Goal: Task Accomplishment & Management: Complete application form

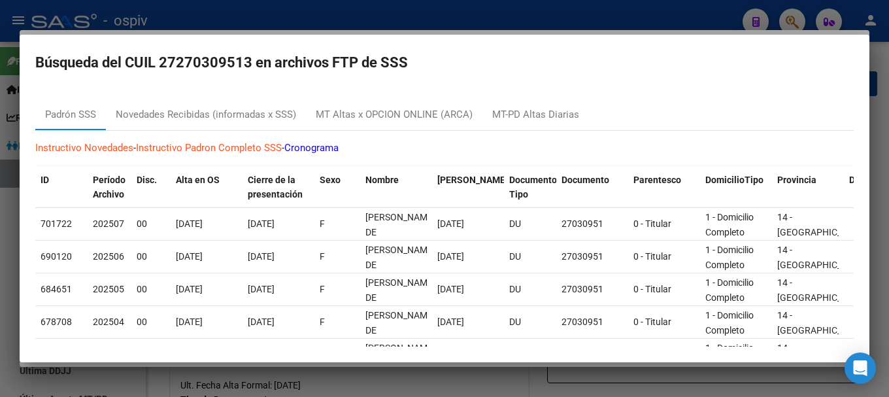
scroll to position [148, 0]
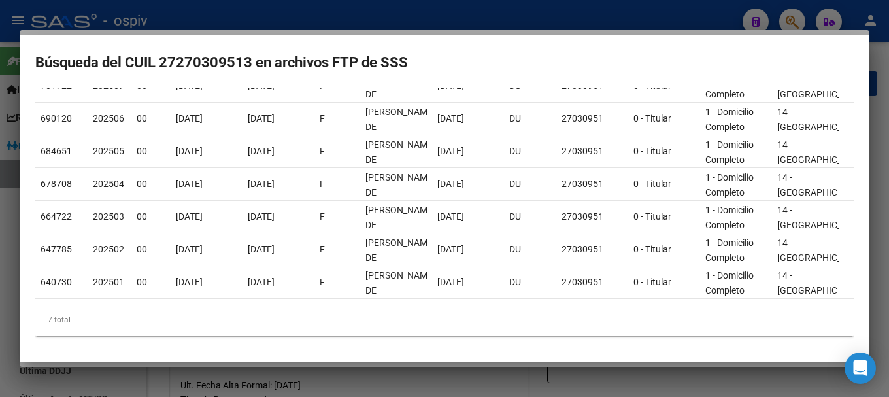
click at [787, 16] on div at bounding box center [444, 198] width 889 height 397
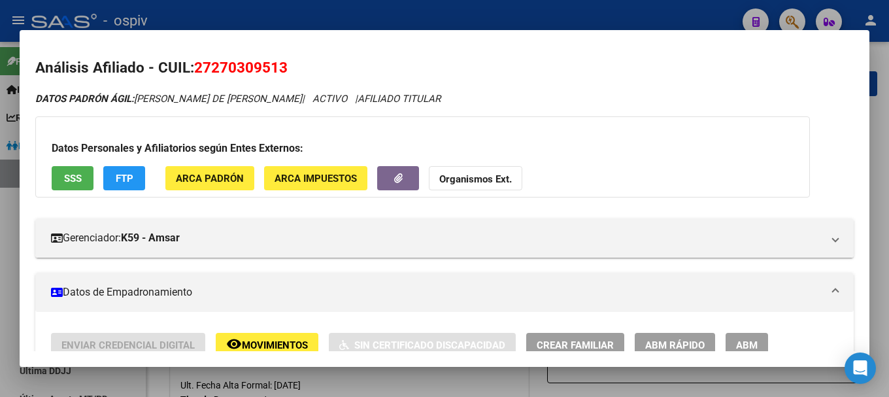
scroll to position [0, 0]
click at [793, 20] on div at bounding box center [444, 198] width 889 height 397
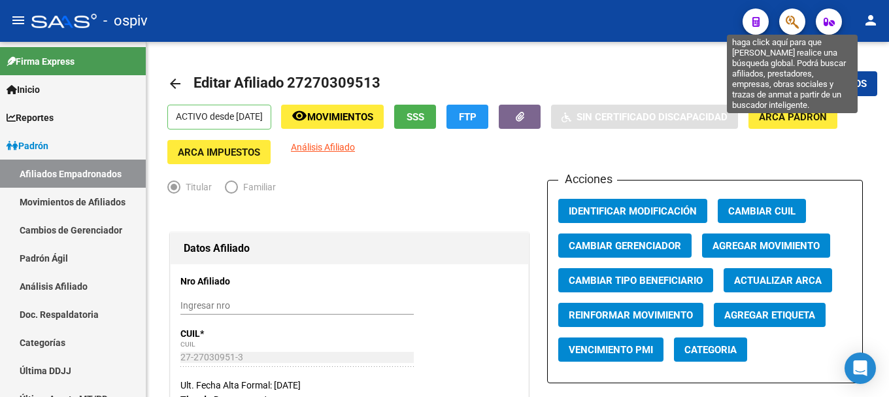
click at [796, 27] on icon "button" at bounding box center [792, 21] width 13 height 15
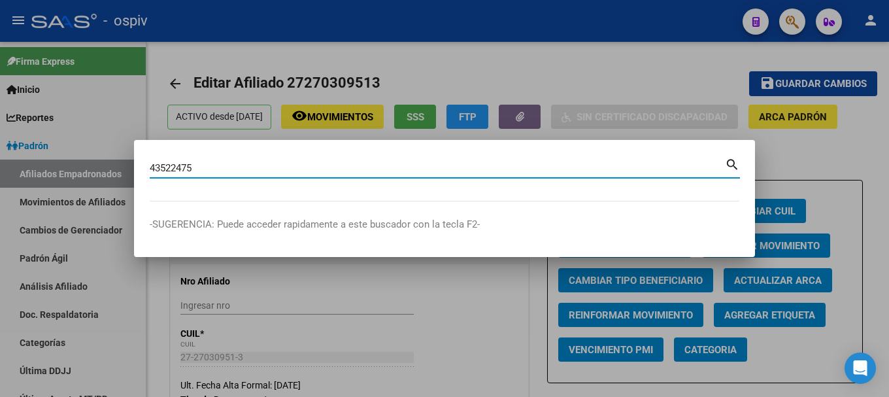
type input "43522475"
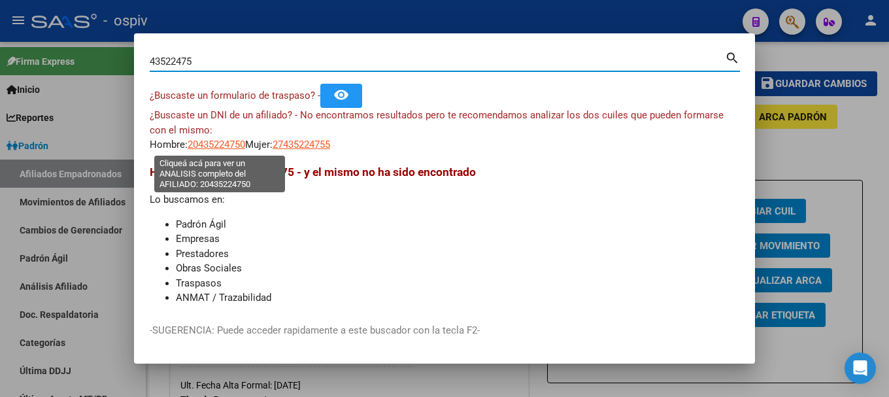
click at [237, 146] on span "20435224750" at bounding box center [217, 145] width 58 height 12
type textarea "20435224750"
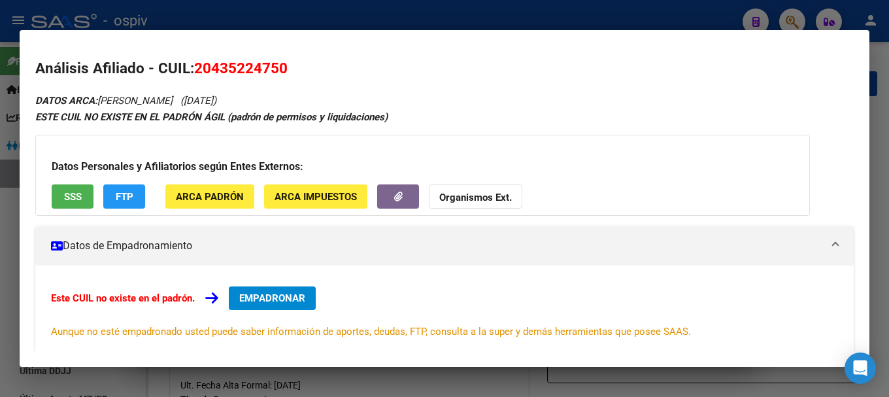
click at [282, 294] on span "EMPADRONAR" at bounding box center [272, 298] width 66 height 12
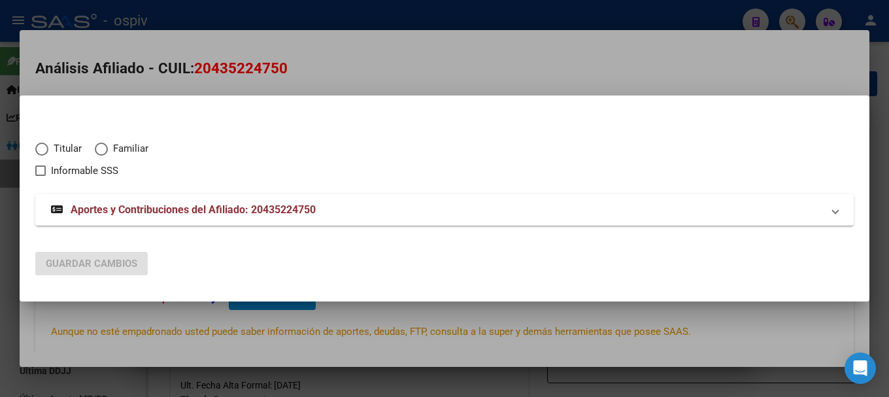
click at [73, 152] on span "Titular" at bounding box center [64, 148] width 33 height 15
click at [48, 152] on input "Titular" at bounding box center [41, 149] width 13 height 13
radio input "true"
checkbox input "true"
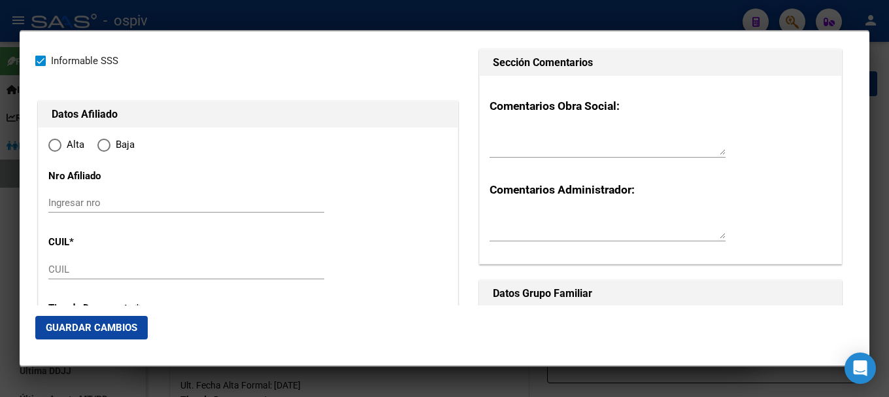
type input "20-43522475-0"
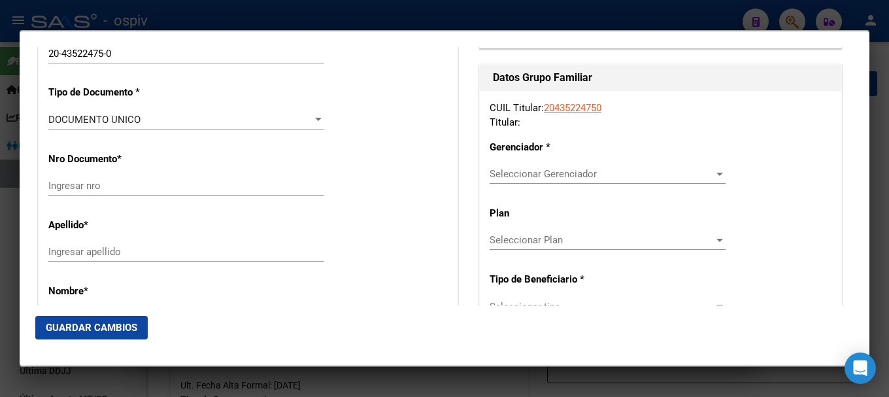
type input "43522475"
type input "[PERSON_NAME]"
type input "[DATE]"
type input "[GEOGRAPHIC_DATA][PERSON_NAME]"
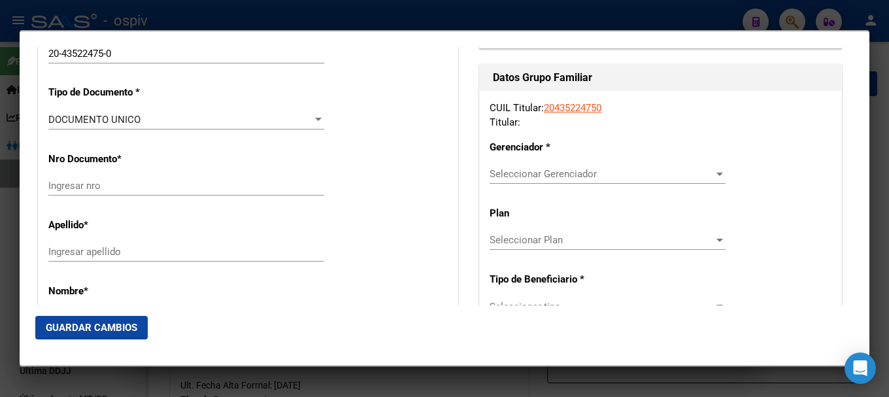
type input "1888"
type input "AV CACHEUTA"
type input "1371"
type input "[GEOGRAPHIC_DATA][PERSON_NAME]"
radio input "true"
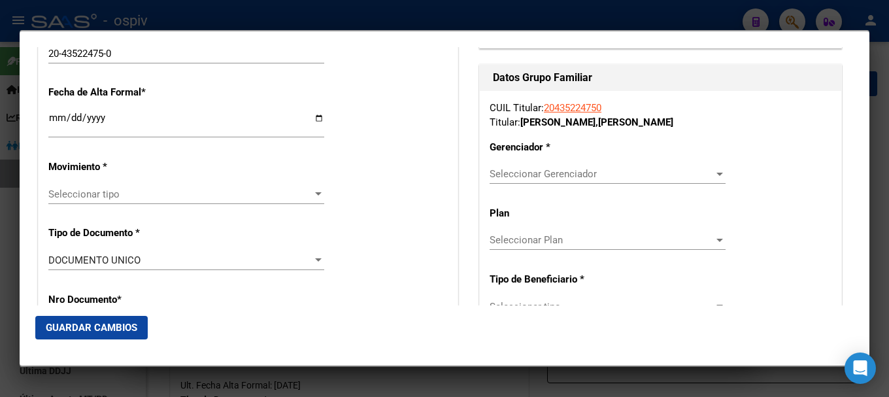
click at [93, 195] on span "Seleccionar tipo" at bounding box center [180, 194] width 264 height 12
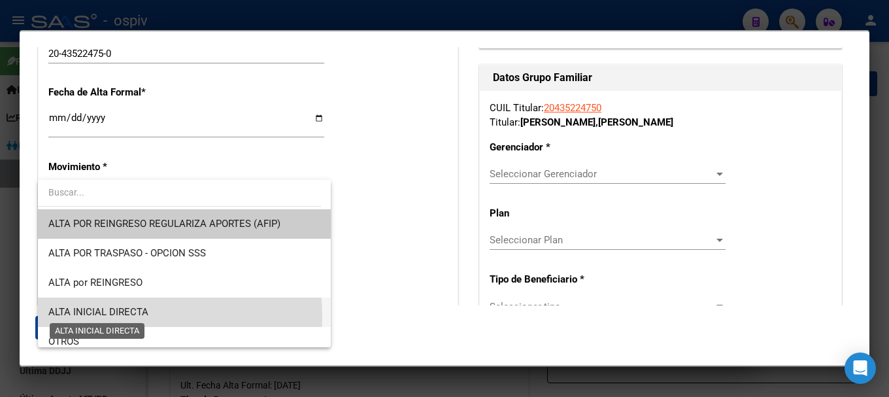
click at [123, 316] on span "ALTA INICIAL DIRECTA" at bounding box center [98, 312] width 100 height 12
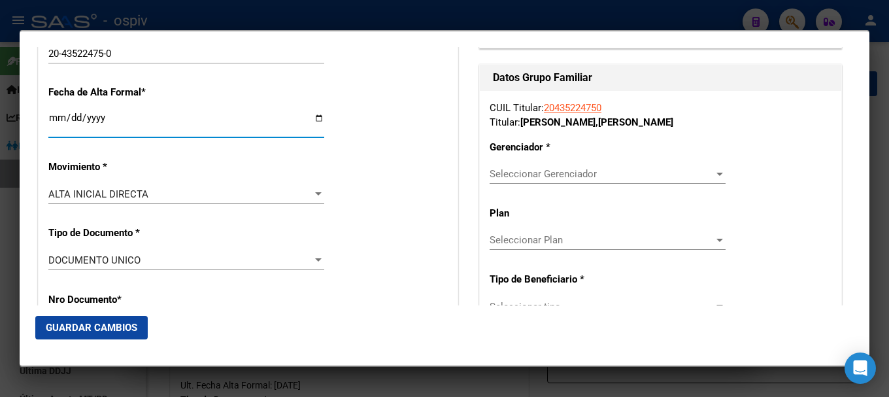
click at [61, 118] on input "Ingresar fecha" at bounding box center [186, 122] width 276 height 21
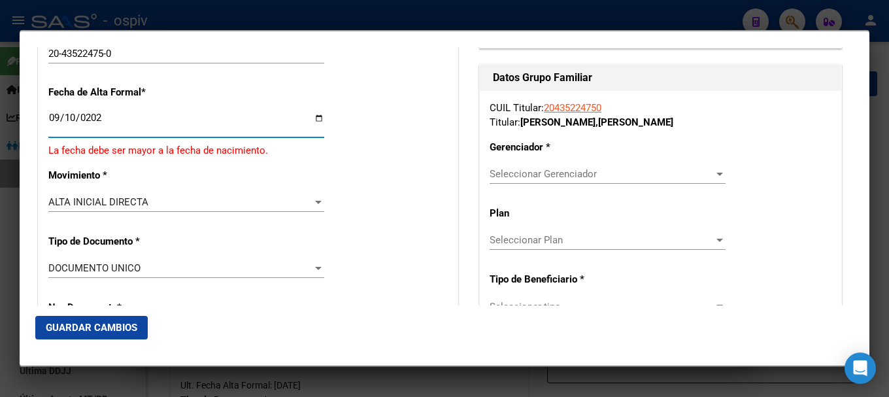
type input "[DATE]"
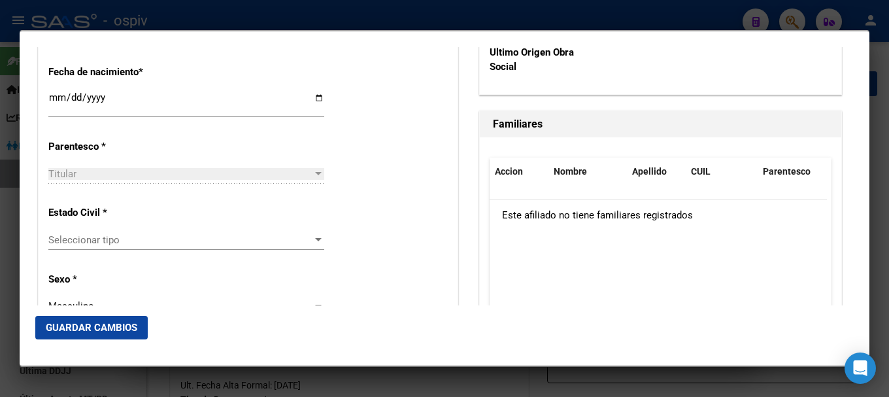
scroll to position [719, 0]
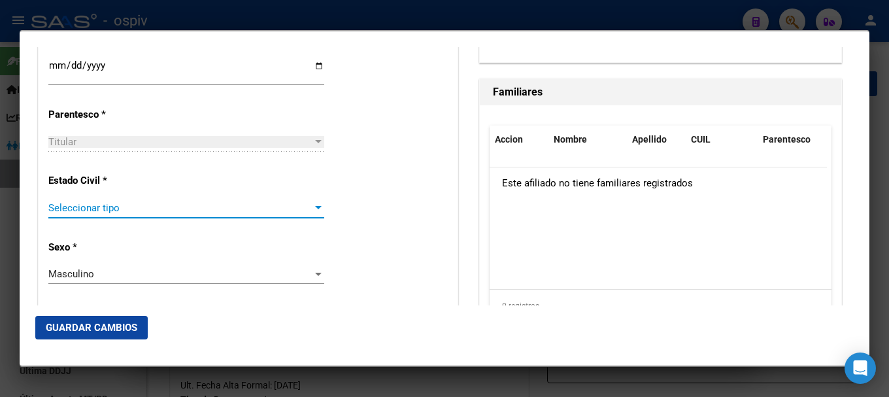
click at [107, 209] on span "Seleccionar tipo" at bounding box center [180, 208] width 264 height 12
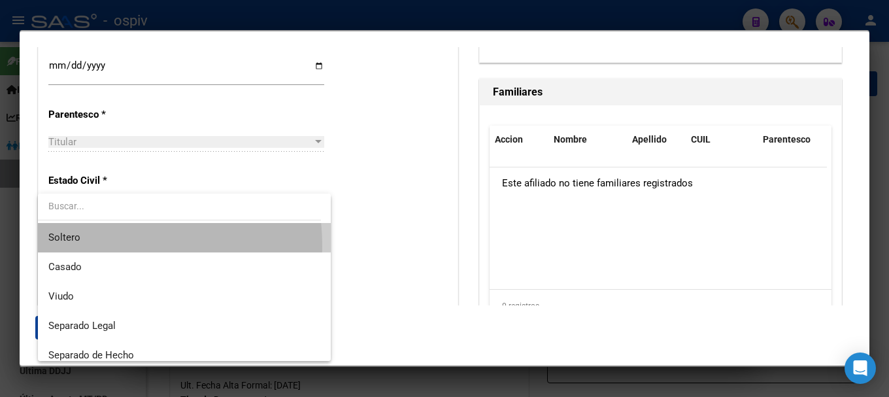
click at [92, 246] on span "Soltero" at bounding box center [184, 237] width 272 height 29
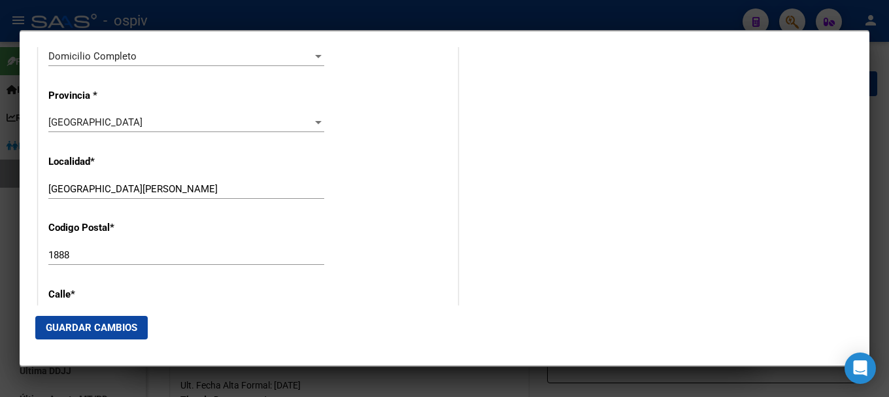
scroll to position [1177, 0]
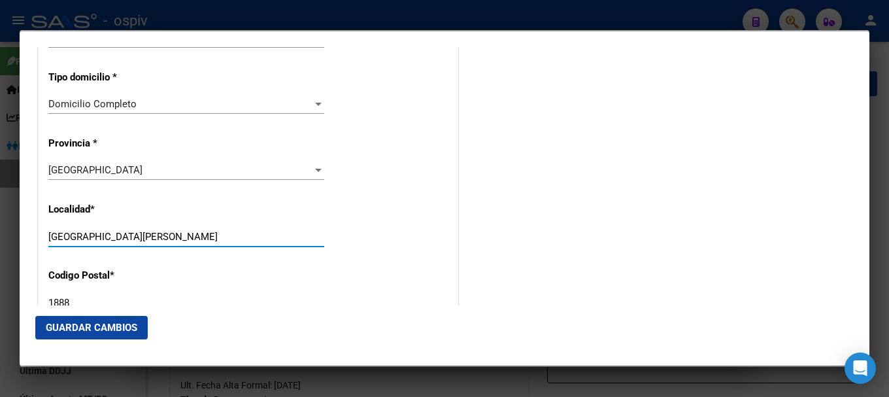
drag, startPoint x: 131, startPoint y: 236, endPoint x: 16, endPoint y: 228, distance: 115.3
click at [16, 228] on div "43522475 Buscar (apellido, dni, cuil, nro traspaso, cuit, obra social) search ¿…" at bounding box center [444, 198] width 889 height 397
type input "[PERSON_NAME]"
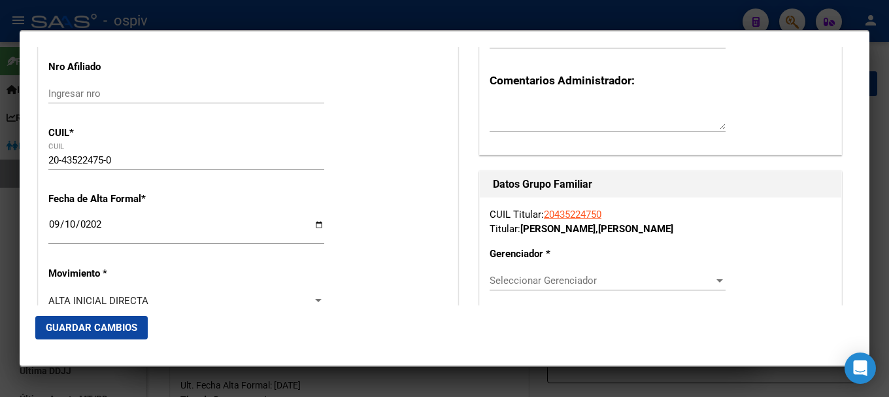
scroll to position [196, 0]
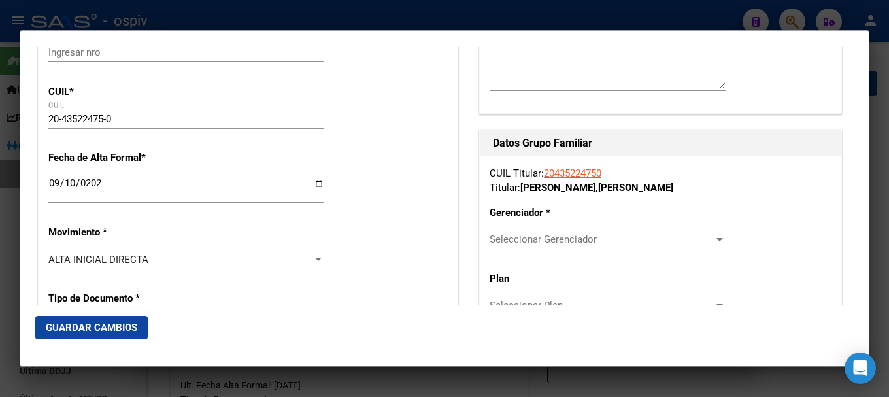
click at [548, 243] on span "Seleccionar Gerenciador" at bounding box center [602, 239] width 224 height 12
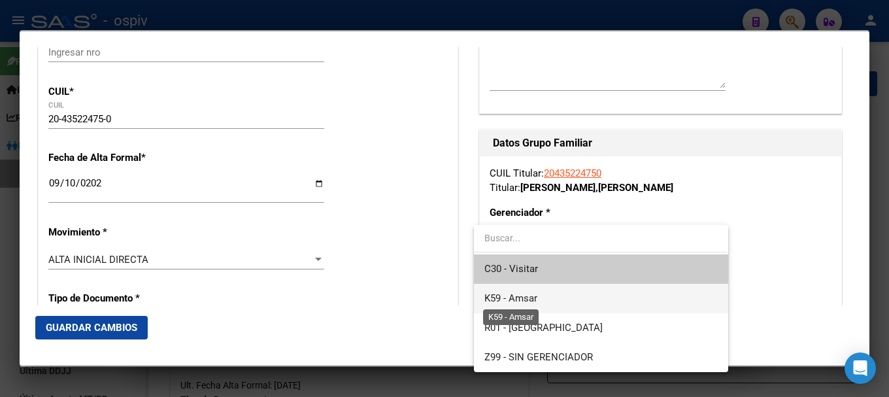
click at [516, 294] on span "K59 - Amsar" at bounding box center [510, 298] width 53 height 12
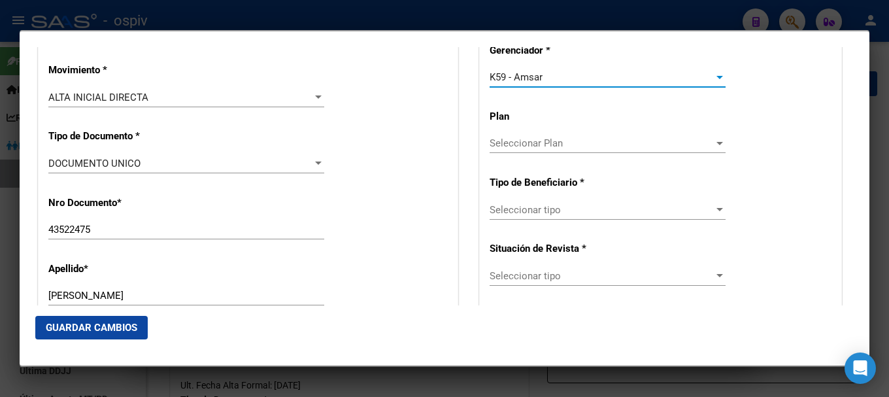
scroll to position [392, 0]
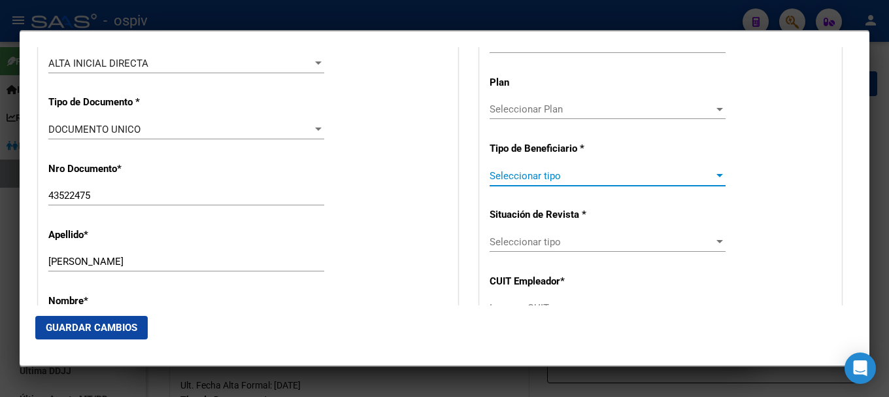
click at [542, 176] on span "Seleccionar tipo" at bounding box center [602, 176] width 224 height 12
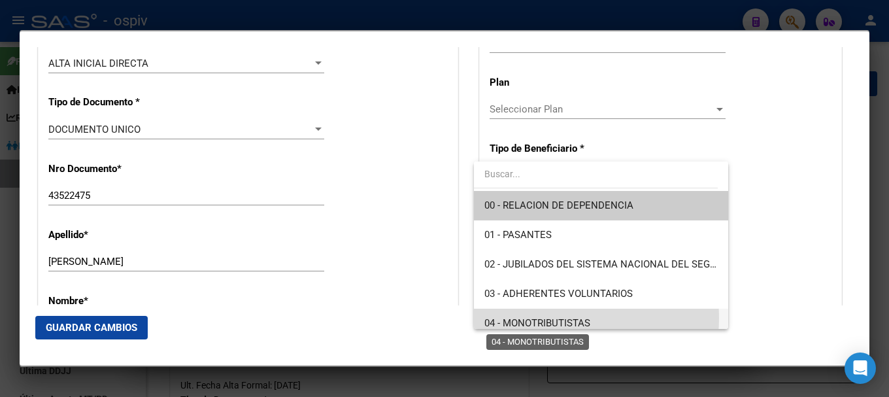
click at [535, 318] on span "04 - MONOTRIBUTISTAS" at bounding box center [537, 323] width 106 height 12
type input "20-43522475-0"
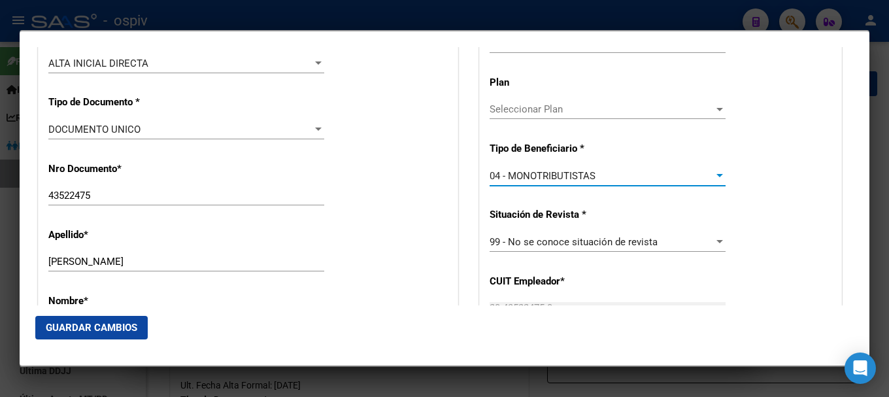
click at [110, 325] on span "Guardar Cambios" at bounding box center [92, 328] width 92 height 12
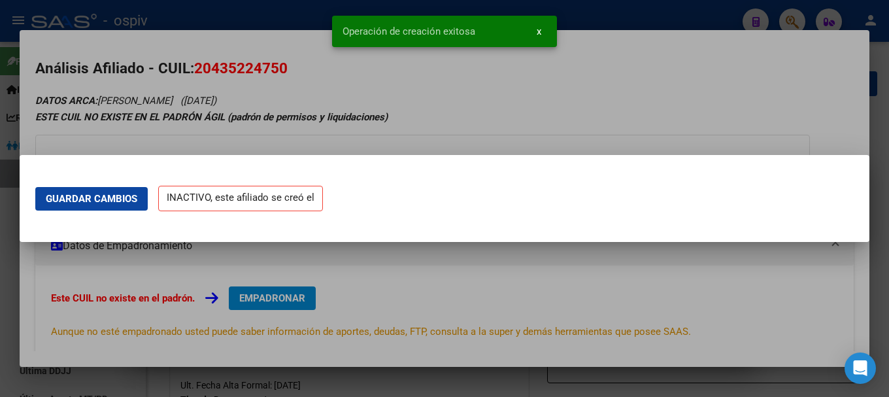
scroll to position [0, 0]
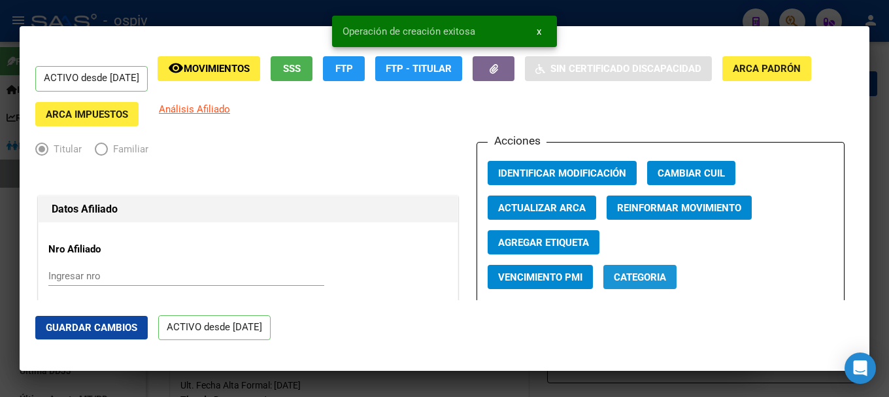
click at [631, 277] on span "Categoria" at bounding box center [640, 277] width 52 height 12
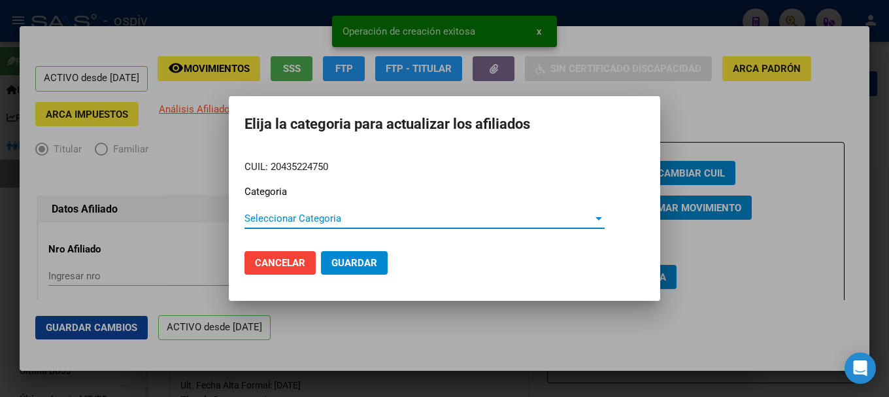
click at [299, 223] on span "Seleccionar Categoria" at bounding box center [418, 218] width 348 height 12
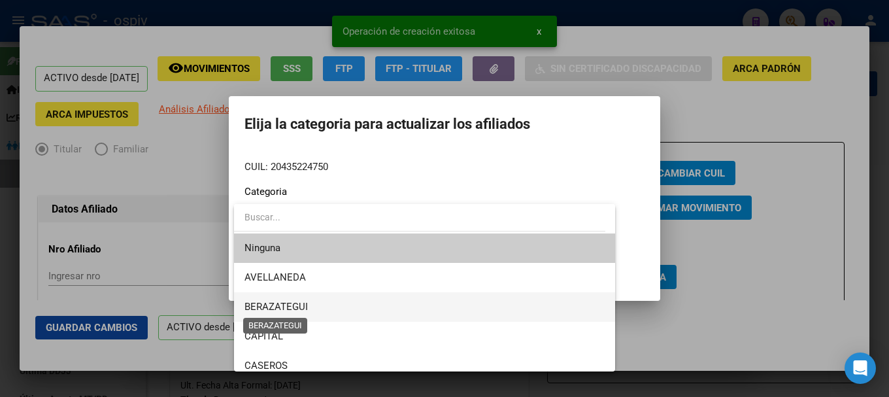
click at [261, 307] on span "BERAZATEGUI" at bounding box center [275, 307] width 63 height 12
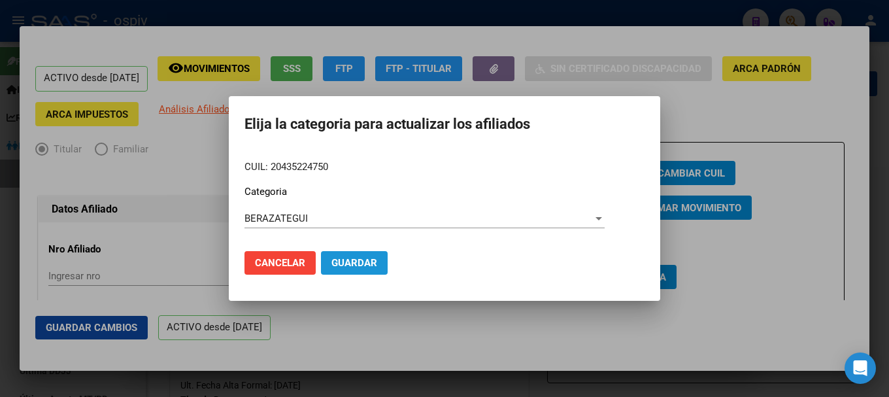
click at [349, 262] on span "Guardar" at bounding box center [354, 263] width 46 height 12
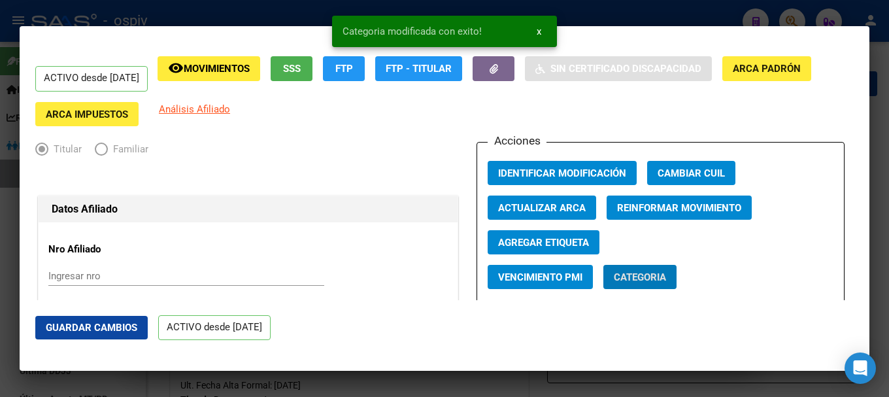
click at [544, 248] on span "Agregar Etiqueta" at bounding box center [543, 243] width 91 height 12
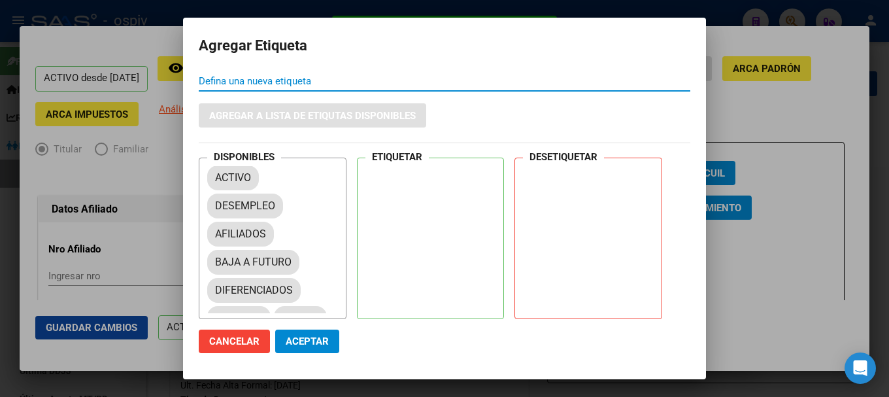
scroll to position [61, 0]
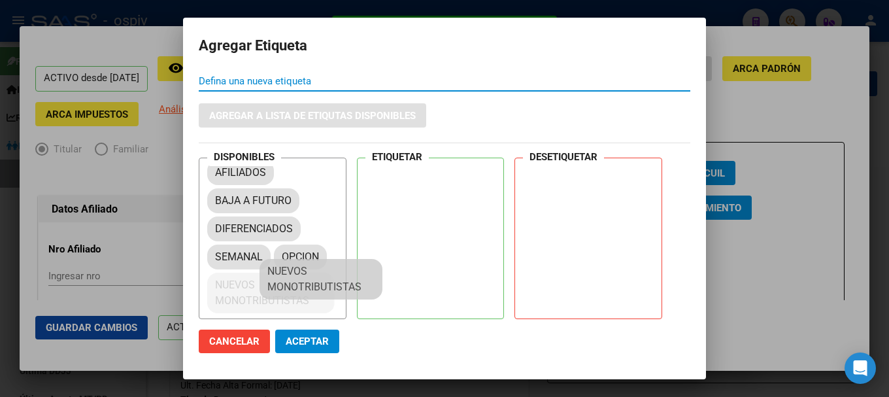
drag, startPoint x: 246, startPoint y: 299, endPoint x: 371, endPoint y: 238, distance: 139.2
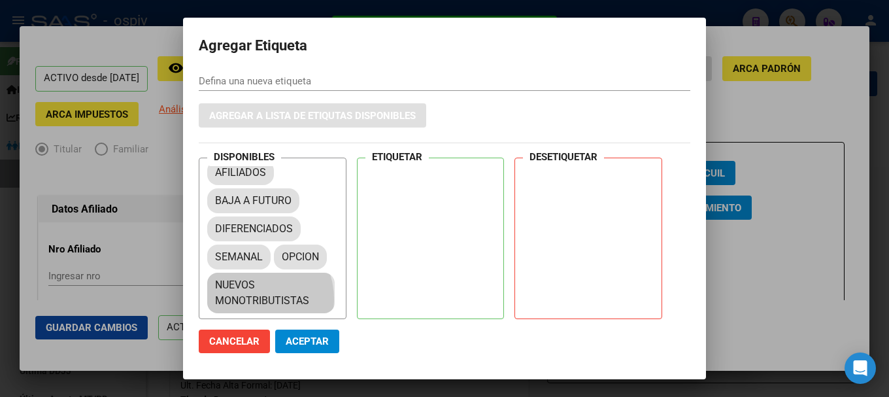
drag, startPoint x: 371, startPoint y: 238, endPoint x: 387, endPoint y: 195, distance: 45.3
click at [387, 195] on div "ETIQUETAR" at bounding box center [431, 238] width 148 height 161
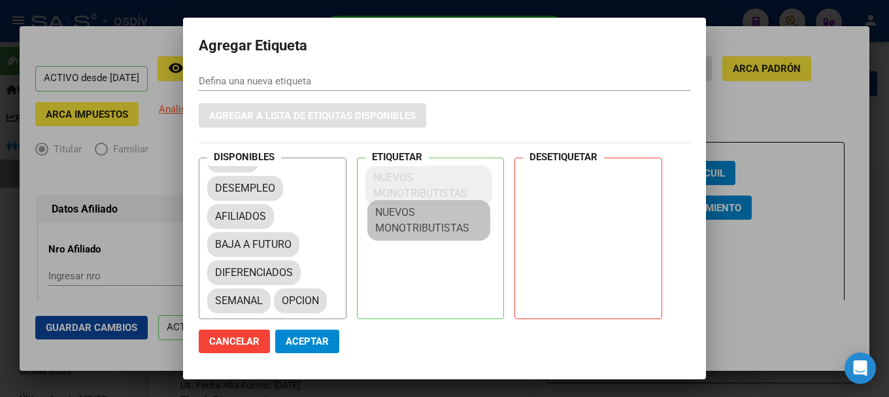
scroll to position [18, 0]
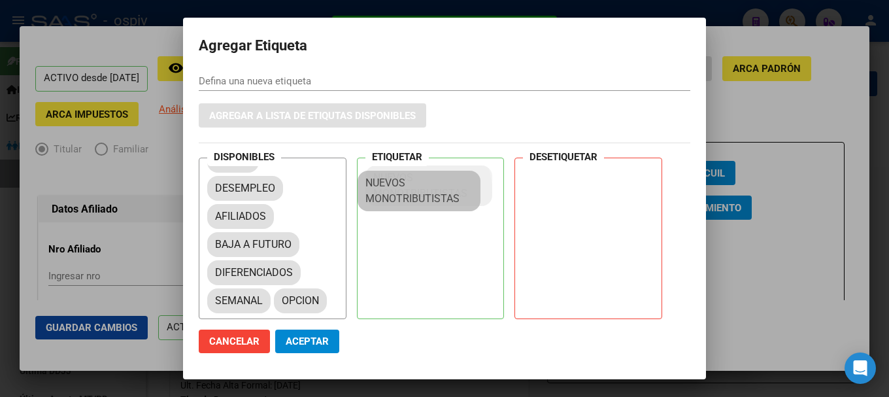
drag, startPoint x: 266, startPoint y: 290, endPoint x: 407, endPoint y: 202, distance: 166.0
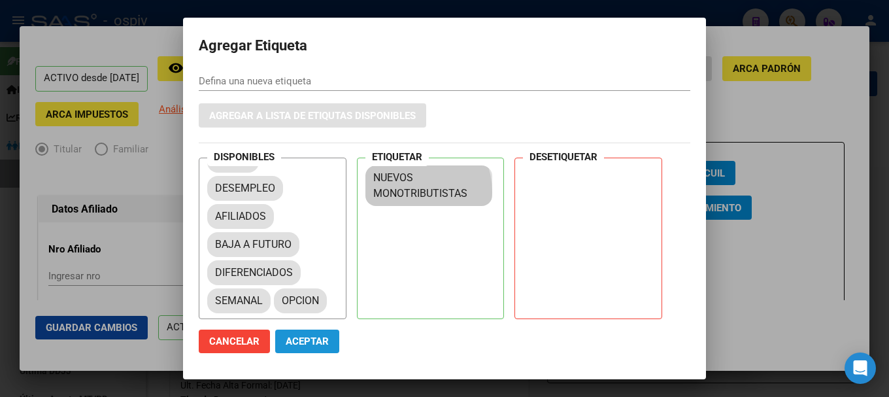
click at [314, 341] on span "Aceptar" at bounding box center [307, 341] width 43 height 12
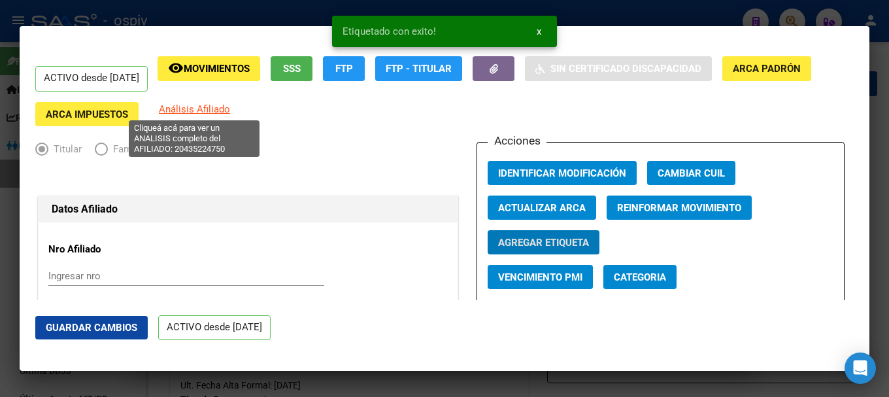
click at [205, 111] on span "Análisis Afiliado" at bounding box center [194, 109] width 71 height 12
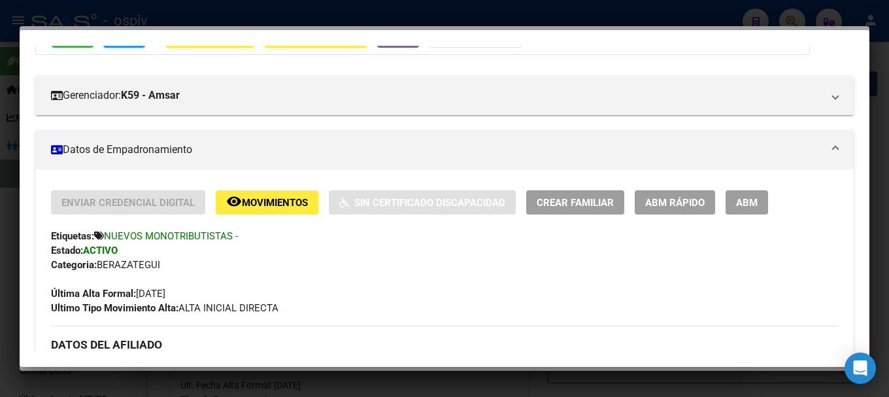
scroll to position [0, 0]
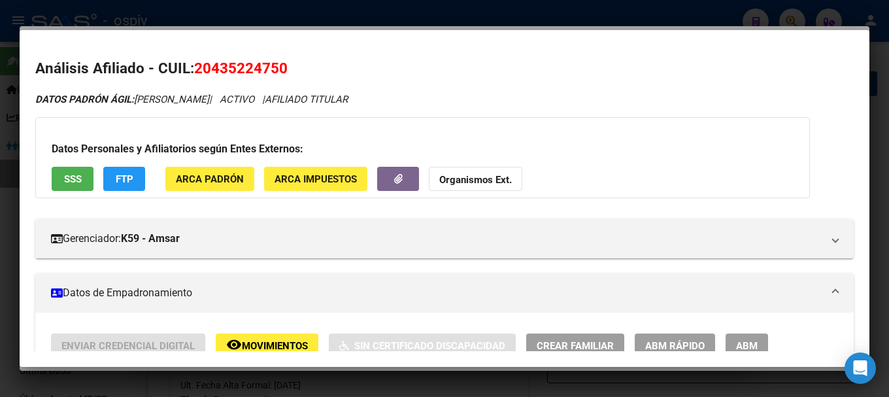
click at [129, 183] on span "FTP" at bounding box center [125, 179] width 18 height 12
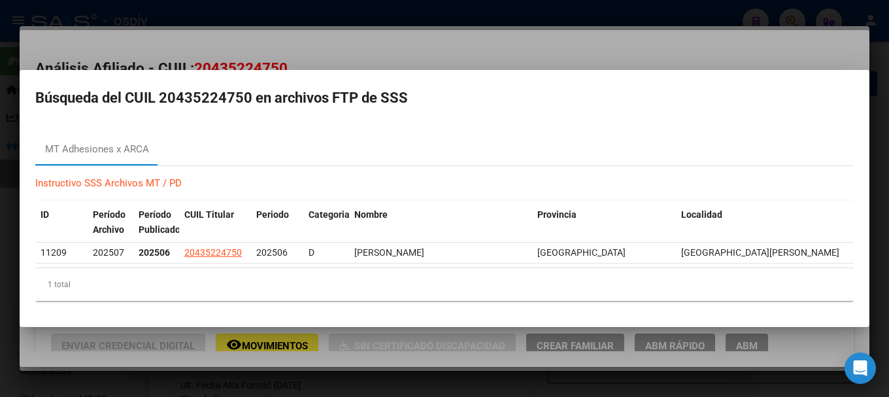
click at [832, 48] on div at bounding box center [444, 198] width 889 height 397
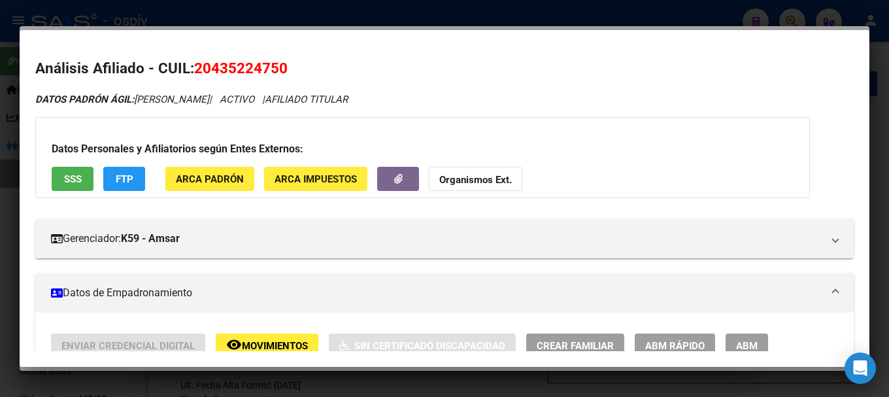
click at [2, 165] on div at bounding box center [444, 198] width 889 height 397
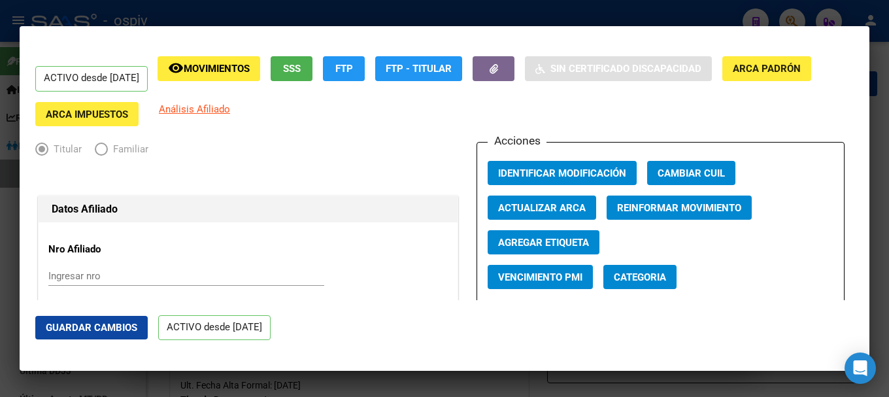
click at [0, 243] on div at bounding box center [444, 198] width 889 height 397
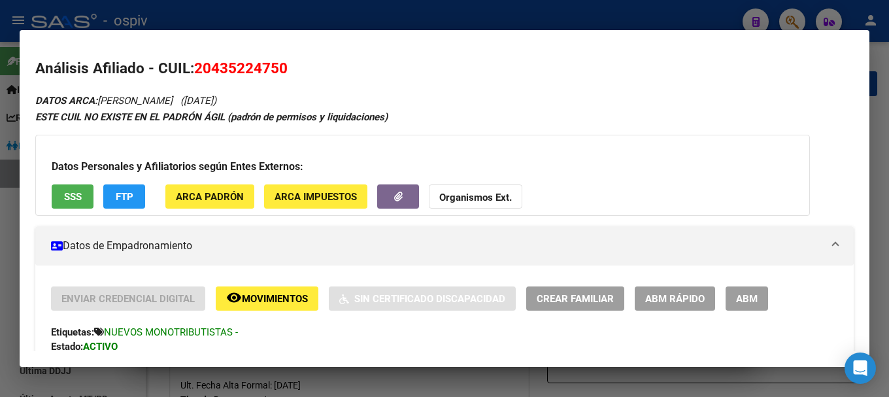
click at [787, 10] on div at bounding box center [444, 198] width 889 height 397
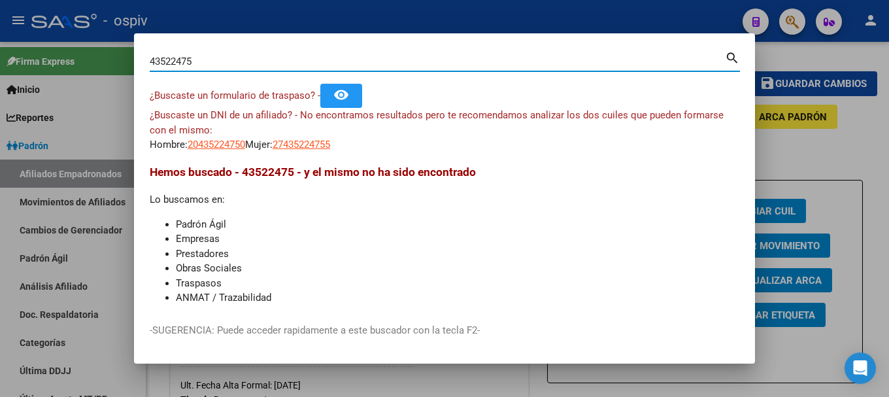
drag, startPoint x: 199, startPoint y: 59, endPoint x: 33, endPoint y: 12, distance: 172.0
click at [33, 12] on div "43522475 Buscar (apellido, dni, cuil, nro traspaso, cuit, obra social) search ¿…" at bounding box center [444, 198] width 889 height 397
type input "28085366"
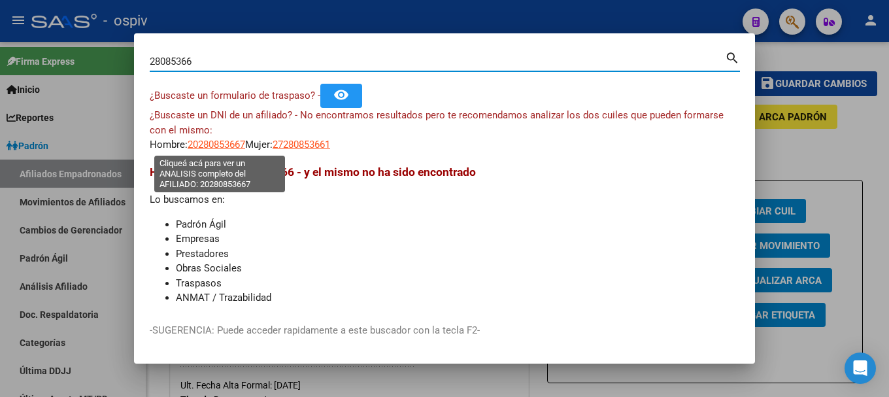
click at [228, 148] on span "20280853667" at bounding box center [217, 145] width 58 height 12
type textarea "20280853667"
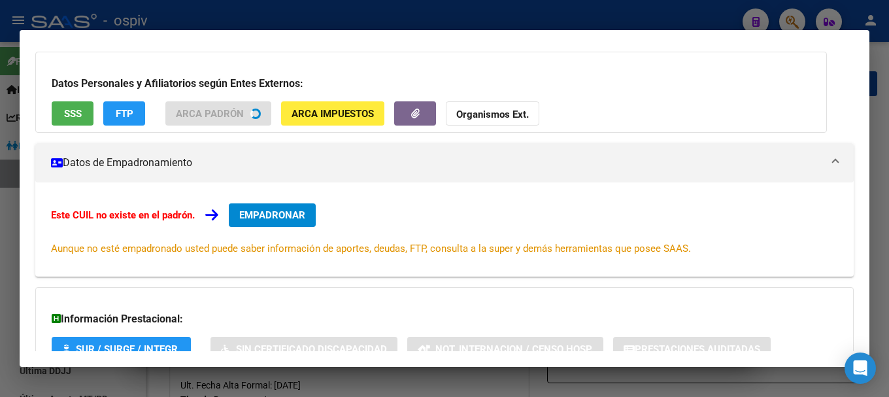
scroll to position [83, 0]
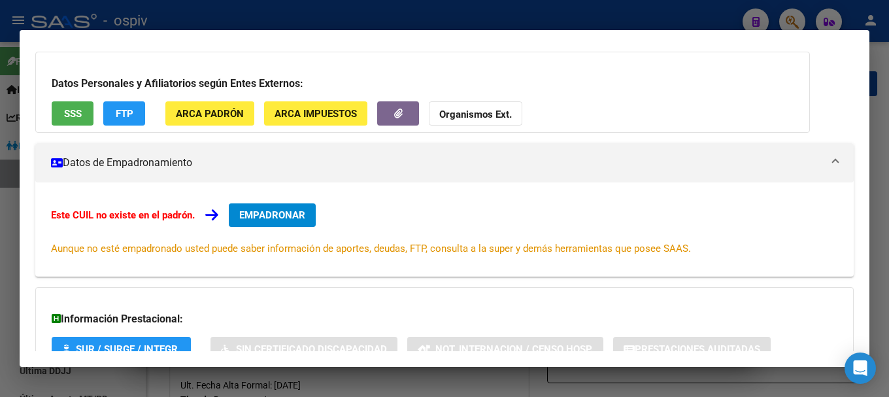
click at [280, 218] on span "EMPADRONAR" at bounding box center [272, 215] width 66 height 12
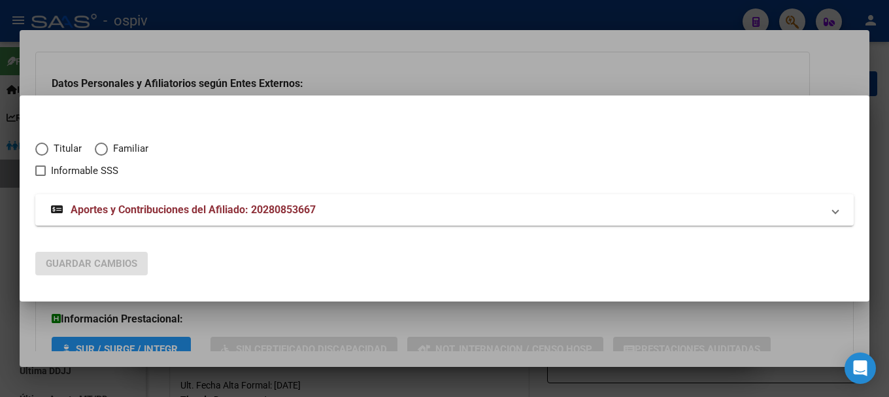
click at [62, 143] on span "Titular" at bounding box center [64, 148] width 33 height 15
click at [48, 143] on input "Titular" at bounding box center [41, 149] width 13 height 13
radio input "true"
checkbox input "true"
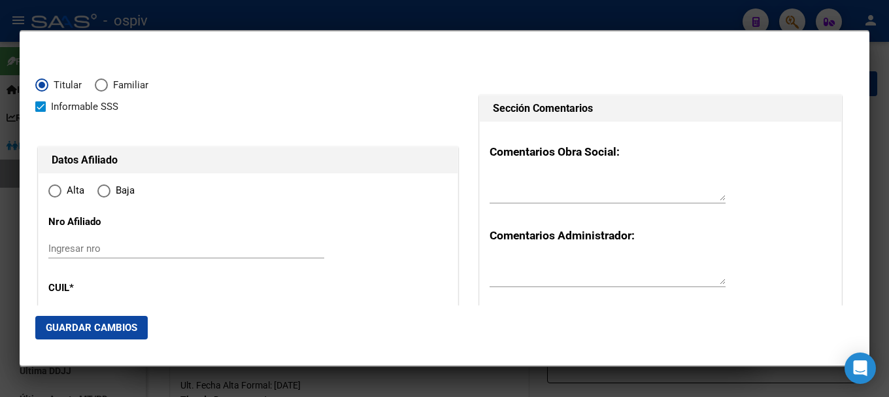
type input "20-28085366-7"
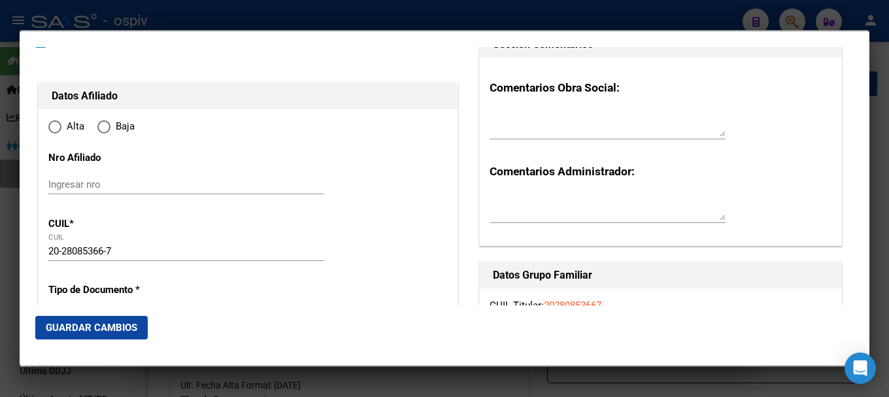
type input "28085366"
type input "[PERSON_NAME]"
type input "[DATE]"
type input "OLAVARRIA"
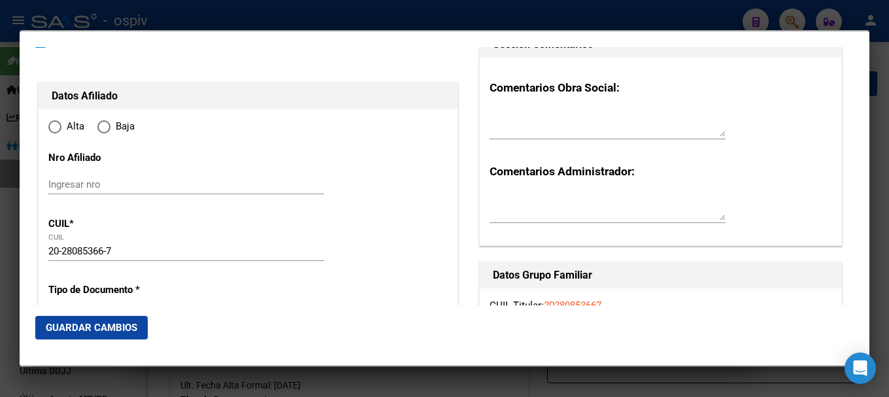
type input "7400"
type input "AV [PERSON_NAME]"
type input "2079"
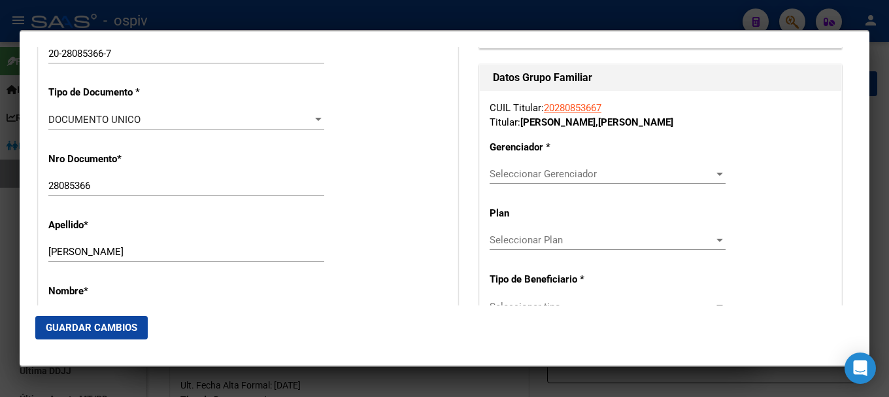
type input "OLAVARRIA"
radio input "true"
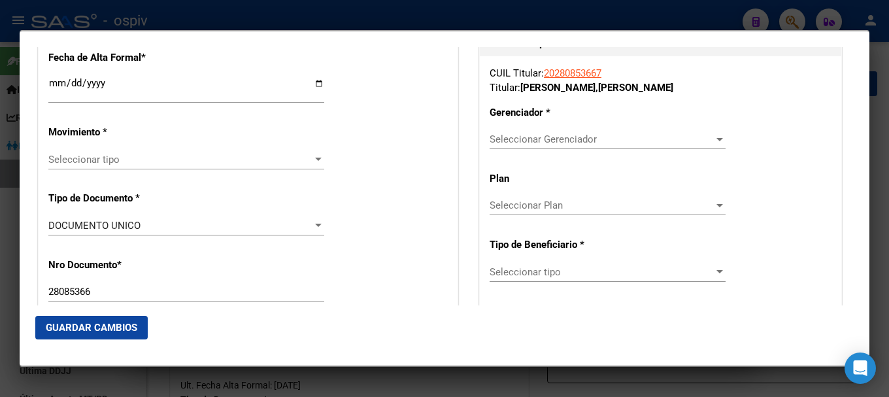
scroll to position [327, 0]
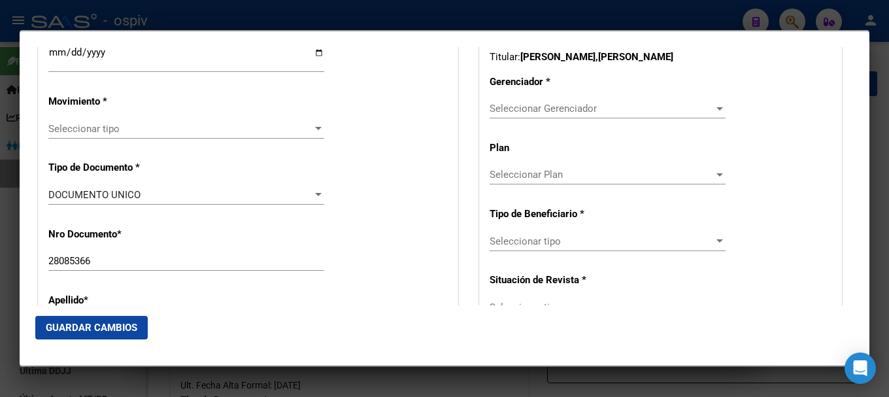
click at [82, 130] on span "Seleccionar tipo" at bounding box center [180, 129] width 264 height 12
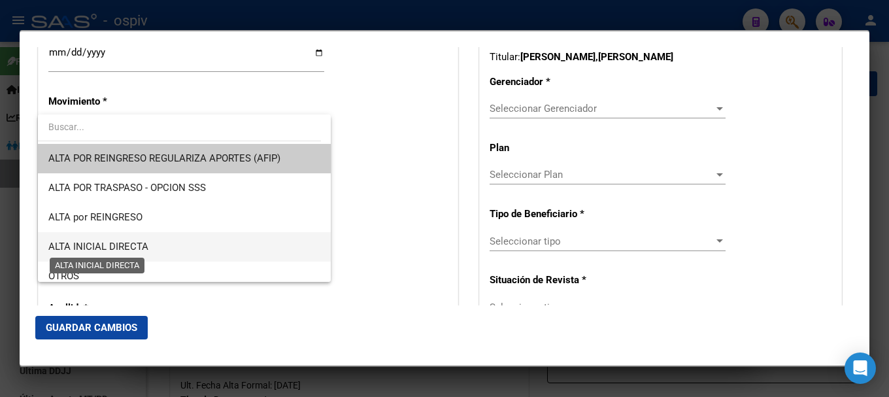
click at [115, 251] on span "ALTA INICIAL DIRECTA" at bounding box center [98, 247] width 100 height 12
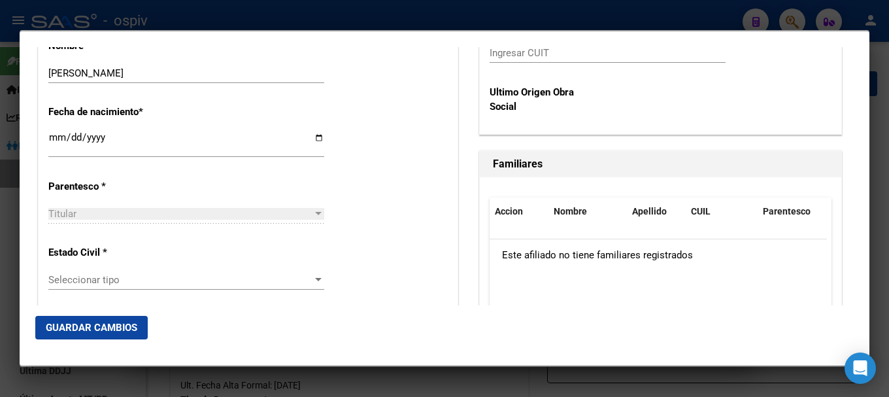
scroll to position [654, 0]
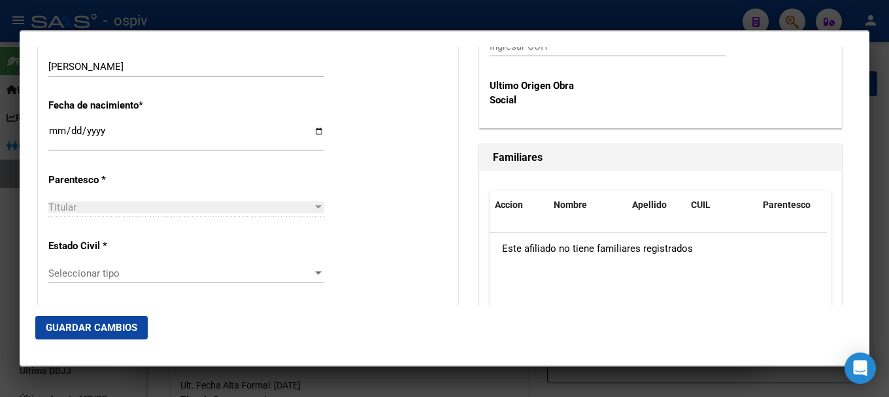
click at [113, 275] on span "Seleccionar tipo" at bounding box center [180, 273] width 264 height 12
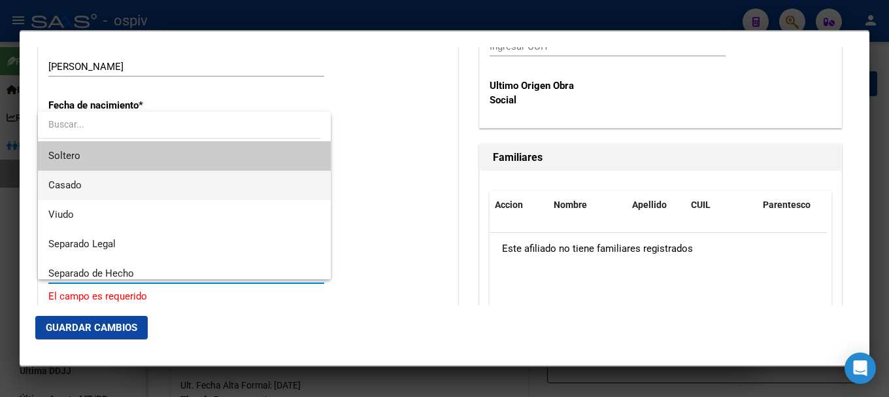
click at [86, 190] on span "Casado" at bounding box center [184, 185] width 272 height 29
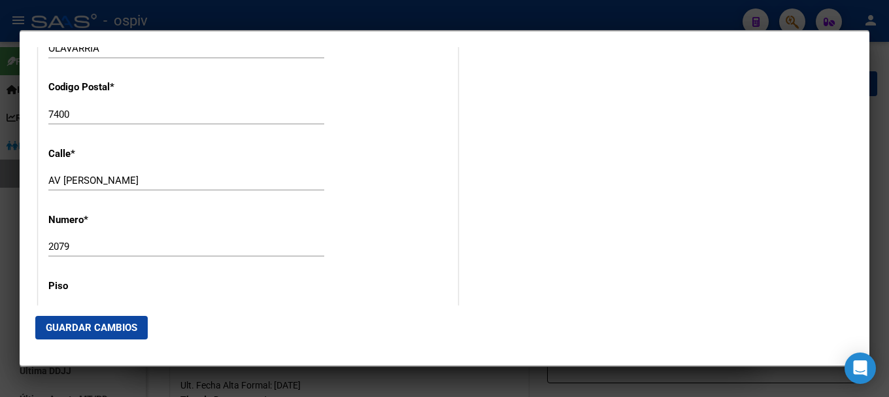
scroll to position [1438, 0]
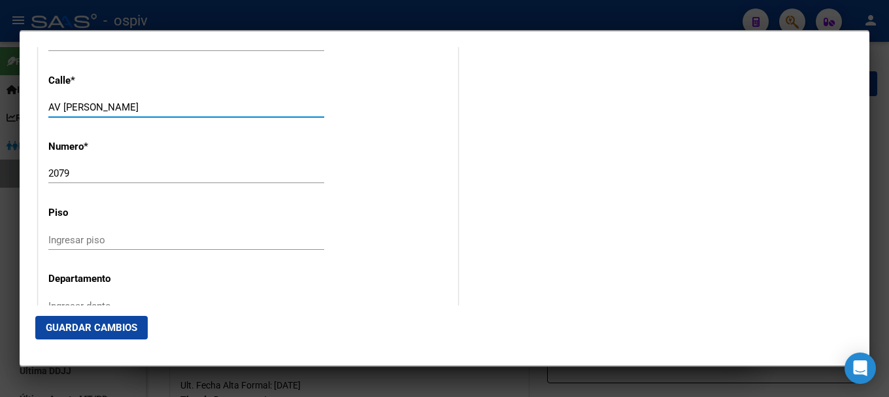
drag, startPoint x: 35, startPoint y: 95, endPoint x: 19, endPoint y: 94, distance: 15.7
click at [19, 94] on div "28085366 Buscar (apellido, dni, cuil, nro traspaso, cuit, obra social) search ¿…" at bounding box center [444, 198] width 889 height 397
type input "ayacucho"
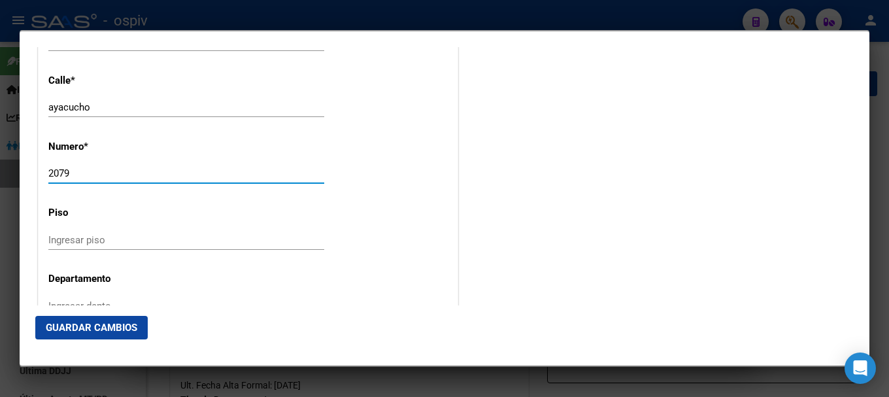
drag, startPoint x: 92, startPoint y: 173, endPoint x: 0, endPoint y: 170, distance: 92.2
click at [0, 170] on div "28085366 Buscar (apellido, dni, cuil, nro traspaso, cuit, obra social) search ¿…" at bounding box center [444, 198] width 889 height 397
type input "4835"
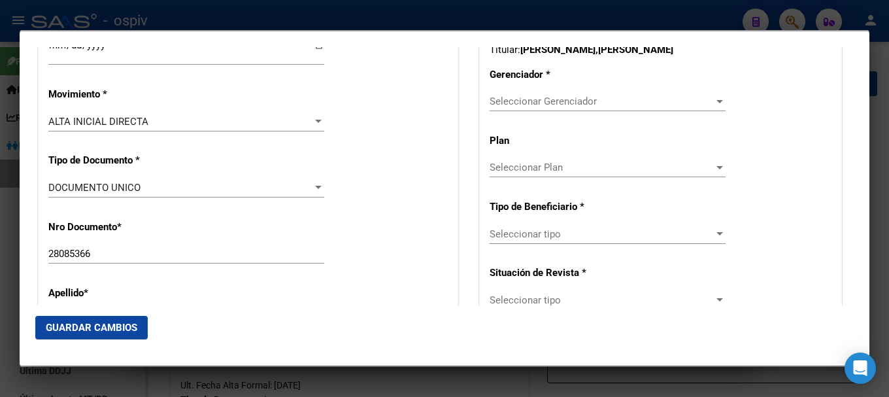
scroll to position [327, 0]
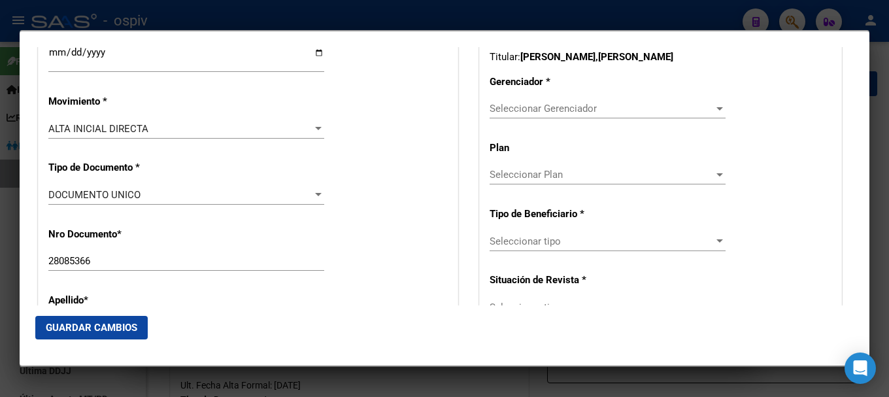
click at [579, 121] on div "Seleccionar Gerenciador Seleccionar Gerenciador" at bounding box center [608, 115] width 236 height 32
click at [578, 109] on span "Seleccionar Gerenciador" at bounding box center [602, 109] width 224 height 12
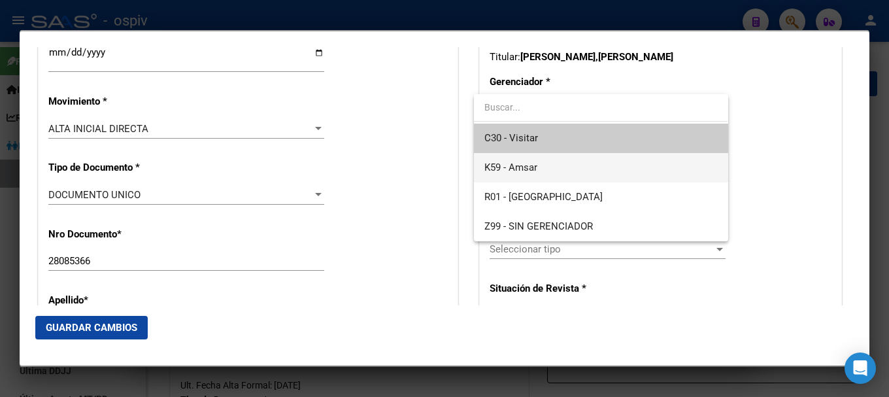
click at [531, 173] on span "K59 - Amsar" at bounding box center [510, 167] width 53 height 12
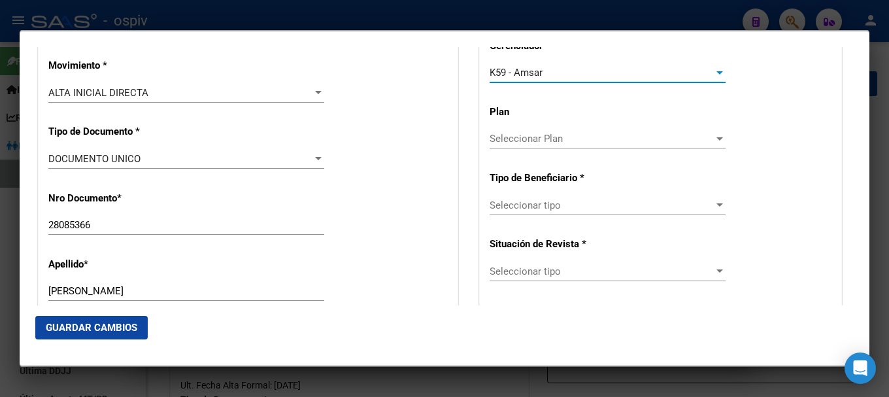
scroll to position [392, 0]
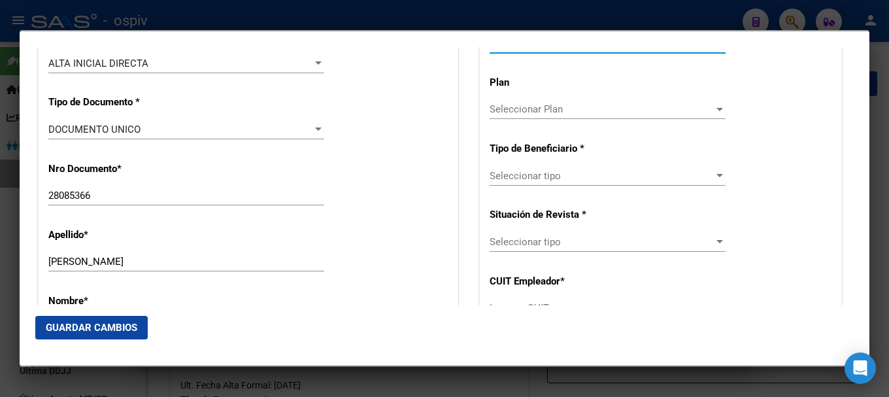
click at [567, 182] on div "Seleccionar tipo Seleccionar tipo" at bounding box center [608, 176] width 236 height 20
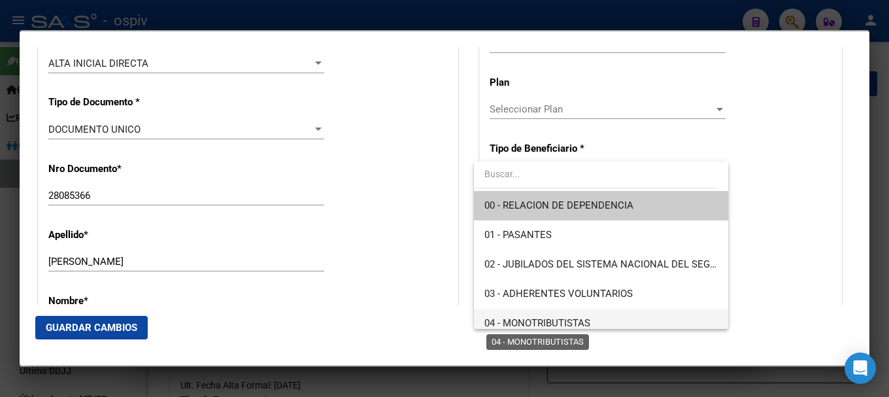
click at [552, 319] on span "04 - MONOTRIBUTISTAS" at bounding box center [537, 323] width 106 height 12
type input "20-28085366-7"
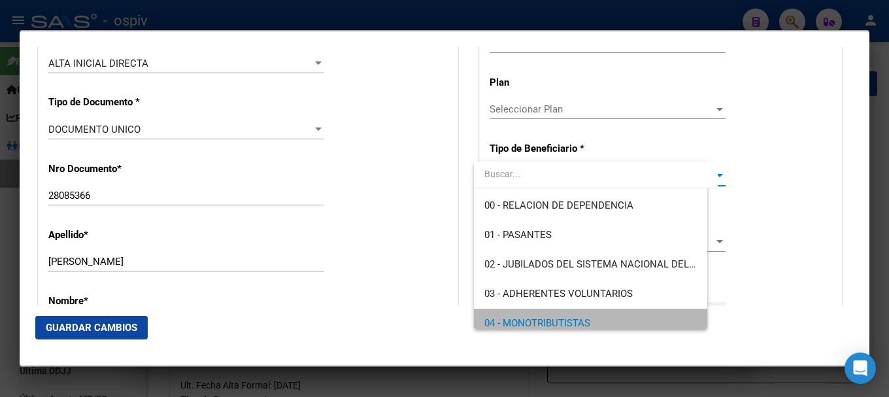
scroll to position [7, 0]
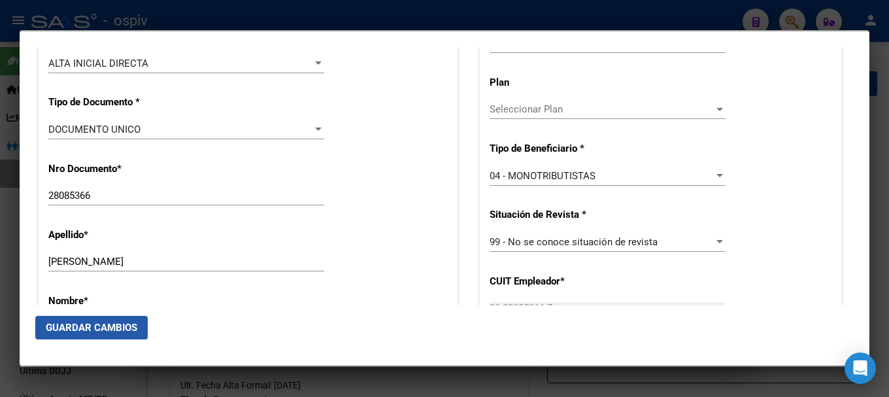
drag, startPoint x: 93, startPoint y: 321, endPoint x: 456, endPoint y: 303, distance: 363.3
click at [94, 322] on span "Guardar Cambios" at bounding box center [92, 328] width 92 height 12
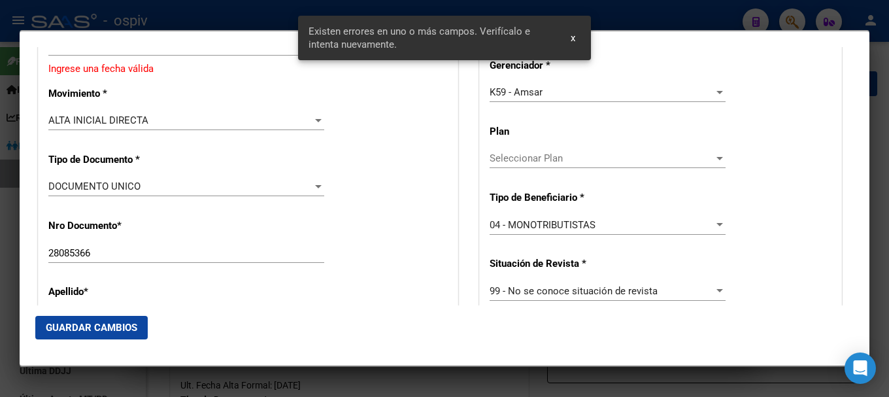
scroll to position [139, 0]
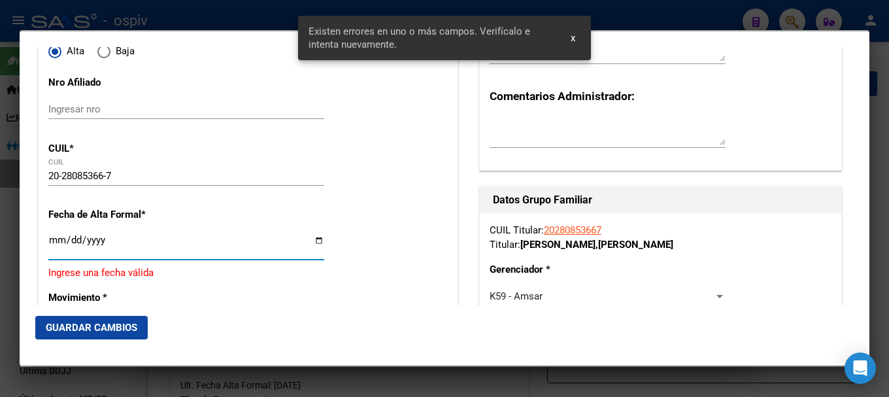
click at [56, 244] on input "Ingresar fecha" at bounding box center [186, 245] width 276 height 21
type input "[DATE]"
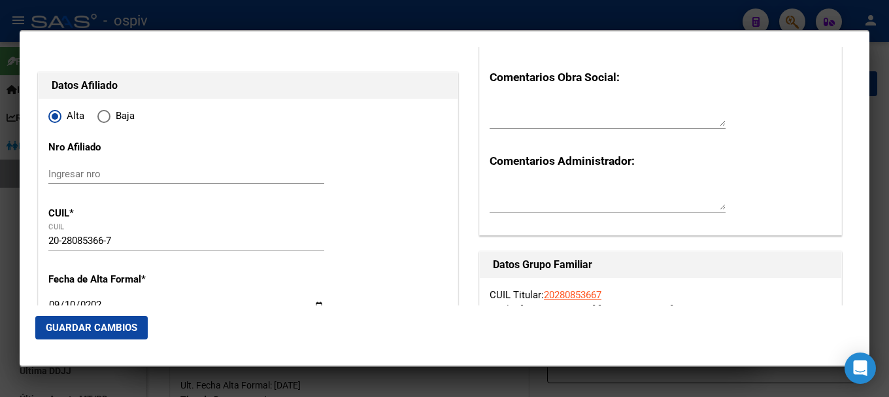
scroll to position [0, 0]
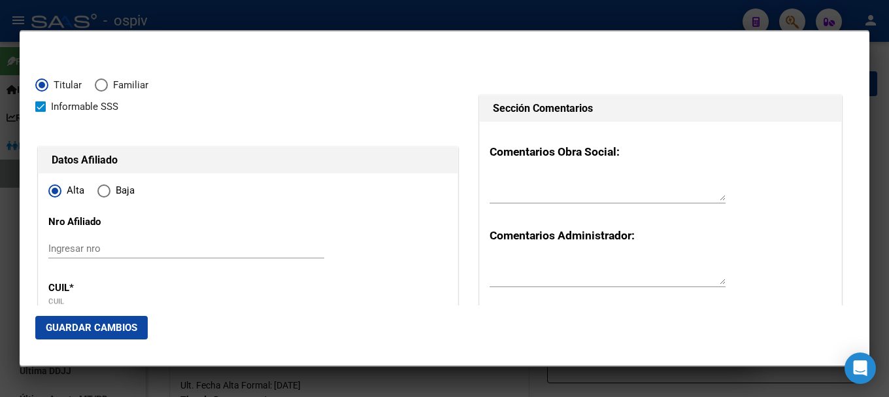
click at [105, 322] on span "Guardar Cambios" at bounding box center [92, 328] width 92 height 12
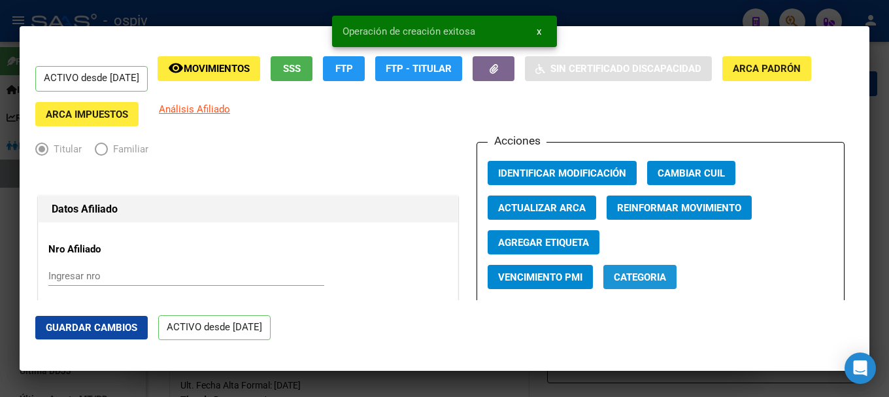
click at [630, 277] on span "Categoria" at bounding box center [640, 277] width 52 height 12
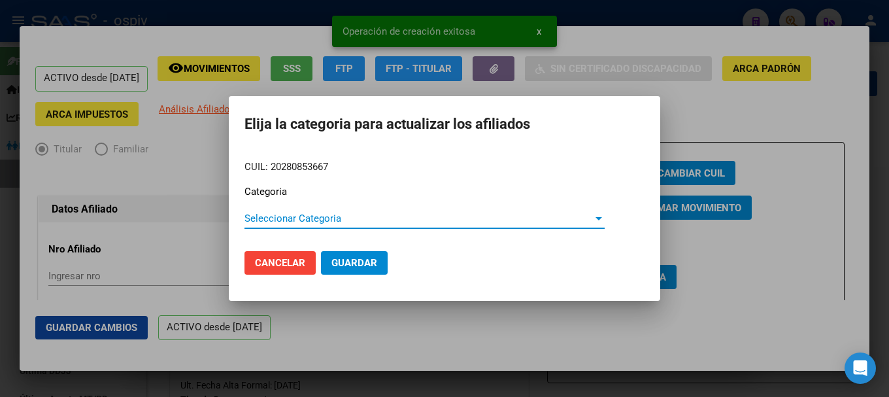
click at [284, 218] on span "Seleccionar Categoria" at bounding box center [418, 218] width 348 height 12
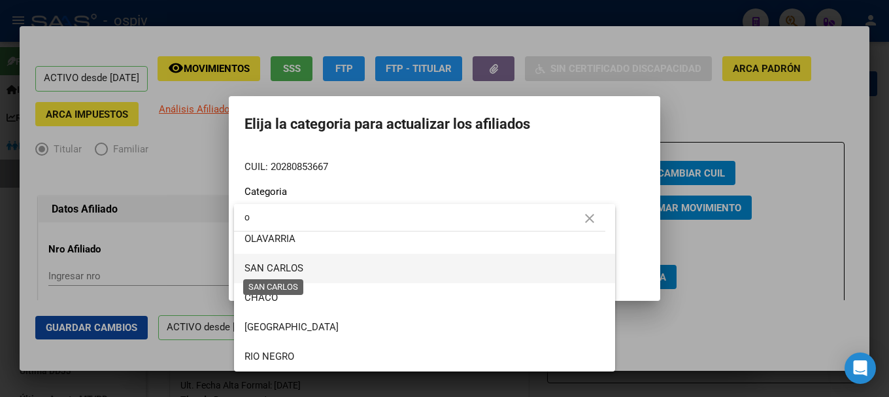
scroll to position [120, 0]
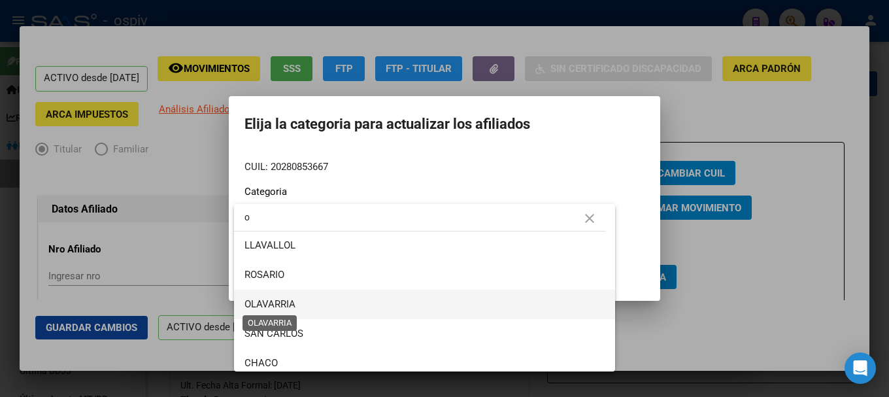
type input "o"
click at [281, 305] on span "OLAVARRIA" at bounding box center [269, 304] width 51 height 12
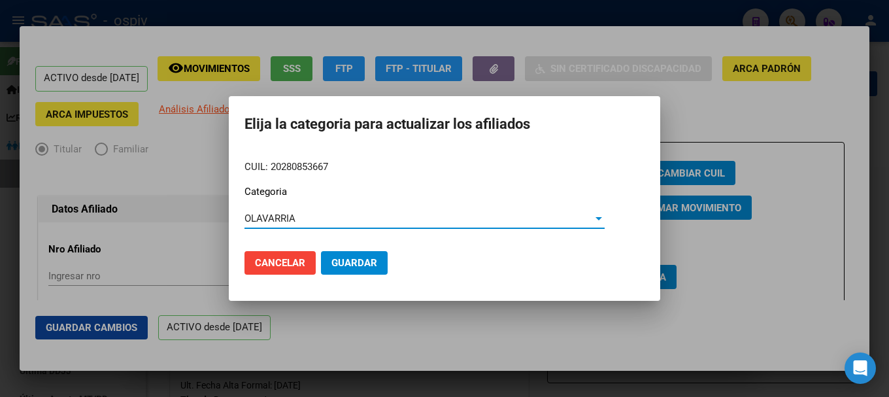
click at [347, 258] on span "Guardar" at bounding box center [354, 263] width 46 height 12
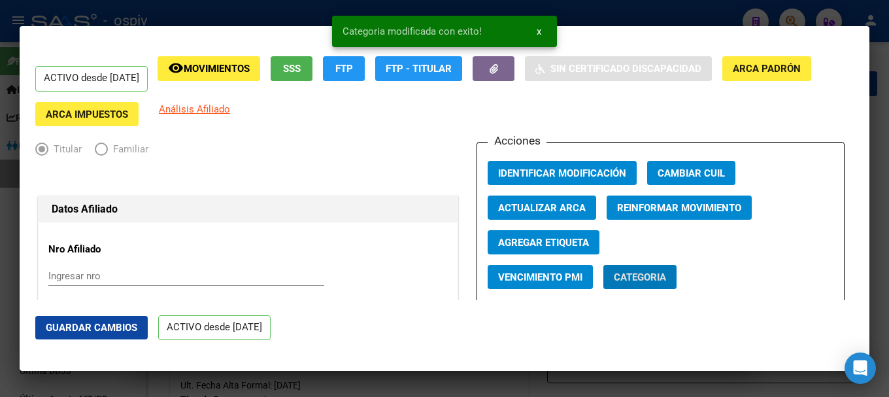
click at [548, 250] on button "Agregar Etiqueta" at bounding box center [544, 242] width 112 height 24
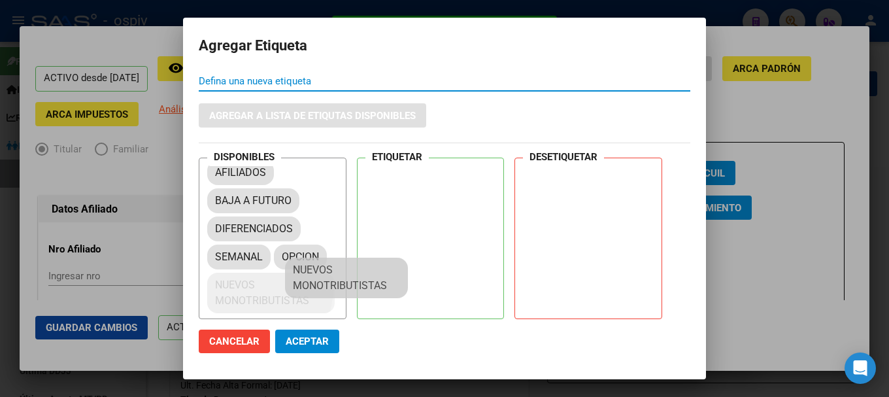
scroll to position [18, 0]
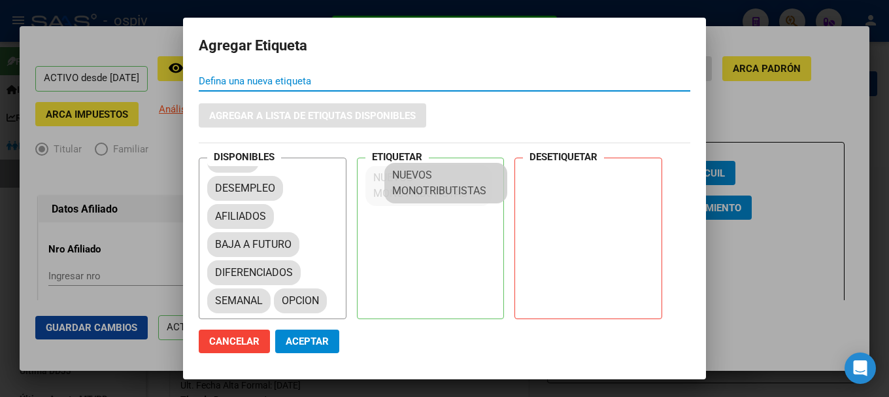
drag, startPoint x: 273, startPoint y: 286, endPoint x: 418, endPoint y: 177, distance: 181.1
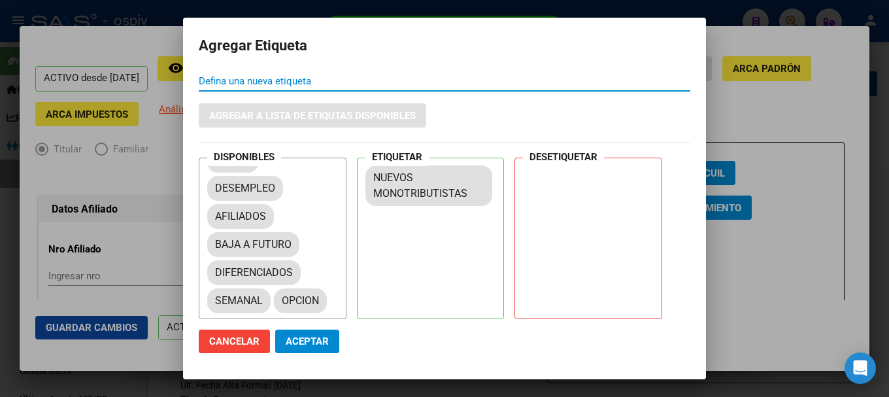
click at [300, 341] on span "Aceptar" at bounding box center [307, 341] width 43 height 12
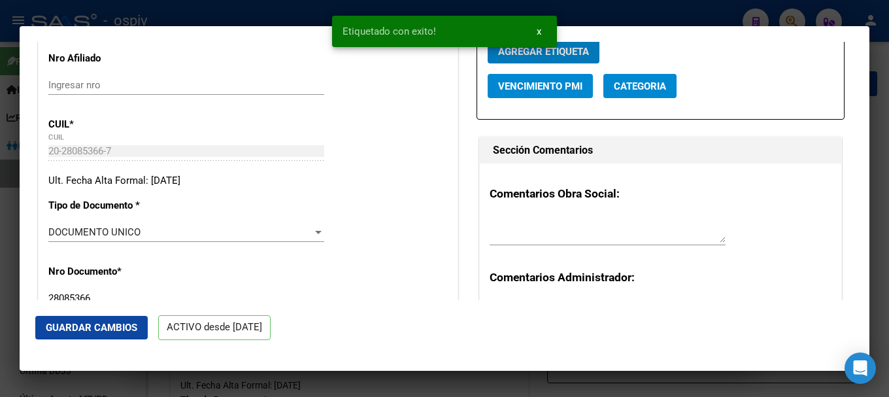
scroll to position [196, 0]
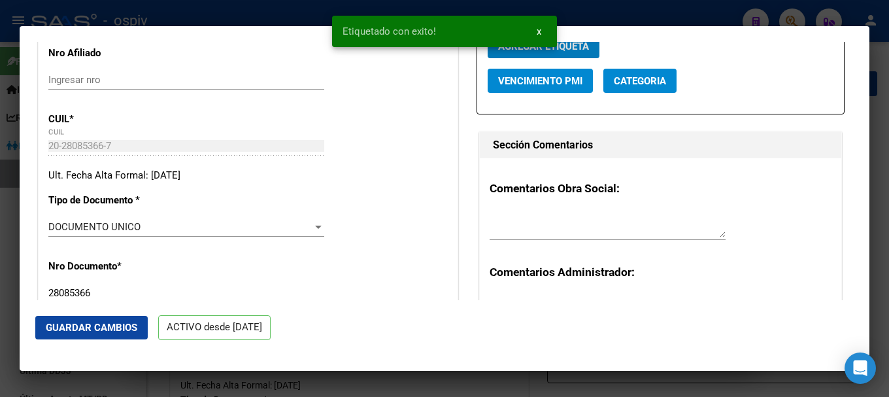
click at [525, 229] on textarea at bounding box center [608, 224] width 236 height 26
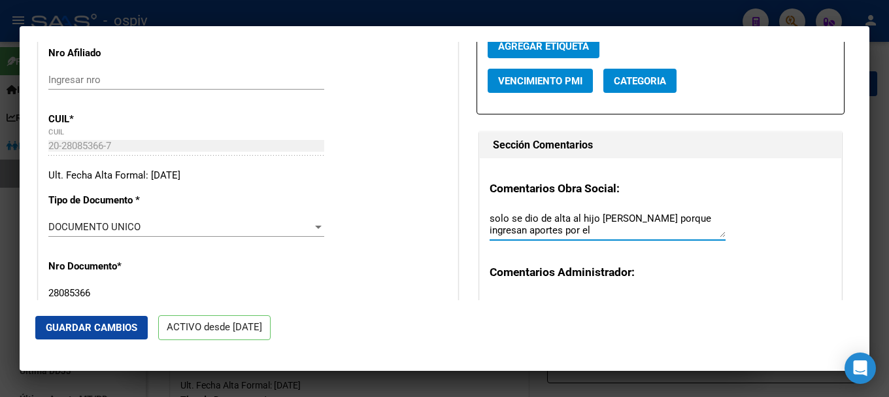
click at [556, 229] on textarea "solo se dio de alta al hijo [PERSON_NAME] porque ingresan aportes por el" at bounding box center [608, 224] width 236 height 26
drag, startPoint x: 504, startPoint y: 218, endPoint x: 484, endPoint y: 219, distance: 20.3
click at [484, 219] on div "Comentarios Obra Social: solo se dio de alta al hijo [PERSON_NAME] porque ingre…" at bounding box center [661, 251] width 362 height 187
paste textarea "solo"
click at [548, 231] on textarea "se dio de alta al hijo [PERSON_NAME] porque solo ingresan aportes por el" at bounding box center [608, 224] width 236 height 26
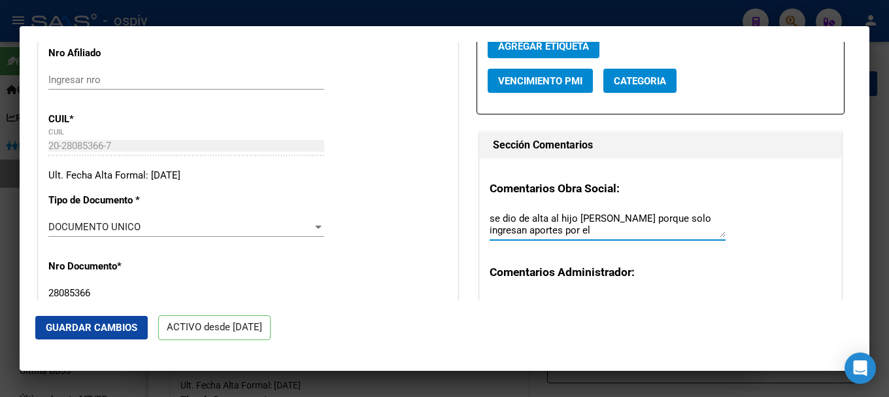
click at [546, 227] on textarea "se dio de alta al hijo [PERSON_NAME] porque solo ingresan aportes por el" at bounding box center [608, 224] width 236 height 26
click at [548, 230] on textarea "se dio de alta al hijo [PERSON_NAME] porque solo ingresan aportes por el" at bounding box center [608, 224] width 236 height 26
type textarea "se dio de alta al hijo [PERSON_NAME] porque solo ingresan aportes por el"
click at [82, 328] on span "Guardar Cambios" at bounding box center [92, 328] width 92 height 12
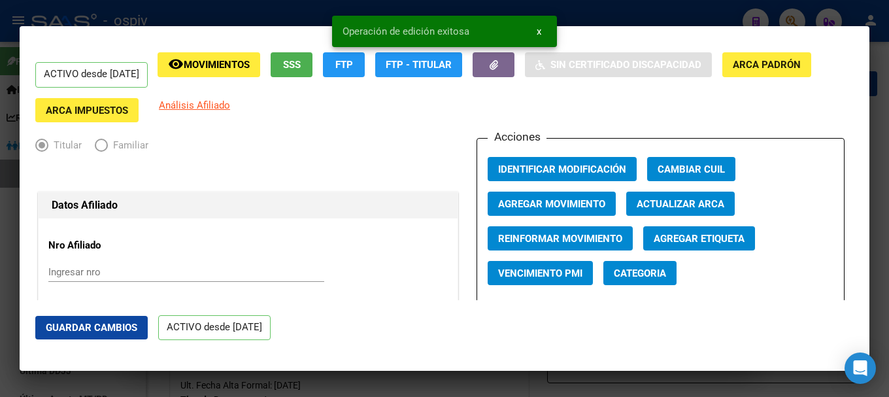
scroll to position [0, 0]
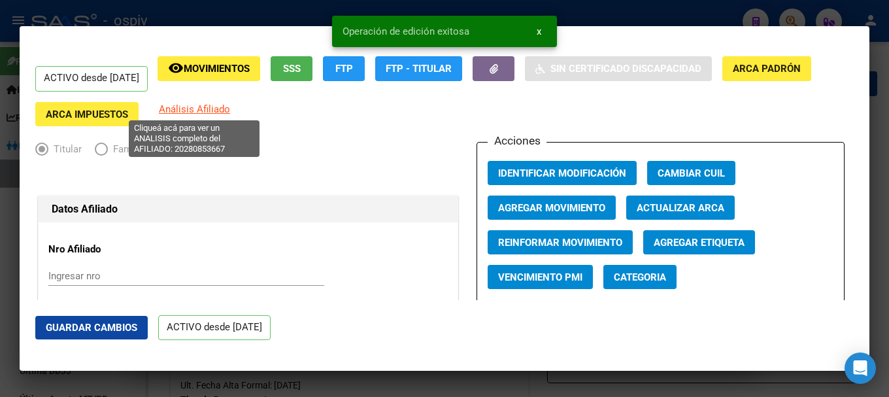
click at [205, 107] on span "Análisis Afiliado" at bounding box center [194, 109] width 71 height 12
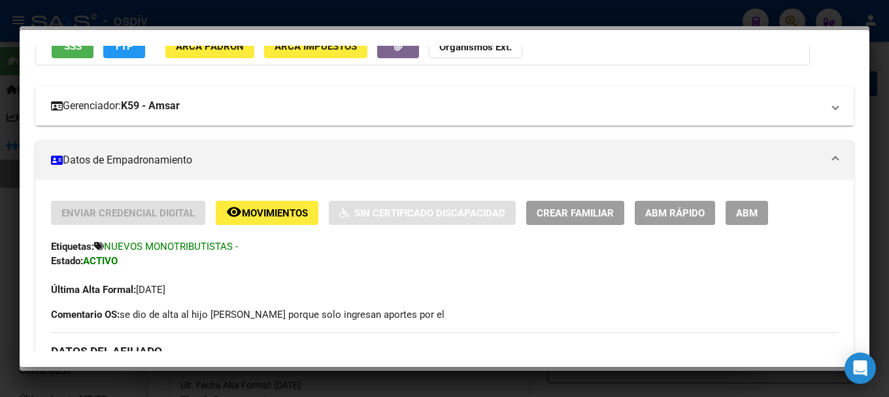
scroll to position [196, 0]
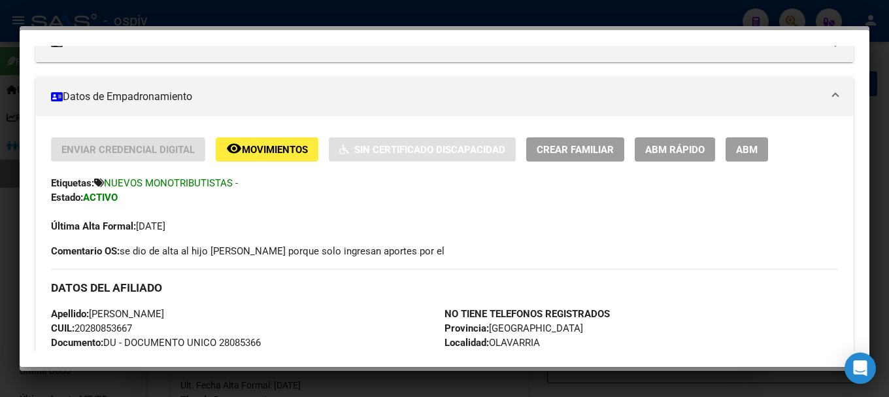
click at [746, 159] on button "ABM" at bounding box center [747, 149] width 42 height 24
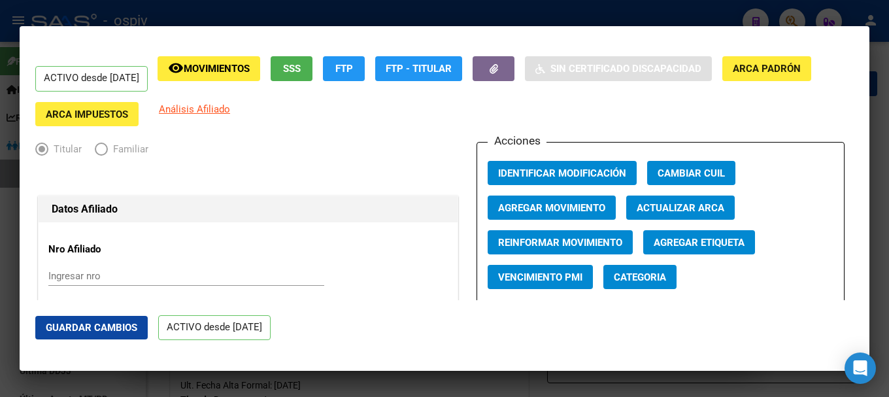
click at [629, 271] on span "Categoria" at bounding box center [640, 277] width 52 height 12
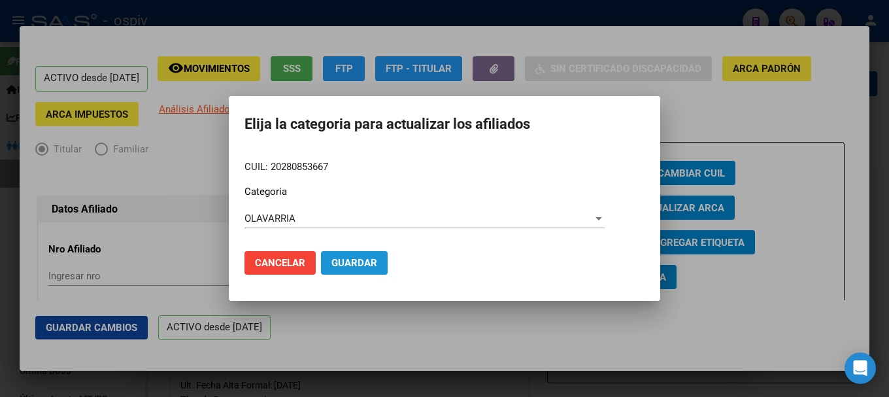
drag, startPoint x: 348, startPoint y: 261, endPoint x: 360, endPoint y: 199, distance: 63.2
click at [348, 261] on span "Guardar" at bounding box center [354, 263] width 46 height 12
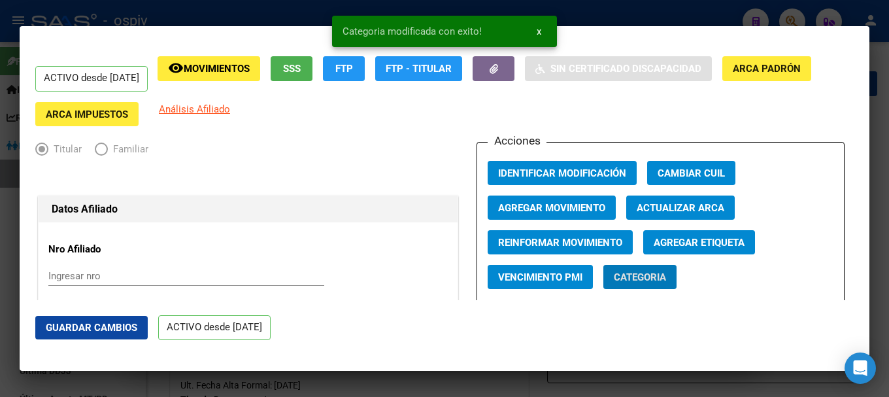
click at [188, 115] on app-link-go-to "Análisis Afiliado" at bounding box center [194, 114] width 71 height 24
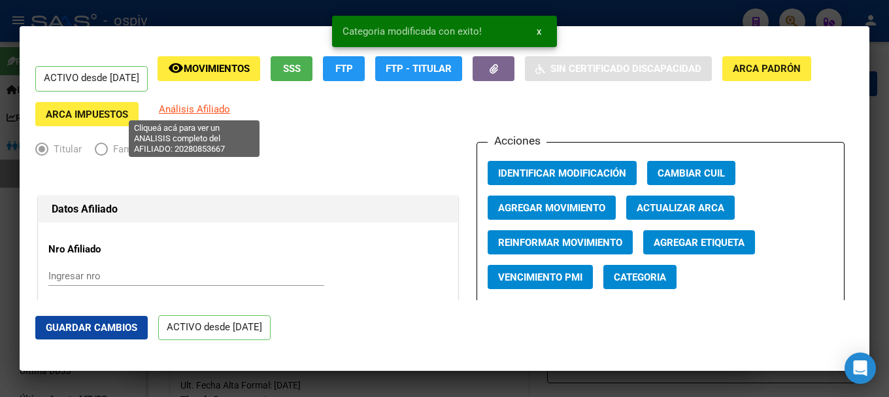
click at [199, 106] on span "Análisis Afiliado" at bounding box center [194, 109] width 71 height 12
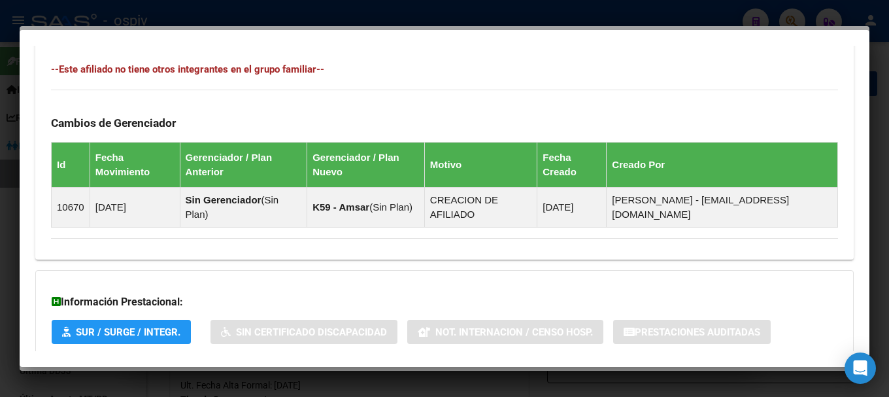
scroll to position [798, 0]
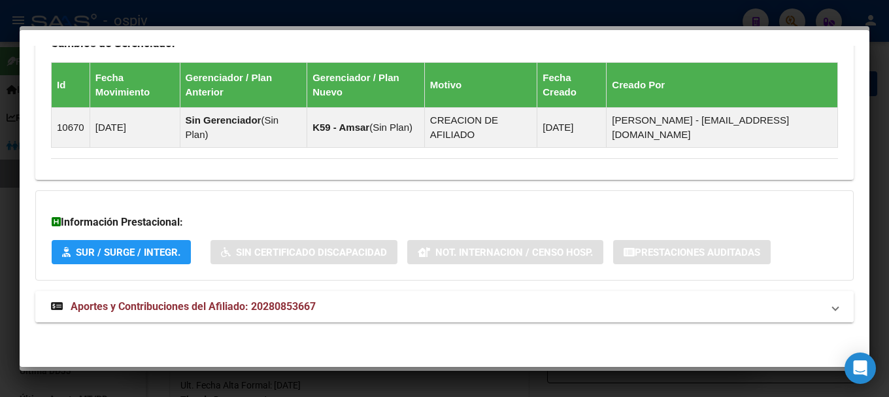
drag, startPoint x: 301, startPoint y: 305, endPoint x: 369, endPoint y: 313, distance: 67.9
click at [302, 306] on span "Aportes y Contribuciones del Afiliado: 20280853667" at bounding box center [193, 306] width 245 height 12
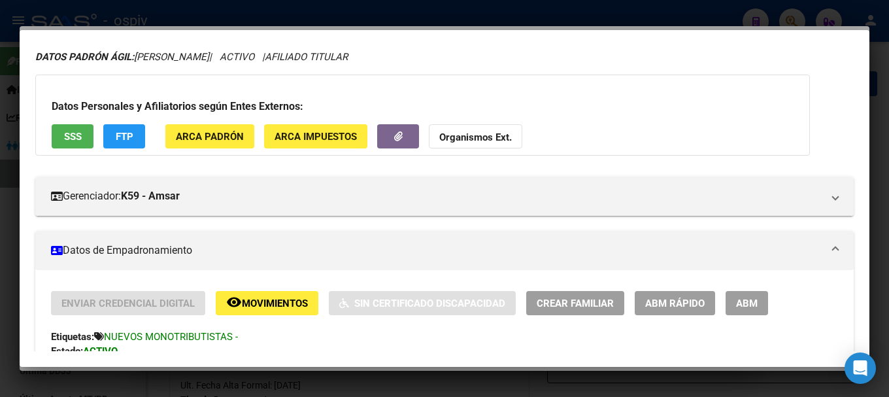
scroll to position [65, 0]
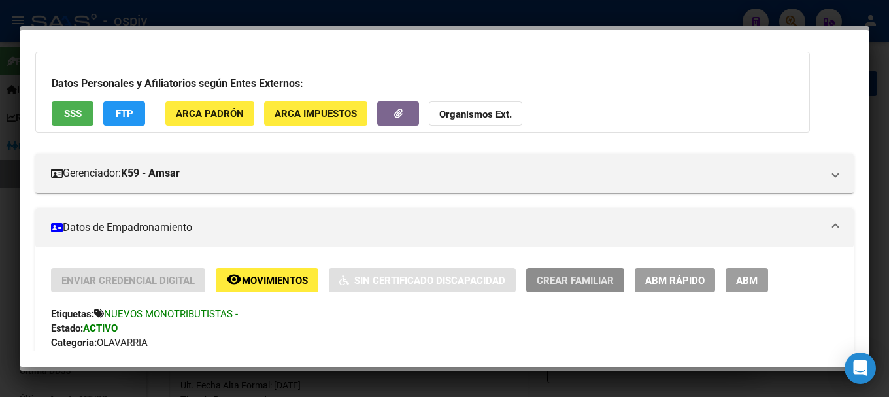
click at [589, 275] on span "Crear Familiar" at bounding box center [575, 281] width 77 height 12
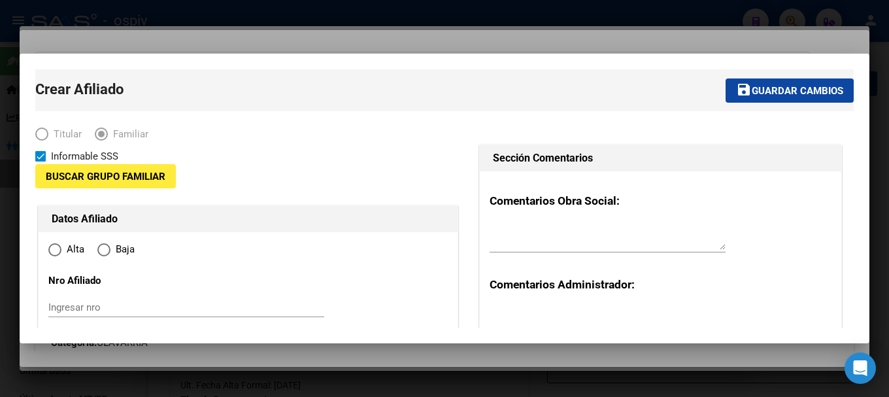
type input "20-28085366-7"
type input "OLAVARRIA"
type input "7400"
type input "ayacucho"
type input "4835"
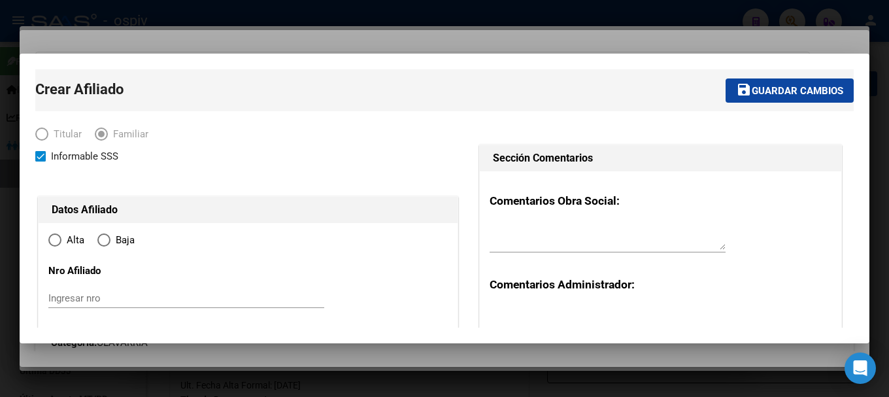
radio input "true"
type input "20-28085366-7"
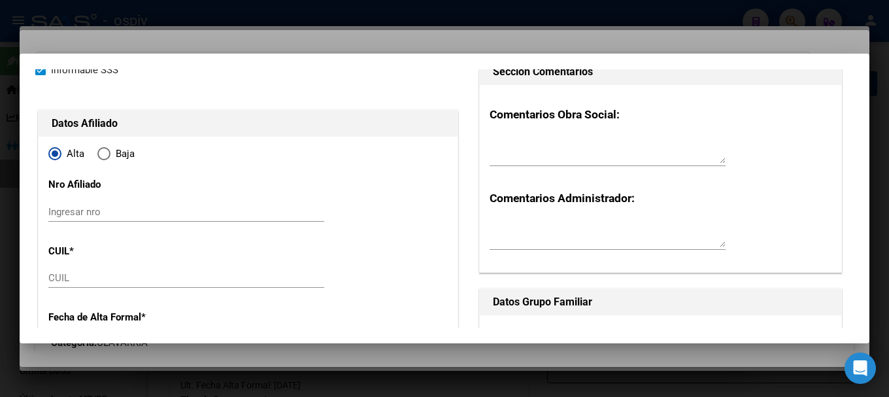
scroll to position [131, 0]
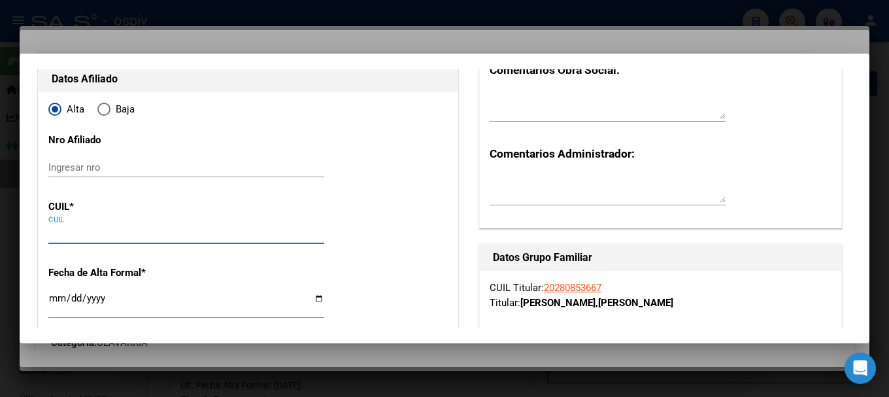
click at [61, 231] on input "CUIL" at bounding box center [186, 234] width 276 height 12
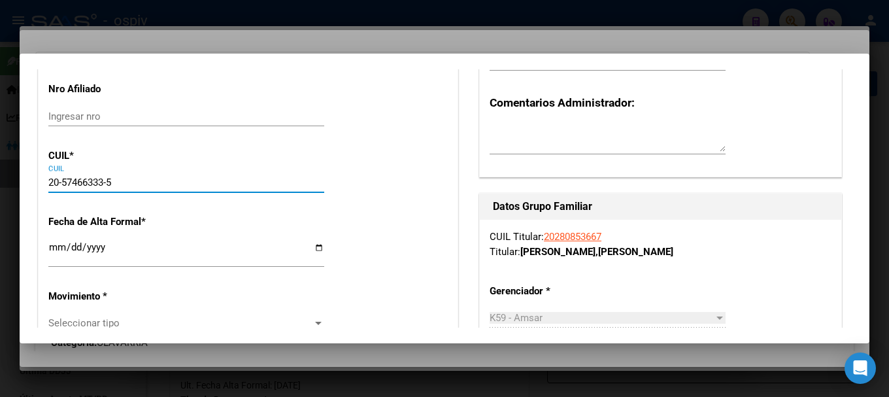
scroll to position [261, 0]
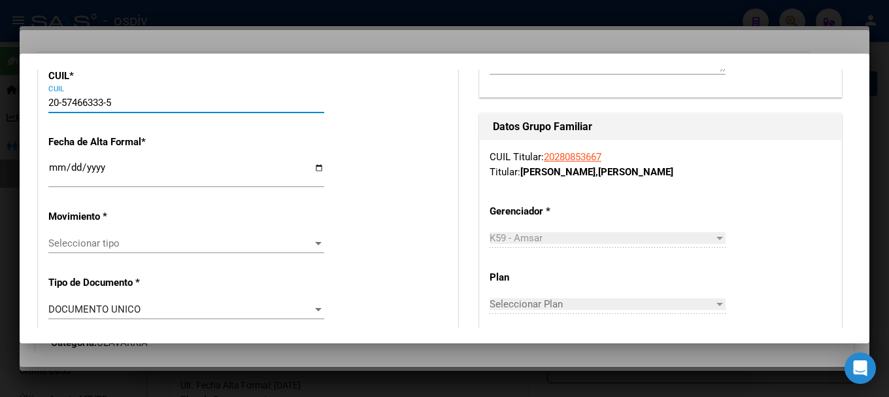
type input "20-57466333-5"
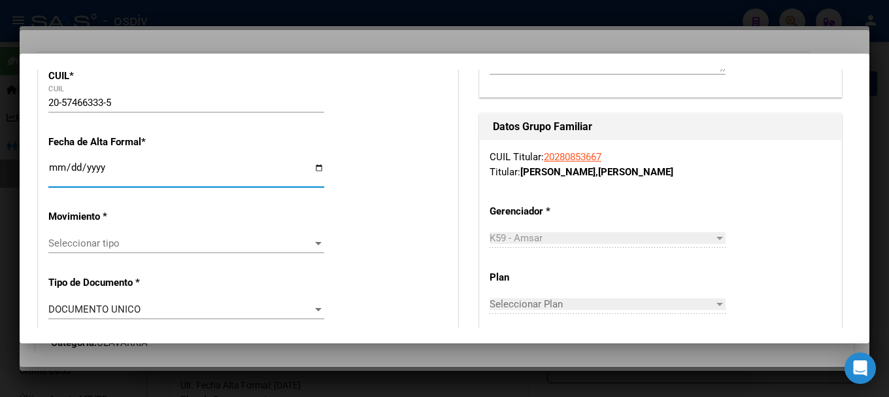
click at [53, 164] on input "Ingresar fecha" at bounding box center [186, 172] width 276 height 21
type input "57466333"
type input "[PERSON_NAME]"
type input "TOMAS"
type input "[DATE]"
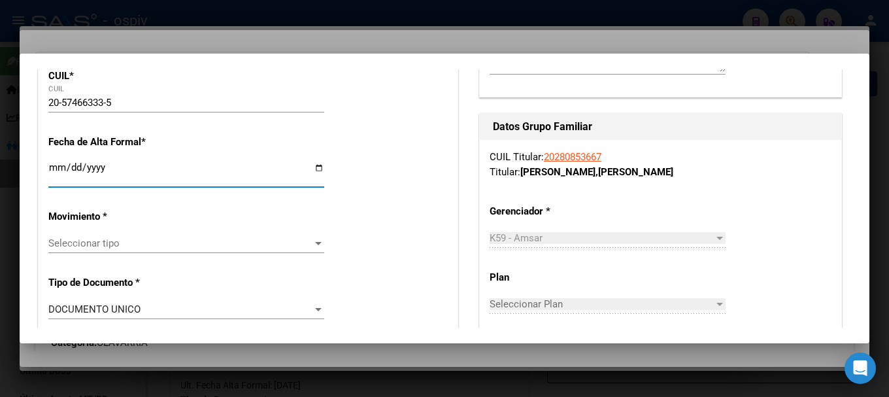
type input "OLAVARRIA"
type input "AYACUCHO"
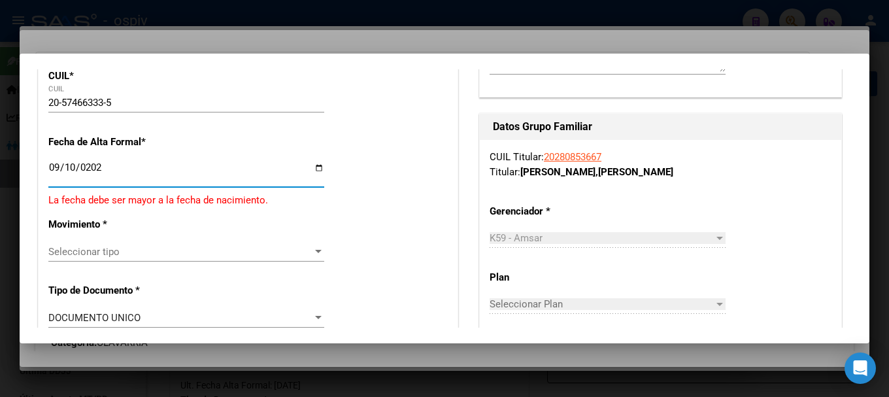
type input "[DATE]"
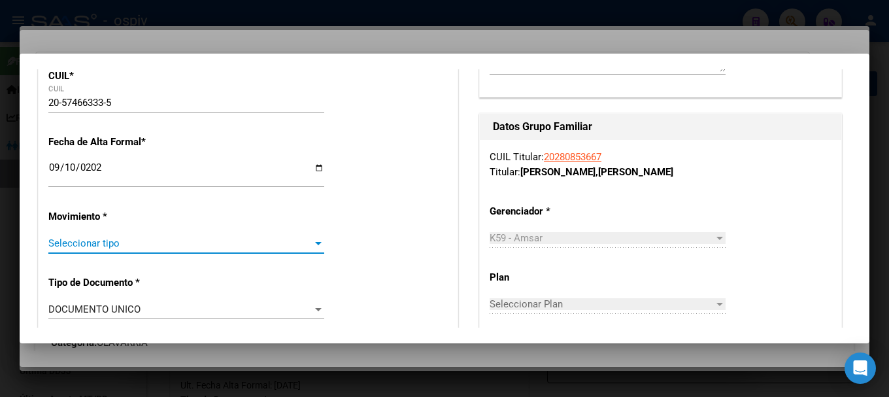
click at [77, 248] on span "Seleccionar tipo" at bounding box center [180, 243] width 264 height 12
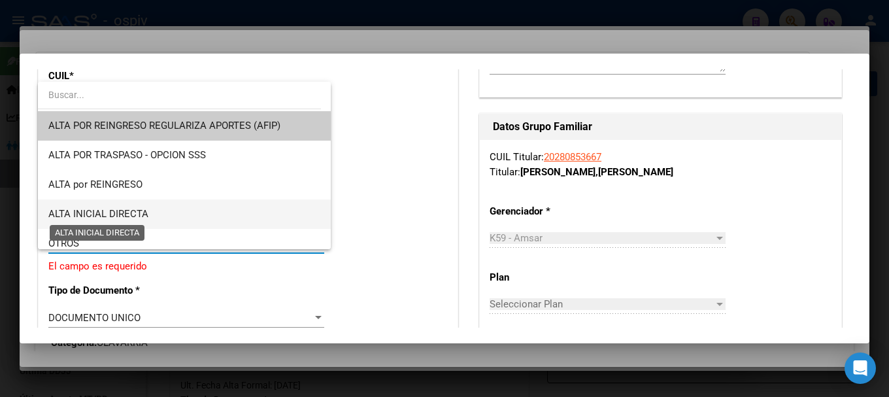
click at [90, 210] on span "ALTA INICIAL DIRECTA" at bounding box center [98, 214] width 100 height 12
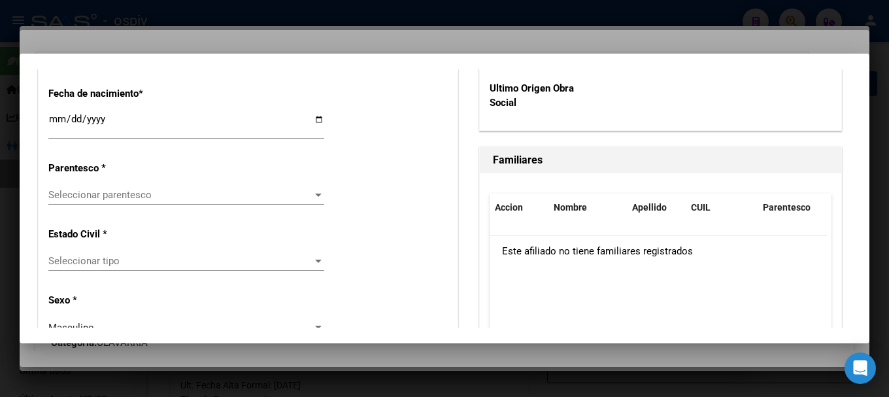
scroll to position [719, 0]
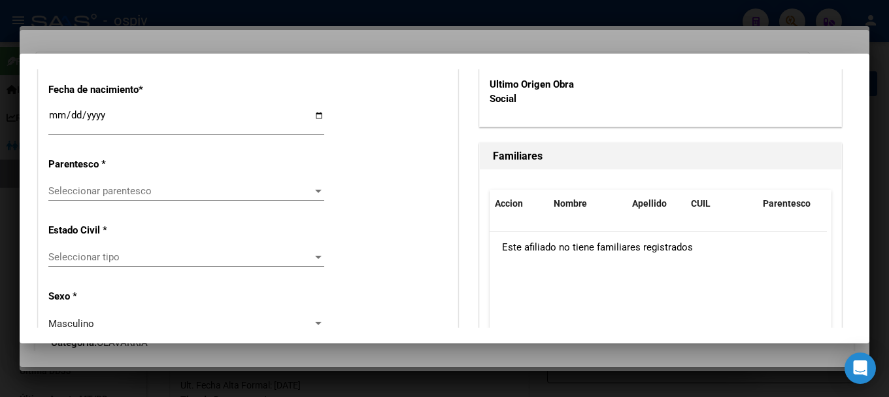
click at [147, 188] on span "Seleccionar parentesco" at bounding box center [180, 191] width 264 height 12
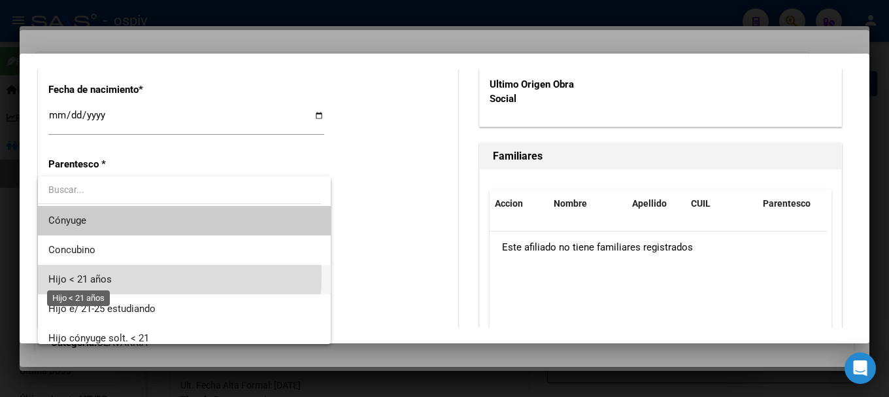
click at [104, 276] on span "Hijo < 21 años" at bounding box center [79, 279] width 63 height 12
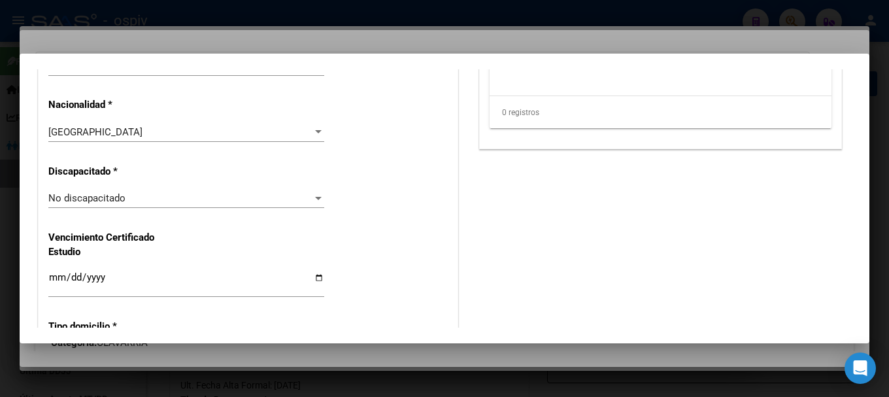
scroll to position [981, 0]
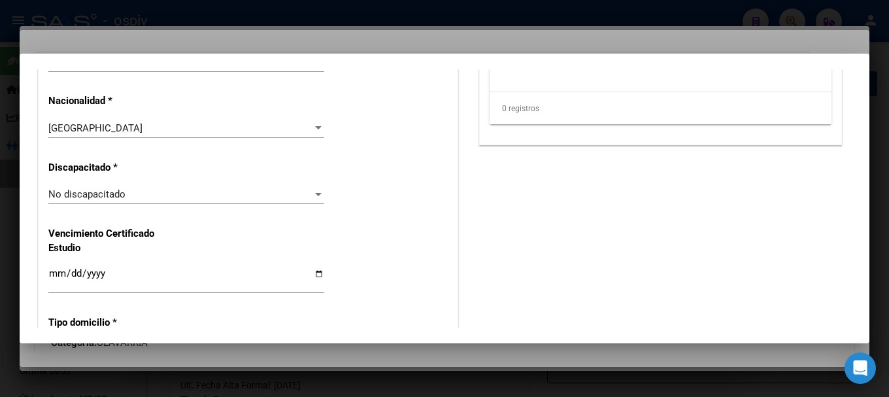
click at [105, 194] on span "No discapacitado" at bounding box center [86, 194] width 77 height 12
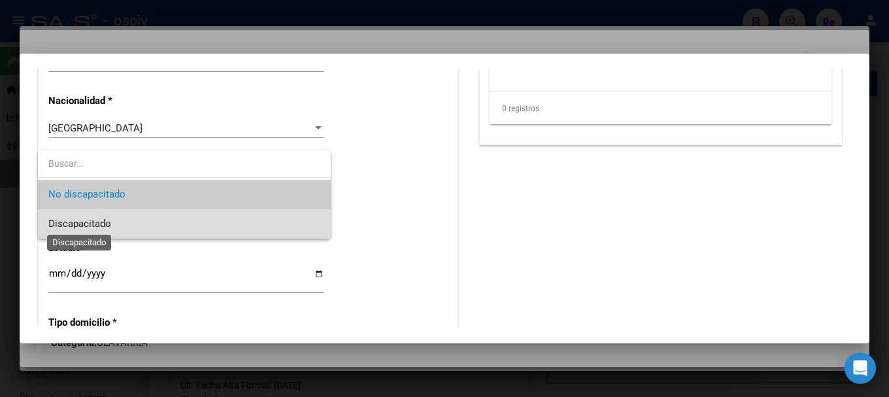
click at [96, 224] on span "Discapacitado" at bounding box center [79, 224] width 63 height 12
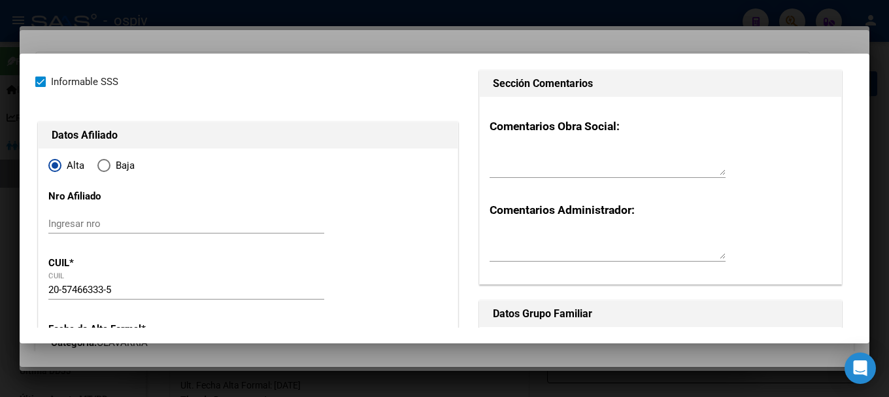
scroll to position [0, 0]
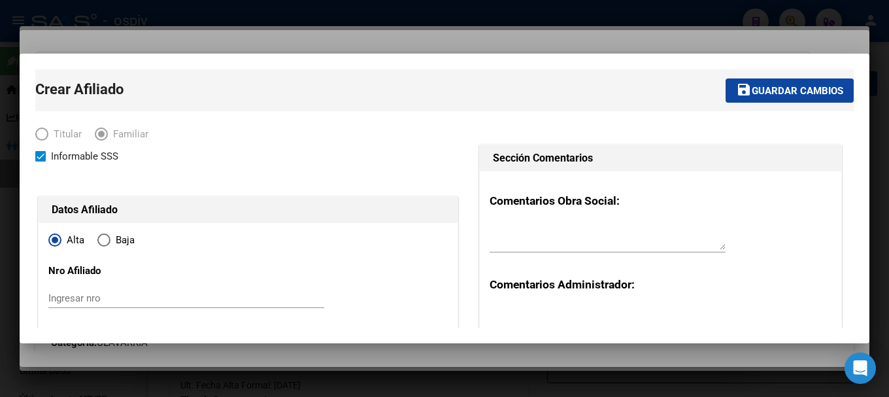
click at [790, 81] on button "save Guardar cambios" at bounding box center [790, 90] width 128 height 24
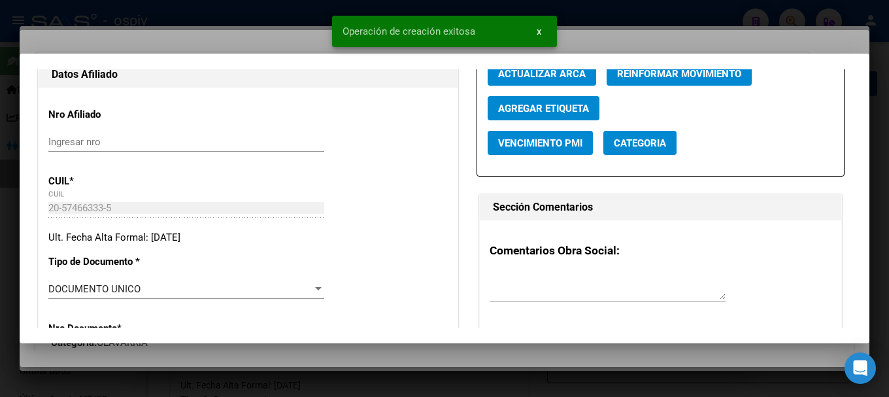
scroll to position [196, 0]
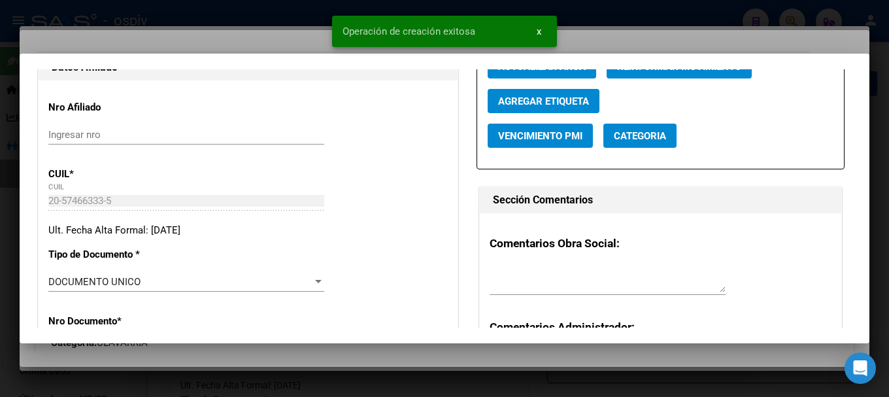
click at [643, 132] on span "Categoria" at bounding box center [640, 136] width 52 height 12
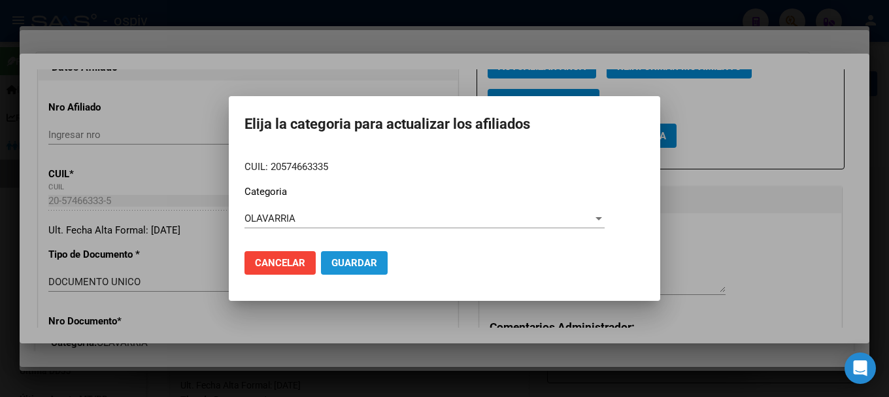
drag, startPoint x: 356, startPoint y: 265, endPoint x: 590, endPoint y: 233, distance: 236.9
click at [356, 265] on span "Guardar" at bounding box center [354, 263] width 46 height 12
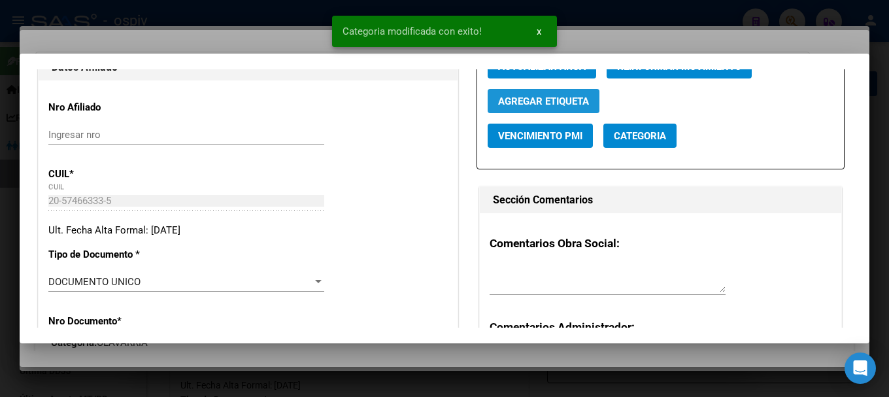
click at [569, 98] on span "Agregar Etiqueta" at bounding box center [543, 101] width 91 height 12
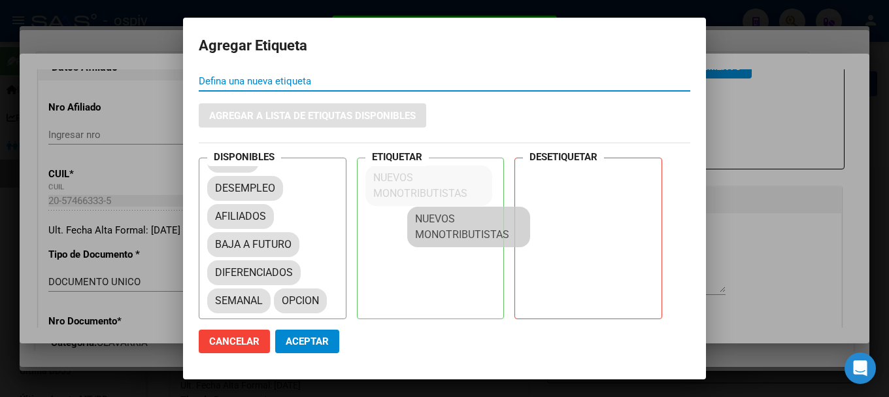
scroll to position [18, 0]
drag, startPoint x: 278, startPoint y: 285, endPoint x: 448, endPoint y: 156, distance: 213.6
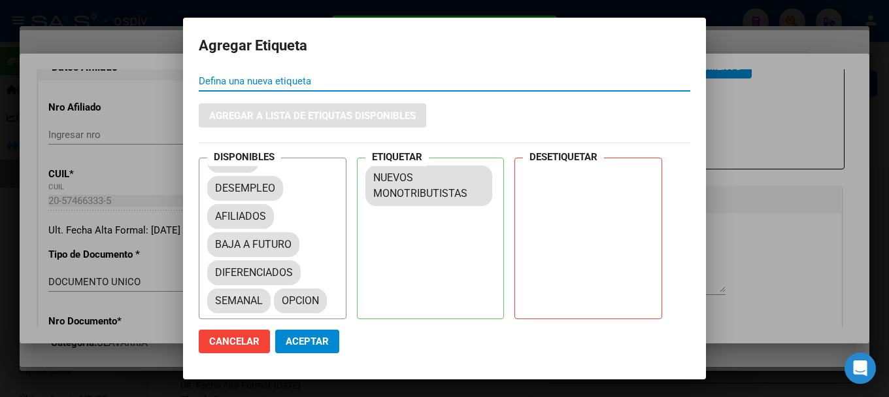
click at [297, 347] on button "Aceptar" at bounding box center [307, 341] width 64 height 24
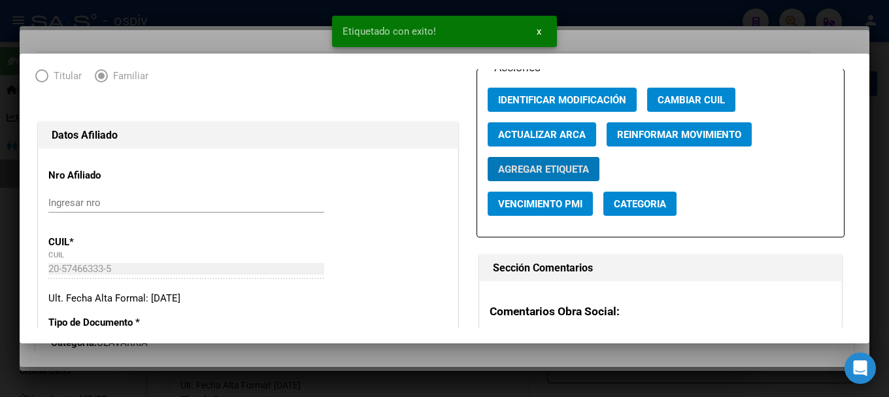
scroll to position [0, 0]
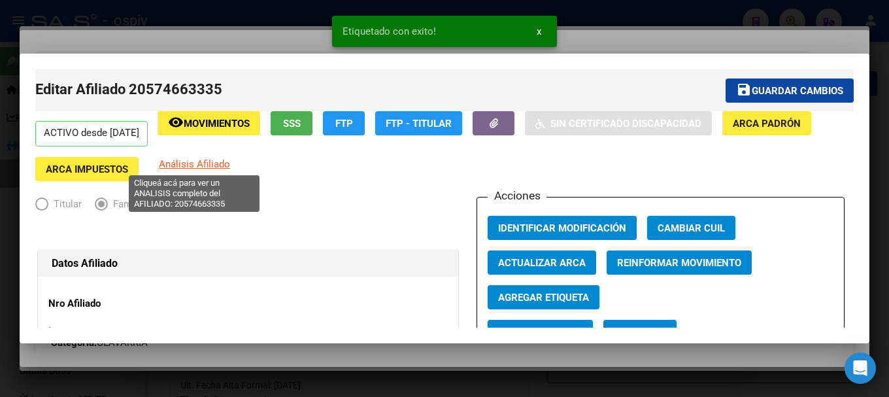
click at [198, 167] on span "Análisis Afiliado" at bounding box center [194, 164] width 71 height 12
type textarea "20574663335"
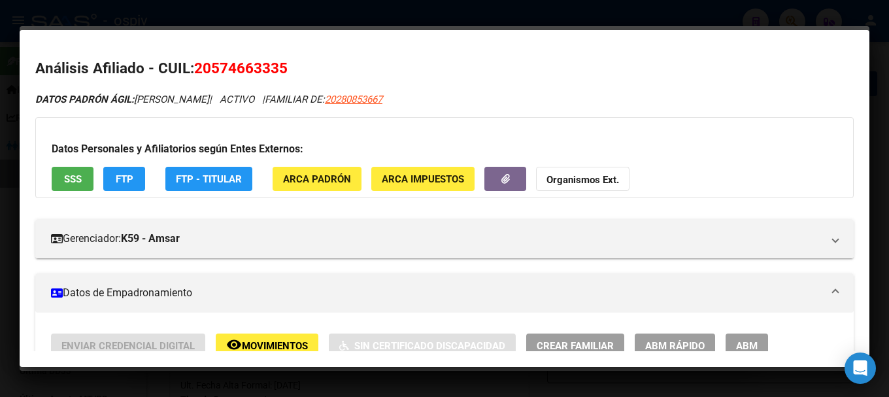
drag, startPoint x: 197, startPoint y: 69, endPoint x: 301, endPoint y: 61, distance: 104.2
click at [301, 61] on h2 "Análisis Afiliado - CUIL: 20574663335" at bounding box center [444, 69] width 818 height 22
copy span "20574663335"
click at [7, 235] on div at bounding box center [444, 198] width 889 height 397
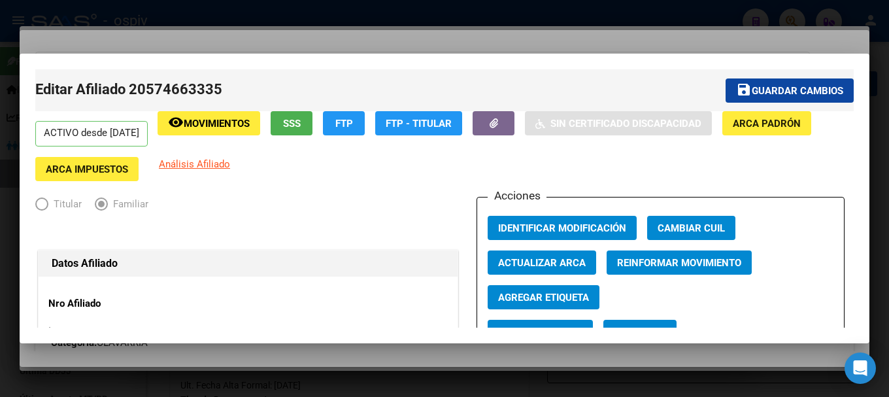
click at [7, 235] on div at bounding box center [444, 198] width 889 height 397
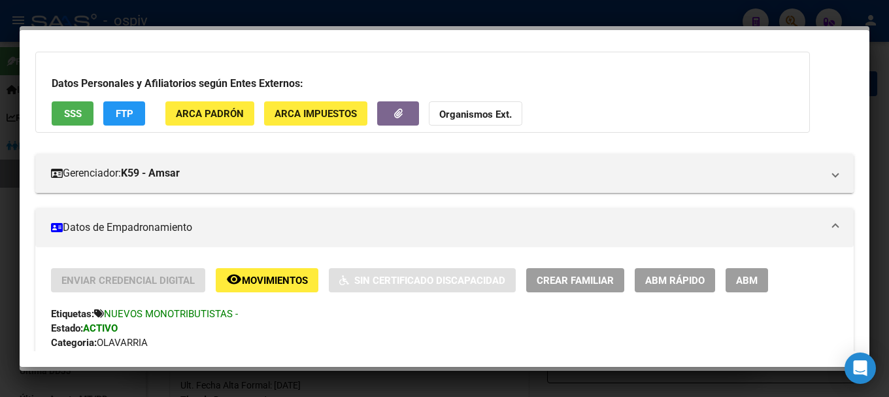
click at [7, 235] on div at bounding box center [444, 198] width 889 height 397
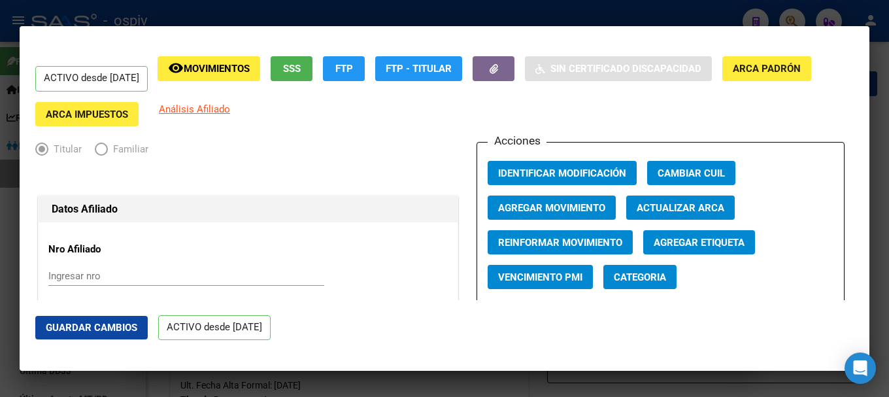
click at [7, 235] on div at bounding box center [444, 198] width 889 height 397
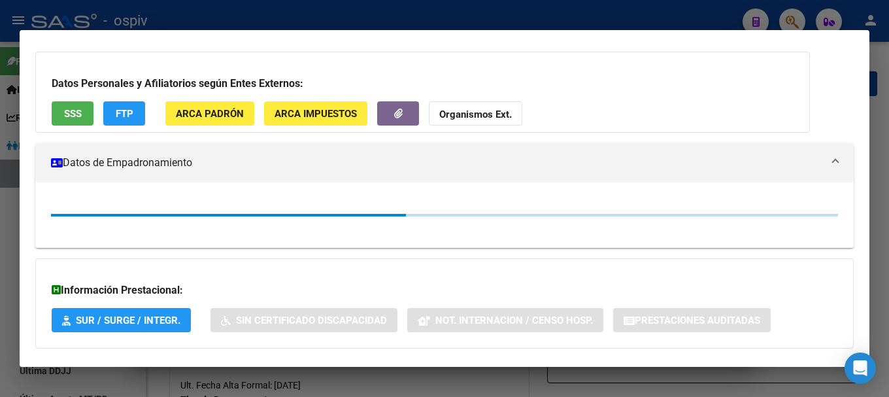
click at [7, 235] on div at bounding box center [444, 198] width 889 height 397
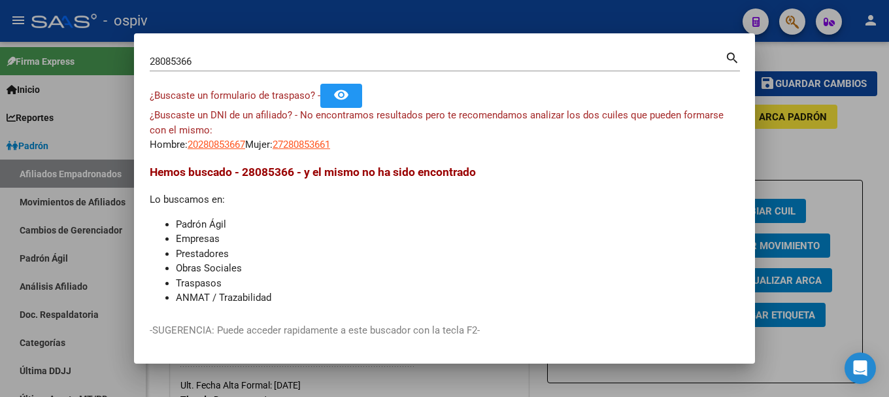
click at [7, 235] on div at bounding box center [444, 198] width 889 height 397
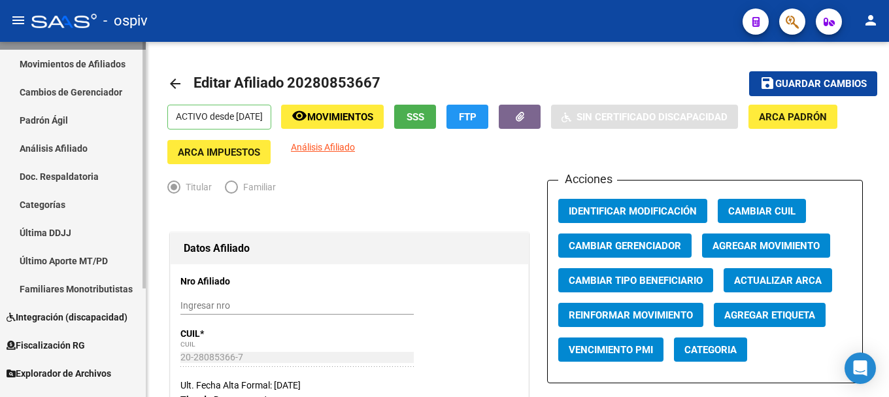
scroll to position [156, 0]
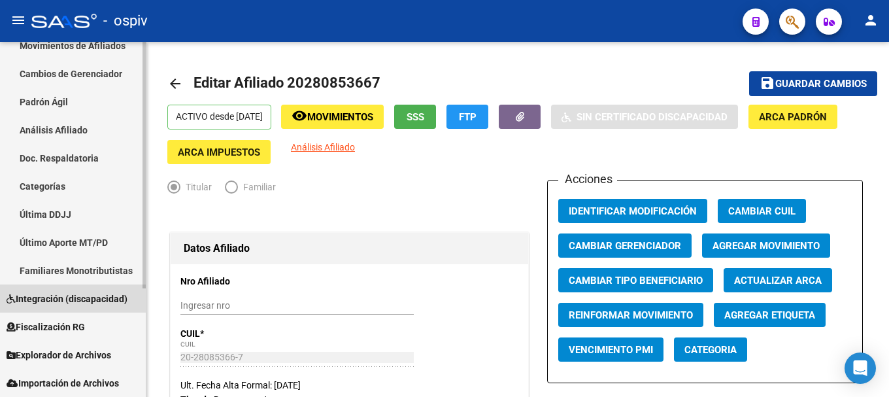
click at [48, 297] on span "Integración (discapacidad)" at bounding box center [67, 299] width 121 height 14
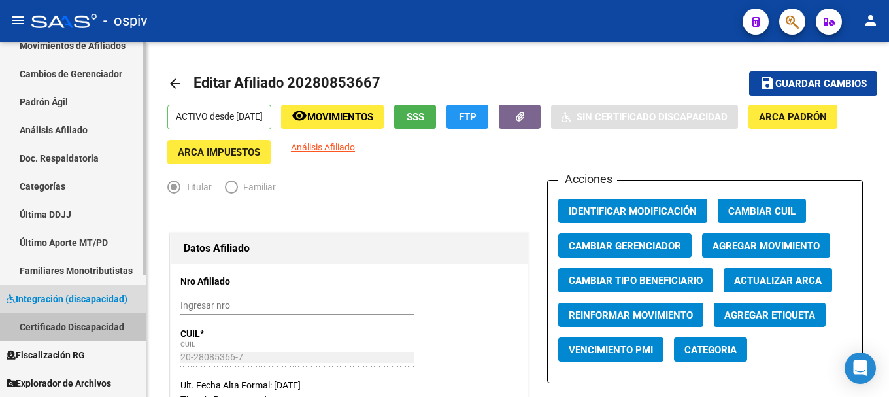
click at [96, 326] on link "Certificado Discapacidad" at bounding box center [73, 326] width 146 height 28
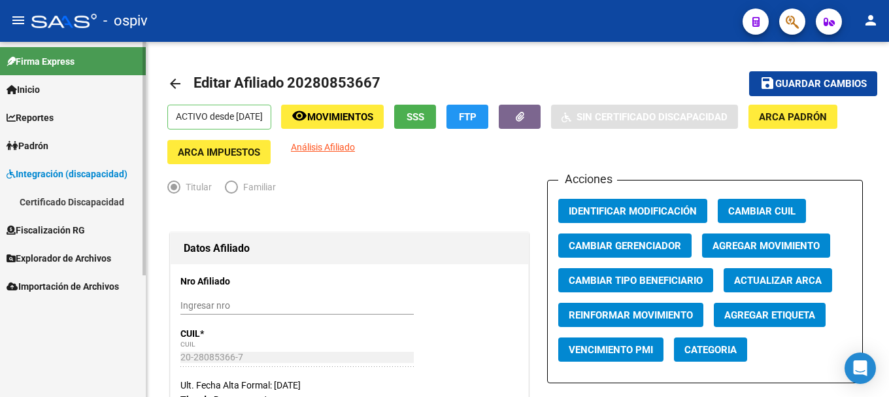
scroll to position [0, 0]
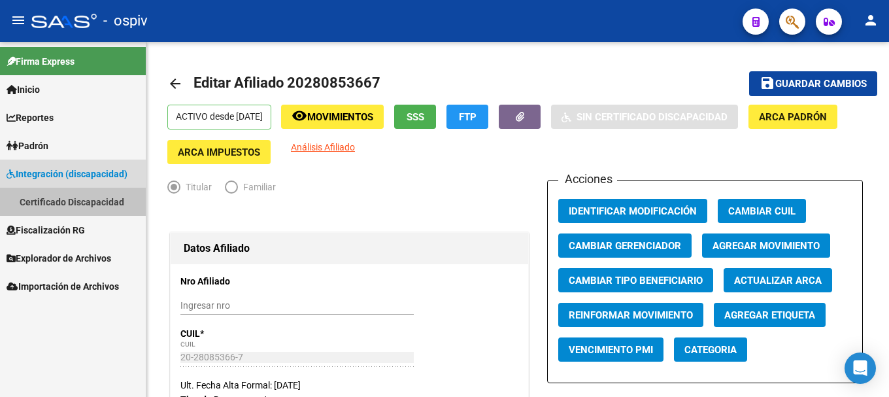
click at [52, 201] on link "Certificado Discapacidad" at bounding box center [73, 202] width 146 height 28
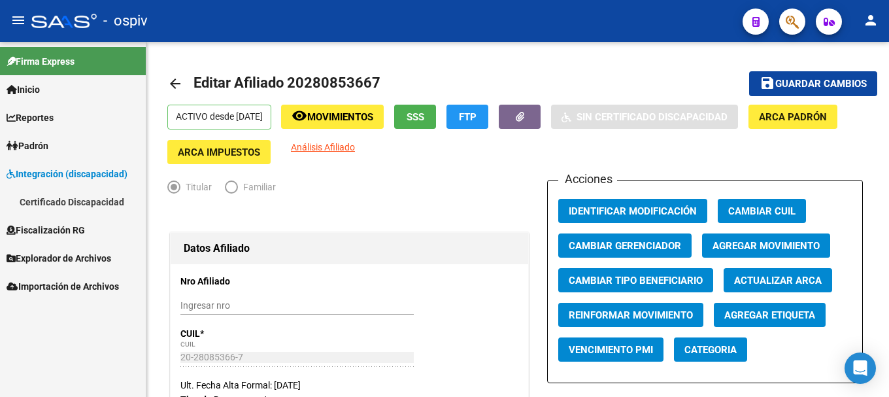
click at [52, 201] on link "Certificado Discapacidad" at bounding box center [73, 202] width 146 height 28
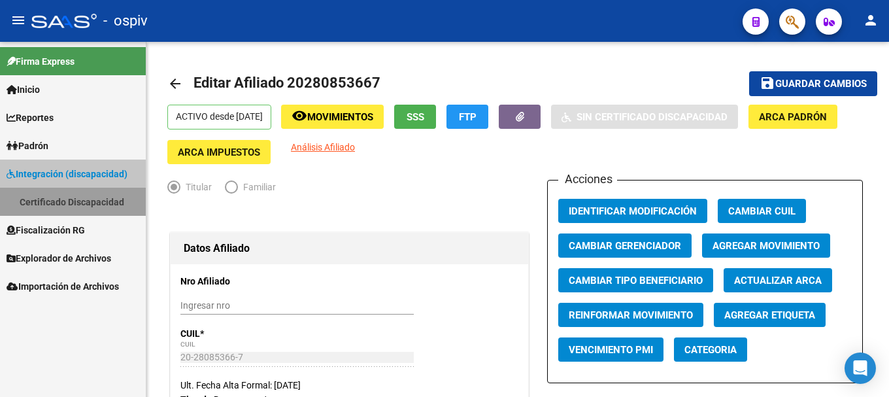
click at [52, 201] on link "Certificado Discapacidad" at bounding box center [73, 202] width 146 height 28
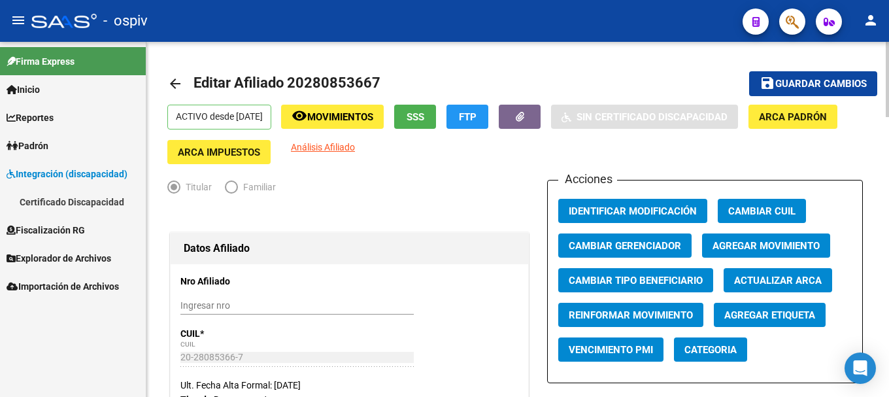
scroll to position [65, 0]
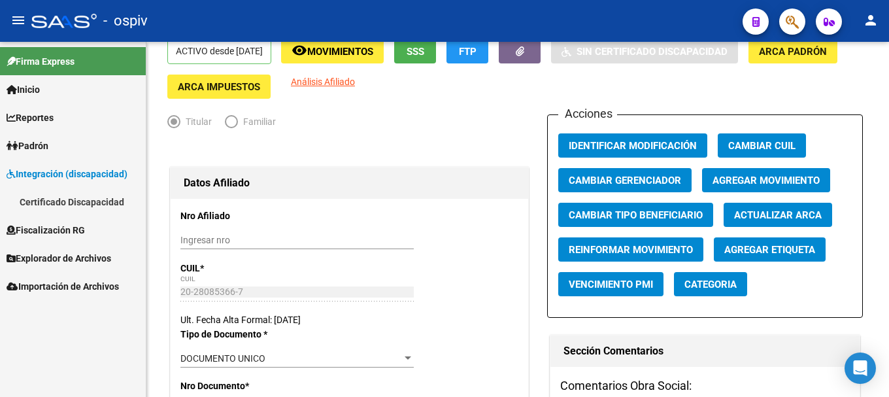
click at [73, 170] on span "Integración (discapacidad)" at bounding box center [67, 174] width 121 height 14
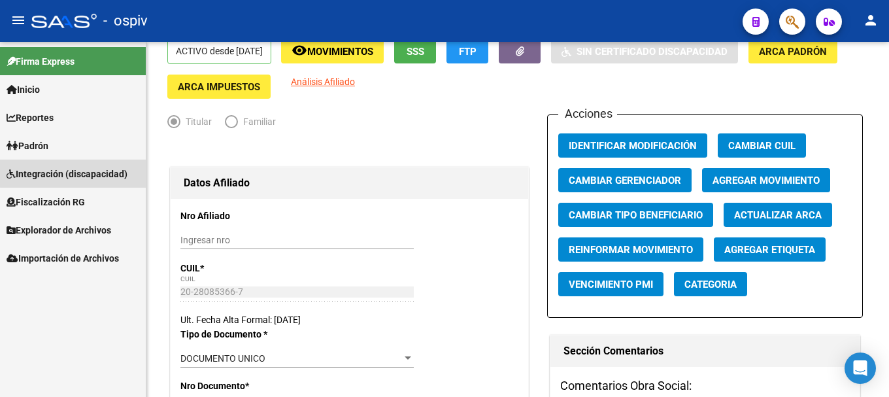
click at [75, 163] on link "Integración (discapacidad)" at bounding box center [73, 174] width 146 height 28
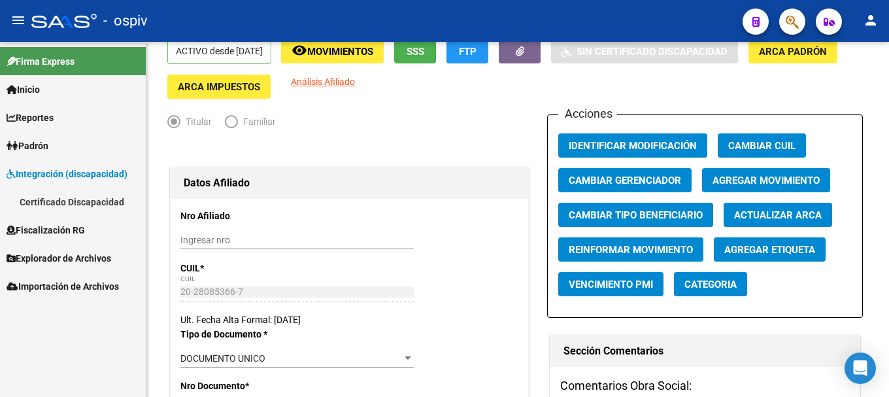
click at [48, 198] on link "Certificado Discapacidad" at bounding box center [73, 202] width 146 height 28
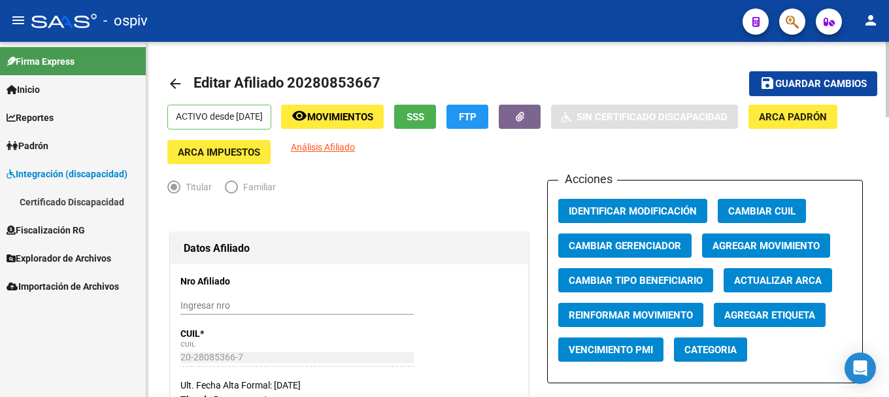
click at [179, 83] on mat-icon "arrow_back" at bounding box center [175, 84] width 16 height 16
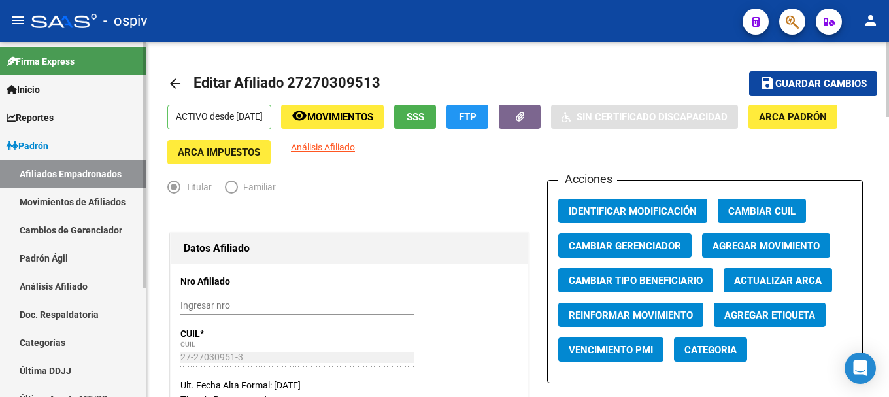
scroll to position [156, 0]
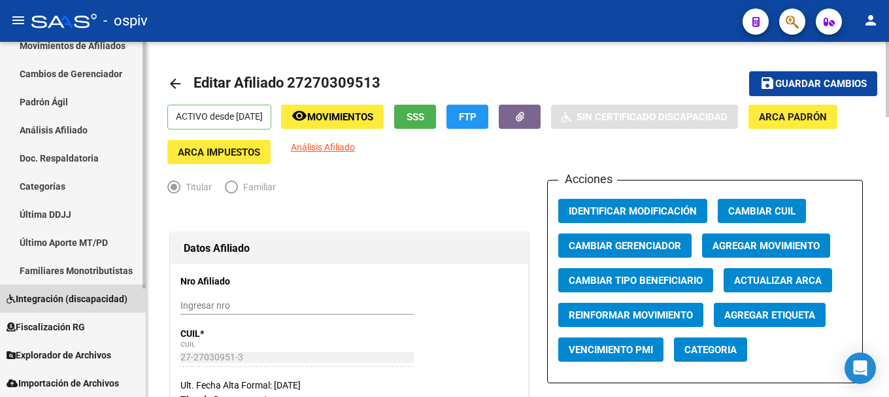
click at [56, 301] on span "Integración (discapacidad)" at bounding box center [67, 299] width 121 height 14
click at [47, 302] on span "Integración (discapacidad)" at bounding box center [67, 299] width 121 height 14
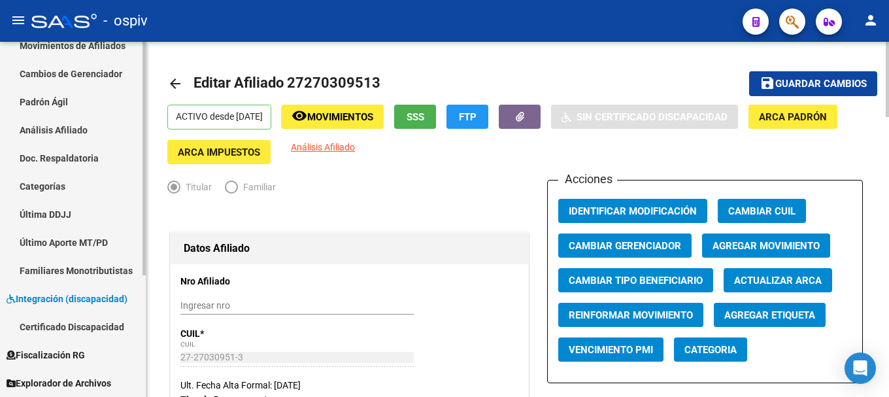
click at [49, 324] on link "Certificado Discapacidad" at bounding box center [73, 326] width 146 height 28
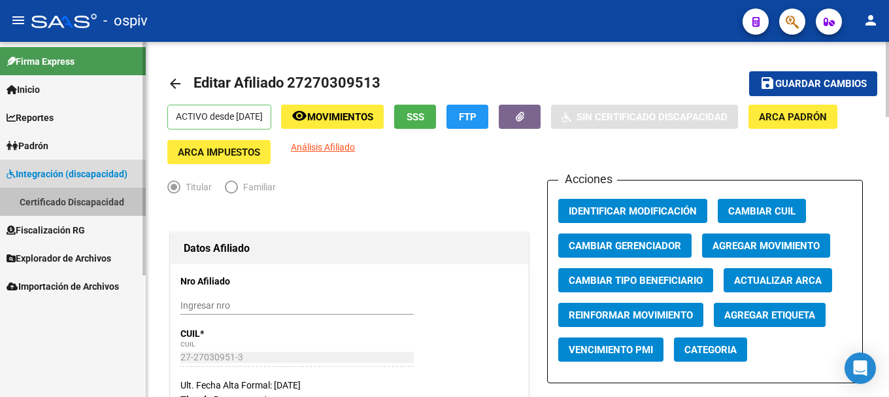
scroll to position [0, 0]
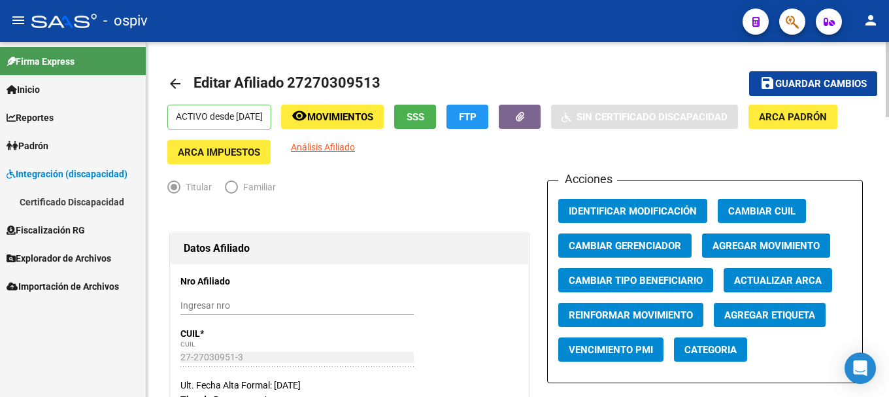
click at [36, 202] on link "Certificado Discapacidad" at bounding box center [73, 202] width 146 height 28
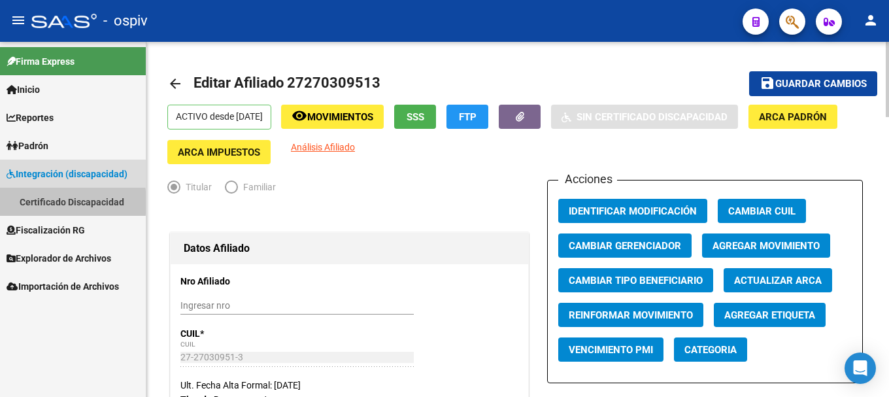
click at [36, 202] on link "Certificado Discapacidad" at bounding box center [73, 202] width 146 height 28
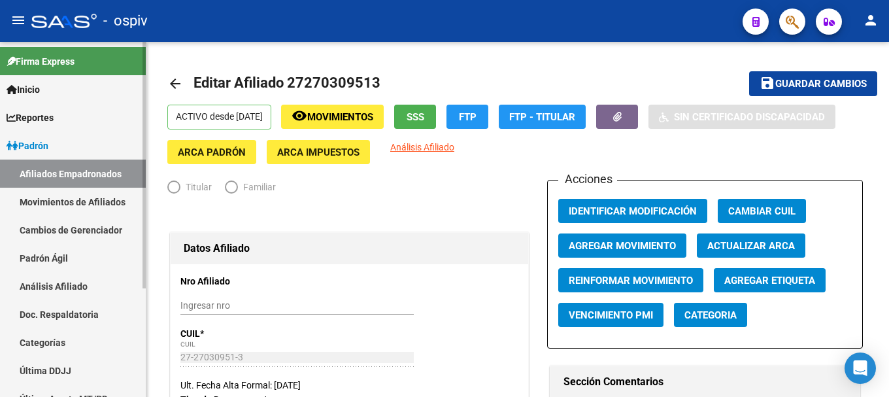
radio input "true"
type input "27-27030951-3"
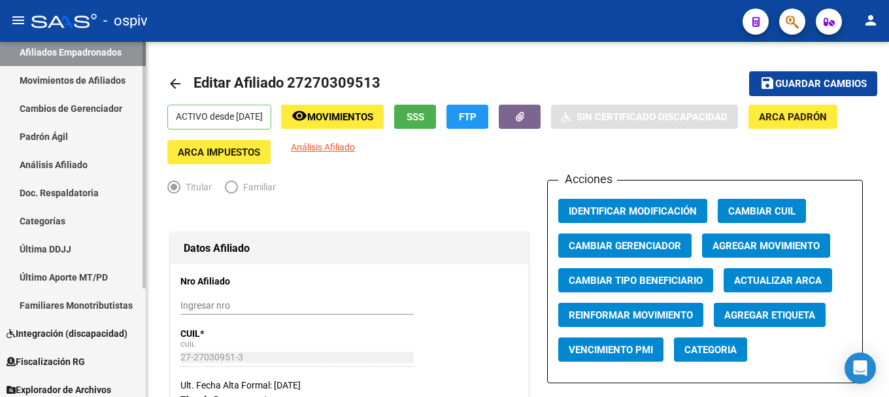
scroll to position [131, 0]
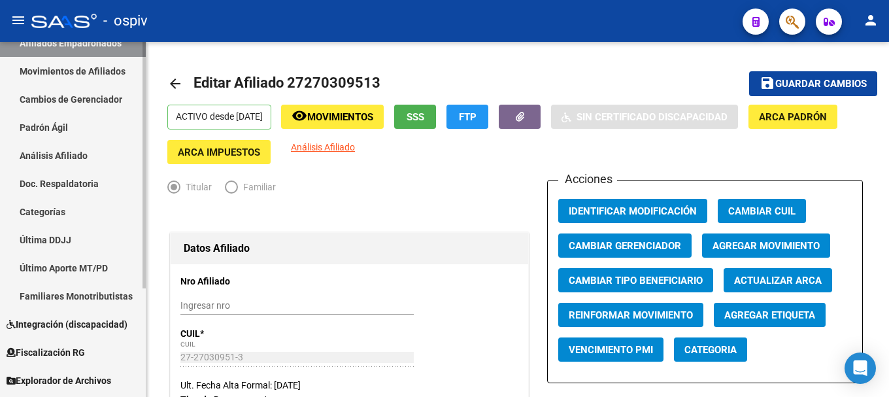
click at [74, 324] on span "Integración (discapacidad)" at bounding box center [67, 324] width 121 height 14
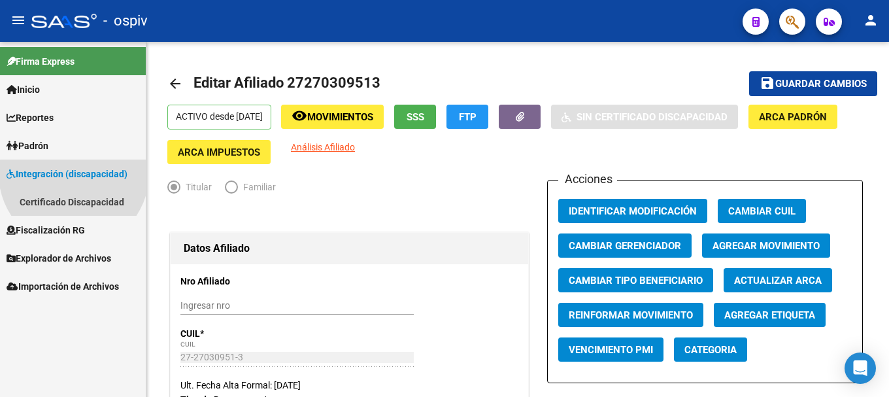
scroll to position [0, 0]
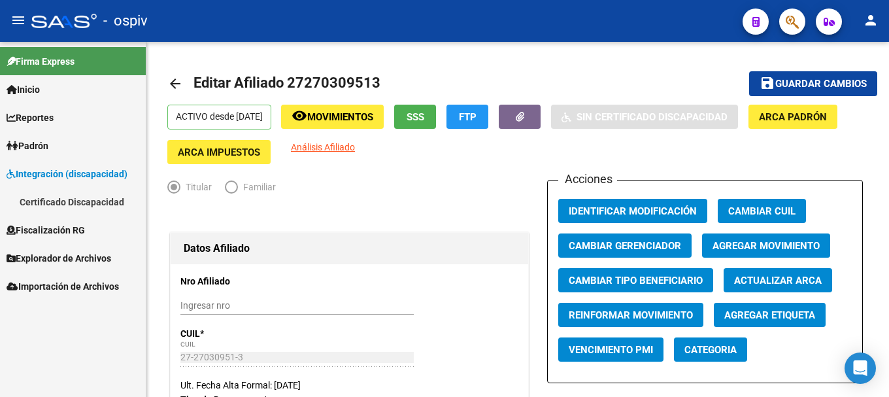
click at [19, 201] on link "Certificado Discapacidad" at bounding box center [73, 202] width 146 height 28
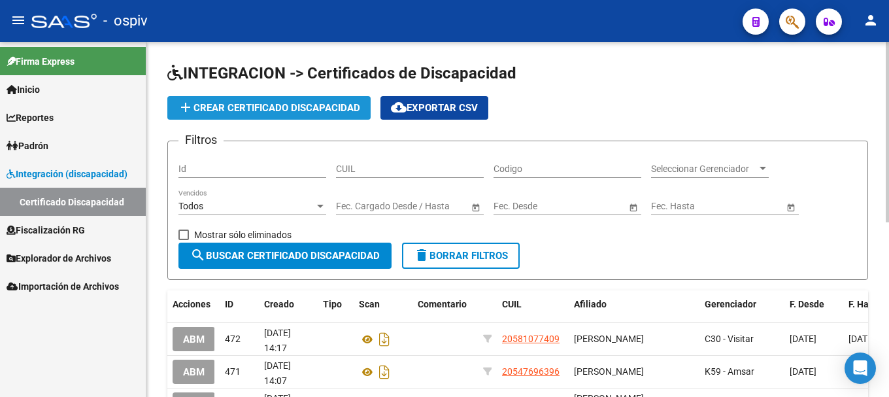
click at [275, 105] on span "add Crear Certificado Discapacidad" at bounding box center [269, 108] width 182 height 12
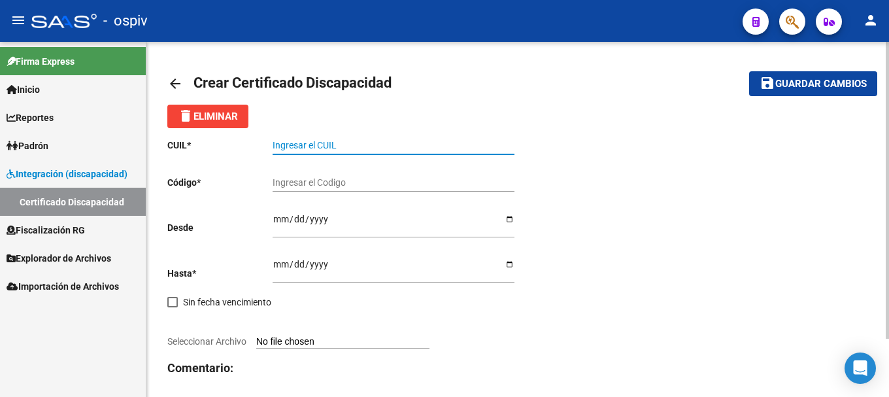
paste input "20-57466333-5"
type input "20-57466333-5"
click at [334, 180] on input "Ingresar el Codigo" at bounding box center [394, 182] width 242 height 11
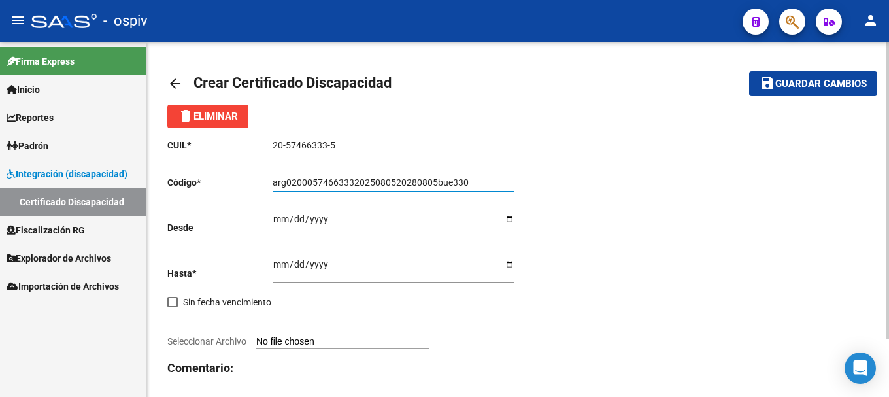
type input "arg02000574663332025080520280805bue330"
click at [282, 226] on input "Ingresar fec. Desde" at bounding box center [394, 224] width 242 height 20
type input "2025-08-05"
click at [278, 263] on input "Ingresar fec. Hasta" at bounding box center [394, 269] width 242 height 20
type input "2028-08-05"
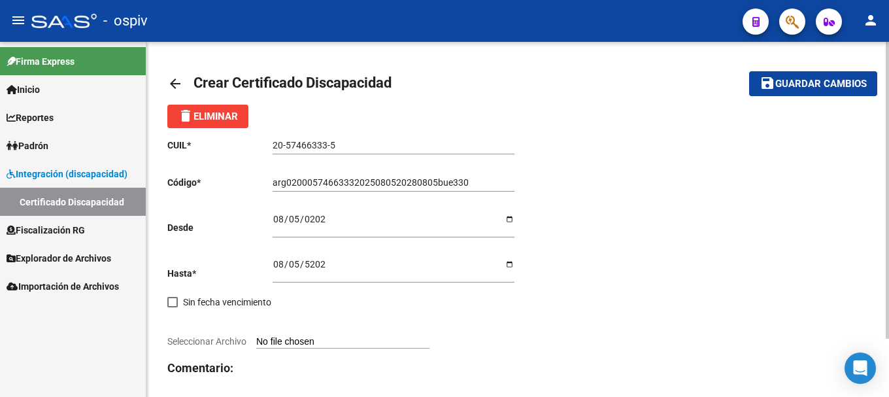
click at [295, 339] on input "Seleccionar Archivo" at bounding box center [342, 342] width 173 height 12
type input "C:\fakepath\CUD TOMAS TOHANE.PDF"
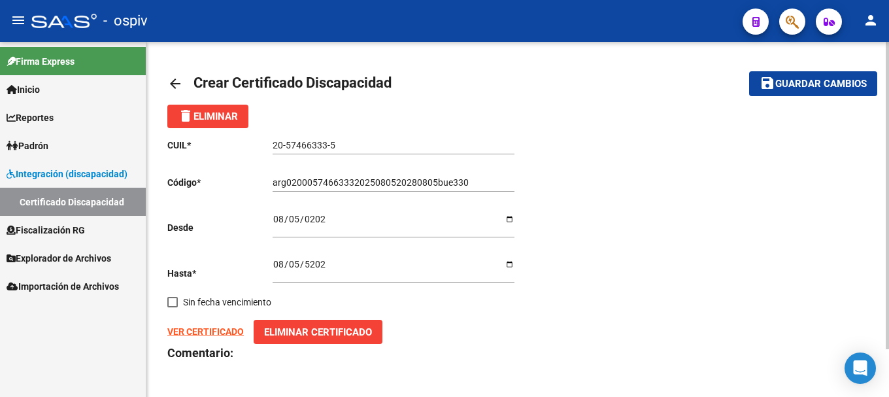
click at [212, 334] on strong "VER CERTIFICADO" at bounding box center [205, 331] width 76 height 10
click at [835, 78] on span "Guardar cambios" at bounding box center [821, 84] width 92 height 12
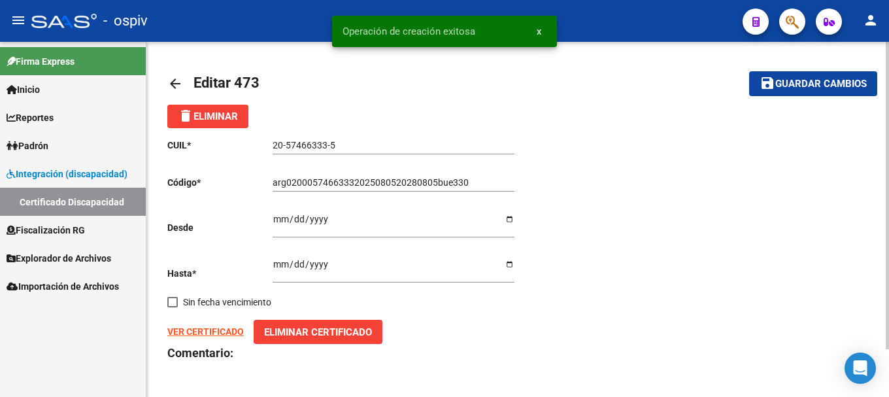
click at [44, 141] on span "Padrón" at bounding box center [28, 146] width 42 height 14
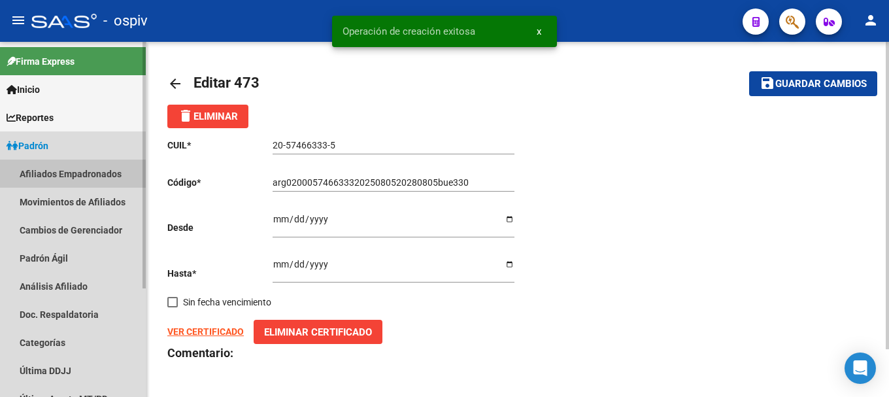
click at [59, 175] on link "Afiliados Empadronados" at bounding box center [73, 174] width 146 height 28
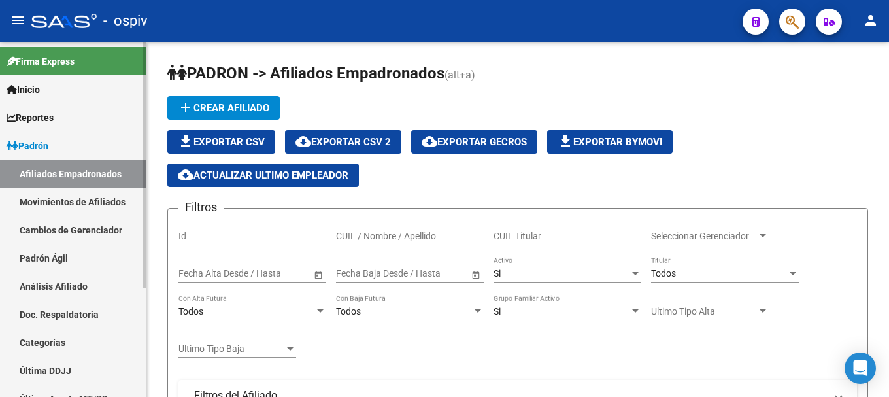
click at [52, 172] on link "Afiliados Empadronados" at bounding box center [73, 174] width 146 height 28
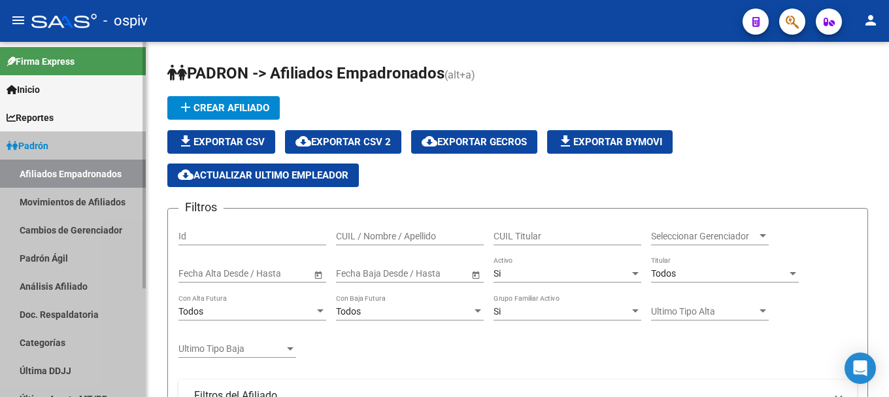
click at [52, 172] on link "Afiliados Empadronados" at bounding box center [73, 174] width 146 height 28
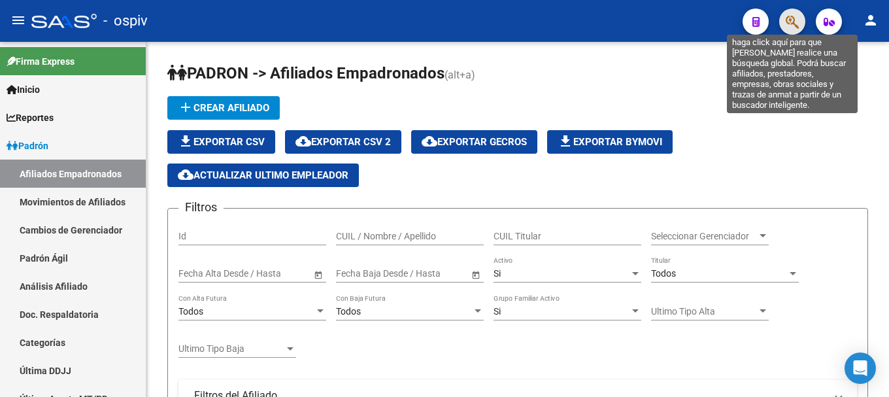
click at [786, 17] on button "button" at bounding box center [792, 21] width 26 height 26
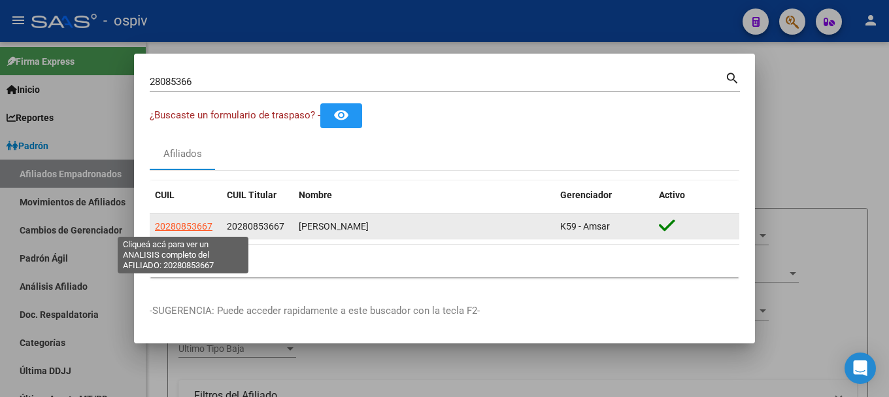
click at [185, 222] on span "20280853667" at bounding box center [184, 226] width 58 height 10
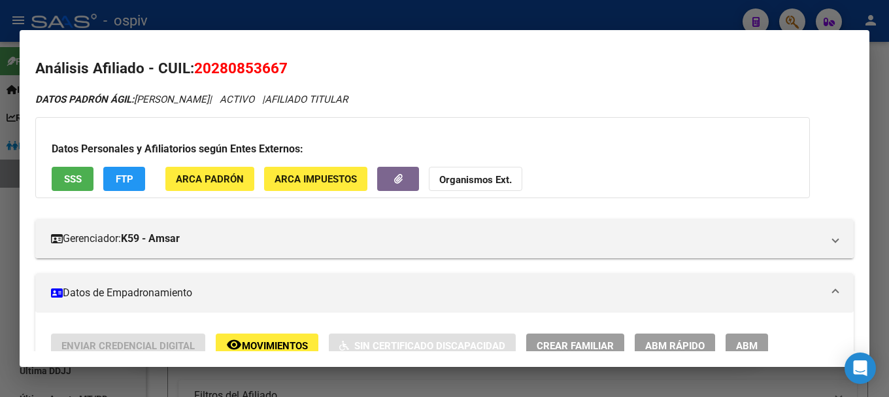
click at [132, 183] on span "FTP" at bounding box center [125, 179] width 18 height 12
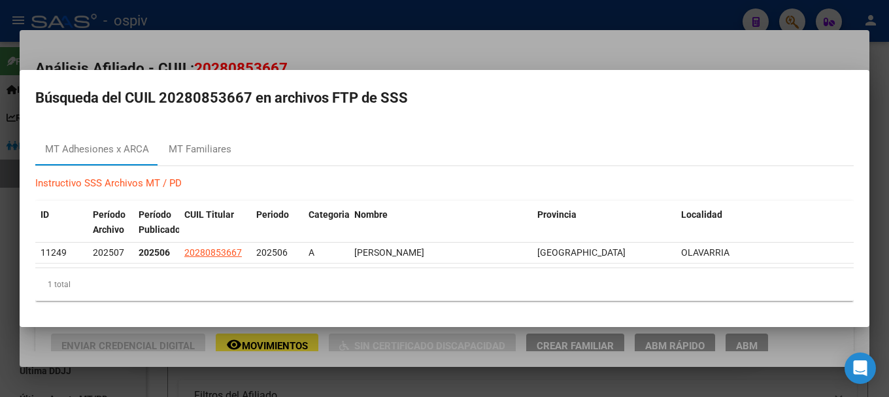
drag, startPoint x: 796, startPoint y: 12, endPoint x: 456, endPoint y: 73, distance: 345.5
click at [795, 13] on div at bounding box center [444, 198] width 889 height 397
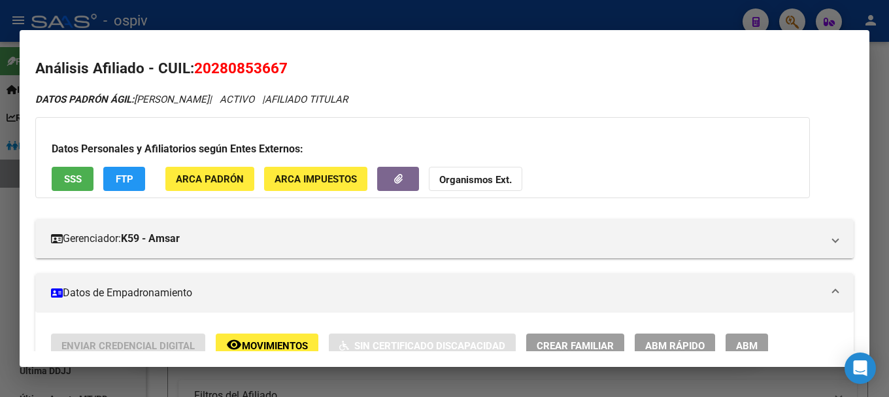
click at [786, 18] on div at bounding box center [444, 198] width 889 height 397
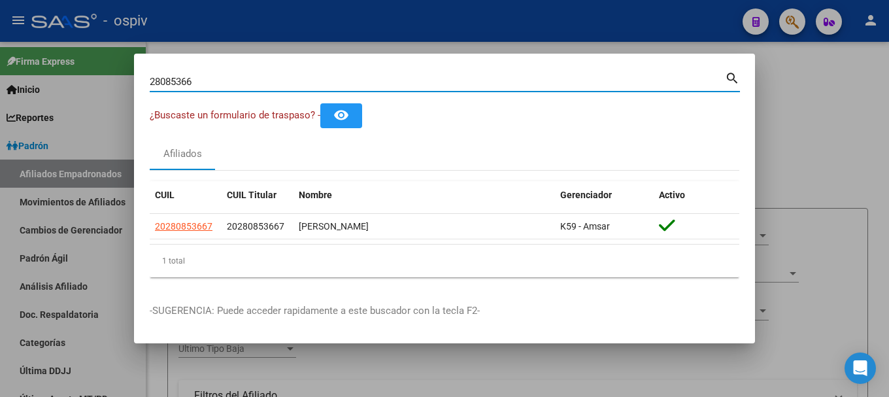
drag, startPoint x: 207, startPoint y: 82, endPoint x: 82, endPoint y: 54, distance: 128.0
click at [82, 54] on div "28085366 Buscar (apellido, dni, cuil, nro traspaso, cuit, obra social) search ¿…" at bounding box center [444, 198] width 889 height 397
type input "27185115"
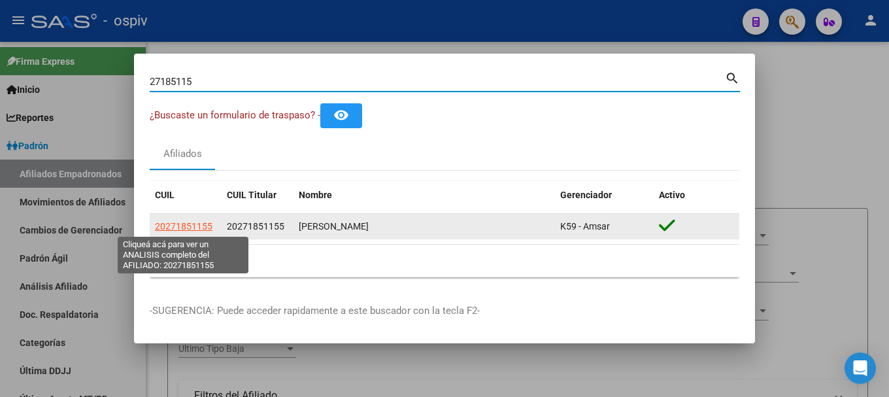
click at [180, 230] on span "20271851155" at bounding box center [184, 226] width 58 height 10
type textarea "20271851155"
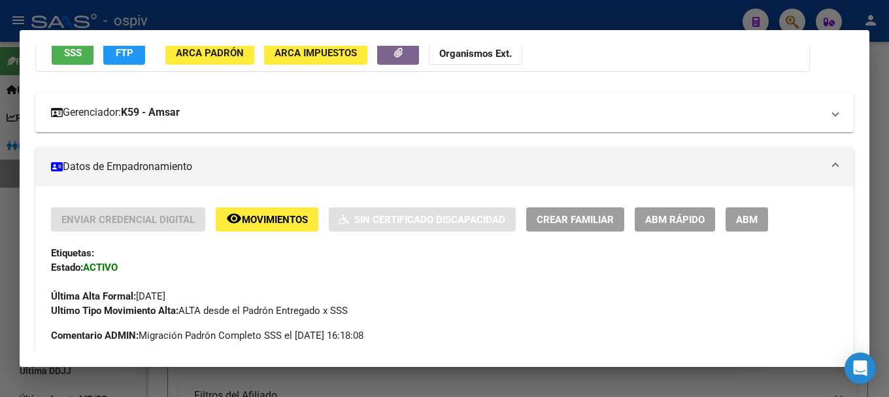
scroll to position [131, 0]
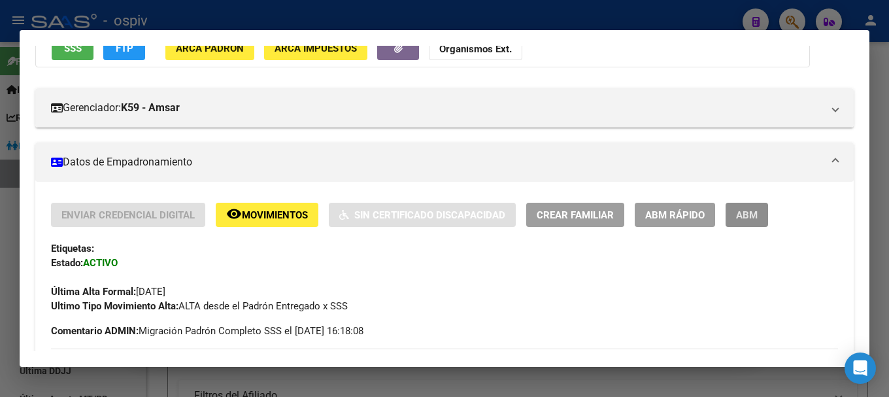
click at [749, 220] on span "ABM" at bounding box center [747, 215] width 22 height 12
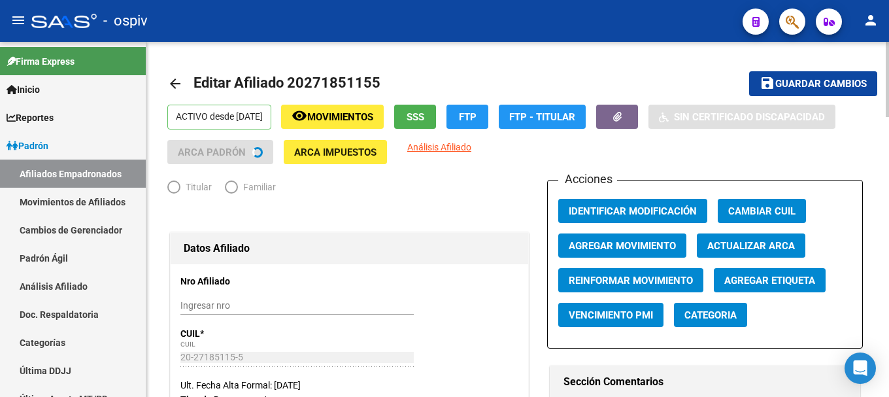
radio input "true"
type input "20-27185115-5"
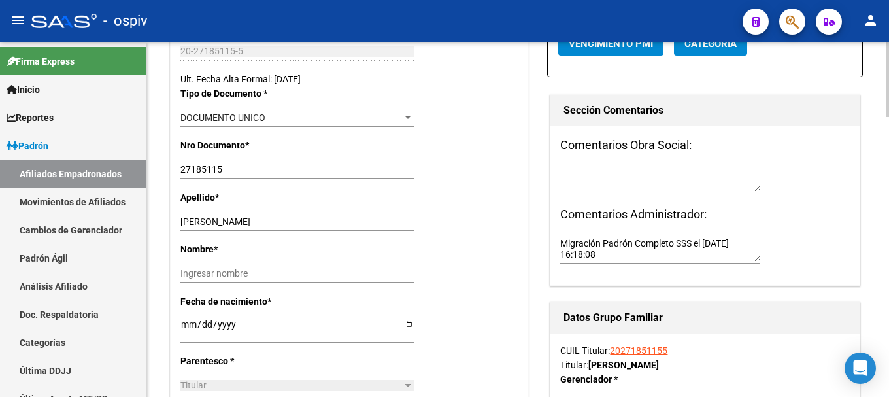
scroll to position [327, 0]
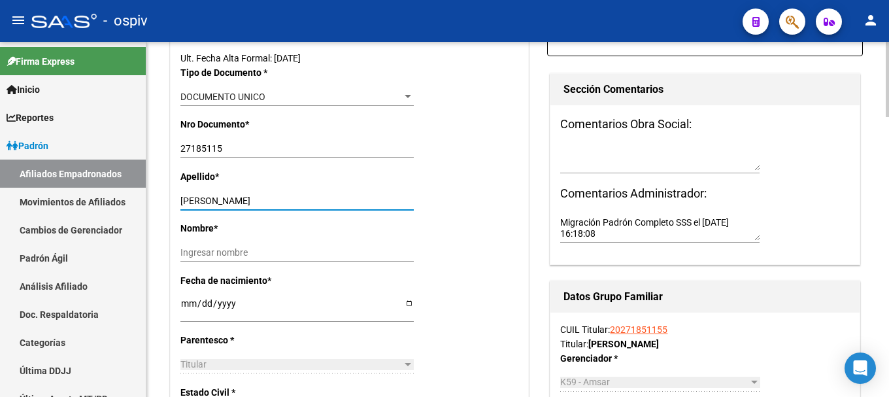
drag, startPoint x: 220, startPoint y: 200, endPoint x: 324, endPoint y: 200, distance: 103.9
click at [324, 200] on input "PELUCHI ROGELIO HERNAN" at bounding box center [296, 200] width 233 height 11
type input "PELUCHI"
click at [202, 254] on input "Ingresar nombre" at bounding box center [296, 252] width 233 height 11
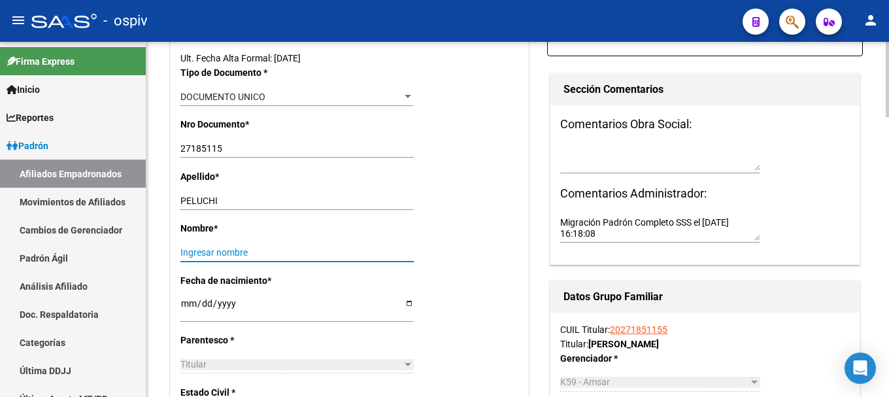
paste input "ROGELIO HERNAN"
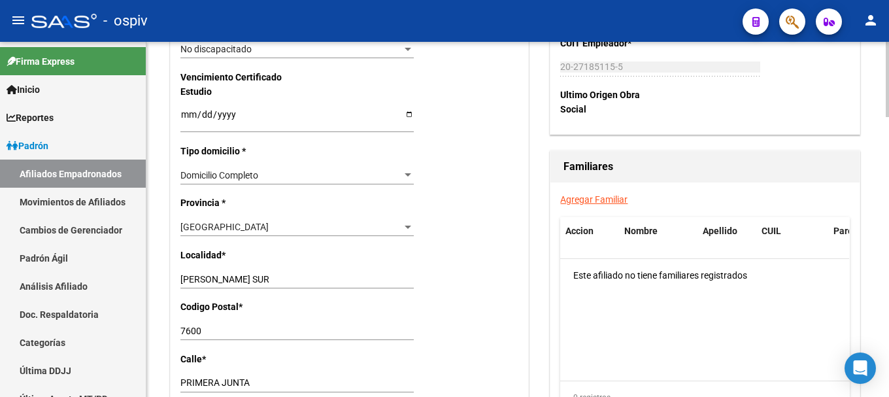
scroll to position [915, 0]
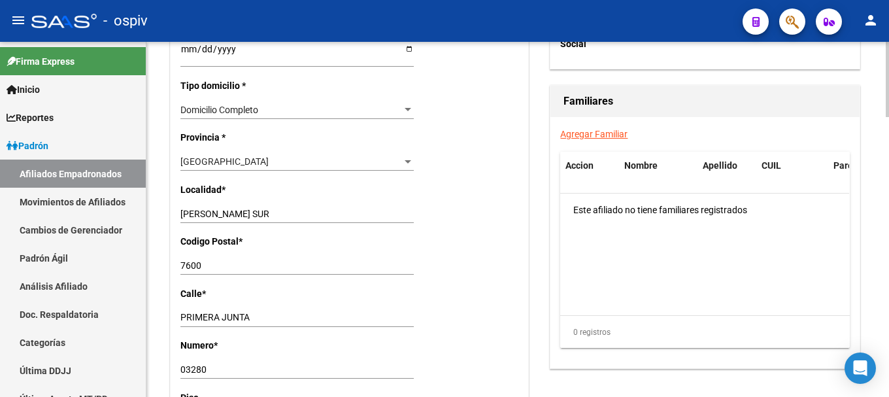
type input "ROGELIO HERNAN"
drag, startPoint x: 248, startPoint y: 316, endPoint x: 150, endPoint y: 303, distance: 98.8
type input "r"
click at [228, 319] on input "RODRIGUEZ PEÑA" at bounding box center [296, 317] width 233 height 11
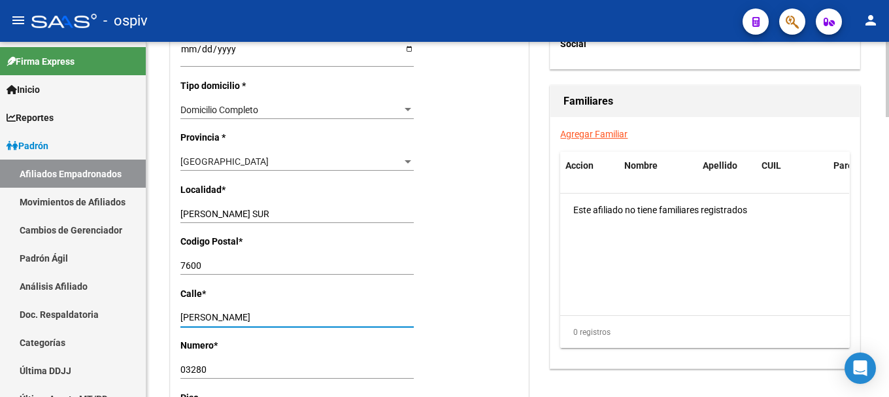
type input "RODRIGUEZ PEÑA"
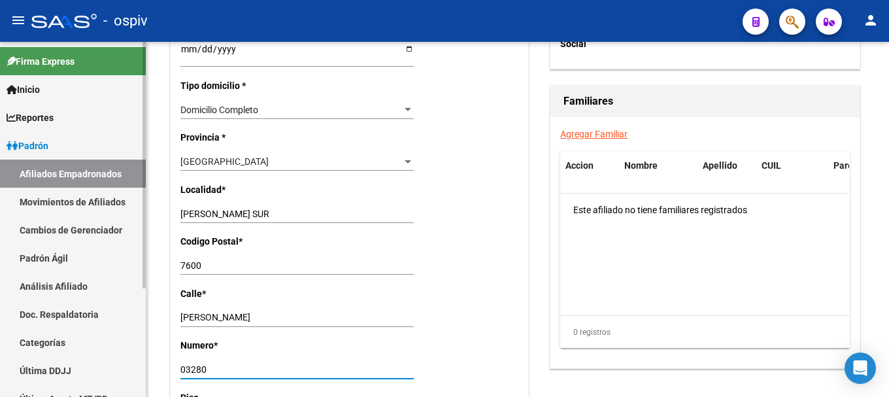
drag, startPoint x: 209, startPoint y: 367, endPoint x: 144, endPoint y: 367, distance: 64.7
click at [144, 367] on mat-sidenav-container "Firma Express Inicio Calendario SSS Instructivos Contacto OS Reportes Padrón Tr…" at bounding box center [444, 219] width 889 height 355
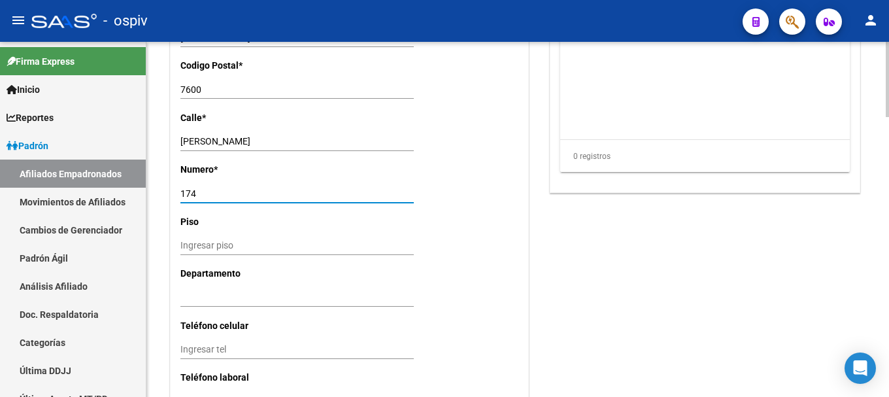
scroll to position [1111, 0]
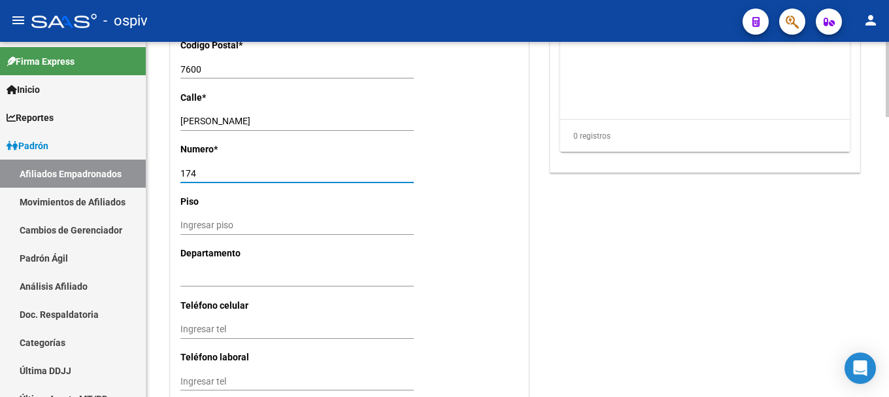
type input "174"
click at [226, 336] on div "Ingresar tel" at bounding box center [296, 329] width 233 height 18
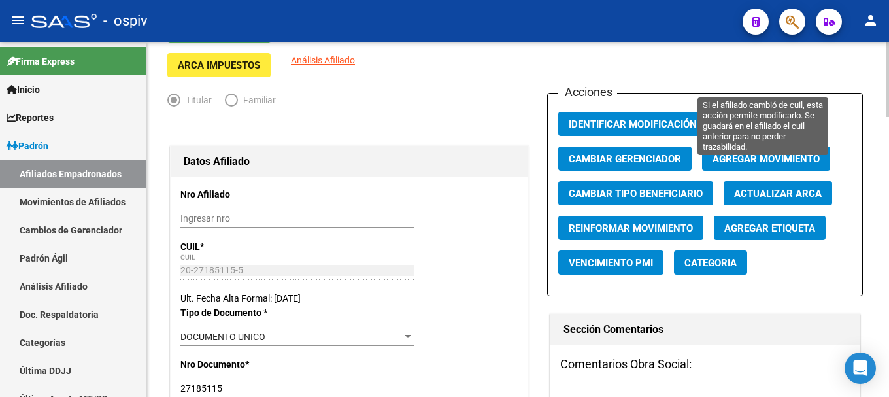
scroll to position [0, 0]
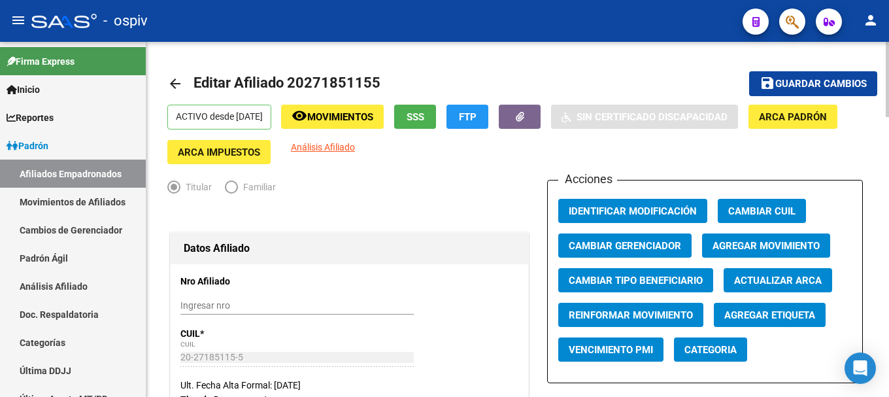
type input "223 5786235"
click at [800, 90] on span "Guardar cambios" at bounding box center [821, 84] width 92 height 12
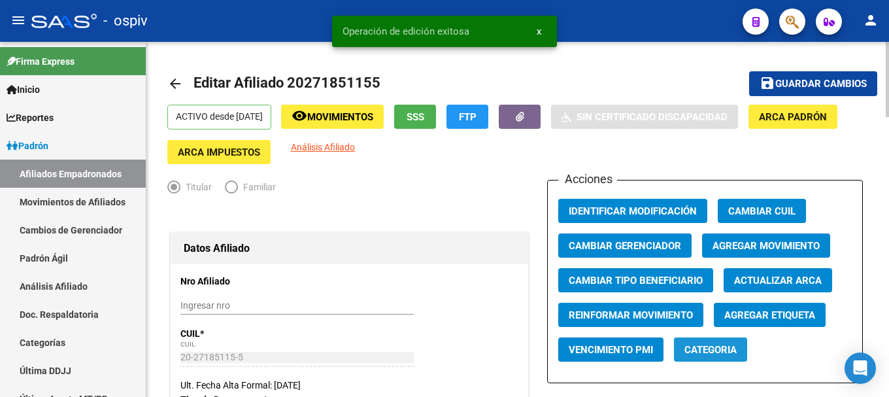
click at [723, 347] on span "Categoria" at bounding box center [710, 350] width 52 height 12
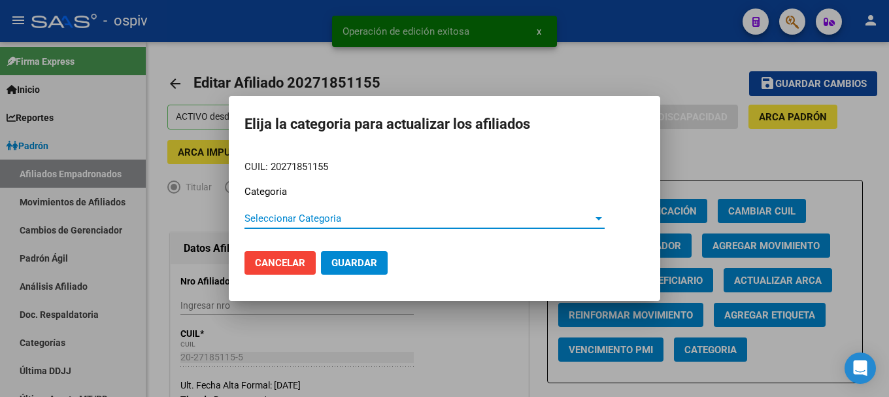
click at [320, 219] on span "Seleccionar Categoria" at bounding box center [418, 218] width 348 height 12
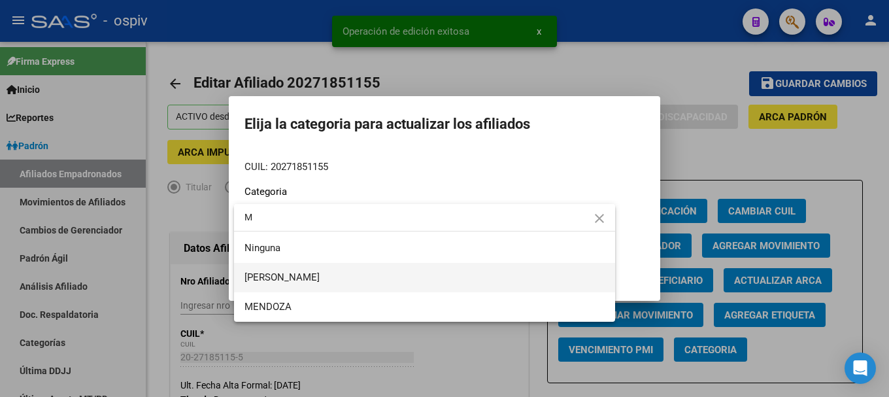
type input "M"
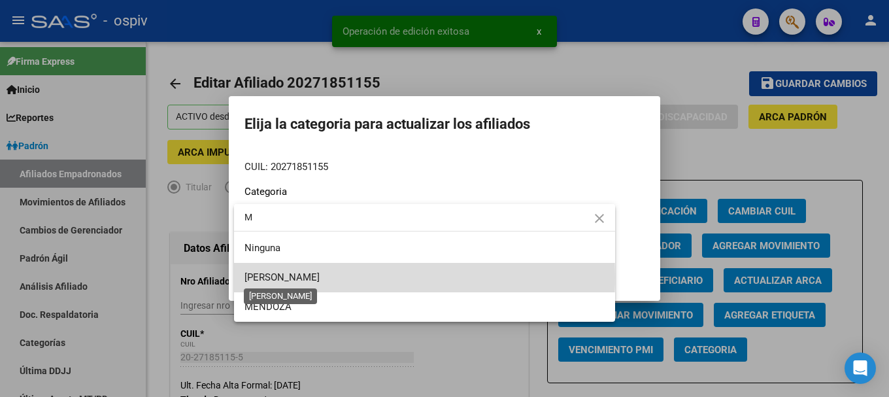
click at [295, 277] on span "[PERSON_NAME]" at bounding box center [281, 277] width 75 height 12
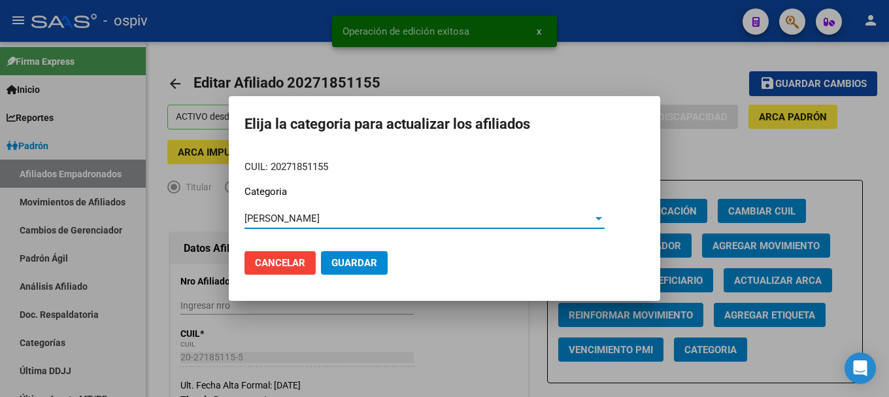
click at [355, 269] on button "Guardar" at bounding box center [354, 263] width 67 height 24
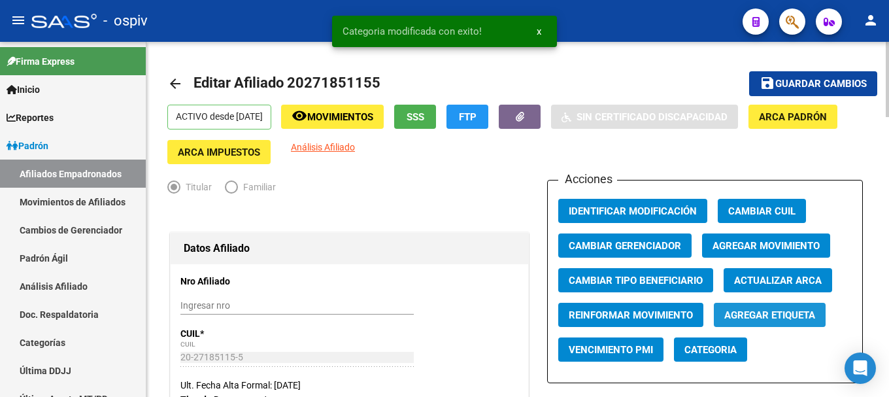
click at [747, 314] on span "Agregar Etiqueta" at bounding box center [769, 315] width 91 height 12
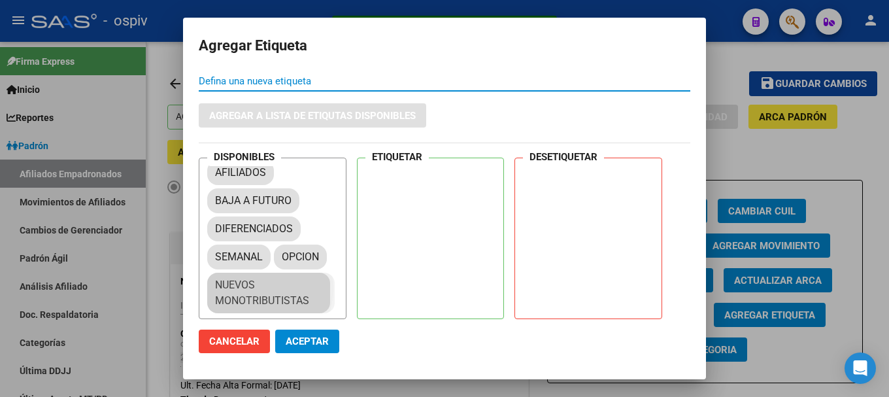
scroll to position [18, 0]
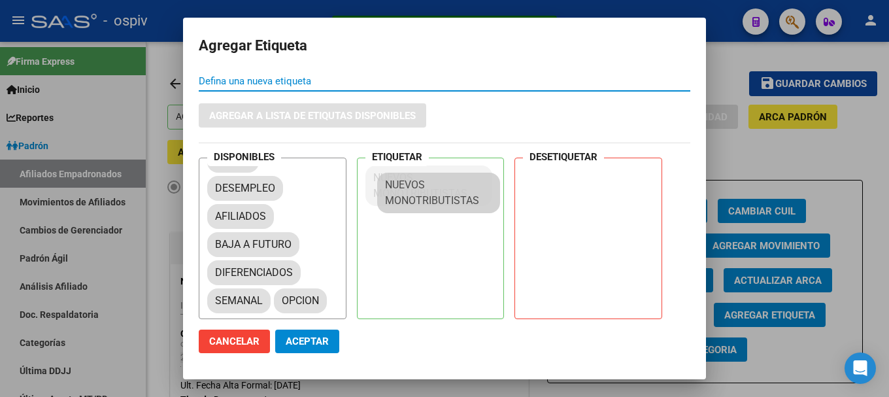
drag, startPoint x: 250, startPoint y: 288, endPoint x: 427, endPoint y: 188, distance: 203.8
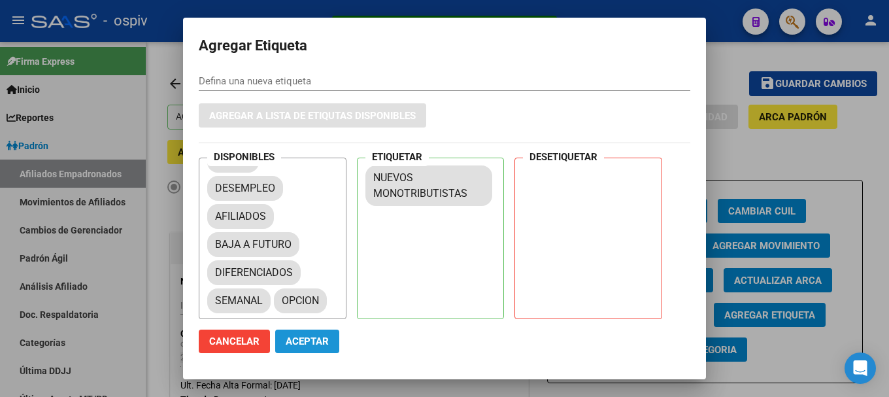
click at [293, 342] on span "Aceptar" at bounding box center [307, 341] width 43 height 12
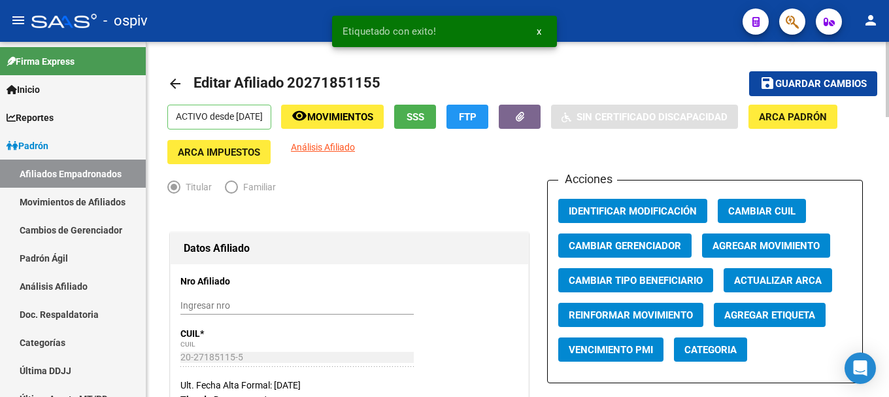
click at [433, 137] on div "ACTIVO desde 01/06/2025 remove_red_eye Movimientos SSS FTP Sin Certificado Disc…" at bounding box center [517, 134] width 701 height 59
click at [355, 152] on app-link-go-to "Análisis Afiliado" at bounding box center [323, 152] width 64 height 24
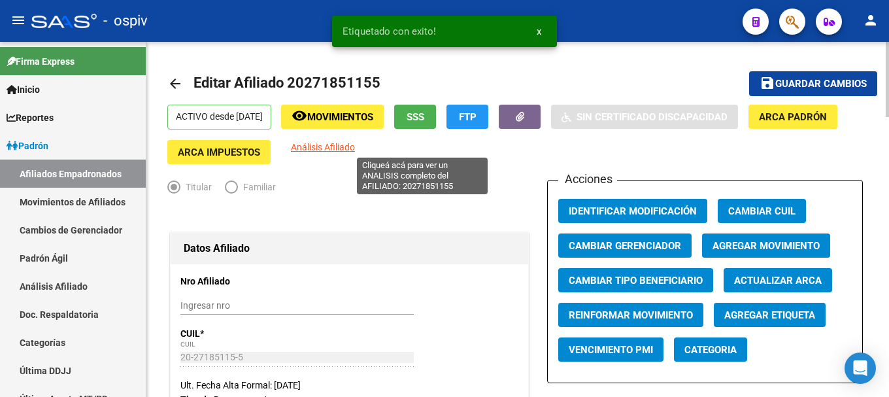
click at [355, 148] on span "Análisis Afiliado" at bounding box center [323, 147] width 64 height 10
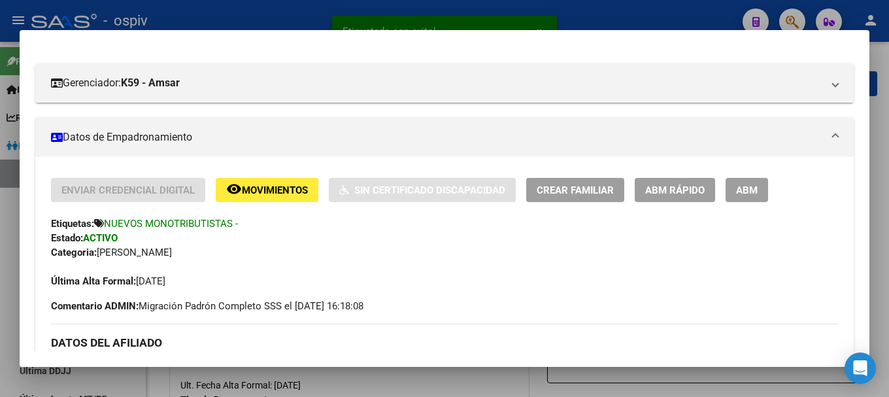
scroll to position [196, 0]
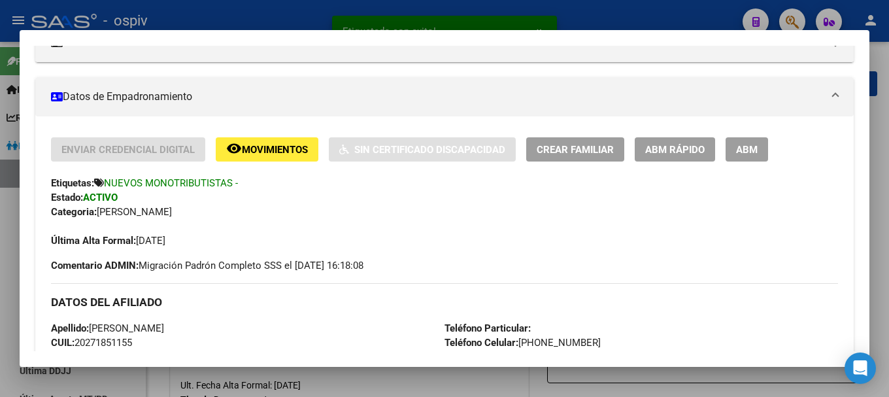
click at [588, 149] on span "Crear Familiar" at bounding box center [575, 150] width 77 height 12
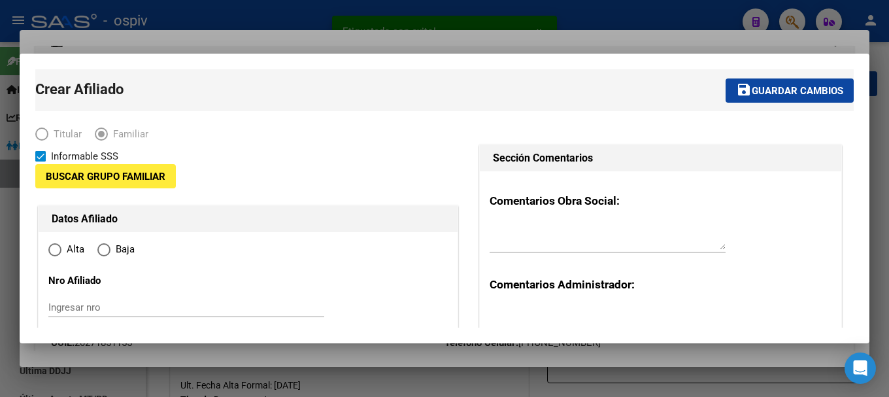
type input "20-27185115-5"
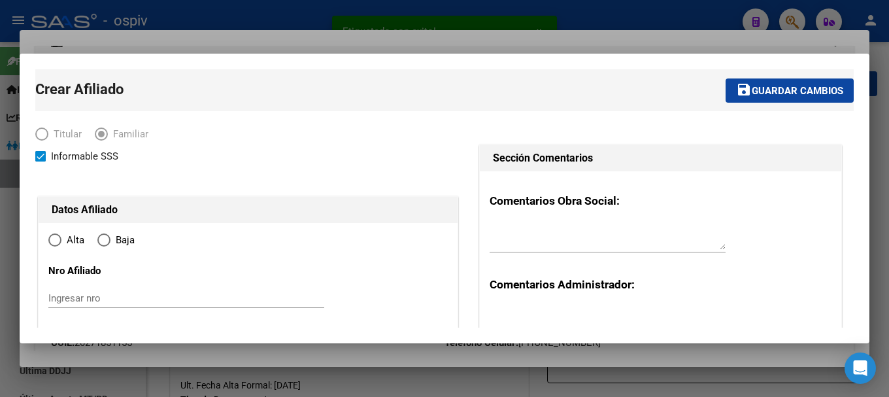
type input "MAR DEL PLATA SUR"
type input "7600"
type input "RODRIGUEZ PEÑA"
type input "174"
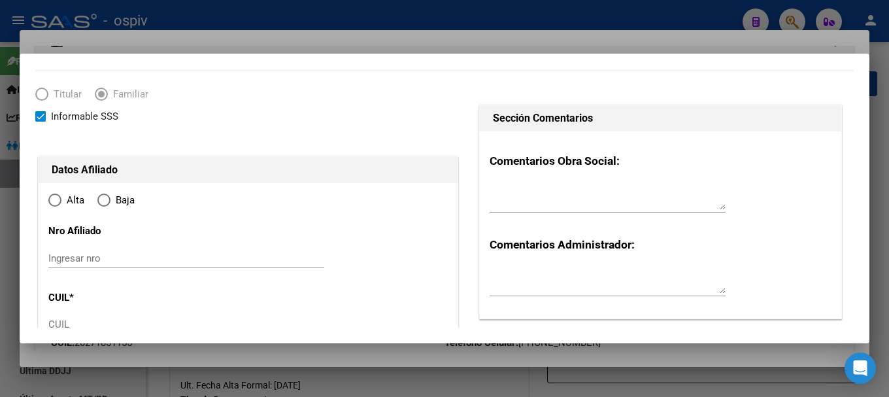
radio input "true"
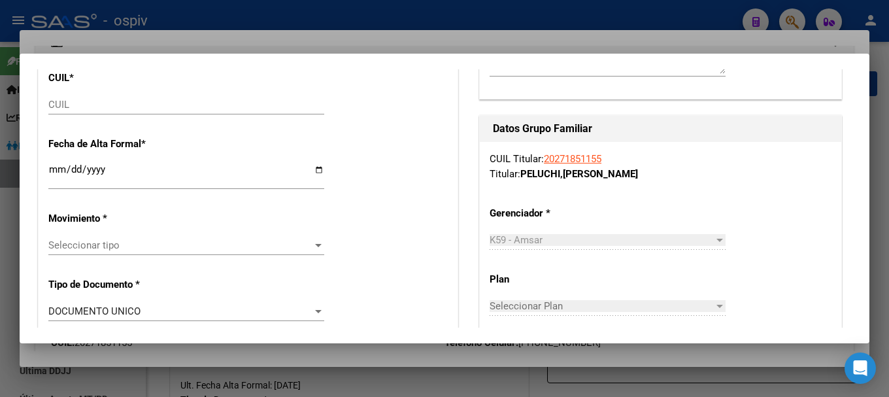
scroll to position [261, 0]
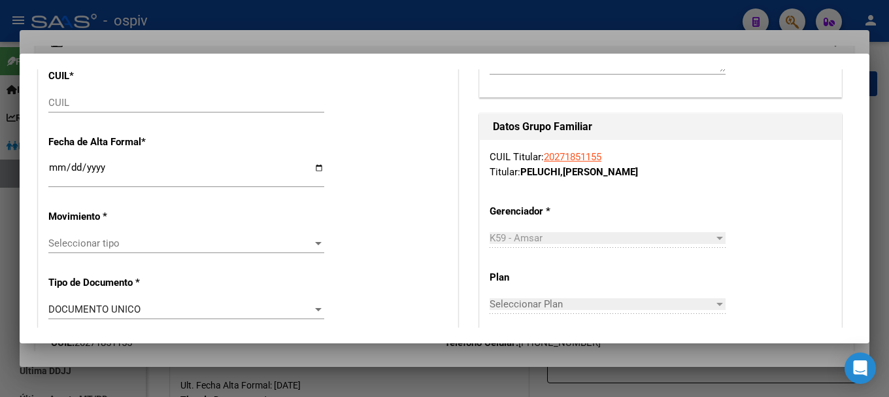
type input "20-27185115-5"
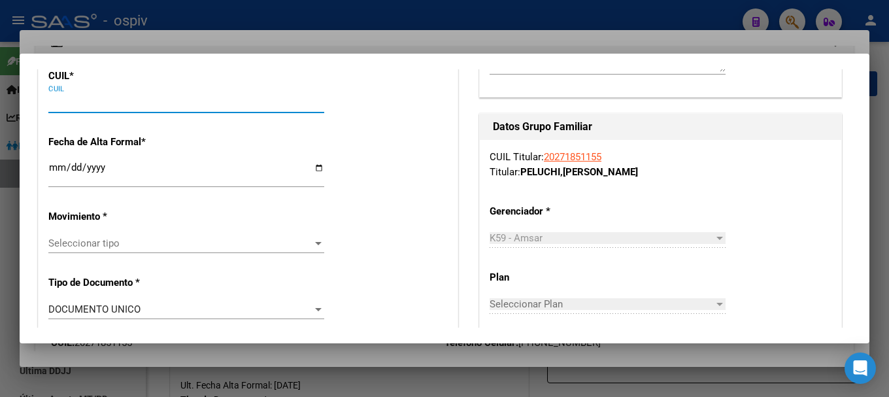
click at [63, 104] on input "CUIL" at bounding box center [186, 103] width 276 height 12
type input "27-59387213-6"
type input "59387213"
type input "PELUCHI"
type input "GIO"
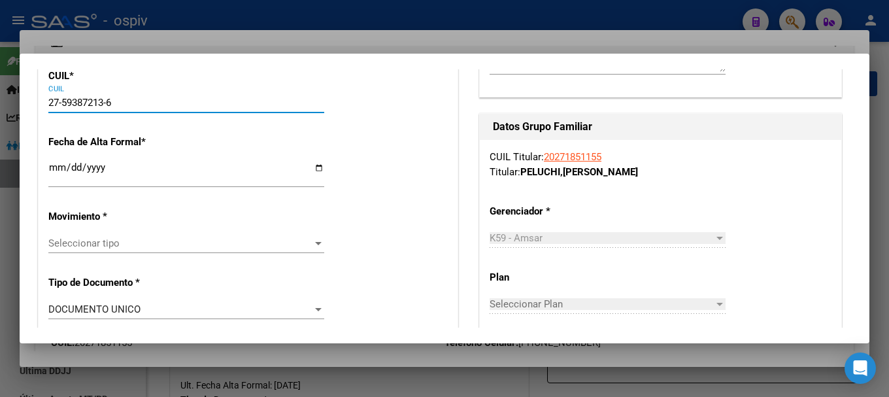
type input "2022-05-22"
type input "[PERSON_NAME]"
type input "N RODRIGUEZ PE¹A"
type input "02"
type input "27-59387213-6"
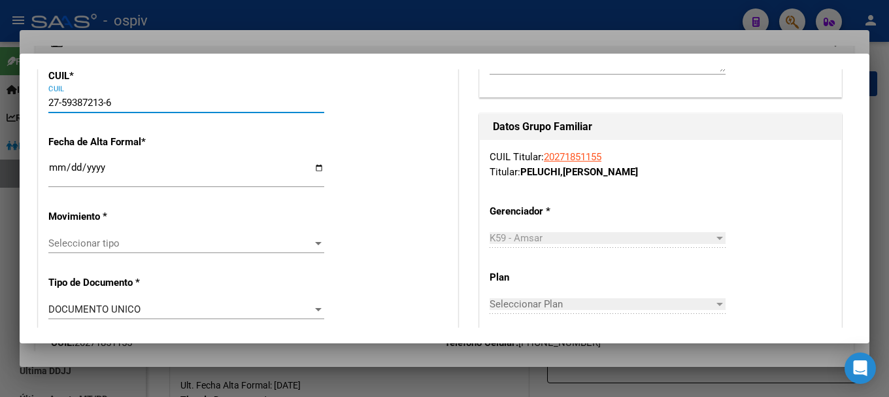
click at [58, 173] on input "Ingresar fecha" at bounding box center [186, 172] width 276 height 21
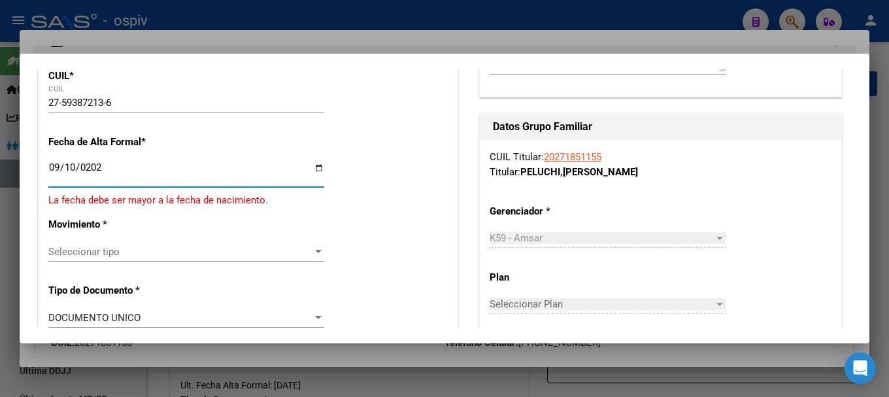
type input "[DATE]"
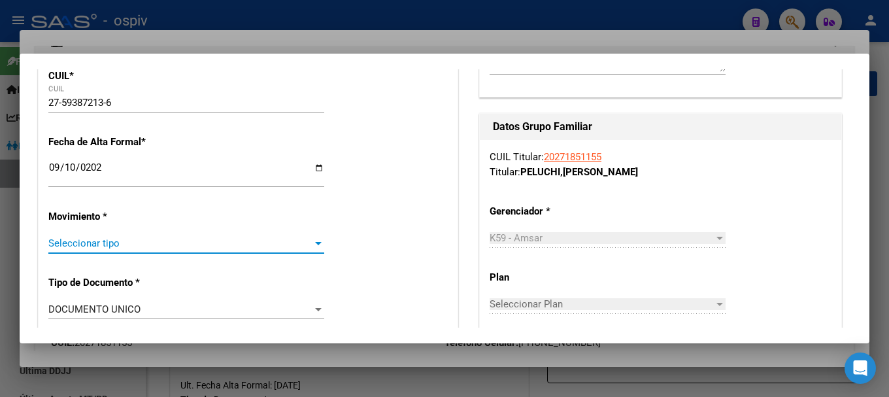
click at [65, 244] on span "Seleccionar tipo" at bounding box center [180, 243] width 264 height 12
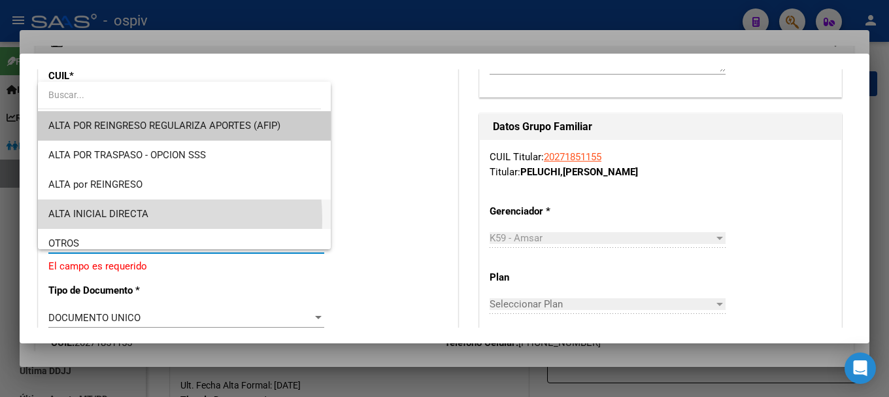
click at [92, 220] on span "ALTA INICIAL DIRECTA" at bounding box center [184, 213] width 272 height 29
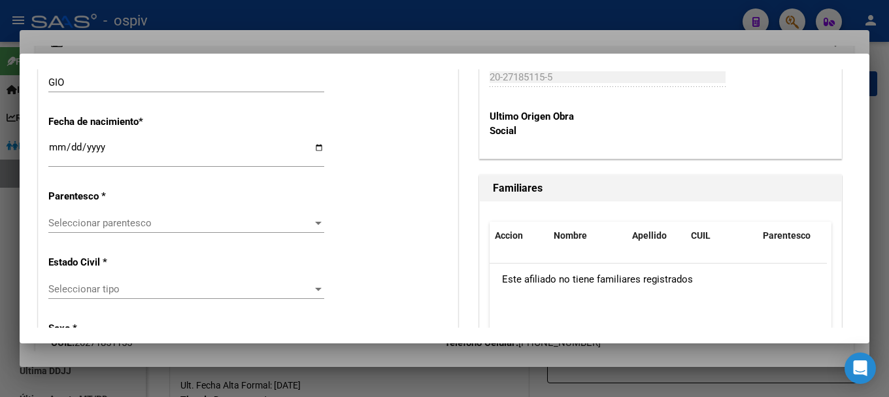
scroll to position [719, 0]
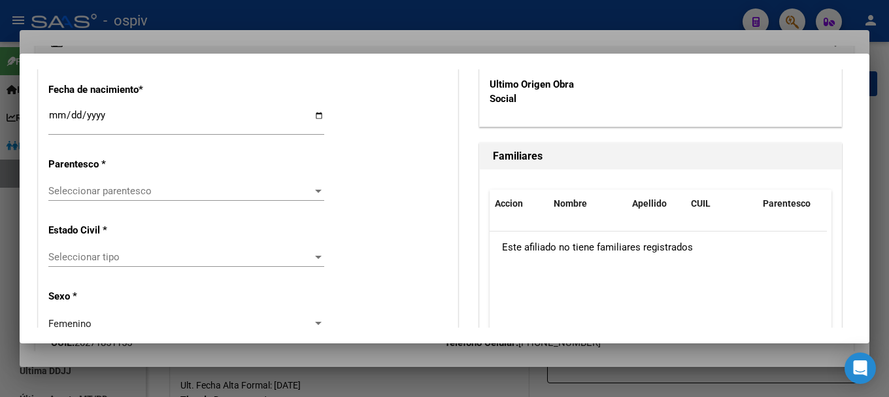
click at [94, 261] on span "Seleccionar tipo" at bounding box center [180, 257] width 264 height 12
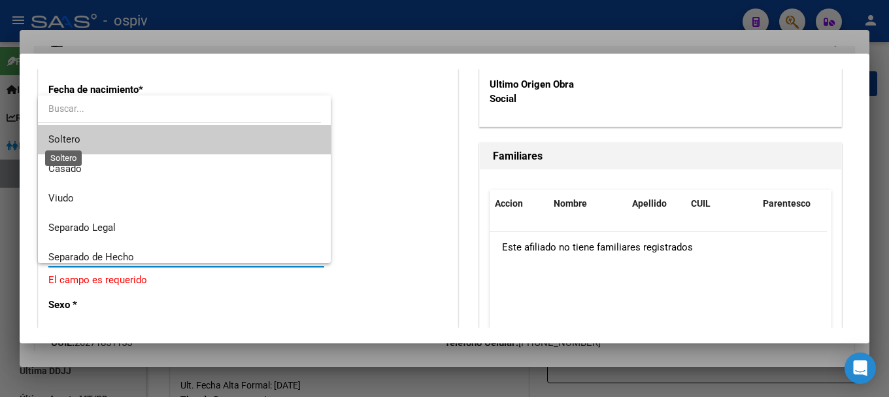
click at [76, 145] on span "Soltero" at bounding box center [64, 139] width 32 height 12
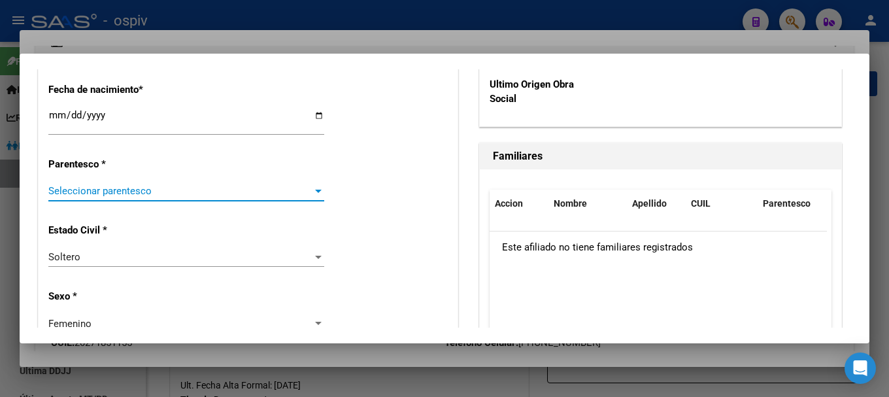
click at [114, 194] on span "Seleccionar parentesco" at bounding box center [180, 191] width 264 height 12
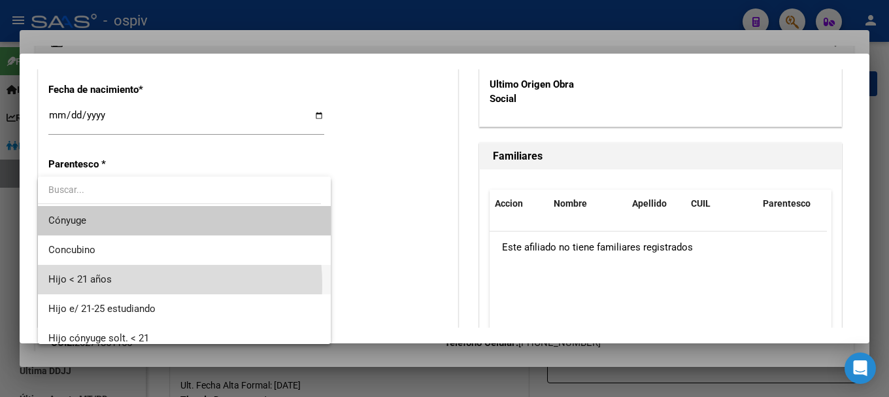
click at [96, 285] on span "Hijo < 21 años" at bounding box center [184, 279] width 272 height 29
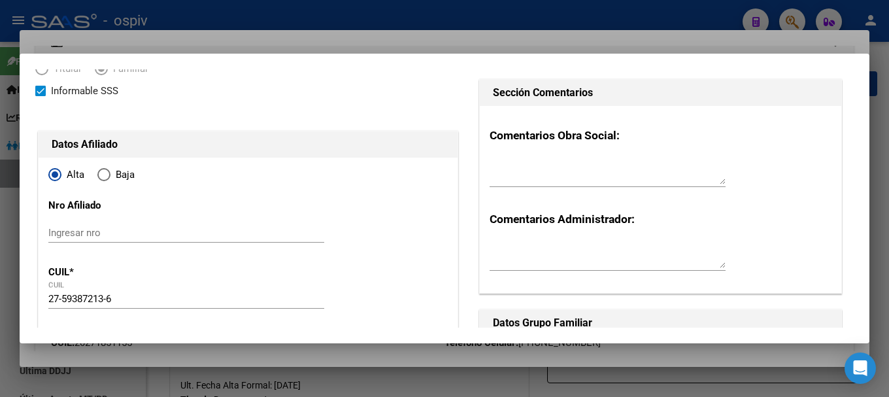
scroll to position [0, 0]
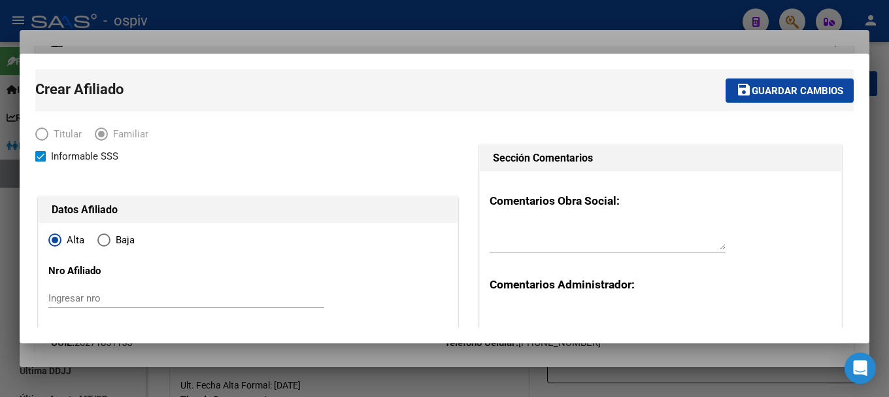
click at [794, 87] on span "Guardar cambios" at bounding box center [798, 91] width 92 height 12
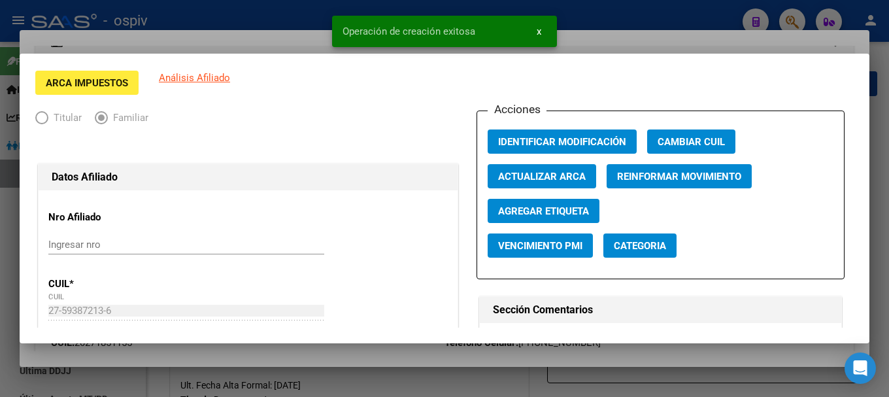
scroll to position [131, 0]
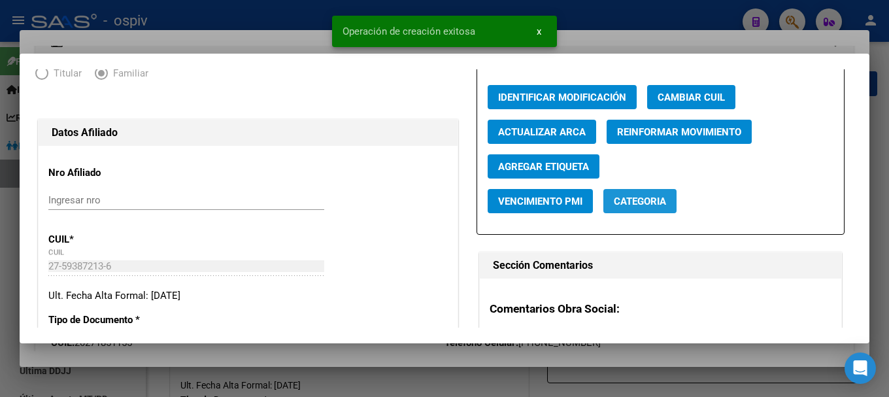
click at [651, 194] on button "Categoria" at bounding box center [639, 201] width 73 height 24
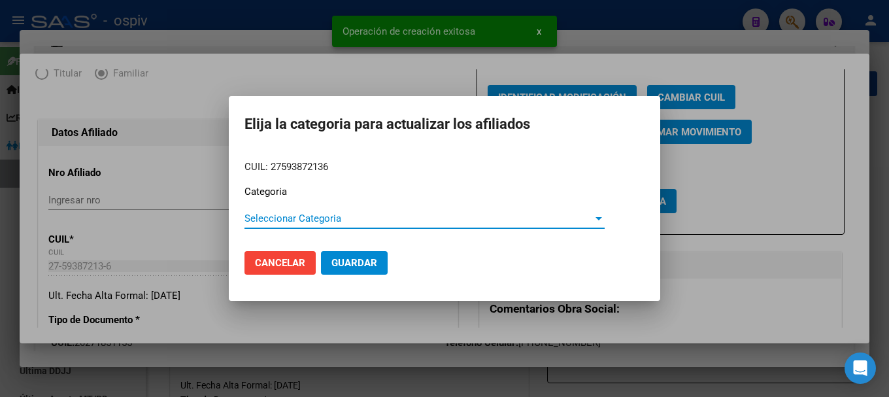
click at [286, 218] on span "Seleccionar Categoria" at bounding box center [418, 218] width 348 height 12
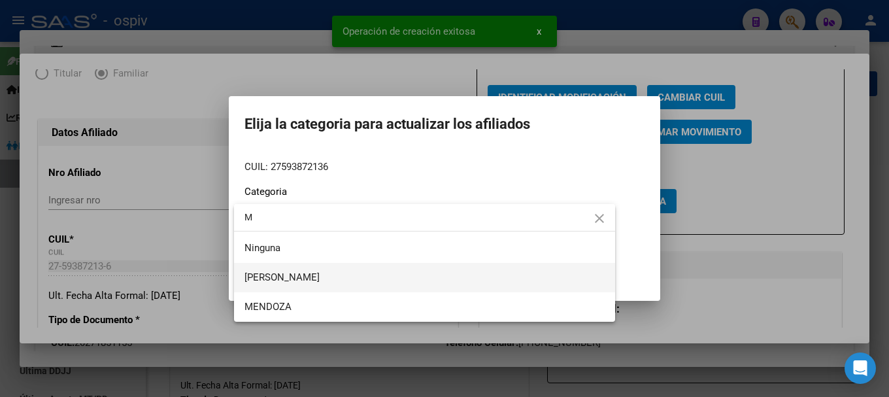
type input "M"
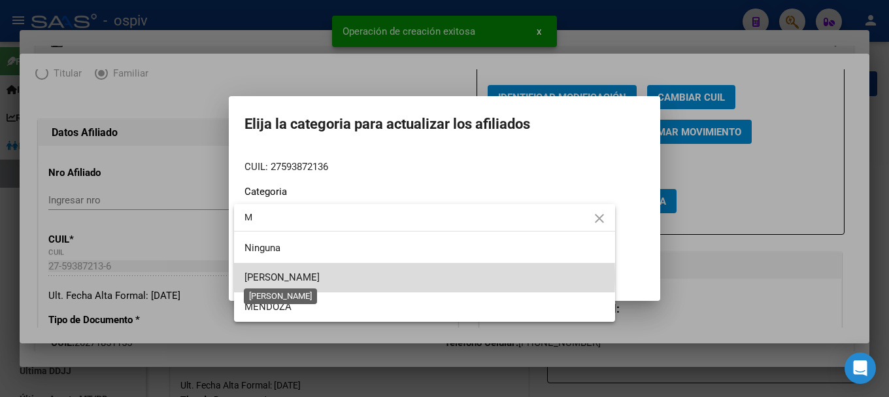
click at [286, 277] on span "[PERSON_NAME]" at bounding box center [281, 277] width 75 height 12
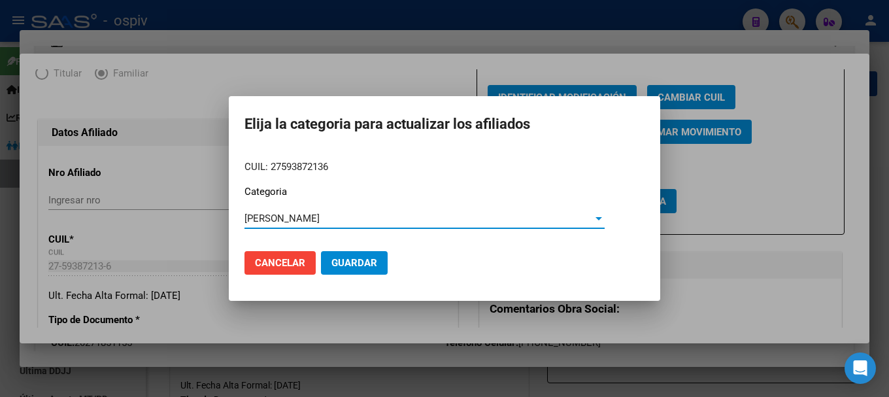
click at [354, 271] on button "Guardar" at bounding box center [354, 263] width 67 height 24
click at [358, 261] on span "Guardar" at bounding box center [354, 263] width 46 height 12
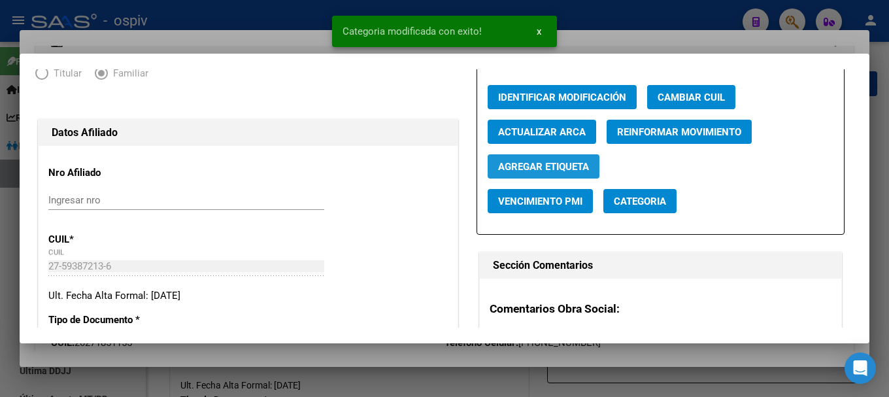
click at [572, 167] on span "Agregar Etiqueta" at bounding box center [543, 167] width 91 height 12
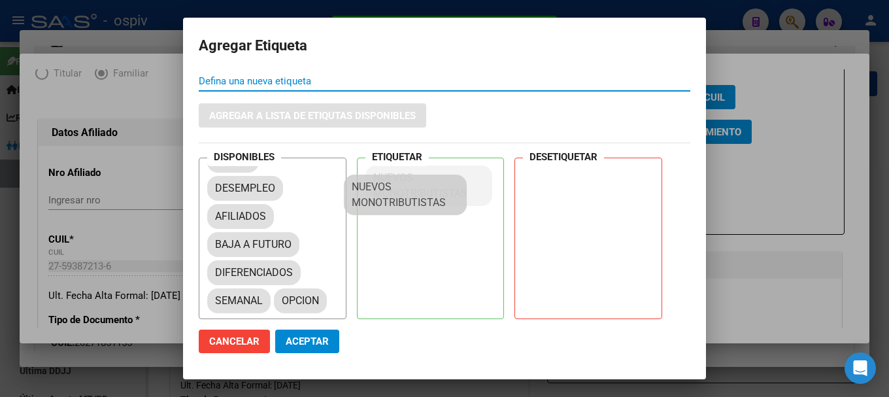
scroll to position [18, 0]
drag, startPoint x: 245, startPoint y: 290, endPoint x: 377, endPoint y: 179, distance: 172.6
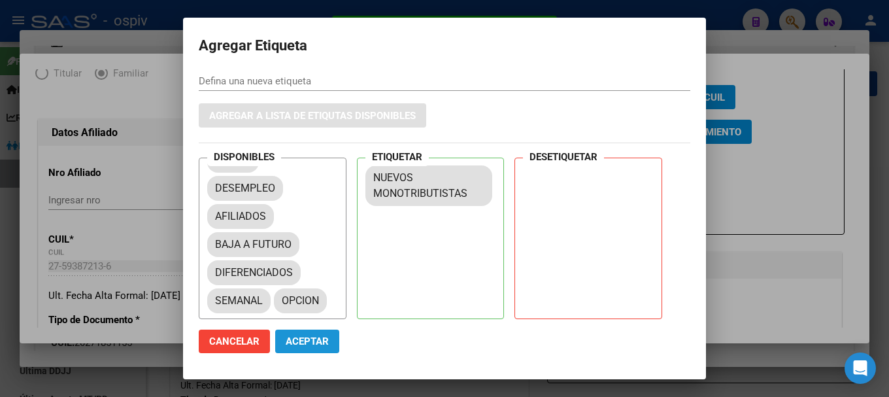
drag, startPoint x: 310, startPoint y: 333, endPoint x: 197, endPoint y: 128, distance: 234.1
click at [309, 332] on button "Aceptar" at bounding box center [307, 341] width 64 height 24
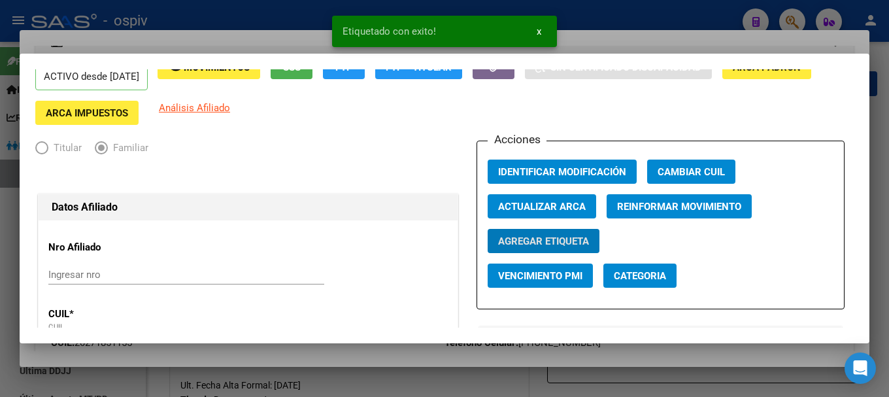
scroll to position [0, 0]
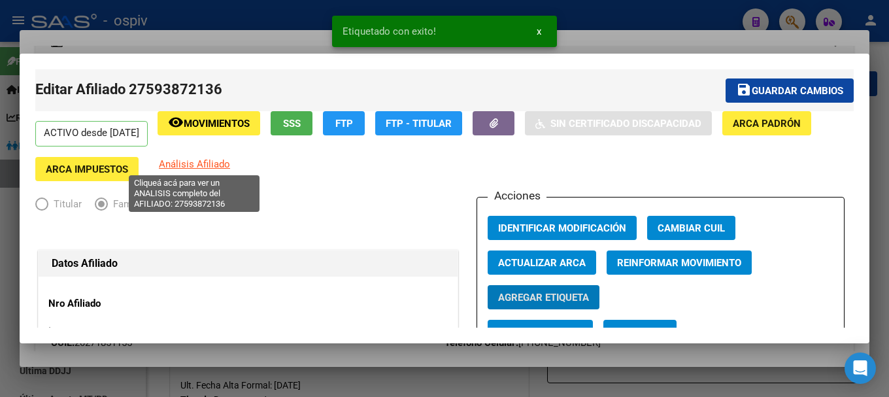
click at [209, 165] on span "Análisis Afiliado" at bounding box center [194, 164] width 71 height 12
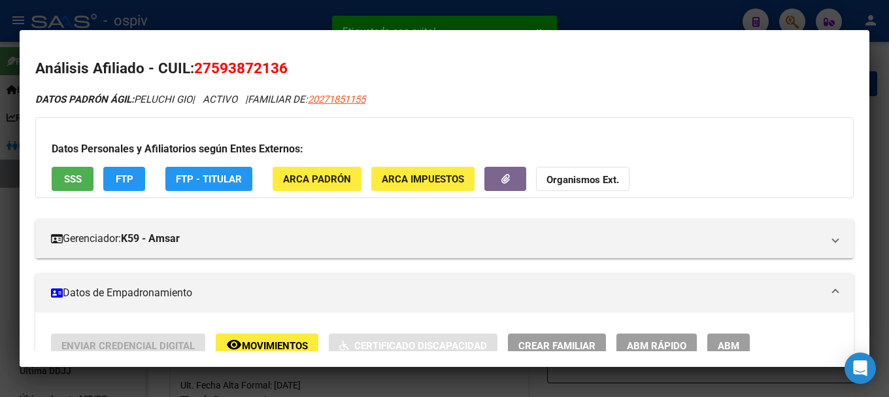
click at [127, 175] on span "FTP" at bounding box center [125, 179] width 18 height 12
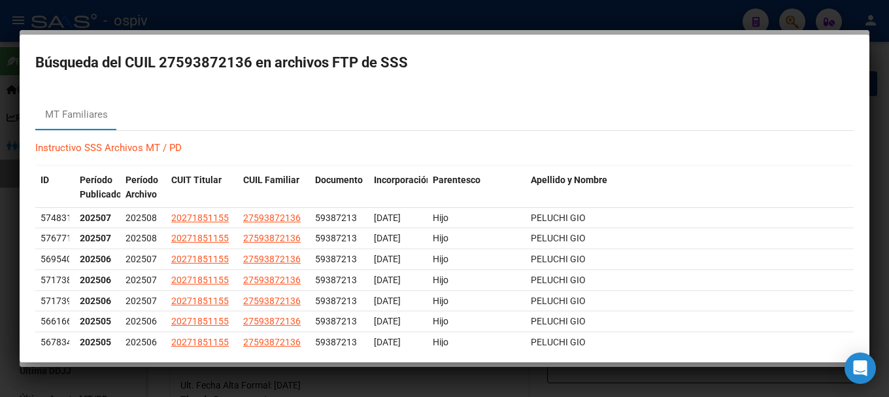
click at [0, 260] on div at bounding box center [444, 198] width 889 height 397
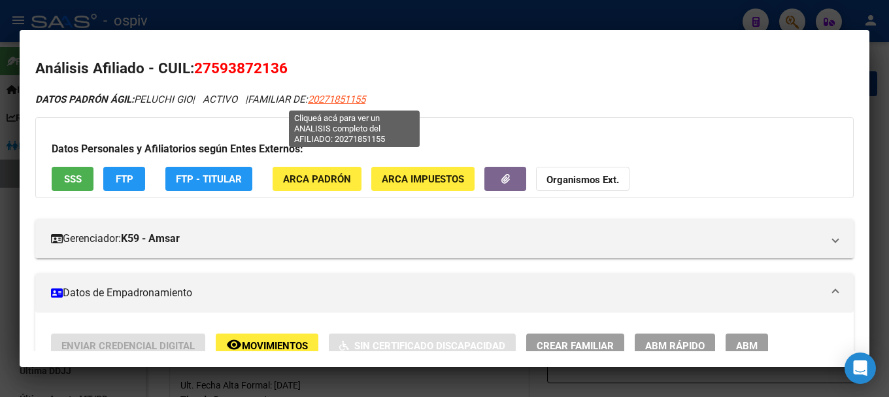
click at [361, 101] on span "20271851155" at bounding box center [337, 99] width 58 height 12
type textarea "20271851155"
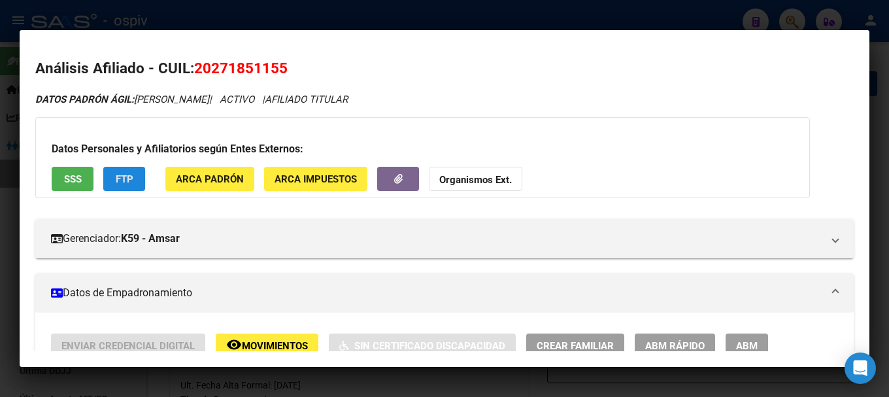
click at [129, 176] on span "FTP" at bounding box center [125, 179] width 18 height 12
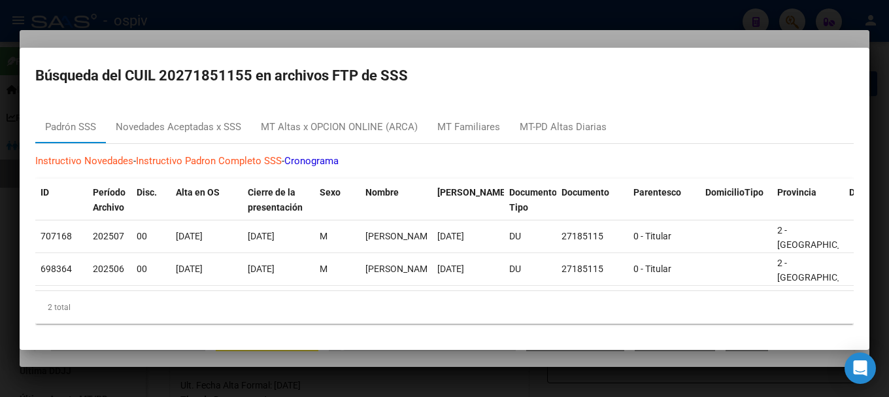
click at [7, 267] on div at bounding box center [444, 198] width 889 height 397
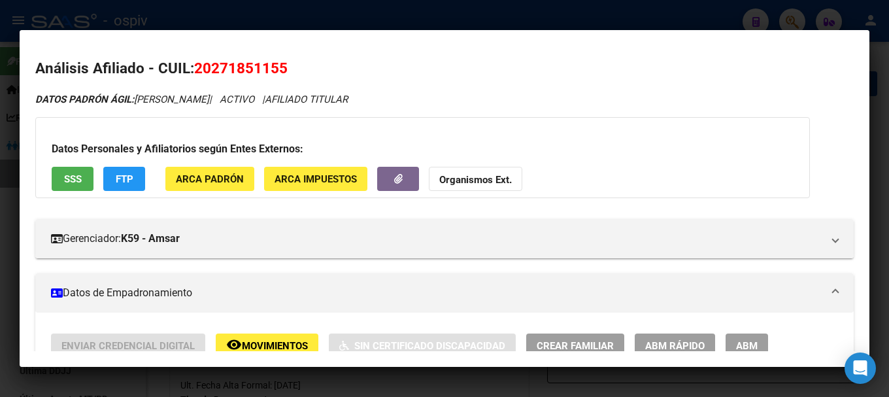
click at [782, 20] on div at bounding box center [444, 198] width 889 height 397
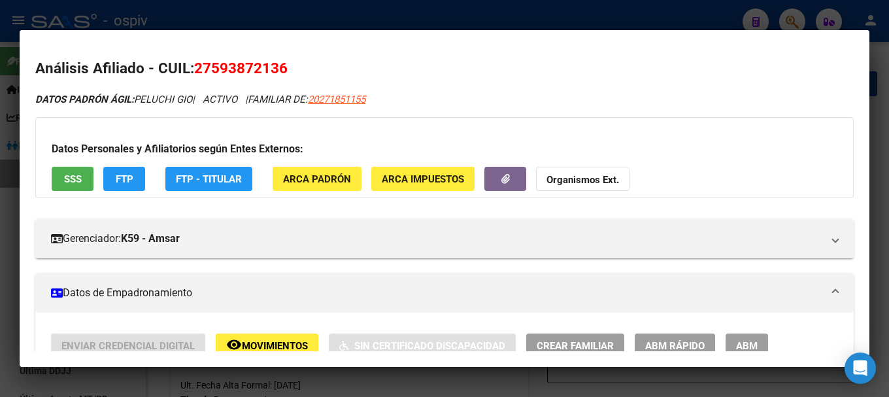
click at [799, 18] on div at bounding box center [444, 198] width 889 height 397
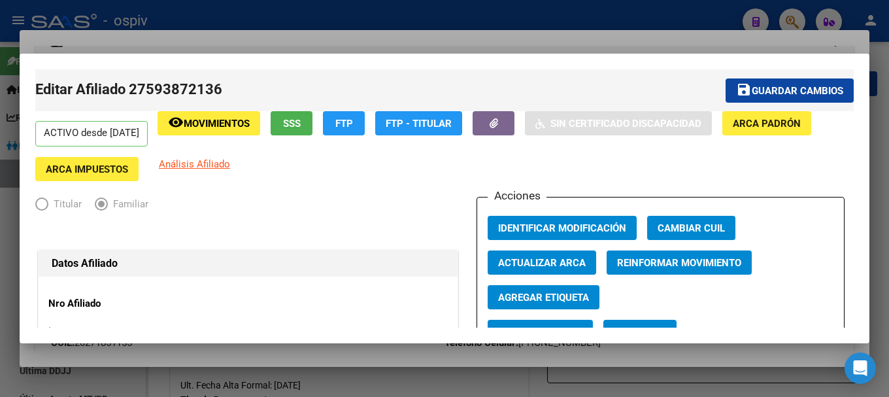
click at [788, 18] on div at bounding box center [444, 198] width 889 height 397
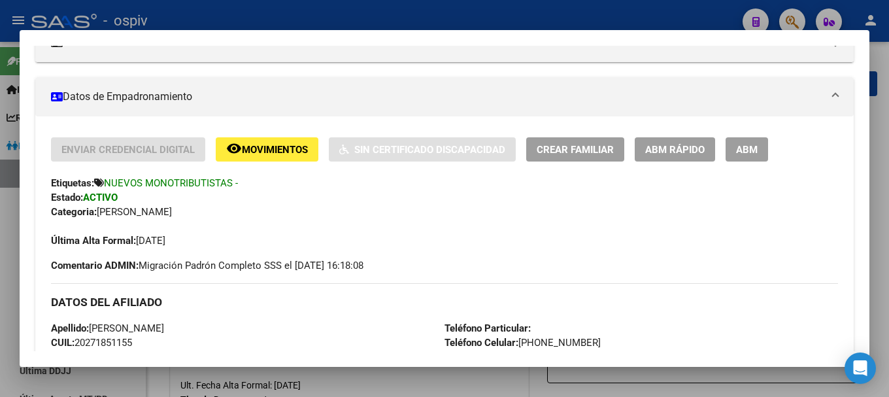
click at [791, 14] on div at bounding box center [444, 198] width 889 height 397
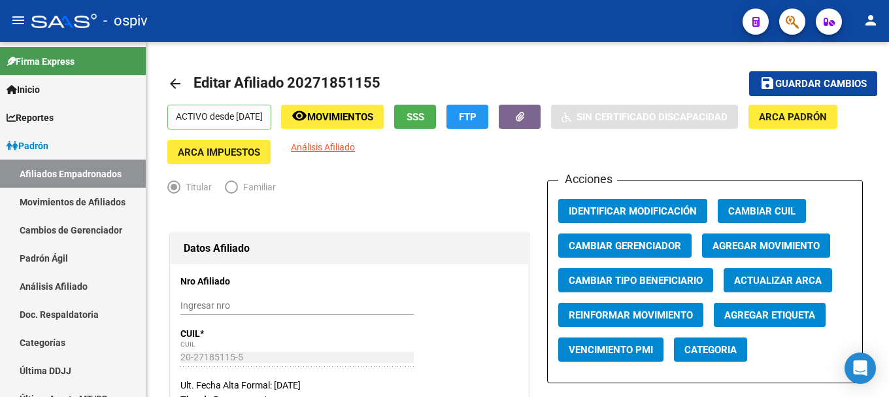
click at [800, 20] on button "button" at bounding box center [792, 21] width 26 height 26
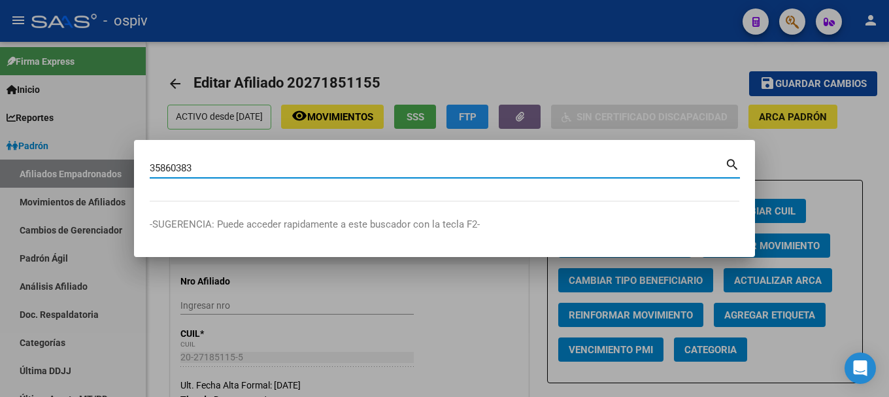
type input "35860383"
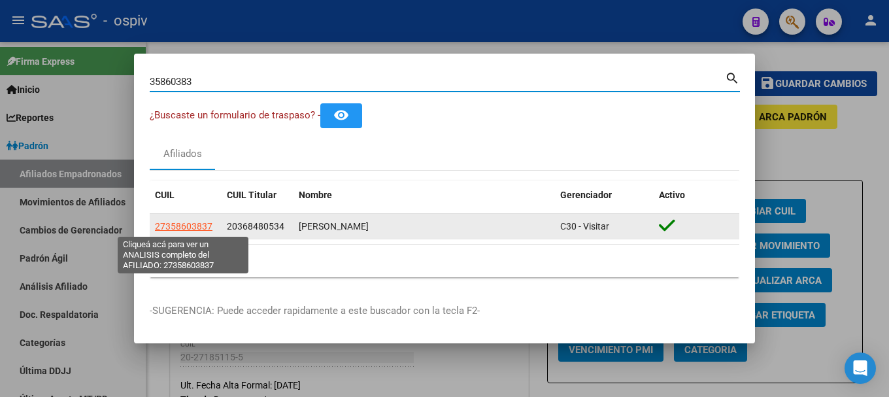
click at [171, 222] on span "27358603837" at bounding box center [184, 226] width 58 height 10
type textarea "27358603837"
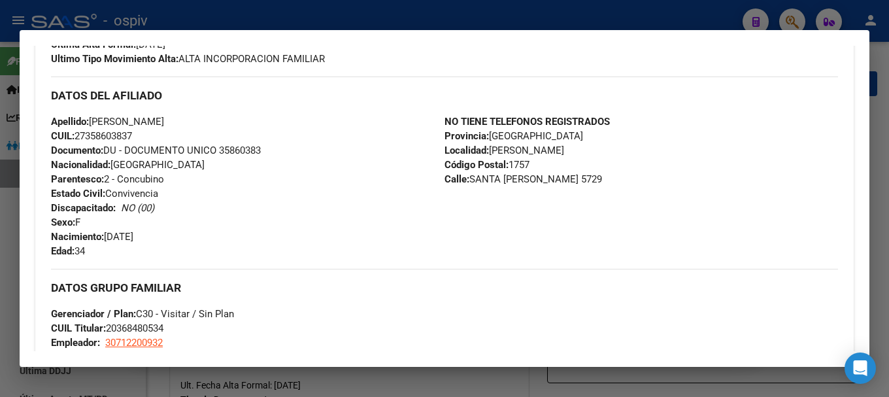
scroll to position [327, 0]
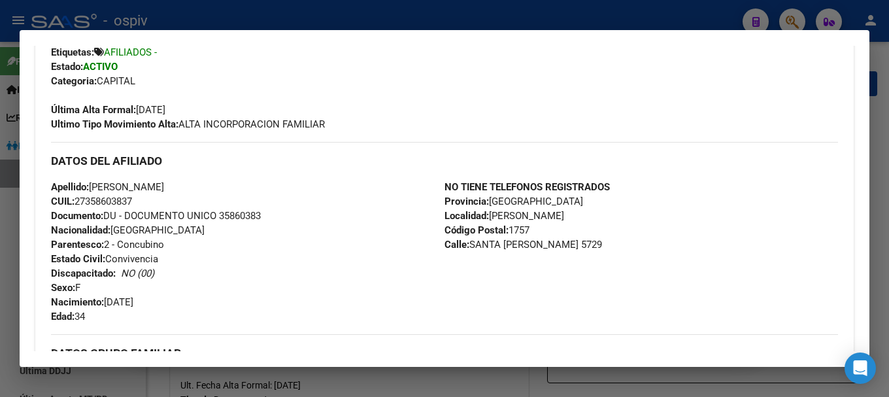
click at [792, 17] on div at bounding box center [444, 198] width 889 height 397
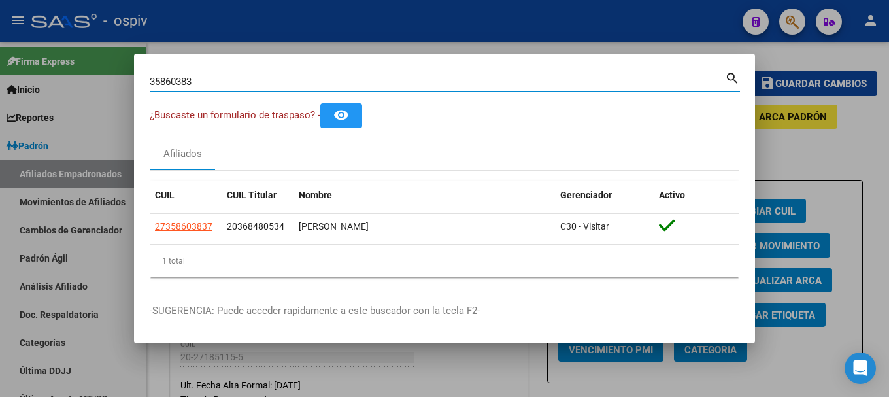
drag, startPoint x: 202, startPoint y: 83, endPoint x: 77, endPoint y: 69, distance: 125.6
click at [88, 66] on div "35860383 Buscar (apellido, dni, cuil, nro traspaso, cuit, obra social) search ¿…" at bounding box center [444, 198] width 889 height 397
type input "34077895"
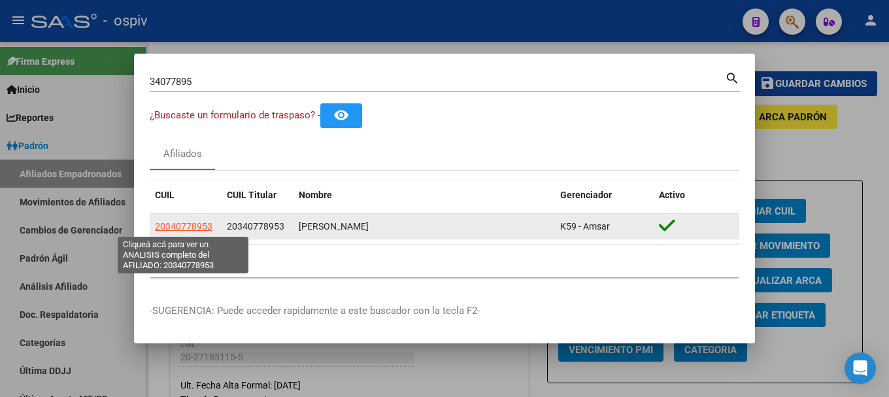
click at [206, 231] on span "20340778953" at bounding box center [184, 226] width 58 height 10
type textarea "20340778953"
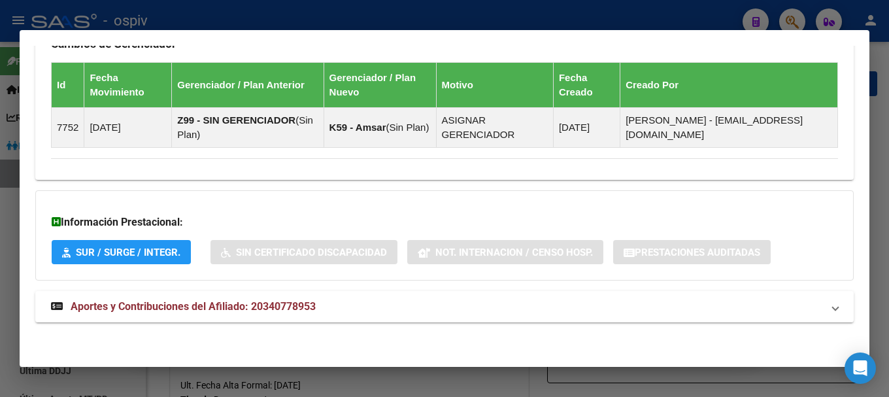
scroll to position [868, 0]
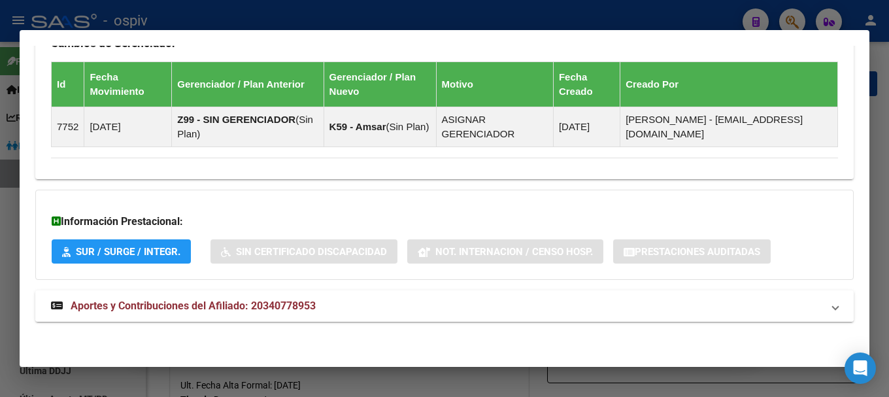
click at [241, 306] on span "Aportes y Contribuciones del Afiliado: 20340778953" at bounding box center [193, 305] width 245 height 12
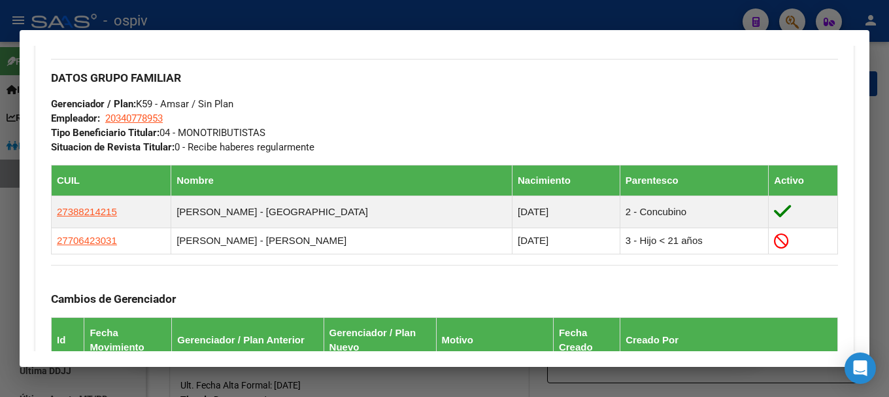
scroll to position [588, 0]
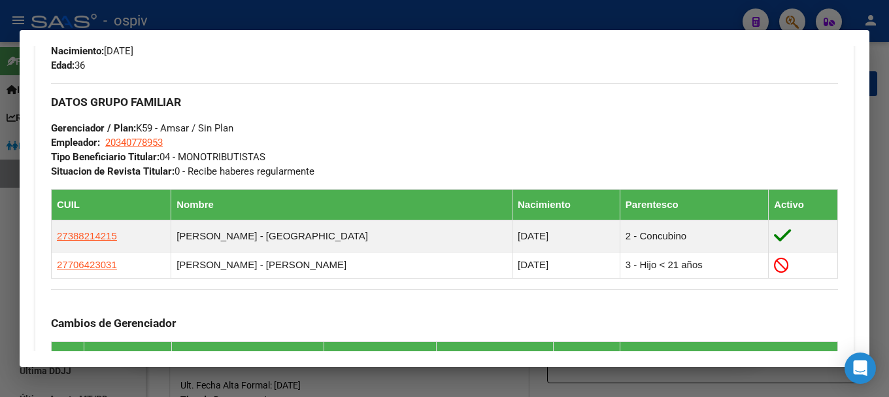
click at [795, 12] on div at bounding box center [444, 198] width 889 height 397
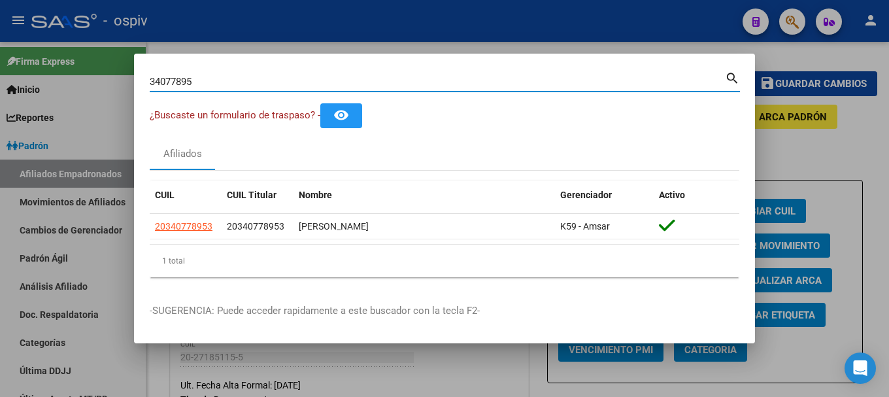
drag, startPoint x: 209, startPoint y: 83, endPoint x: 67, endPoint y: 55, distance: 144.0
click at [80, 54] on div "34077895 Buscar (apellido, dni, cuil, nro traspaso, cuit, obra social) search ¿…" at bounding box center [444, 198] width 889 height 397
type input "35363799"
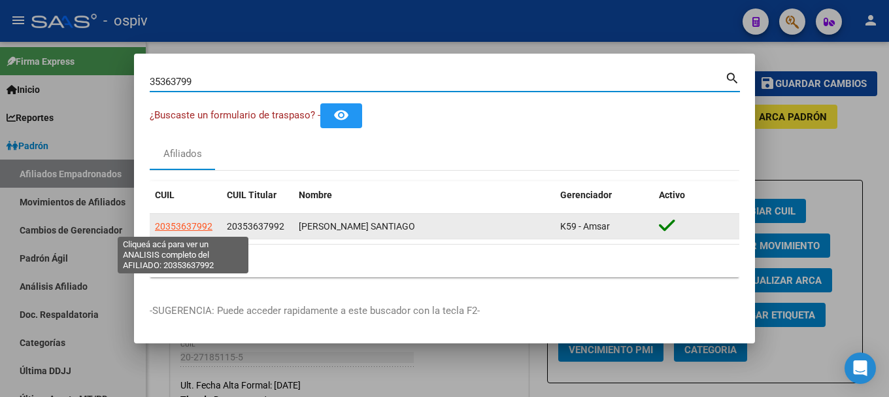
click at [194, 227] on span "20353637992" at bounding box center [184, 226] width 58 height 10
type textarea "20353637992"
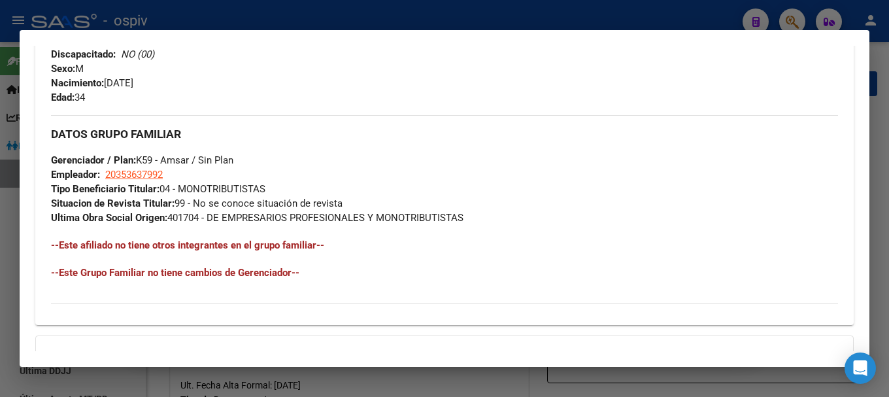
scroll to position [244, 0]
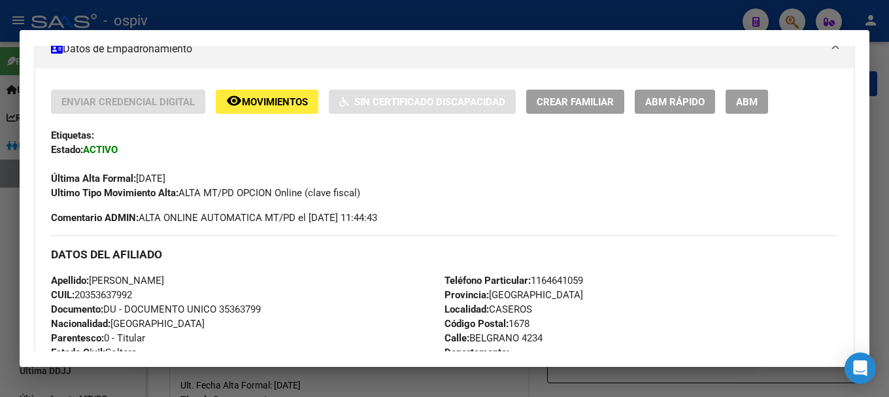
click at [797, 19] on div at bounding box center [444, 198] width 889 height 397
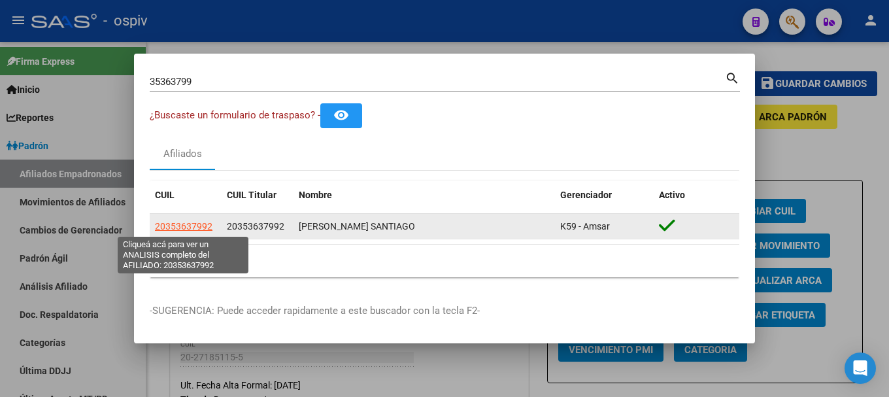
click at [195, 222] on span "20353637992" at bounding box center [184, 226] width 58 height 10
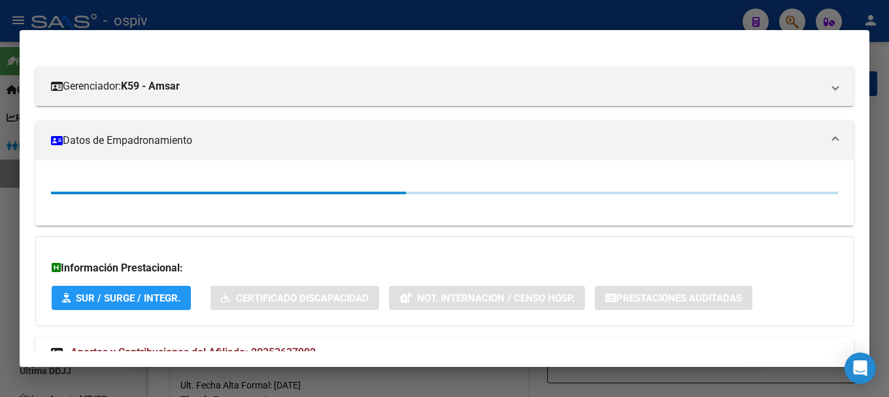
scroll to position [196, 0]
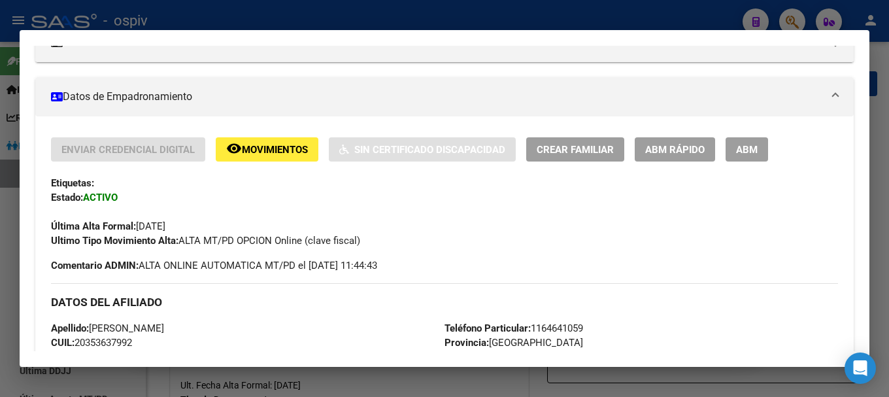
drag, startPoint x: 725, startPoint y: 145, endPoint x: 711, endPoint y: 146, distance: 14.4
click at [726, 145] on div "Enviar Credencial Digital remove_red_eye Movimientos Sin Certificado Discapacid…" at bounding box center [444, 149] width 787 height 24
click at [744, 148] on span "ABM" at bounding box center [747, 150] width 22 height 12
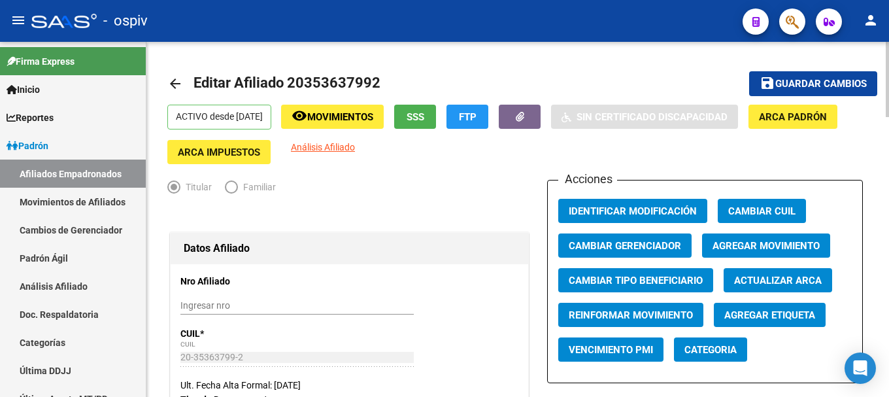
click at [806, 90] on span "Guardar cambios" at bounding box center [821, 84] width 92 height 12
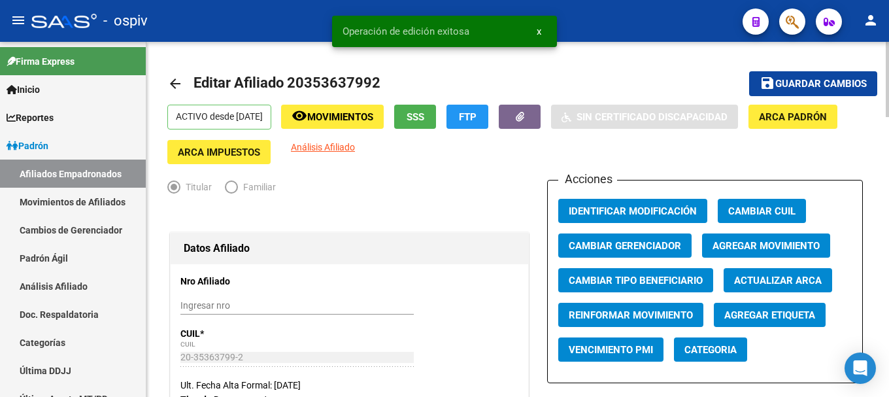
click at [729, 344] on span "Categoria" at bounding box center [710, 350] width 52 height 12
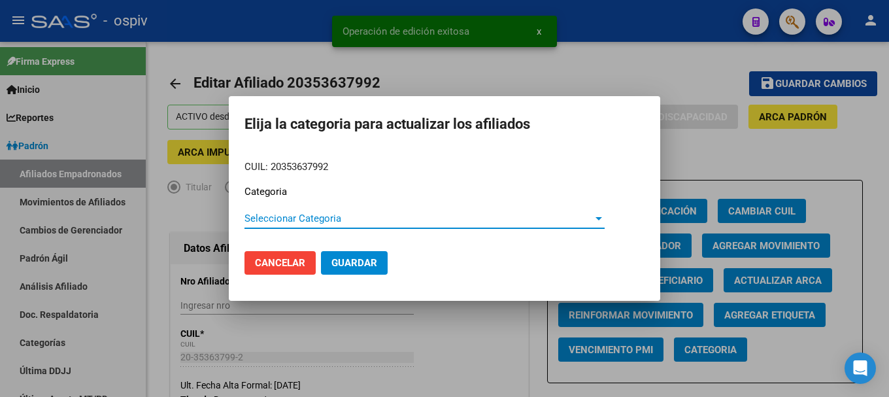
click at [274, 214] on span "Seleccionar Categoria" at bounding box center [418, 218] width 348 height 12
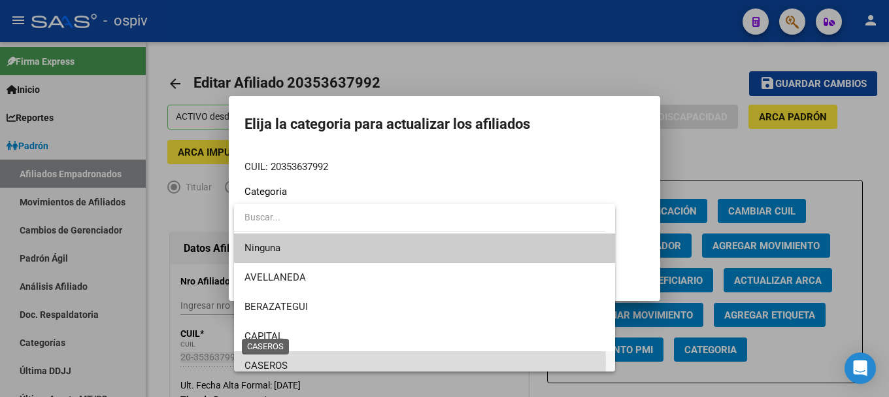
click at [271, 363] on span "CASEROS" at bounding box center [265, 366] width 43 height 12
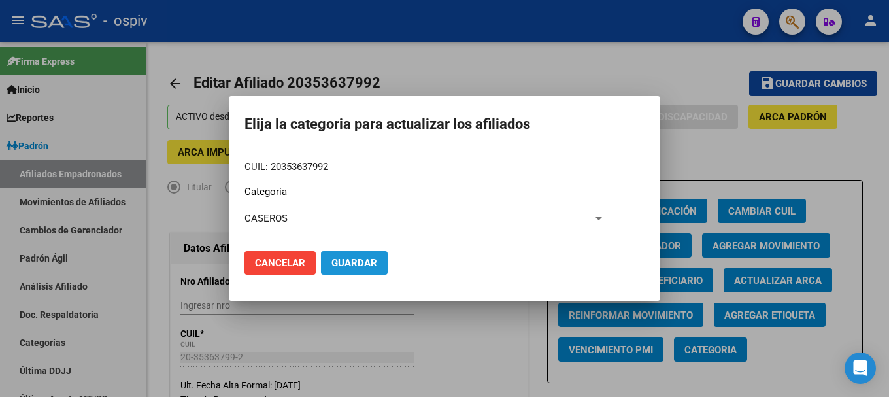
click at [353, 261] on span "Guardar" at bounding box center [354, 263] width 46 height 12
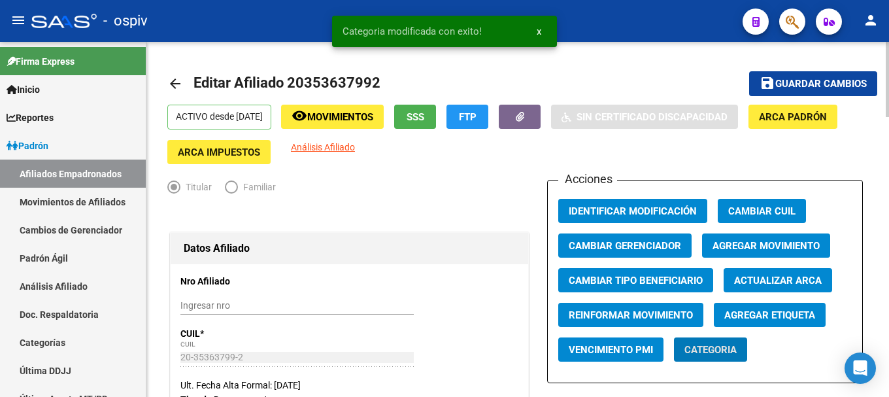
click at [809, 314] on span "Agregar Etiqueta" at bounding box center [769, 315] width 91 height 12
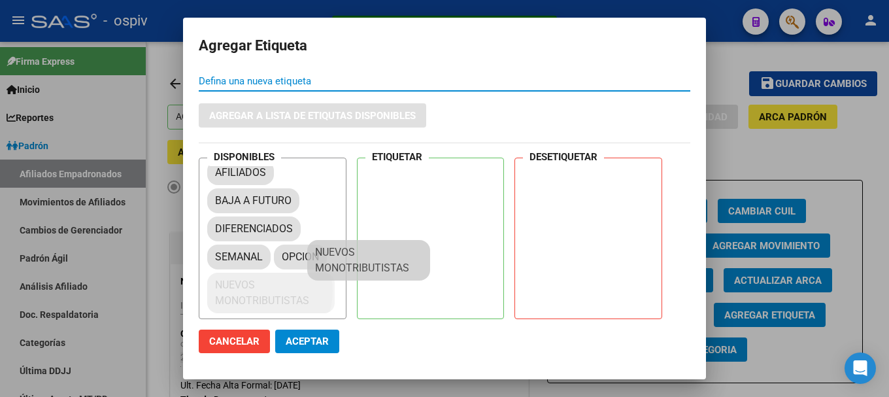
scroll to position [18, 0]
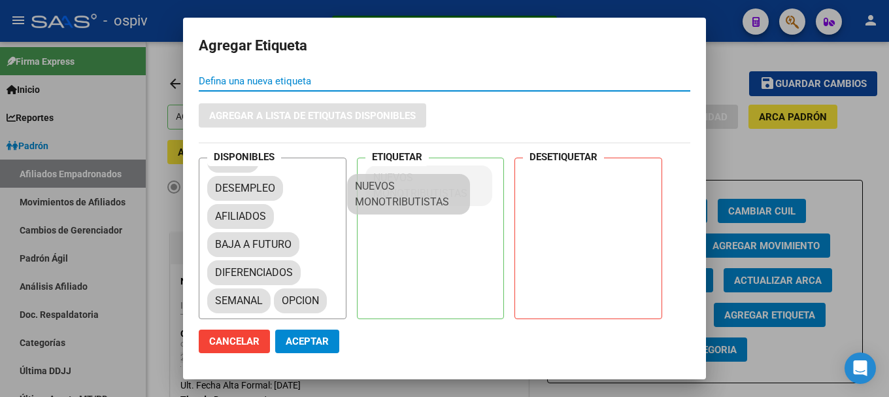
drag, startPoint x: 358, startPoint y: 258, endPoint x: 403, endPoint y: 170, distance: 99.1
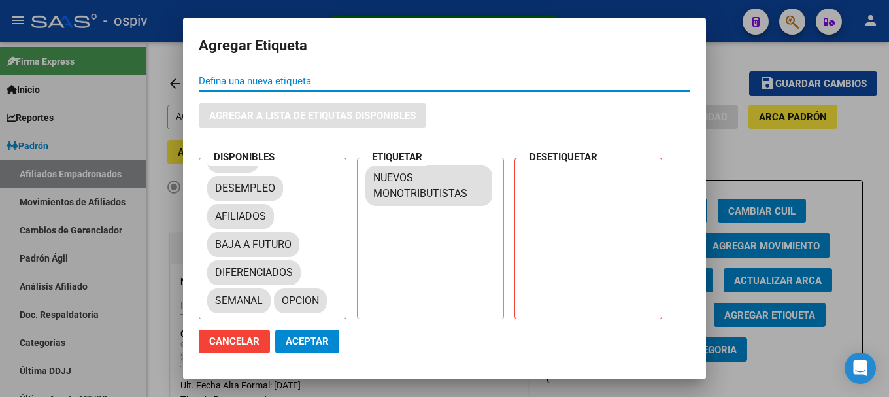
click at [300, 340] on span "Aceptar" at bounding box center [307, 341] width 43 height 12
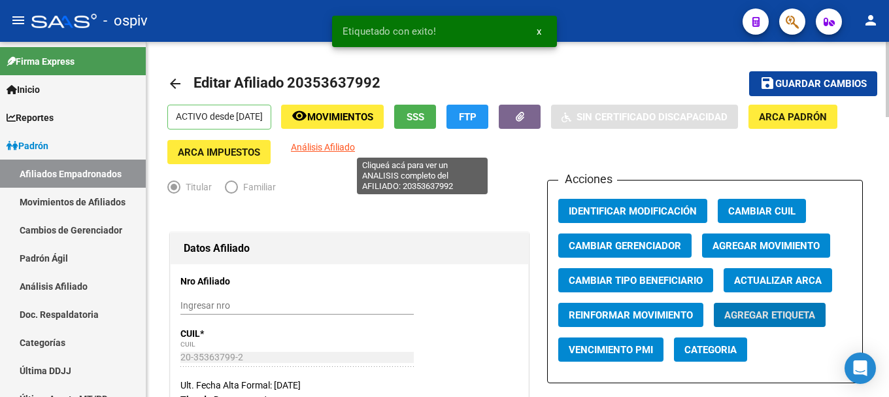
click at [355, 142] on span "Análisis Afiliado" at bounding box center [323, 147] width 64 height 10
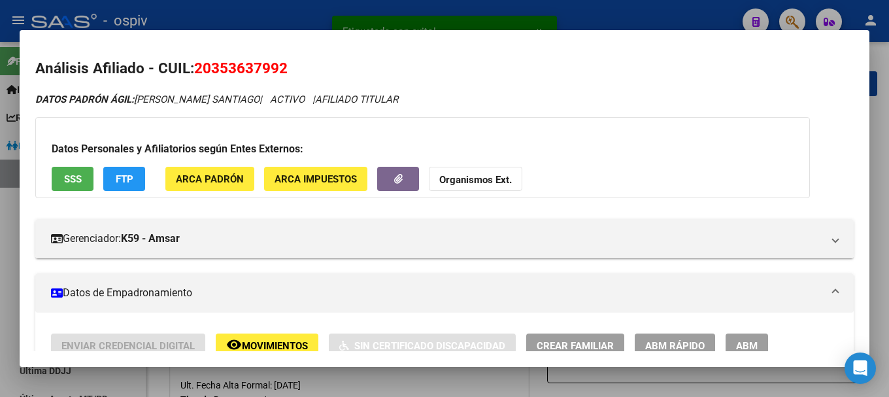
click at [139, 184] on button "FTP" at bounding box center [124, 179] width 42 height 24
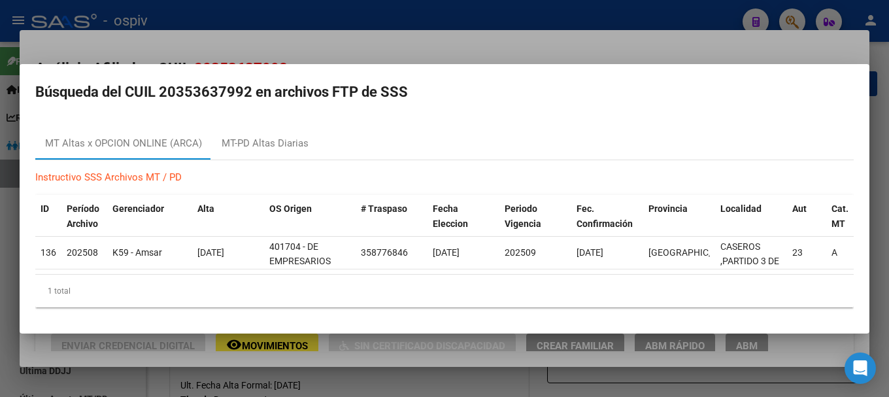
click at [789, 14] on div at bounding box center [444, 198] width 889 height 397
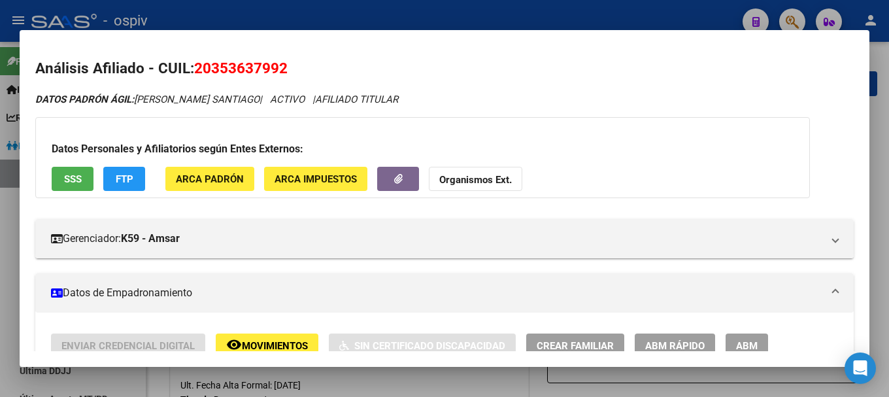
click at [786, 10] on div at bounding box center [444, 198] width 889 height 397
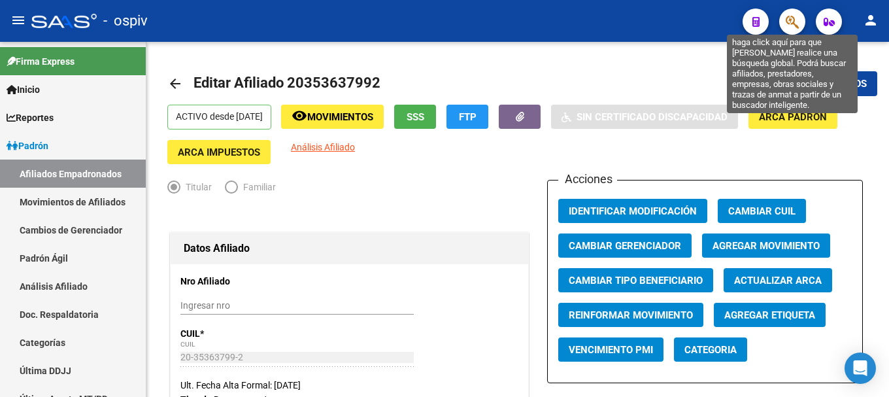
click at [792, 15] on icon "button" at bounding box center [792, 21] width 13 height 15
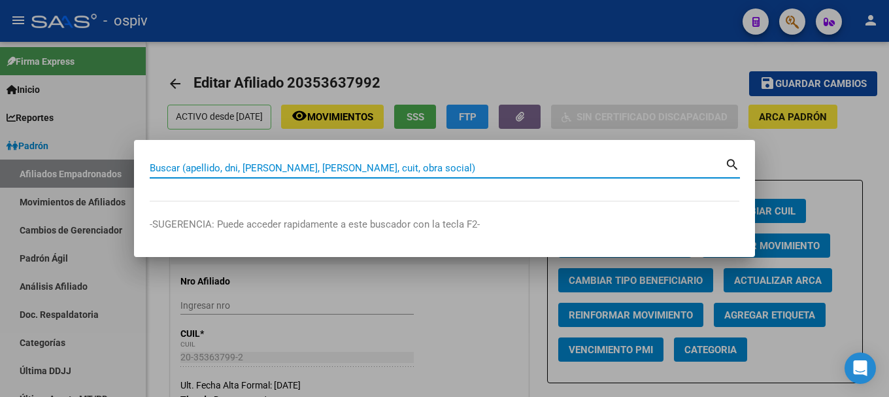
paste input "22364614"
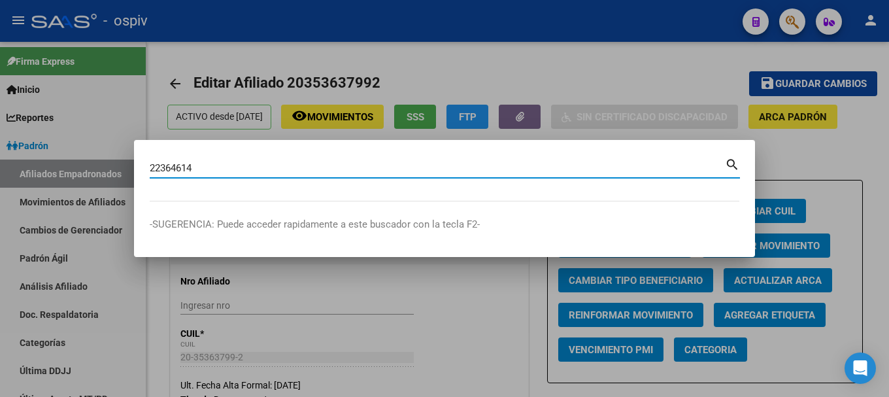
type input "22364614"
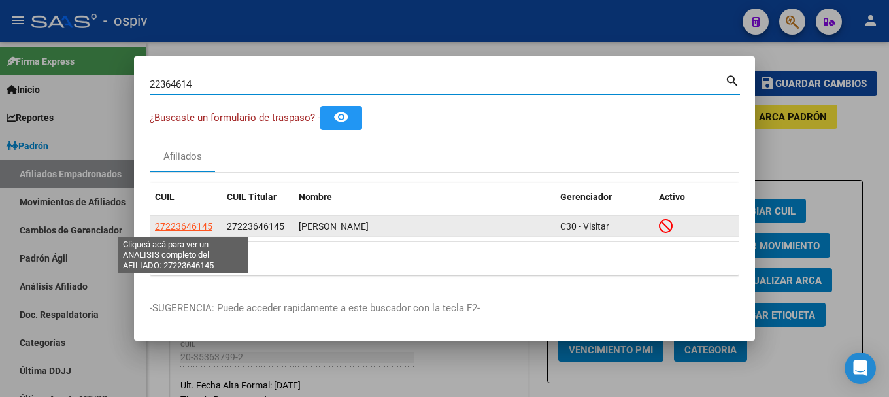
click at [200, 231] on span "27223646145" at bounding box center [184, 226] width 58 height 10
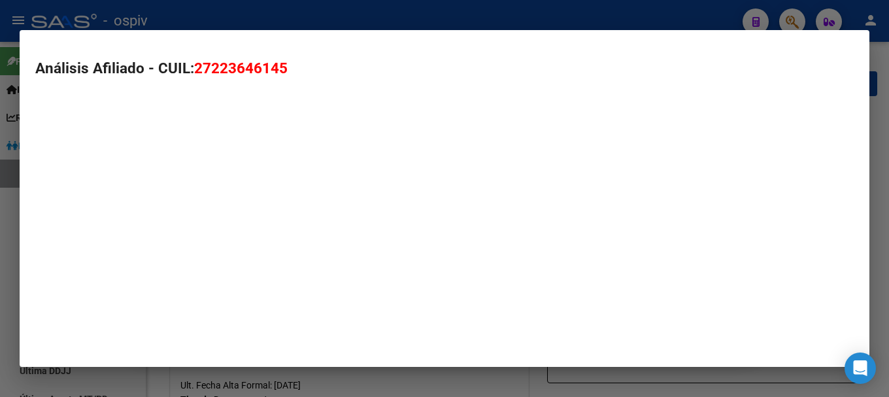
type textarea "27223646145"
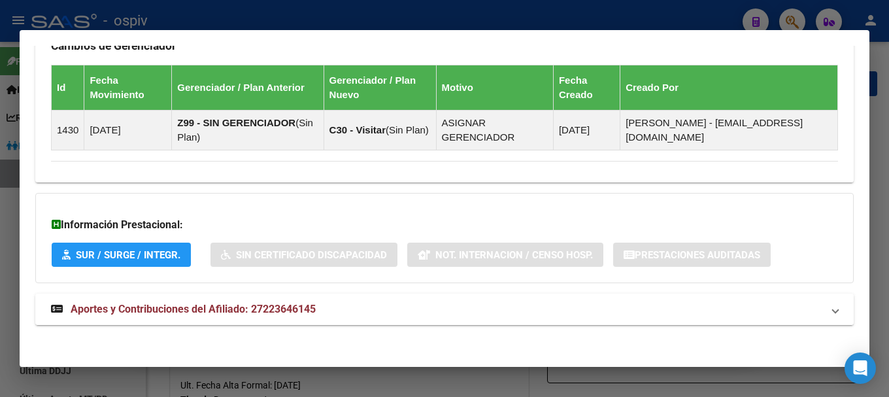
scroll to position [826, 0]
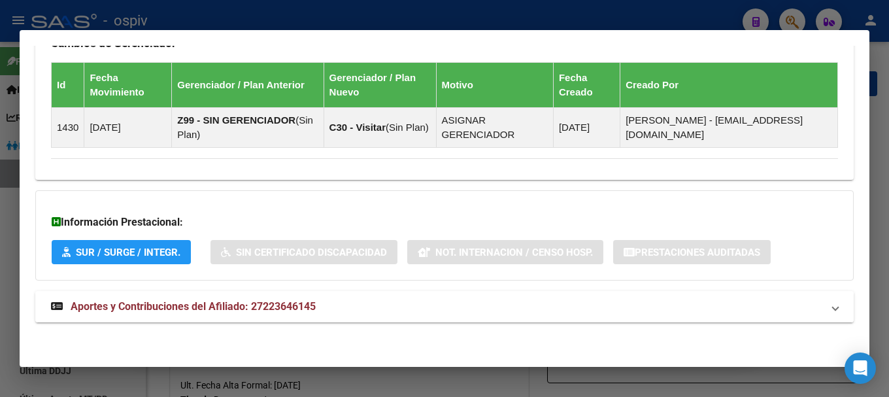
click at [222, 304] on span "Aportes y Contribuciones del Afiliado: 27223646145" at bounding box center [193, 306] width 245 height 12
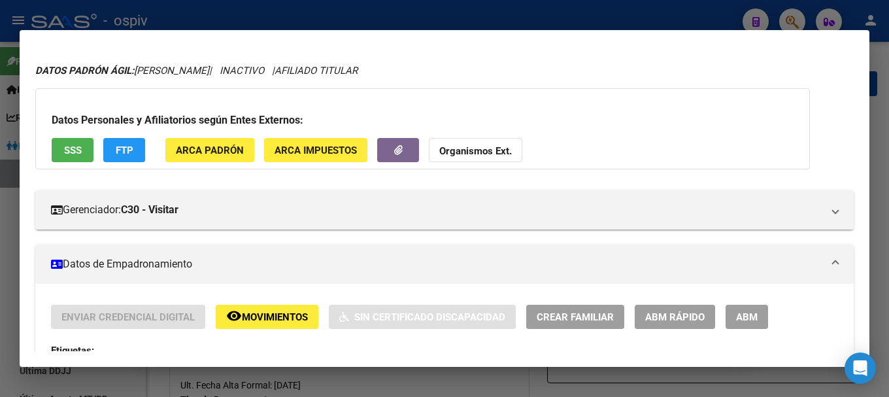
scroll to position [6, 0]
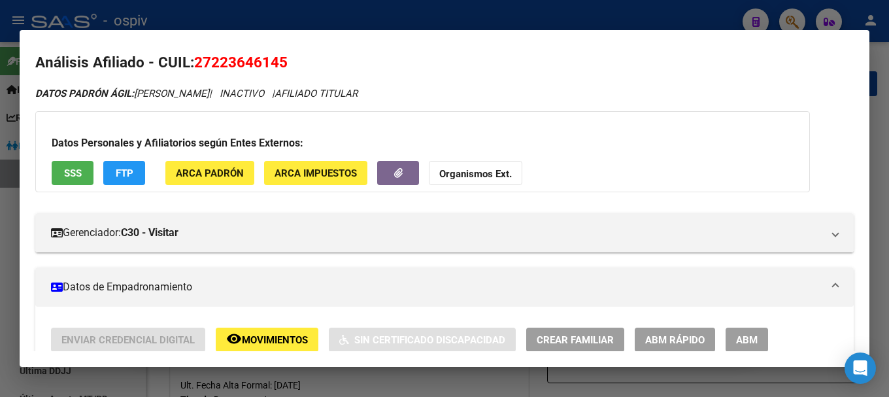
drag, startPoint x: 196, startPoint y: 59, endPoint x: 326, endPoint y: 59, distance: 130.1
click at [326, 59] on h2 "Análisis Afiliado - CUIL: 27223646145" at bounding box center [444, 63] width 818 height 22
copy span "27223646145"
click at [799, 18] on div at bounding box center [444, 198] width 889 height 397
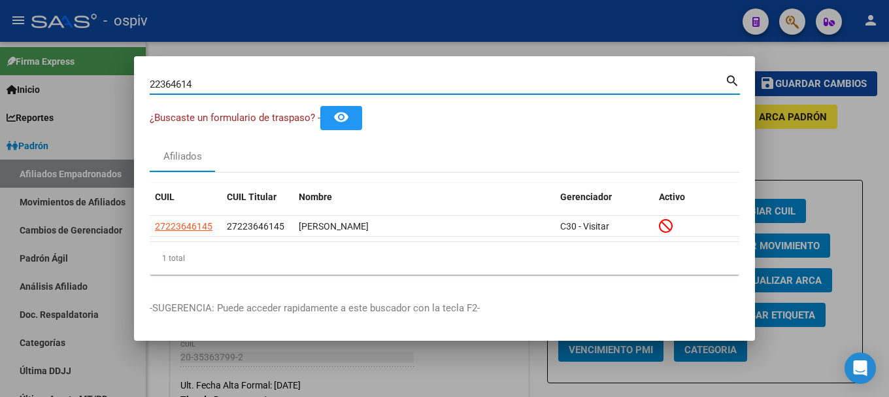
drag, startPoint x: 211, startPoint y: 82, endPoint x: 59, endPoint y: 82, distance: 151.0
click at [59, 82] on div "22364614 Buscar (apellido, dni, cuil, nro traspaso, cuit, obra social) search ¿…" at bounding box center [444, 198] width 889 height 397
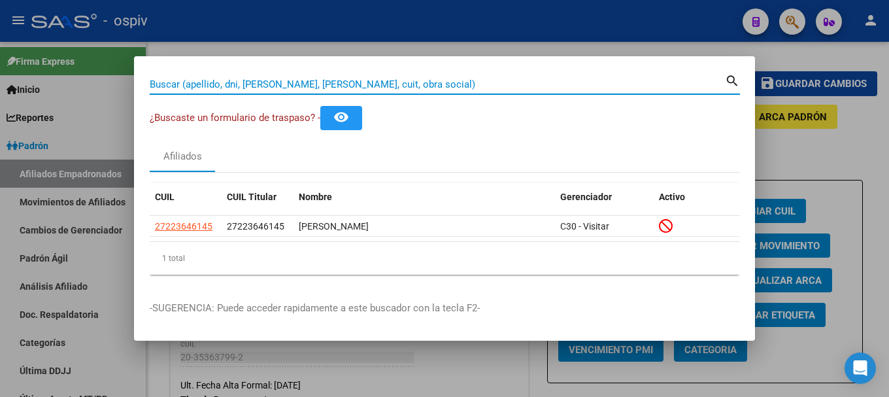
paste input "34557042,"
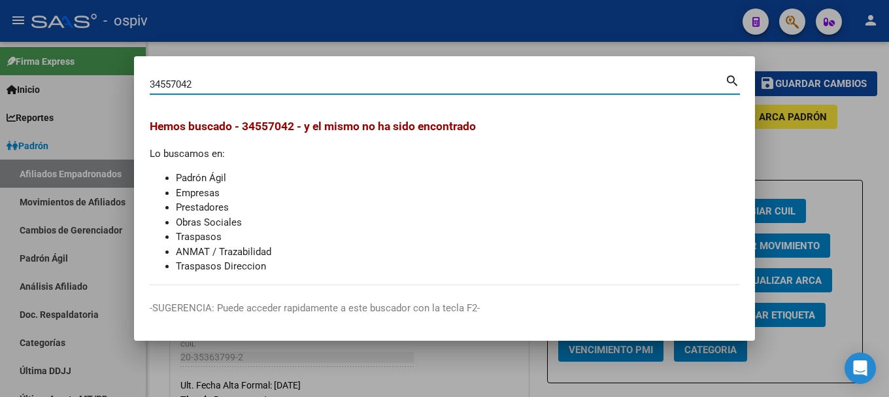
type input "34557042"
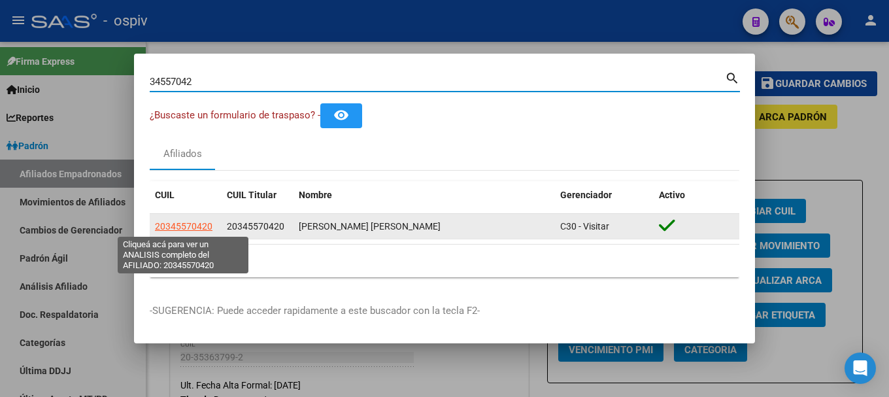
click at [191, 222] on span "20345570420" at bounding box center [184, 226] width 58 height 10
type textarea "20345570420"
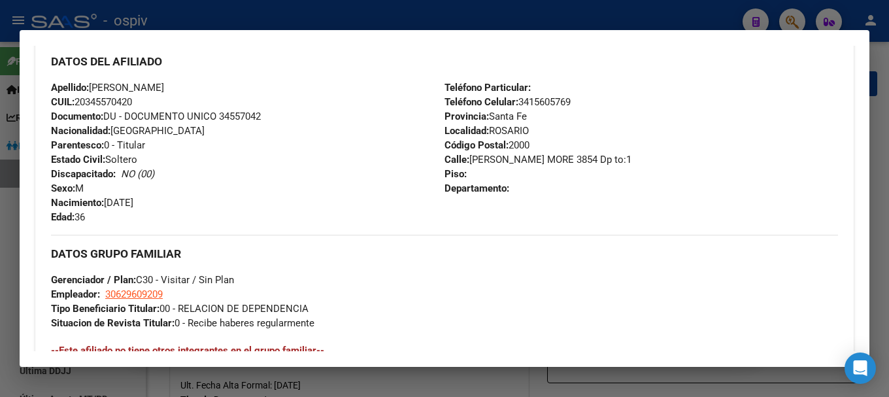
scroll to position [405, 0]
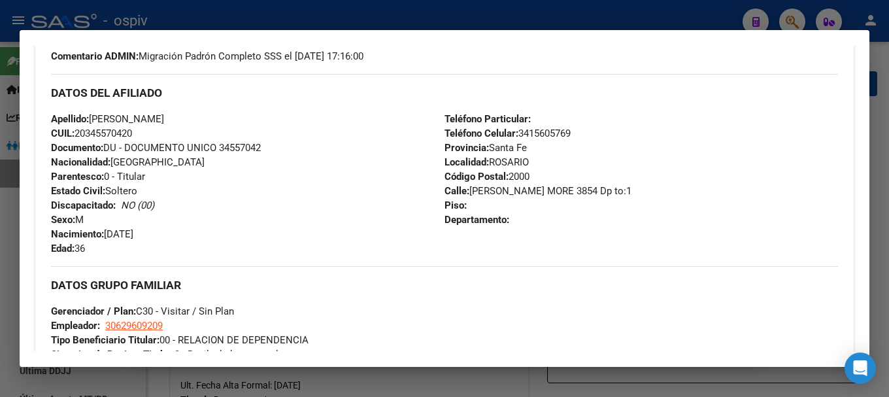
click at [789, 14] on div at bounding box center [444, 198] width 889 height 397
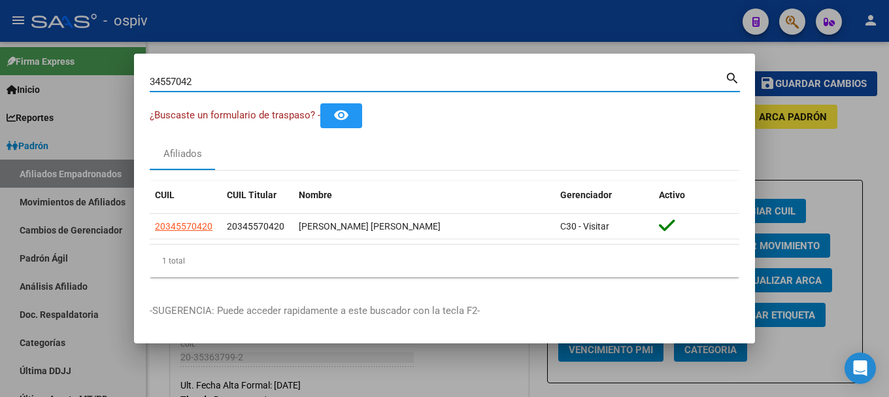
drag, startPoint x: 230, startPoint y: 84, endPoint x: 142, endPoint y: 110, distance: 92.2
click at [145, 109] on mat-dialog-content "34557042 Buscar (apellido, dni, cuil, nro traspaso, cuit, obra social) search ¿…" at bounding box center [444, 178] width 621 height 218
type input "45994548"
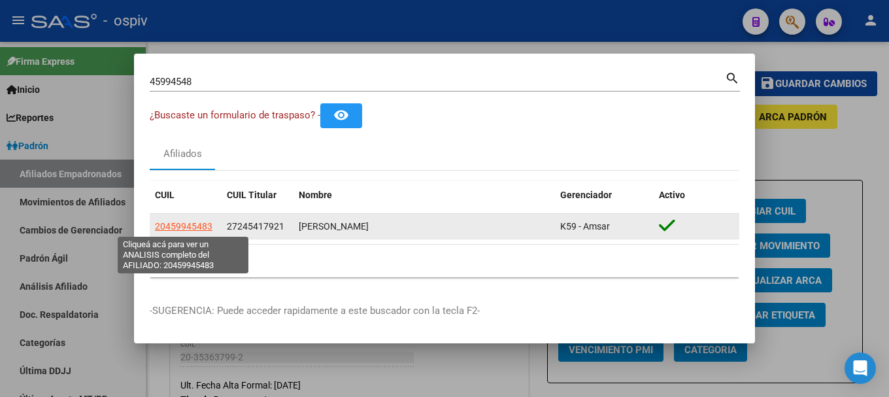
click at [188, 227] on span "20459945483" at bounding box center [184, 226] width 58 height 10
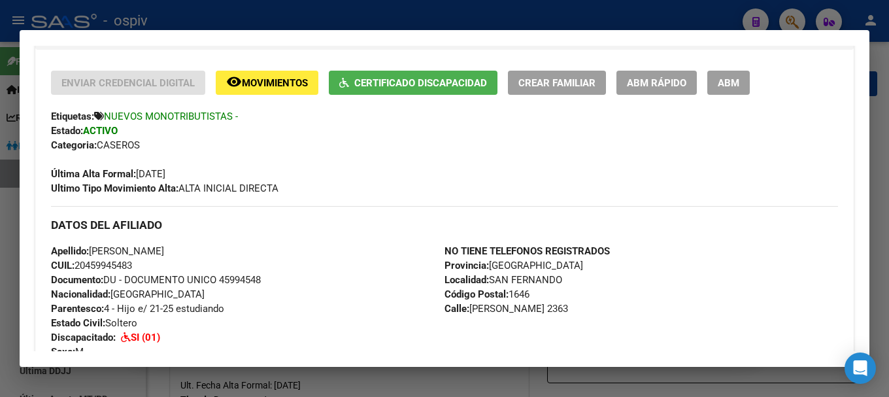
scroll to position [261, 0]
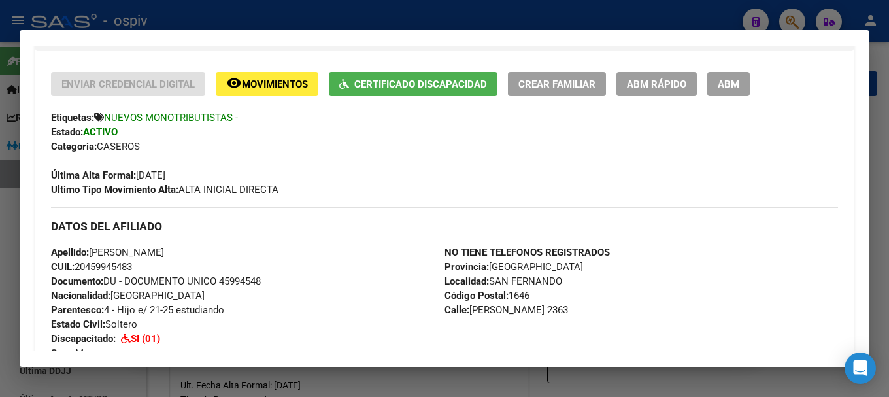
click at [280, 84] on span "Movimientos" at bounding box center [275, 84] width 66 height 12
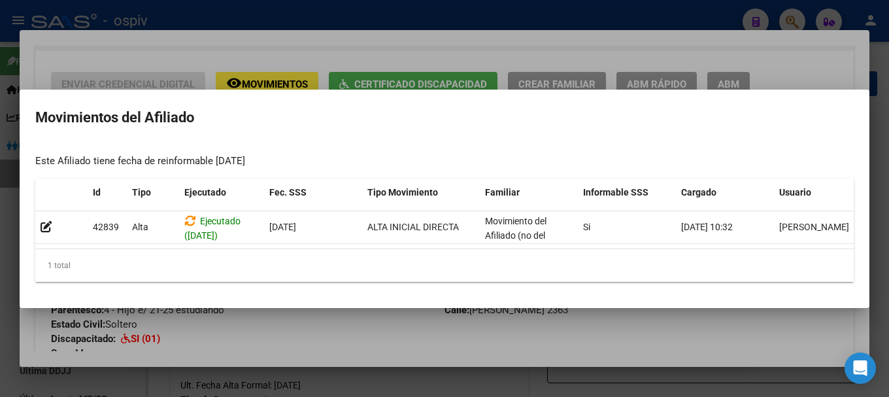
click at [1, 211] on div at bounding box center [444, 198] width 889 height 397
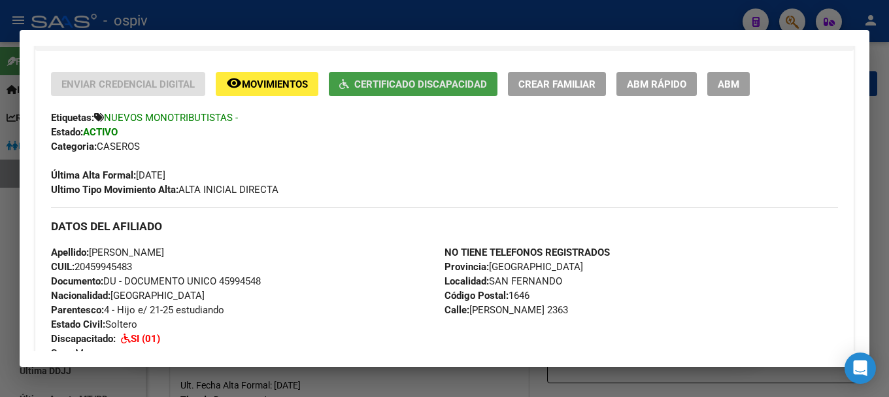
click at [413, 86] on span "Certificado Discapacidad" at bounding box center [420, 84] width 133 height 12
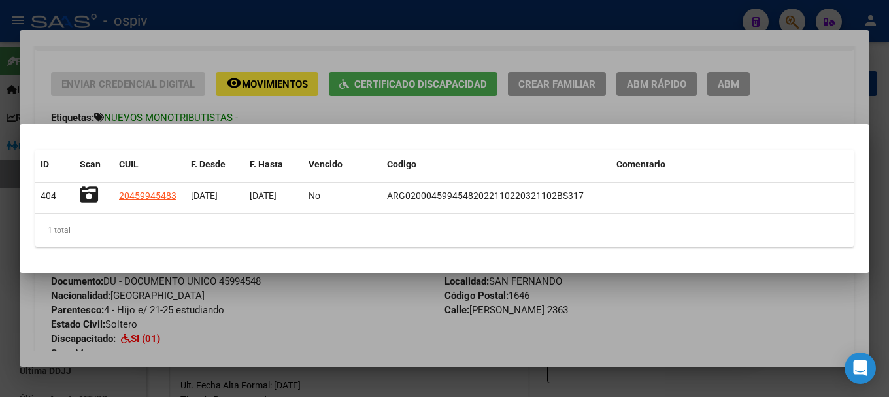
click at [1, 283] on div at bounding box center [444, 198] width 889 height 397
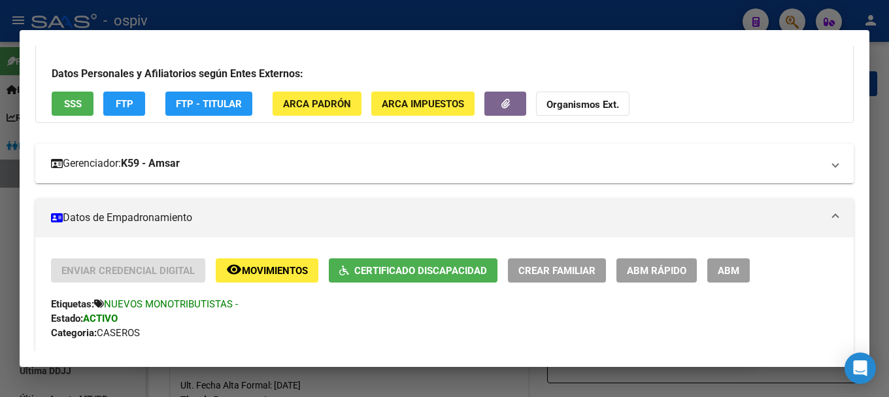
scroll to position [65, 0]
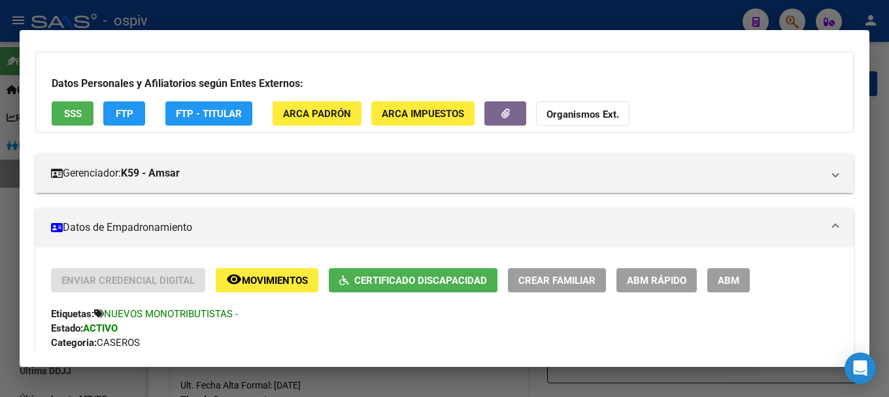
click at [125, 107] on button "FTP" at bounding box center [124, 113] width 42 height 24
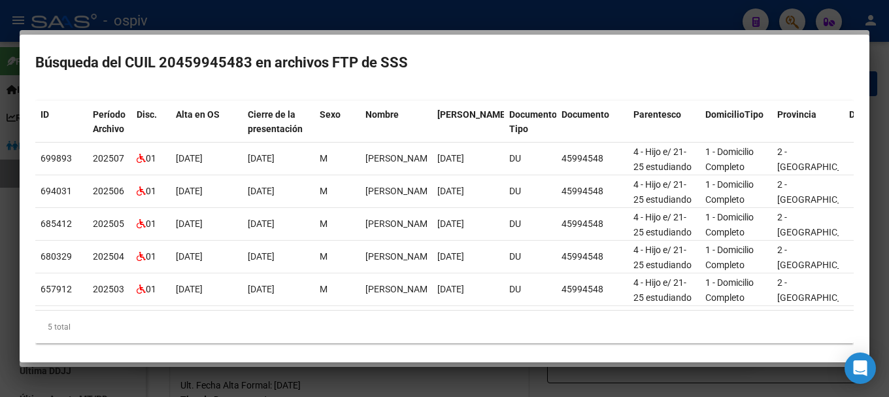
click at [0, 207] on div at bounding box center [444, 198] width 889 height 397
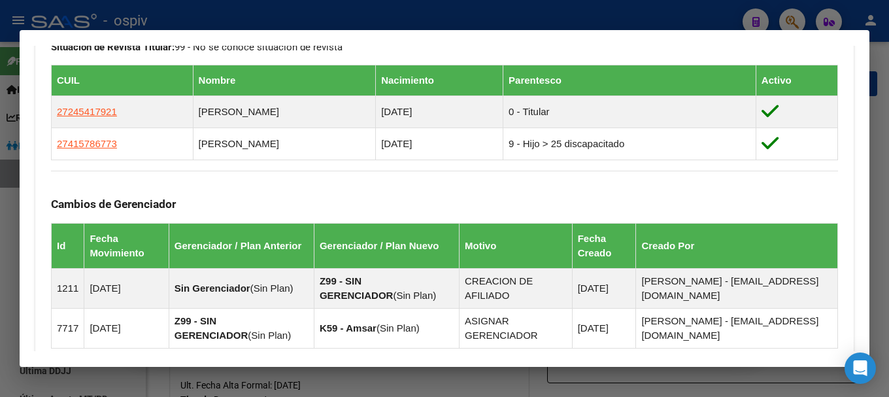
scroll to position [719, 0]
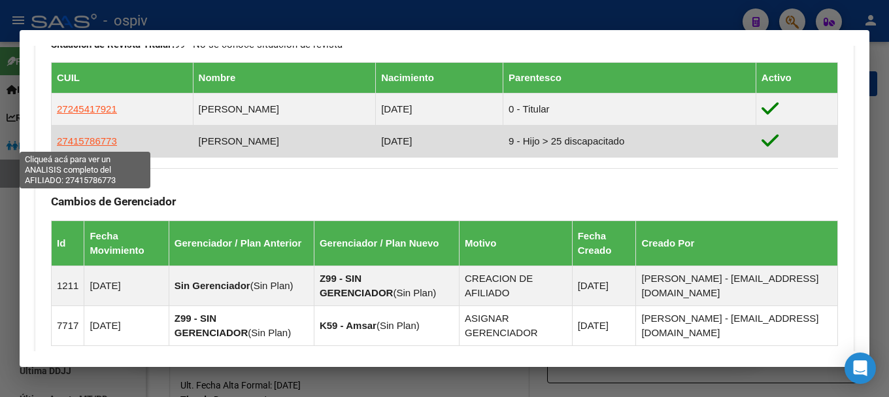
click at [85, 139] on span "27415786773" at bounding box center [87, 140] width 60 height 11
type textarea "27415786773"
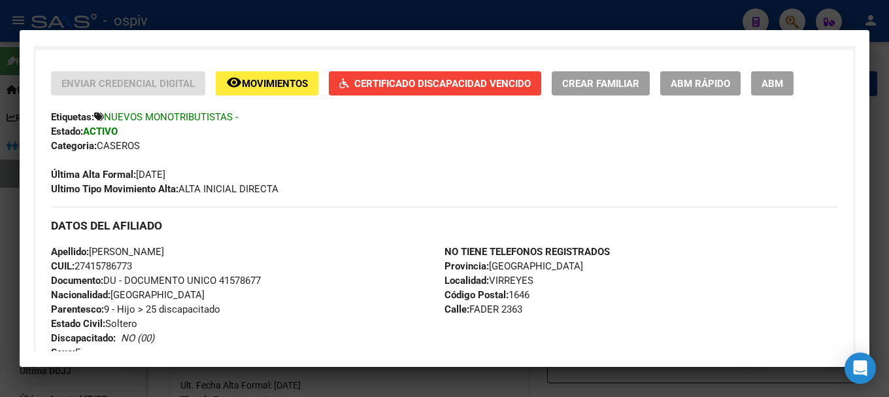
scroll to position [196, 0]
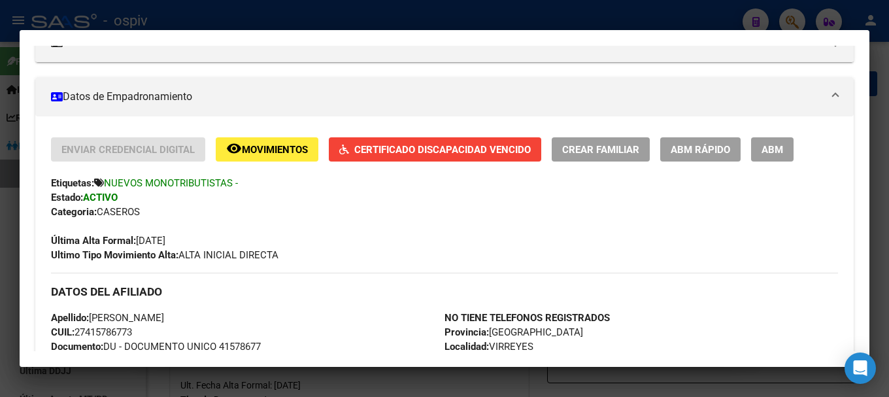
click at [407, 147] on span "Certificado Discapacidad Vencido" at bounding box center [442, 150] width 177 height 12
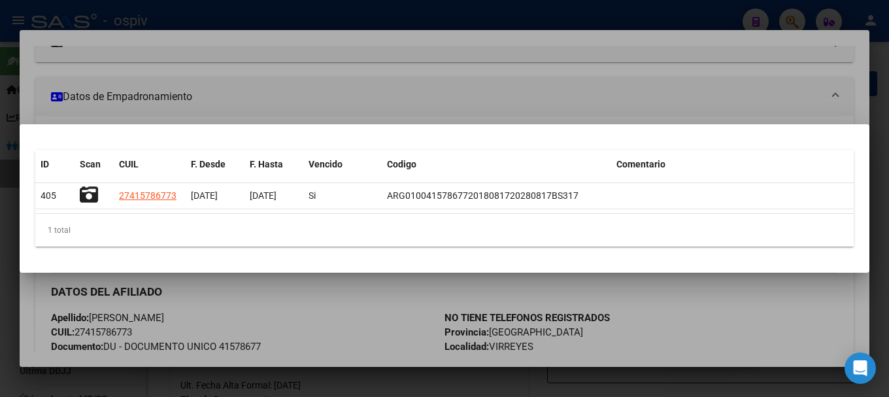
click at [0, 269] on div at bounding box center [444, 198] width 889 height 397
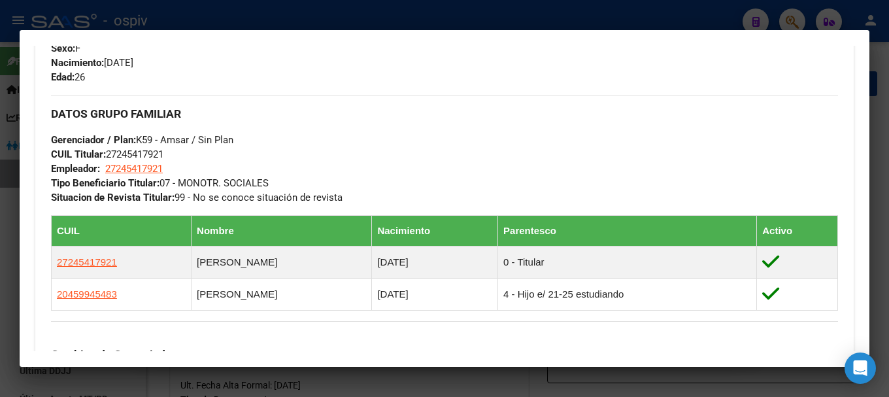
scroll to position [588, 0]
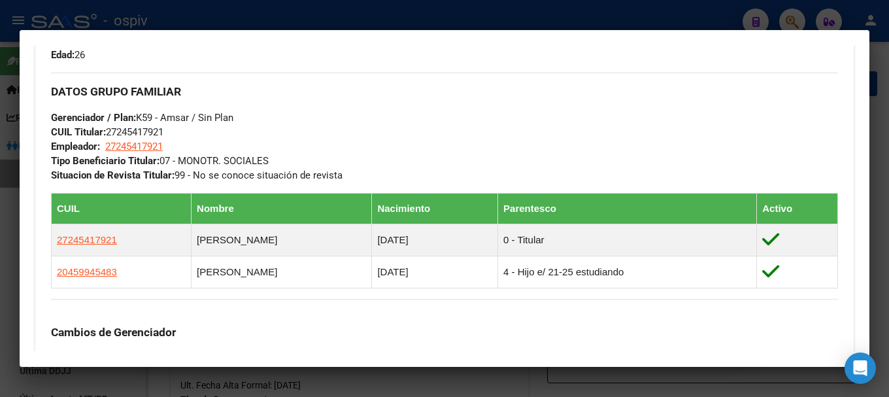
drag, startPoint x: 794, startPoint y: 20, endPoint x: 632, endPoint y: 35, distance: 163.5
click at [794, 20] on div at bounding box center [444, 198] width 889 height 397
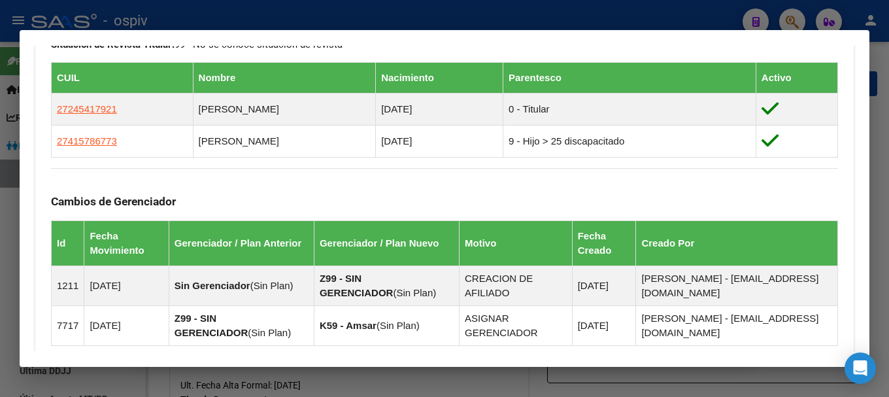
click at [786, 18] on div at bounding box center [444, 198] width 889 height 397
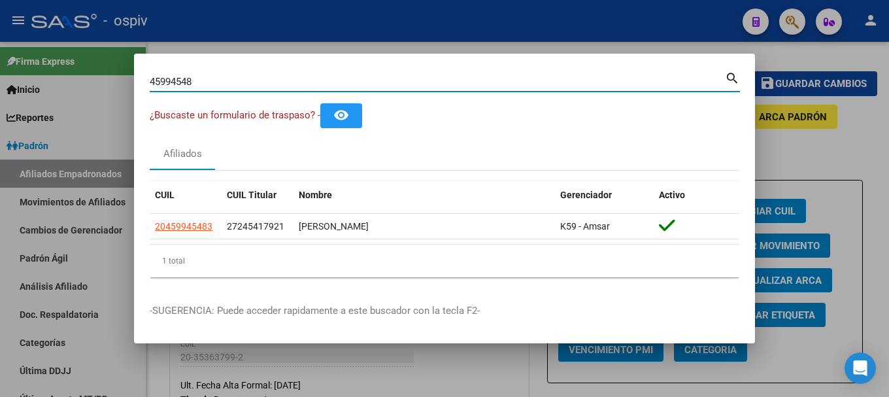
drag, startPoint x: 199, startPoint y: 79, endPoint x: 38, endPoint y: 42, distance: 164.9
click at [38, 42] on div "45994548 Buscar (apellido, dni, cuil, nro traspaso, cuit, obra social) search ¿…" at bounding box center [444, 198] width 889 height 397
type input "52423700"
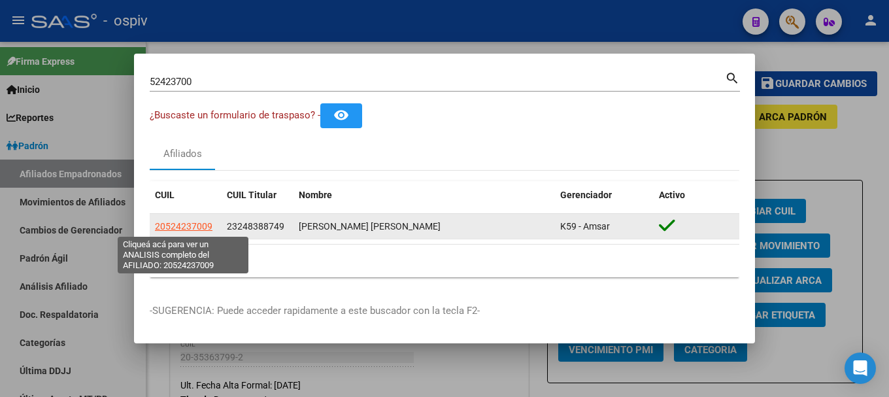
click at [182, 224] on span "20524237009" at bounding box center [184, 226] width 58 height 10
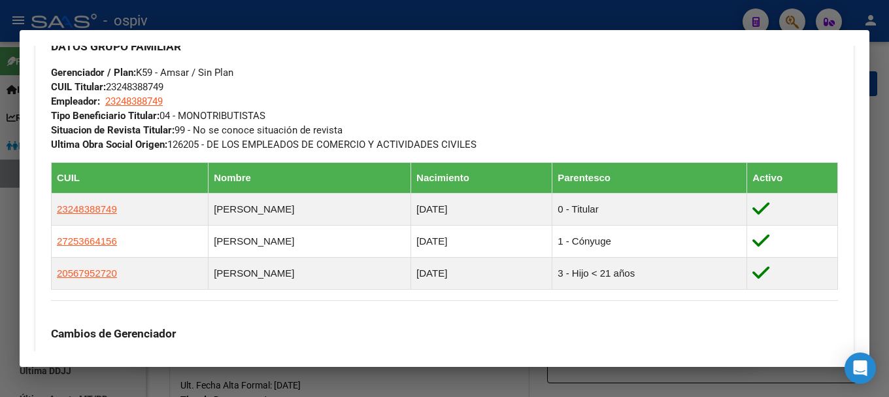
scroll to position [654, 0]
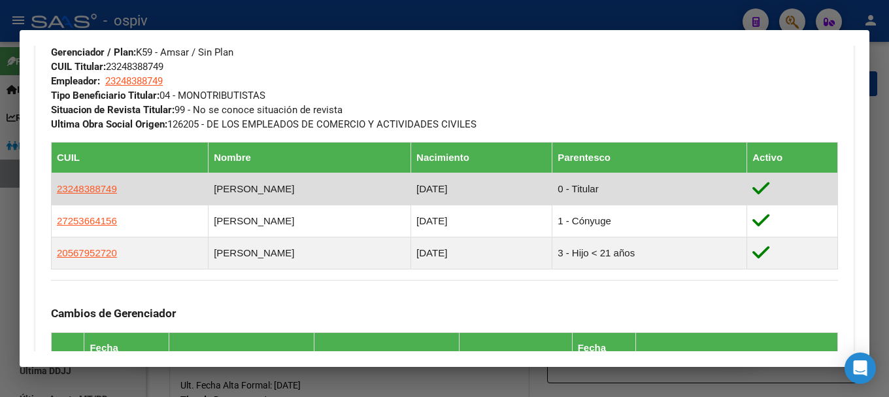
drag, startPoint x: 54, startPoint y: 185, endPoint x: 117, endPoint y: 187, distance: 63.4
click at [117, 187] on td "23248388749" at bounding box center [130, 189] width 157 height 32
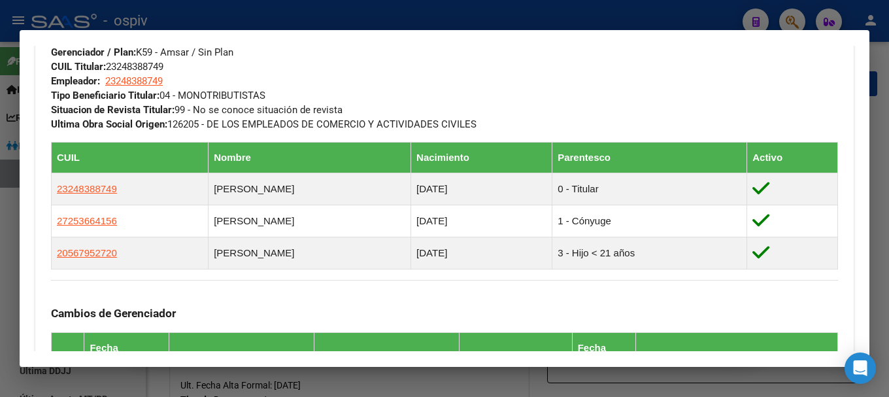
copy span "23248388749"
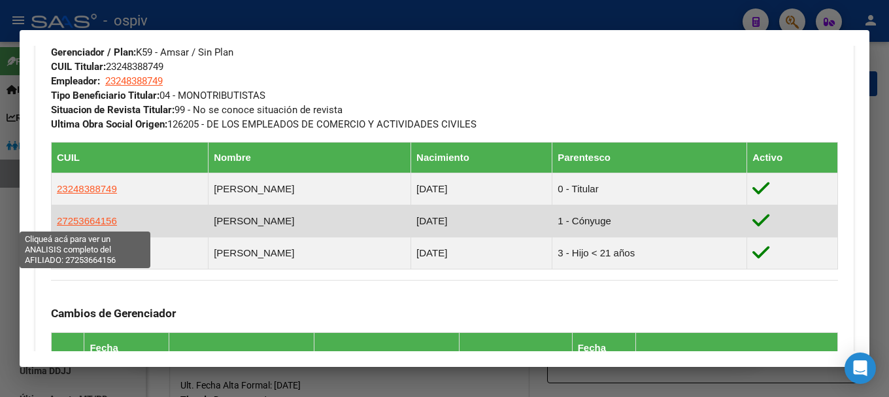
click at [89, 218] on span "27253664156" at bounding box center [87, 220] width 60 height 11
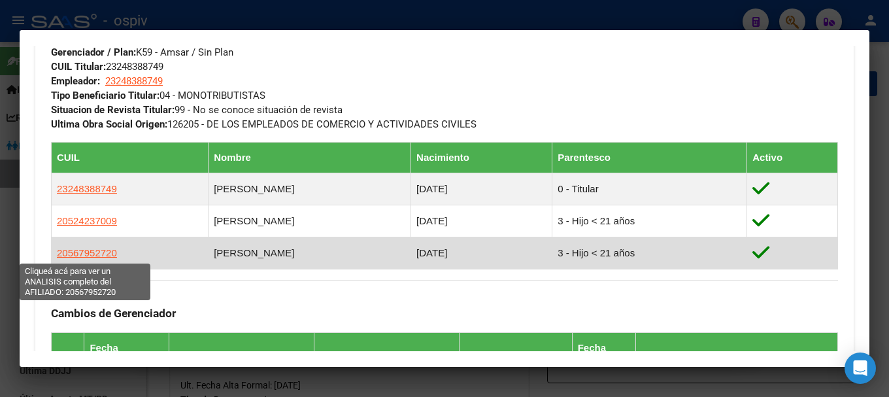
click at [103, 251] on span "20567952720" at bounding box center [87, 252] width 60 height 11
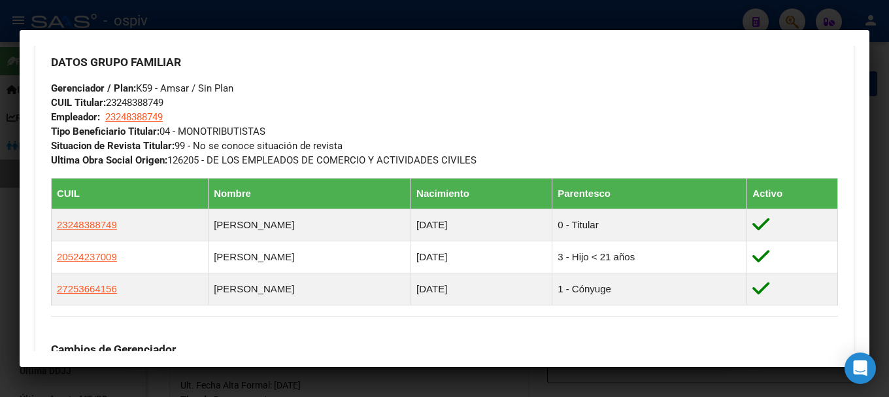
scroll to position [719, 0]
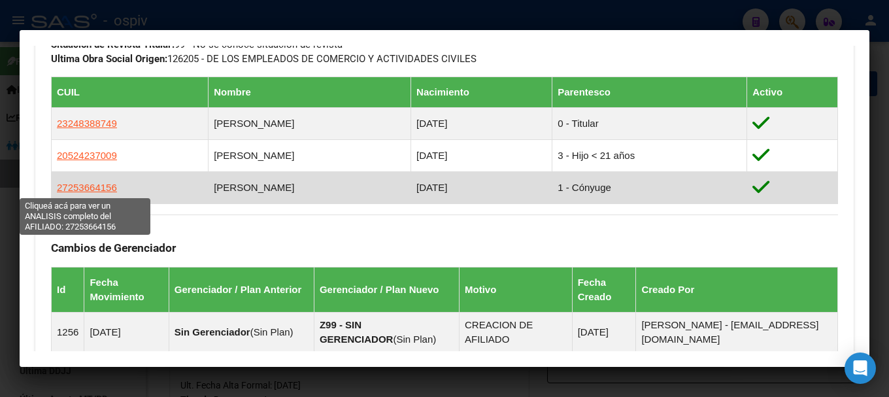
click at [87, 185] on span "27253664156" at bounding box center [87, 187] width 60 height 11
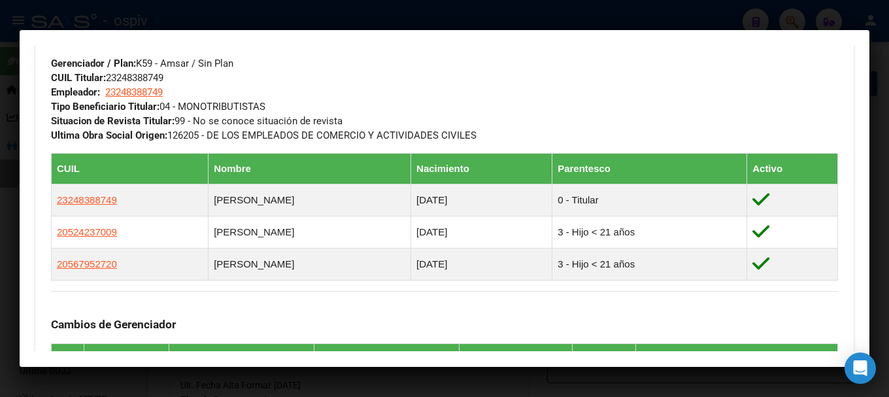
scroll to position [654, 0]
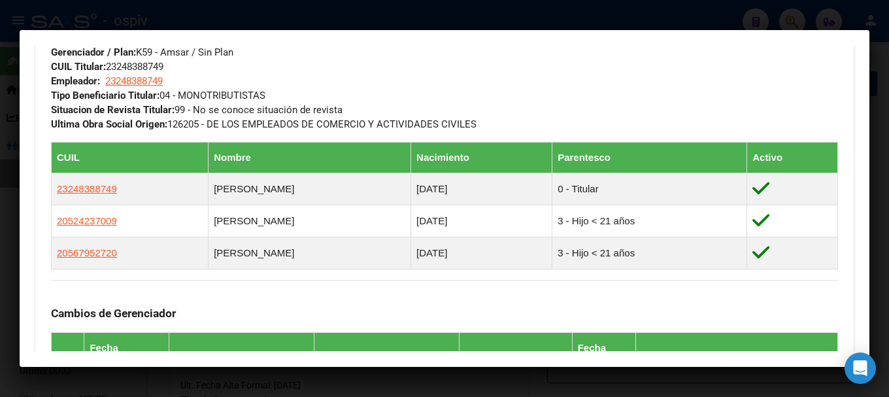
click at [609, 95] on div "DATOS GRUPO FAMILIAR Gerenciador / Plan: K59 - Amsar / Sin Plan CUIL Titular: 2…" at bounding box center [444, 69] width 787 height 124
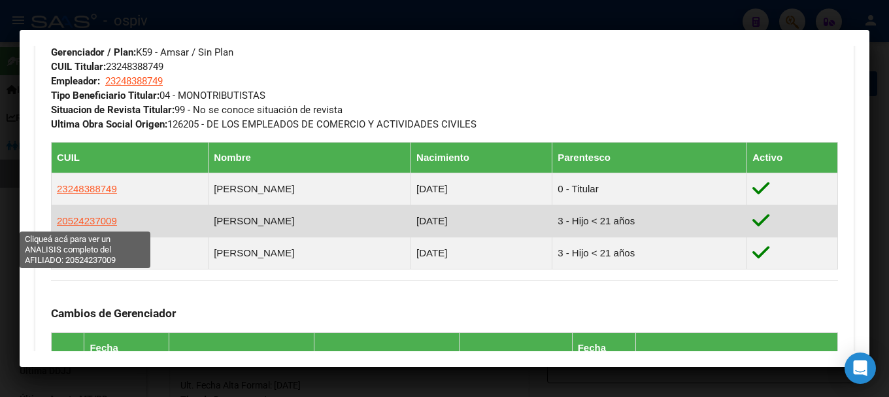
click at [86, 220] on span "20524237009" at bounding box center [87, 220] width 60 height 11
type textarea "20524237009"
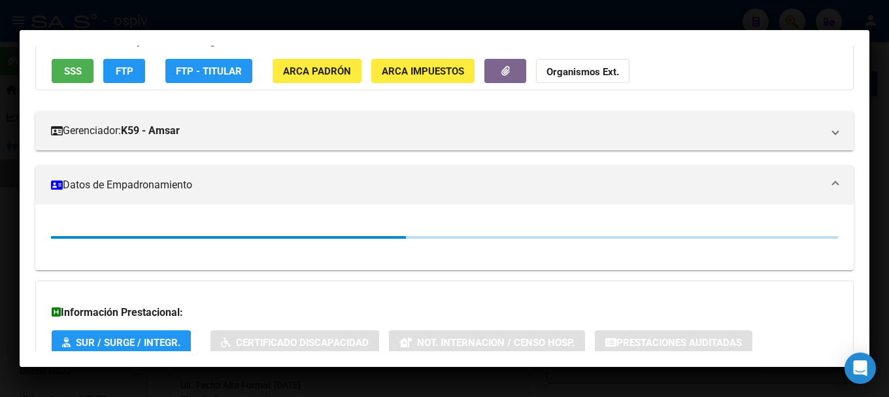
scroll to position [196, 0]
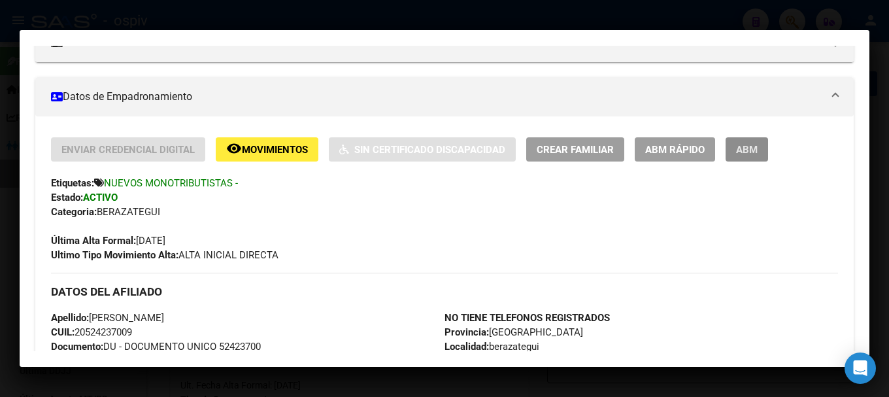
click at [746, 149] on span "ABM" at bounding box center [747, 150] width 22 height 12
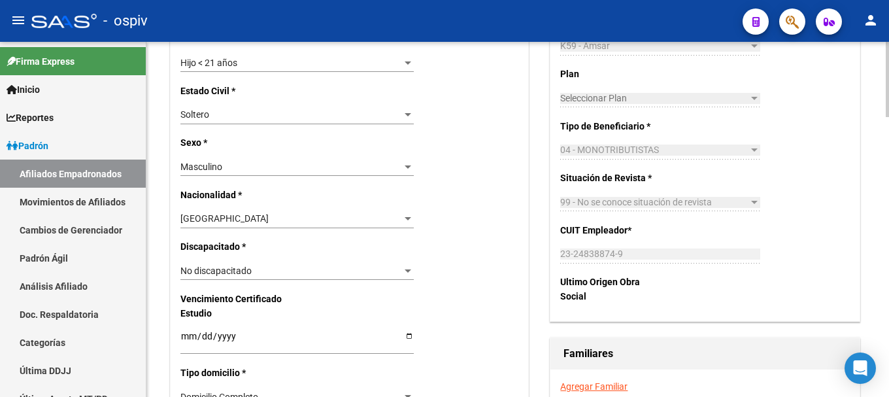
scroll to position [654, 0]
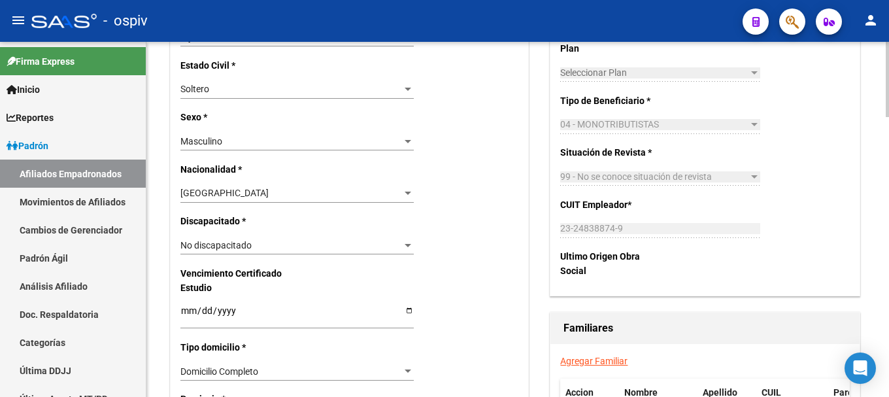
click at [219, 236] on div "Nro Afiliado Ingresar nro CUIL * 20-52423700-9 CUIL ARCA Padrón Ult. Fecha Alta…" at bounding box center [350, 291] width 358 height 1363
click at [219, 244] on span "No discapacitado" at bounding box center [215, 245] width 71 height 10
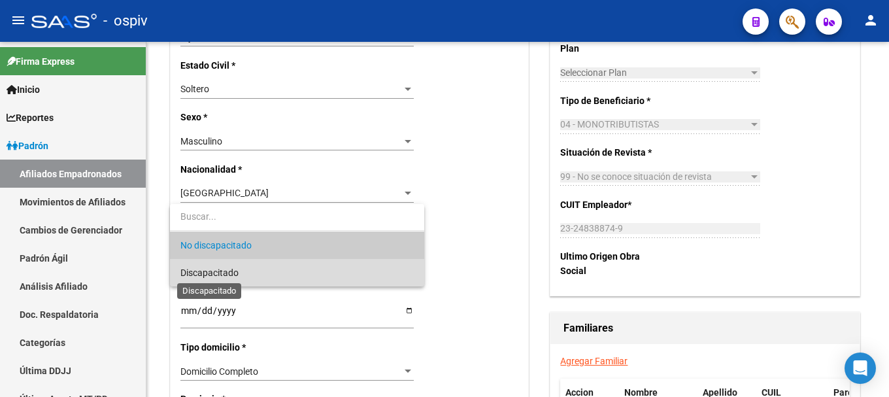
click at [220, 273] on span "Discapacitado" at bounding box center [209, 272] width 58 height 10
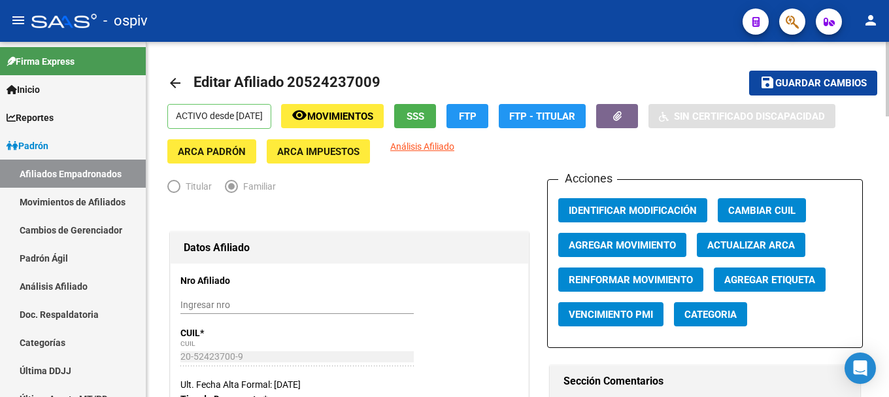
scroll to position [0, 0]
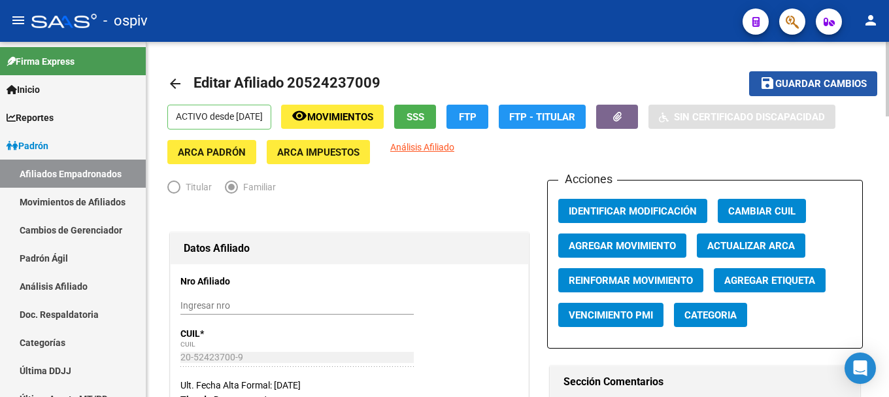
click at [833, 84] on span "Guardar cambios" at bounding box center [821, 84] width 92 height 12
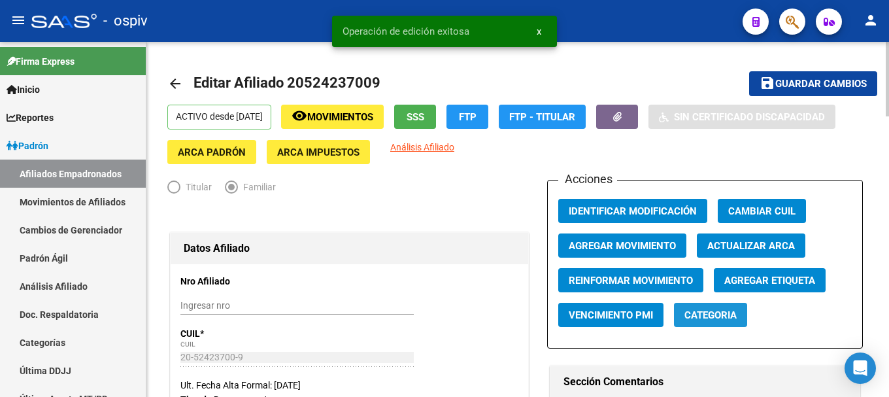
click at [718, 313] on span "Categoria" at bounding box center [710, 315] width 52 height 12
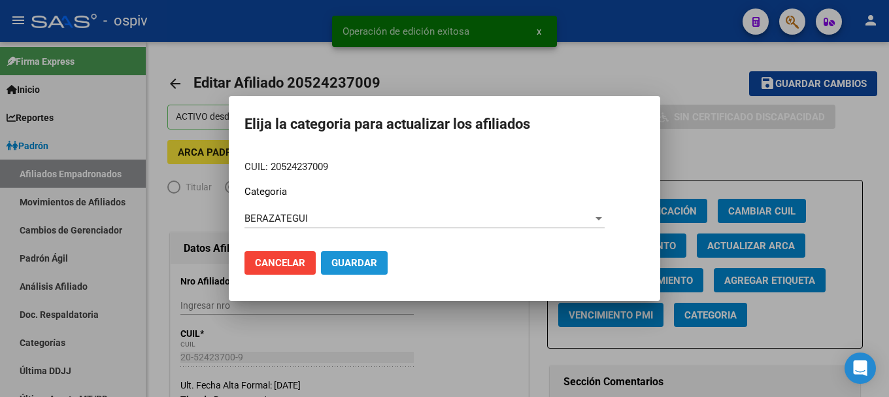
drag, startPoint x: 348, startPoint y: 257, endPoint x: 547, endPoint y: 164, distance: 219.9
click at [351, 257] on span "Guardar" at bounding box center [354, 263] width 46 height 12
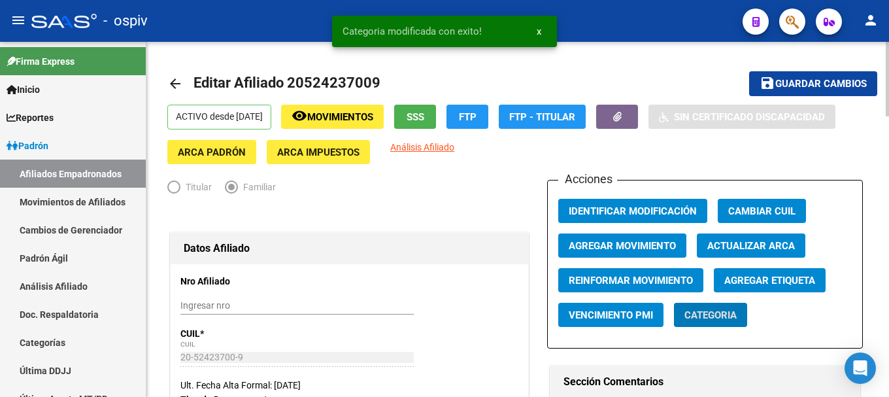
click at [454, 141] on app-link-go-to "Análisis Afiliado" at bounding box center [422, 152] width 64 height 24
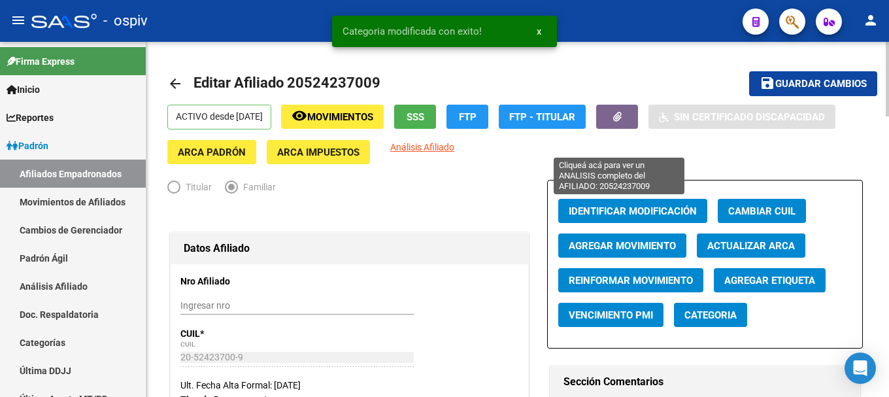
click at [454, 146] on span "Análisis Afiliado" at bounding box center [422, 147] width 64 height 10
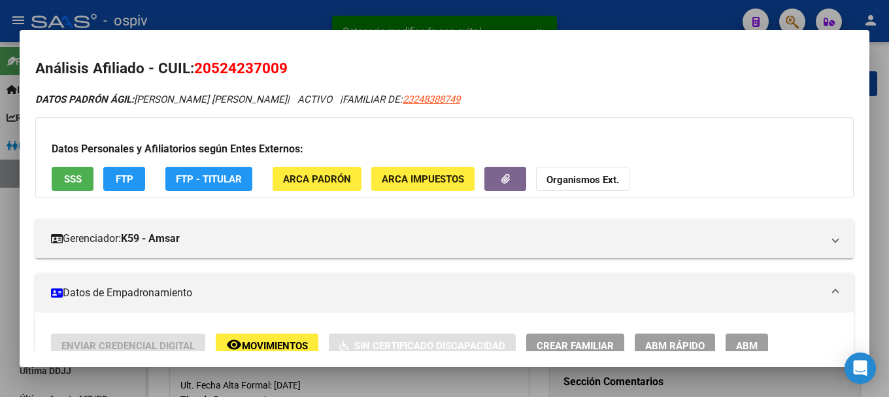
drag, startPoint x: 197, startPoint y: 63, endPoint x: 286, endPoint y: 63, distance: 88.3
click at [286, 63] on span "20524237009" at bounding box center [240, 67] width 93 height 17
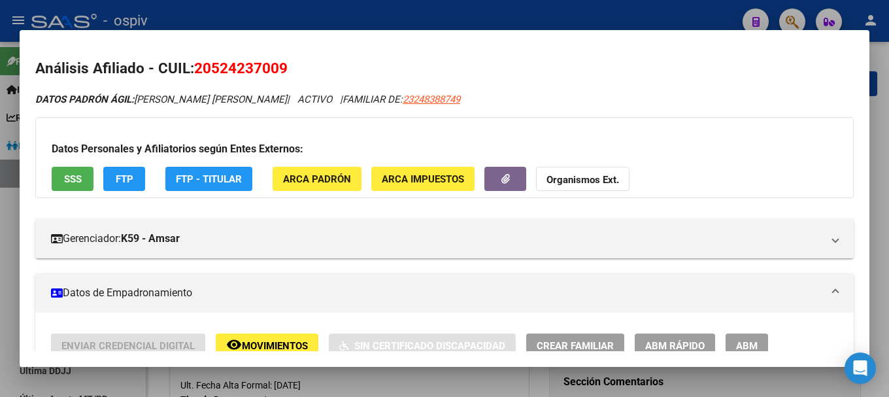
copy span "20524237009"
click at [0, 241] on div at bounding box center [444, 198] width 889 height 397
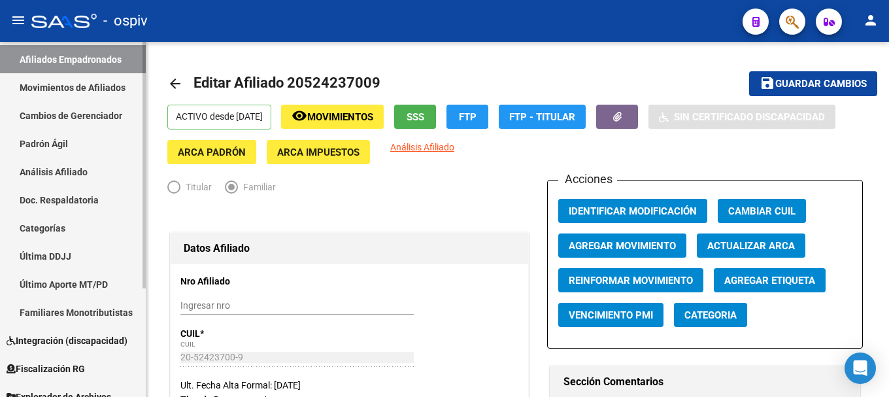
scroll to position [131, 0]
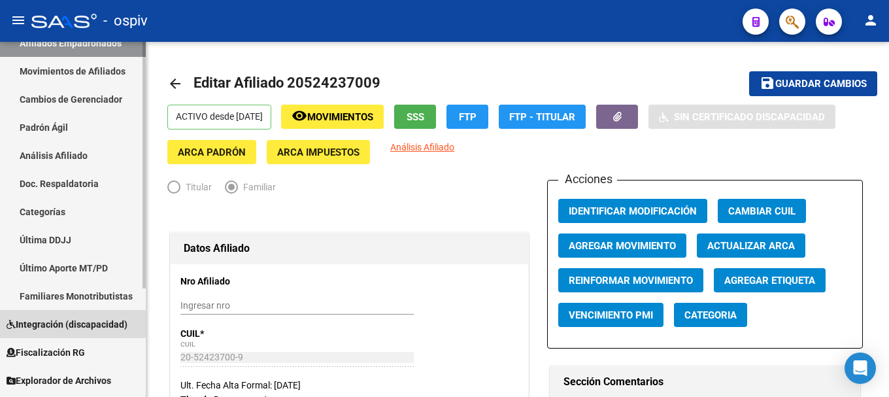
click at [68, 322] on span "Integración (discapacidad)" at bounding box center [67, 324] width 121 height 14
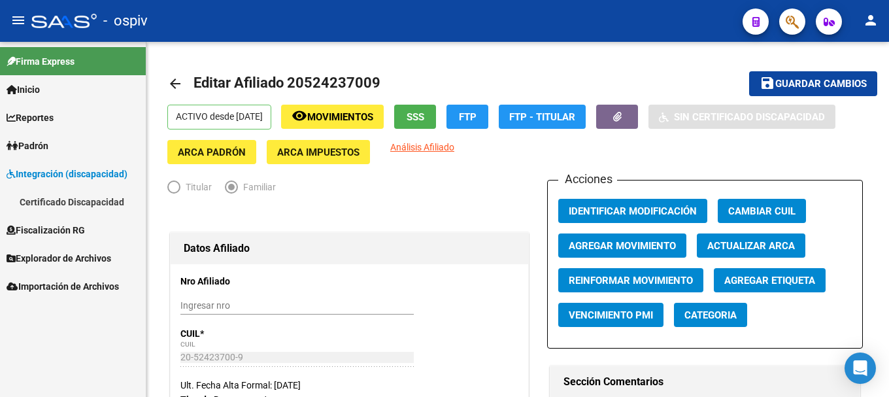
scroll to position [0, 0]
click at [80, 201] on link "Certificado Discapacidad" at bounding box center [73, 202] width 146 height 28
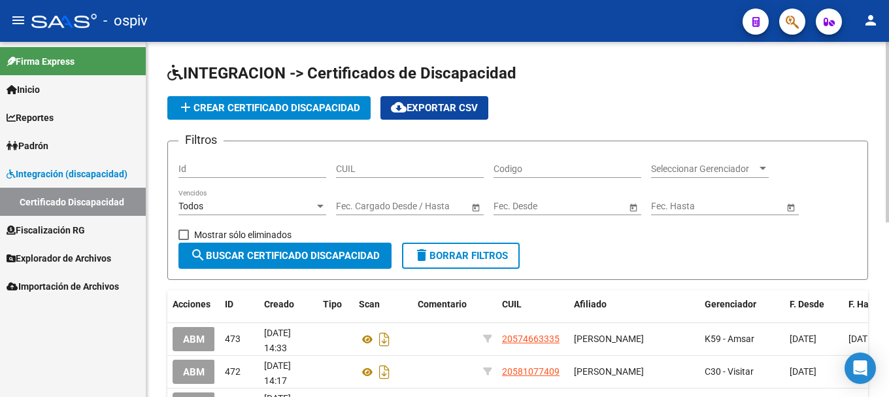
click at [301, 103] on span "add Crear Certificado Discapacidad" at bounding box center [269, 108] width 182 height 12
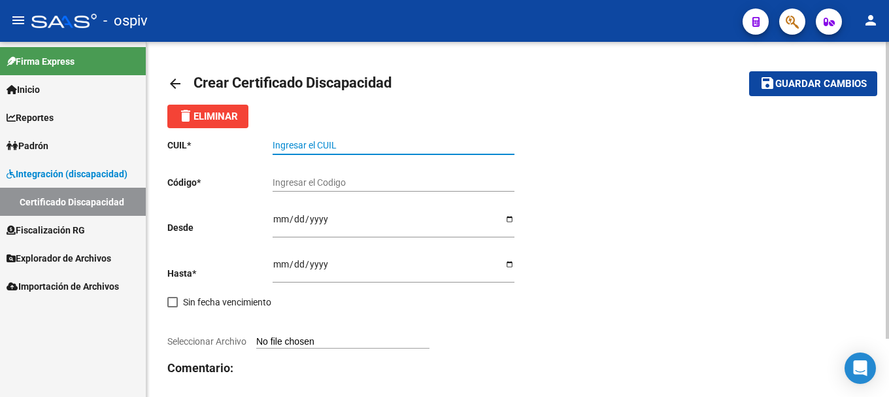
click at [311, 141] on input "Ingresar el CUIL" at bounding box center [394, 145] width 242 height 11
paste input "20-52423700-9"
type input "20-52423700-9"
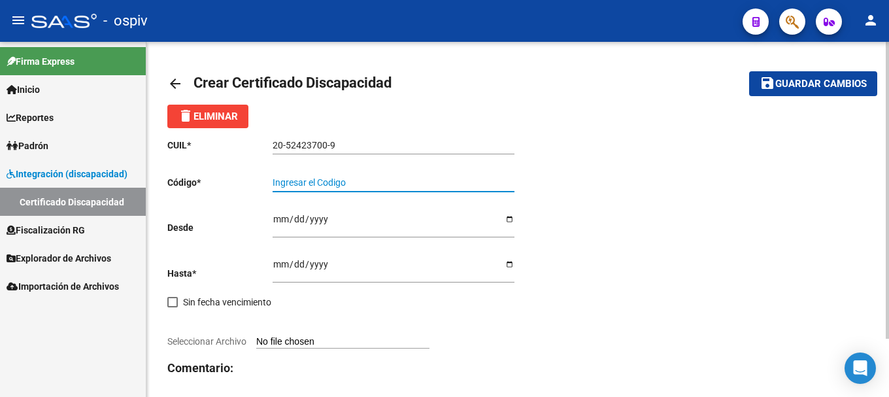
click at [301, 182] on input "Ingresar el Codigo" at bounding box center [394, 182] width 242 height 11
type input "ARG02000524237002023020720280207BS316"
click at [280, 221] on input "Ingresar fec. Desde" at bounding box center [394, 224] width 242 height 20
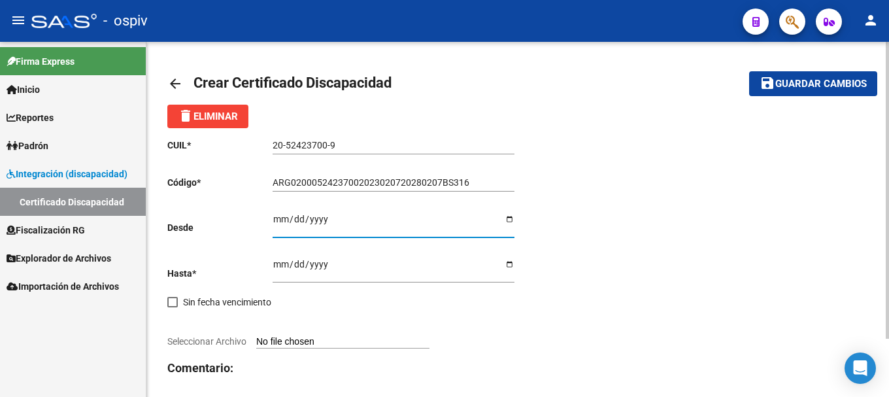
click at [286, 223] on input "Ingresar fec. Desde" at bounding box center [394, 224] width 242 height 20
click at [274, 220] on input "Ingresar fec. Desde" at bounding box center [394, 224] width 242 height 20
type input "2023-02-09"
click at [277, 267] on input "Ingresar fec. Hasta" at bounding box center [394, 269] width 242 height 20
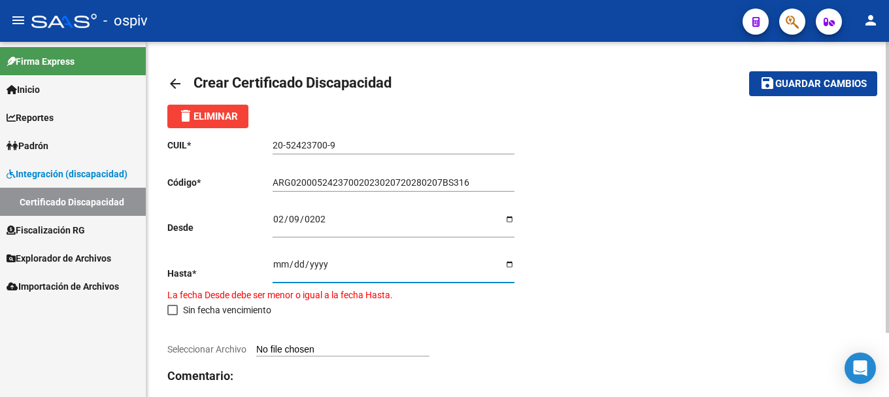
type input "2028-07-01"
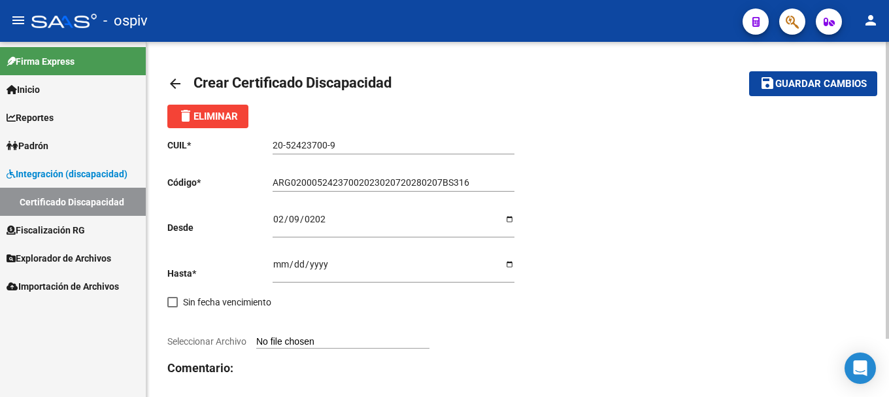
click at [207, 343] on span "Seleccionar Archivo" at bounding box center [206, 341] width 79 height 10
click at [256, 343] on input "Seleccionar Archivo" at bounding box center [342, 342] width 173 height 12
click at [211, 341] on span "Seleccionar Archivo" at bounding box center [206, 341] width 79 height 10
click at [256, 341] on input "Seleccionar Archivo" at bounding box center [342, 342] width 173 height 12
click at [791, 88] on span "Guardar cambios" at bounding box center [821, 84] width 92 height 12
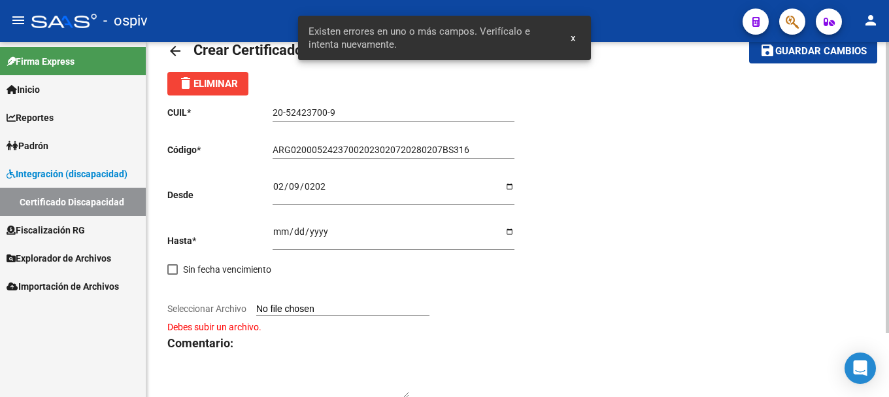
scroll to position [78, 0]
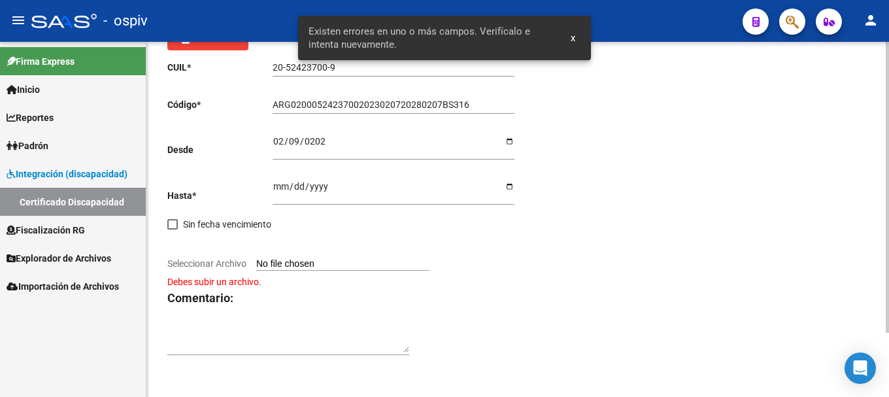
click at [230, 259] on span "Seleccionar Archivo" at bounding box center [206, 263] width 79 height 10
click at [256, 259] on input "Seleccionar Archivo" at bounding box center [342, 264] width 173 height 12
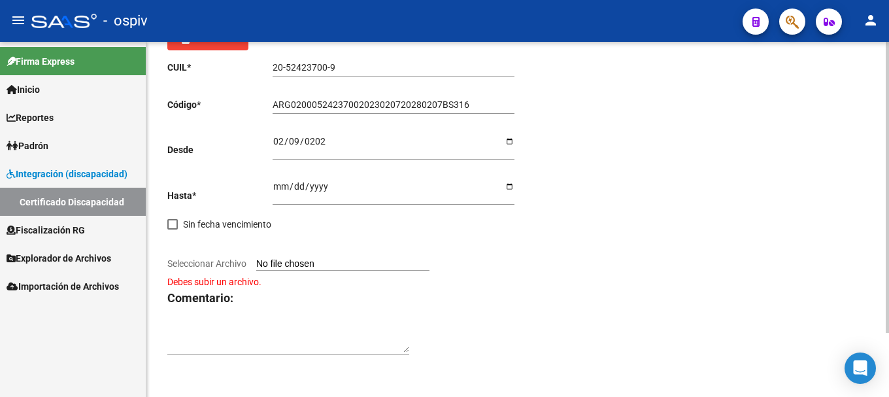
click at [195, 263] on span "Seleccionar Archivo" at bounding box center [206, 263] width 79 height 10
click at [256, 263] on input "Seleccionar Archivo" at bounding box center [342, 264] width 173 height 12
type input "C:\fakepath\LUCKOW LAUTARO.pdf"
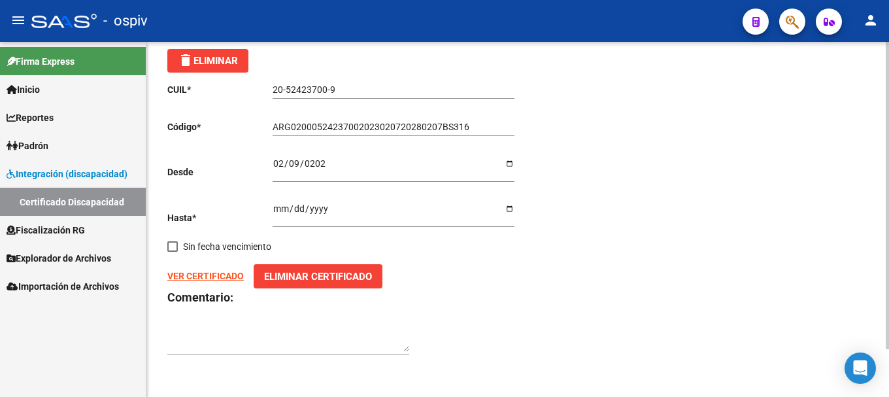
scroll to position [56, 0]
click at [203, 279] on strong "VER CERTIFICADO" at bounding box center [205, 276] width 76 height 10
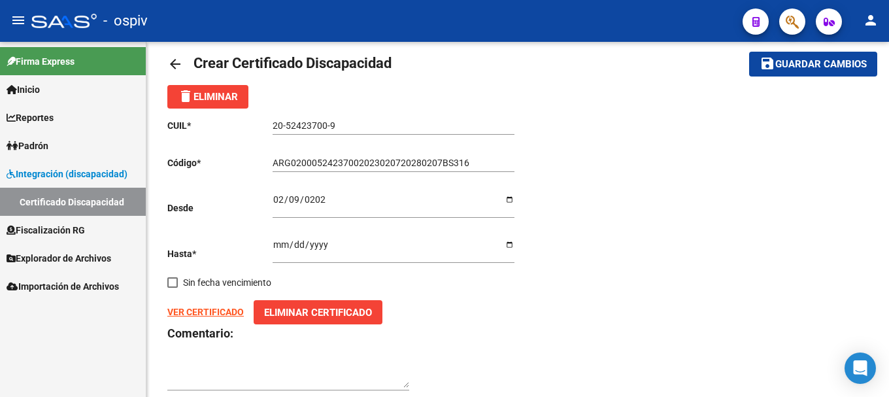
scroll to position [0, 0]
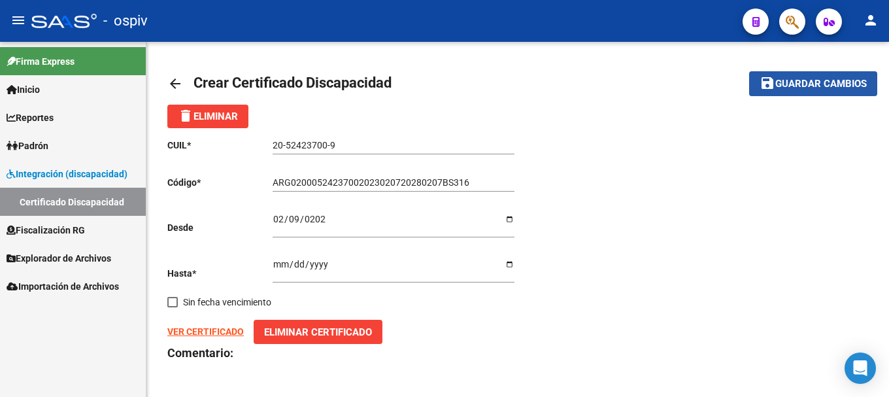
click at [831, 86] on span "Guardar cambios" at bounding box center [821, 84] width 92 height 12
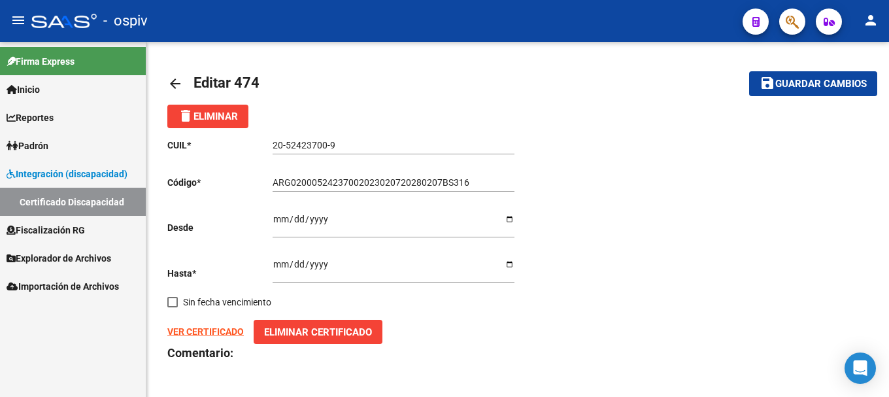
click at [46, 143] on span "Padrón" at bounding box center [28, 146] width 42 height 14
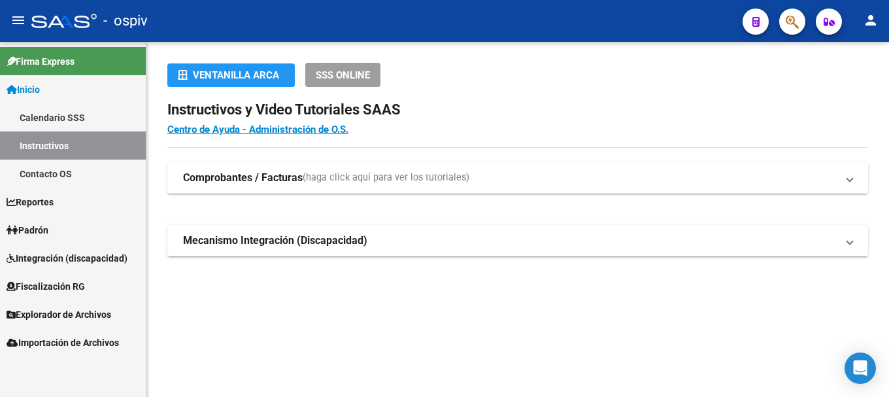
click at [39, 227] on span "Padrón" at bounding box center [28, 230] width 42 height 14
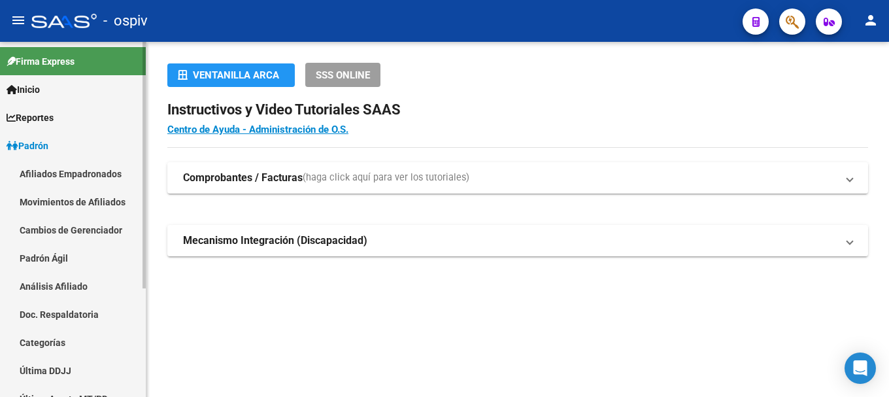
click at [90, 176] on link "Afiliados Empadronados" at bounding box center [73, 174] width 146 height 28
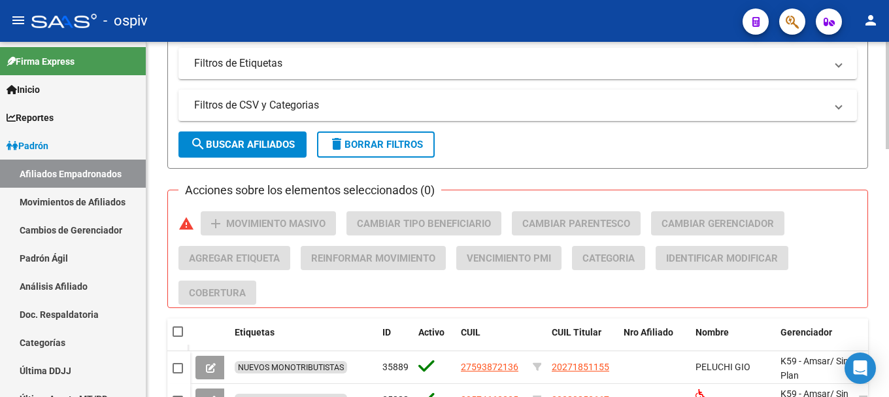
scroll to position [327, 0]
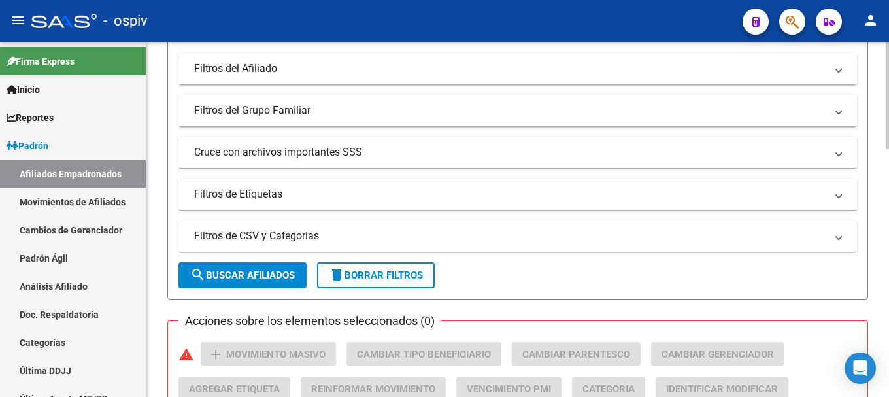
click at [271, 192] on mat-panel-title "Filtros de Etiquetas" at bounding box center [510, 194] width 632 height 14
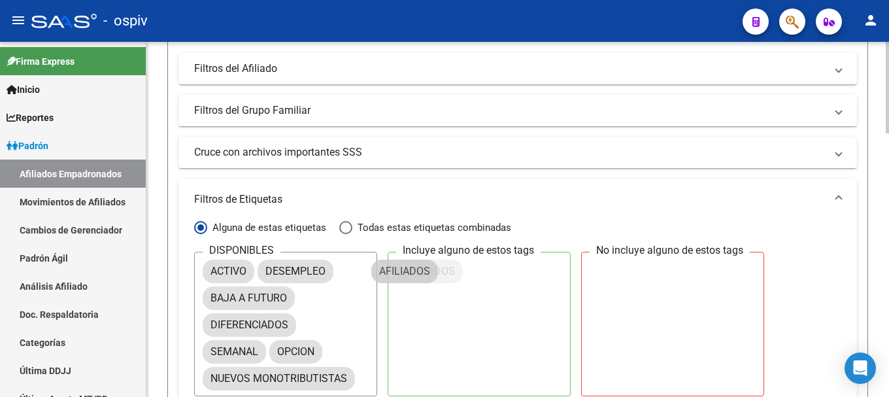
drag, startPoint x: 244, startPoint y: 300, endPoint x: 428, endPoint y: 271, distance: 186.0
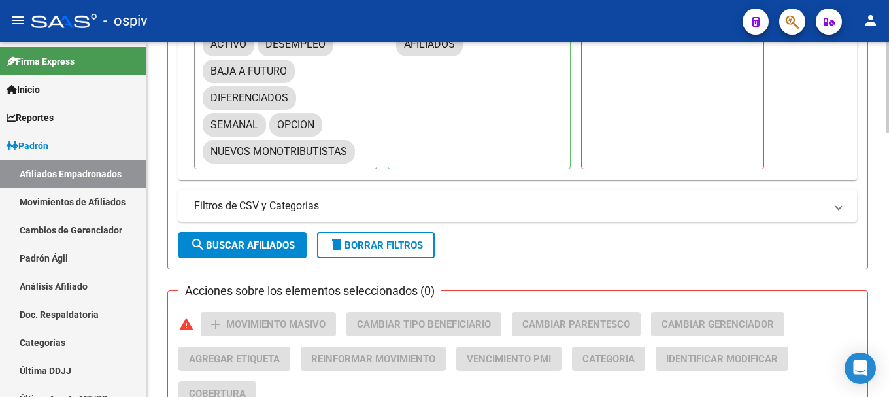
scroll to position [523, 0]
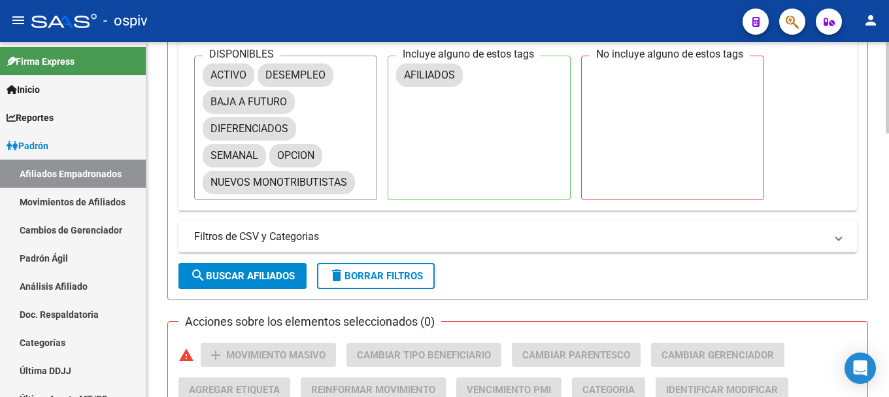
click at [844, 235] on mat-expansion-panel-header "Filtros de CSV y Categorias" at bounding box center [517, 236] width 679 height 31
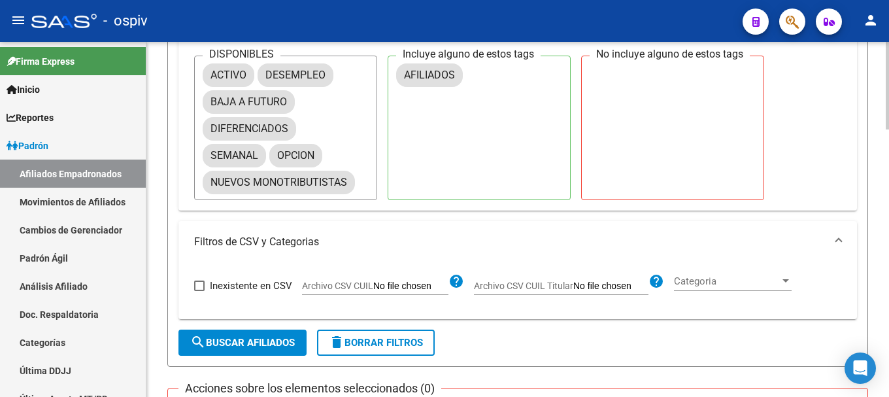
click at [703, 290] on div "Categoria Categoria" at bounding box center [733, 277] width 118 height 28
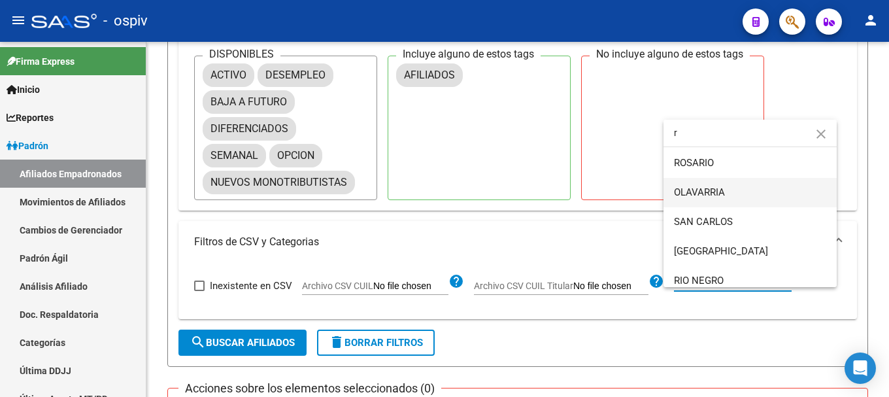
scroll to position [156, 0]
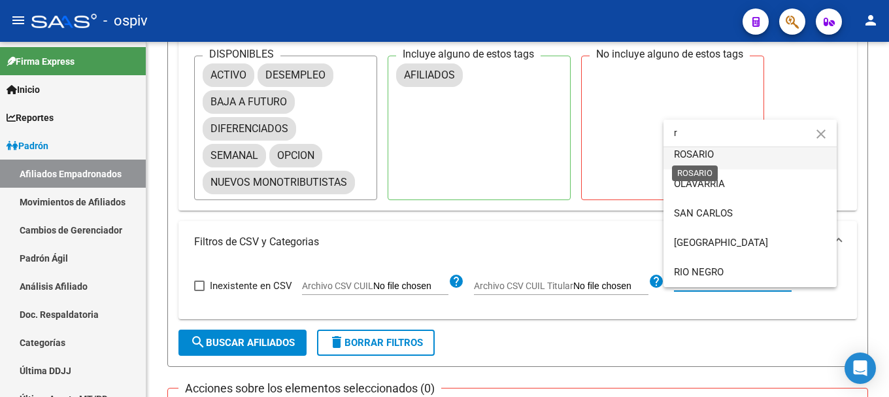
type input "r"
click at [707, 160] on span "ROSARIO" at bounding box center [694, 154] width 40 height 12
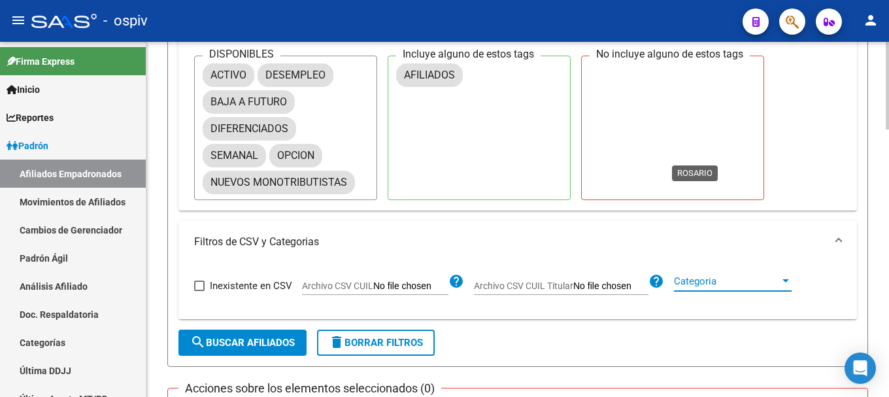
scroll to position [147, 0]
click at [239, 343] on span "search Buscar Afiliados" at bounding box center [242, 343] width 105 height 12
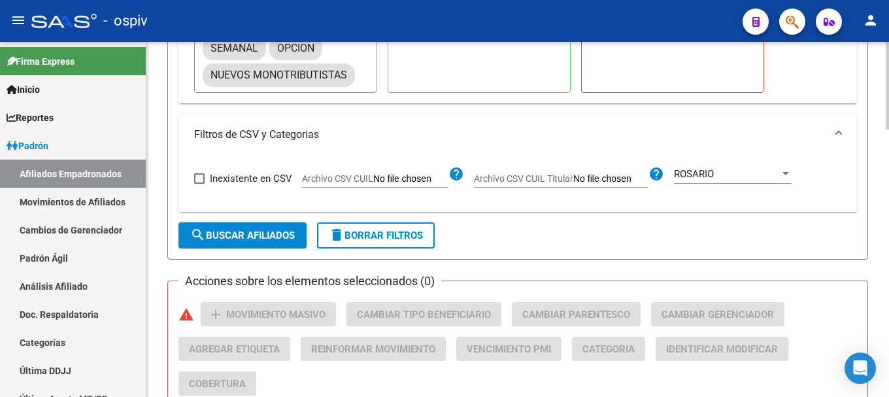
scroll to position [238, 0]
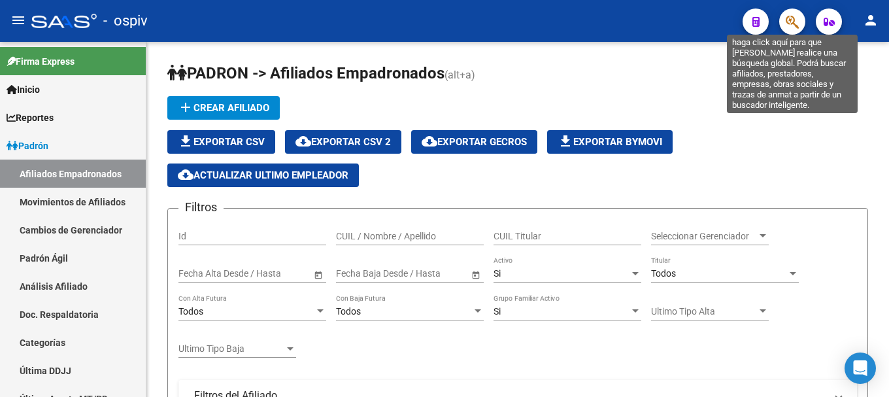
scroll to position [238, 0]
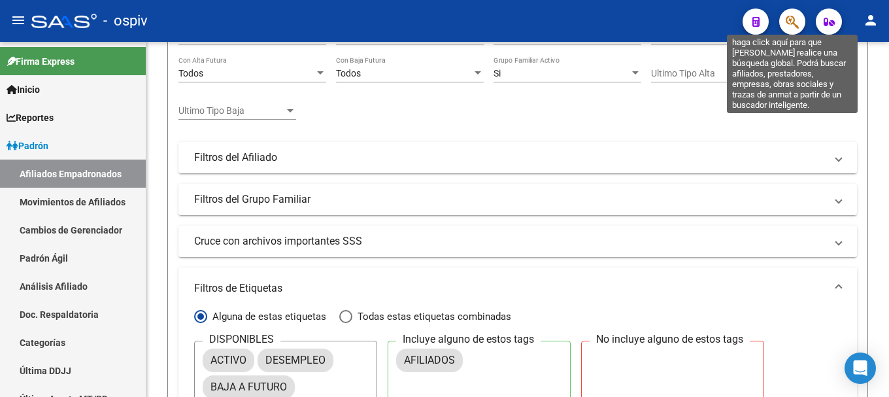
click at [796, 21] on icon "button" at bounding box center [792, 21] width 13 height 15
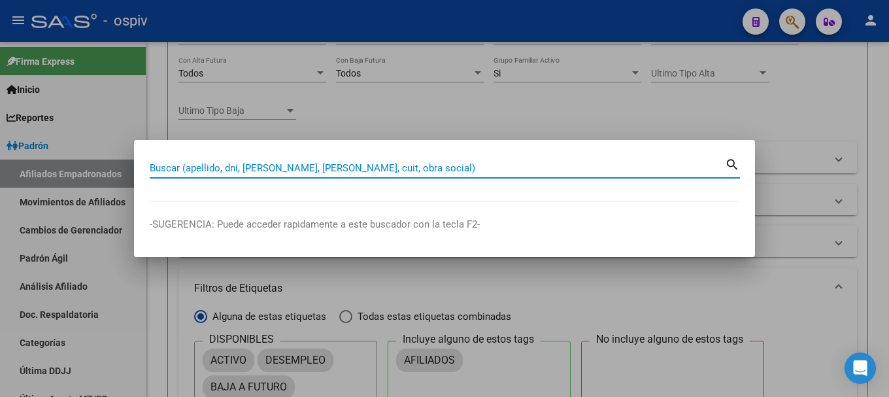
paste input "Villa Bianca Milena"
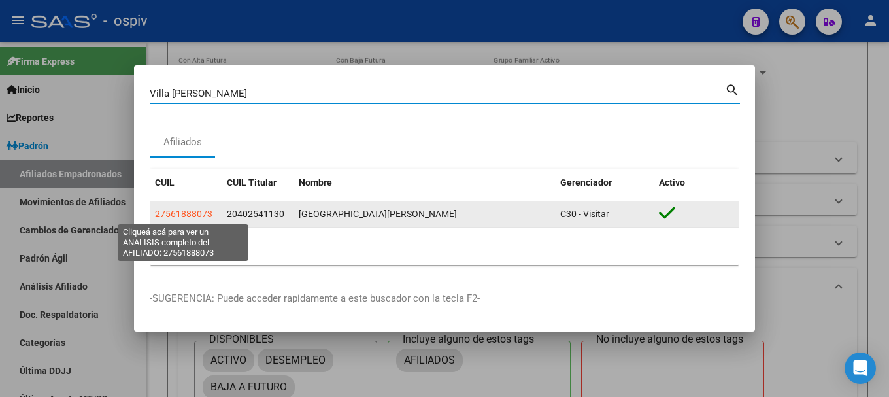
click at [197, 211] on span "27561888073" at bounding box center [184, 214] width 58 height 10
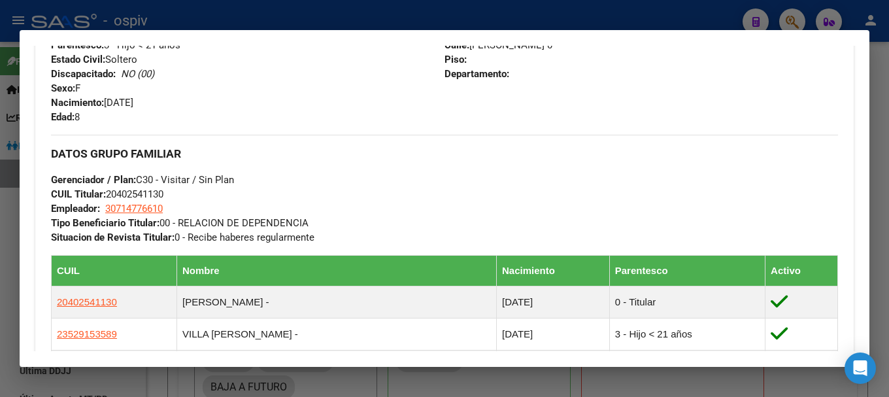
scroll to position [523, 0]
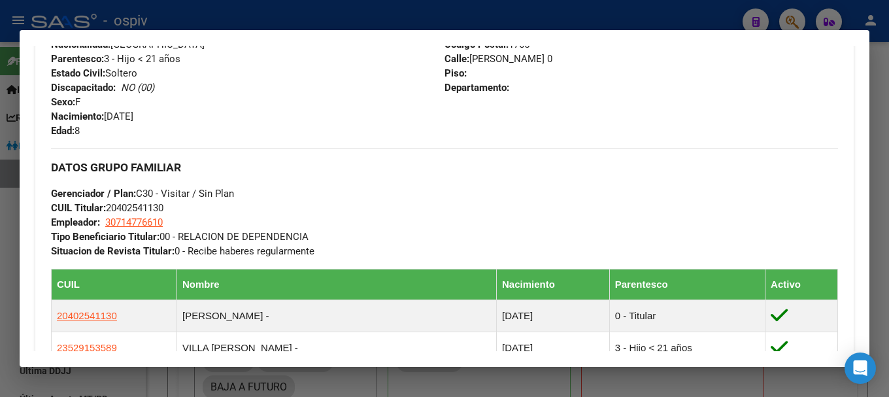
click at [793, 15] on div at bounding box center [444, 198] width 889 height 397
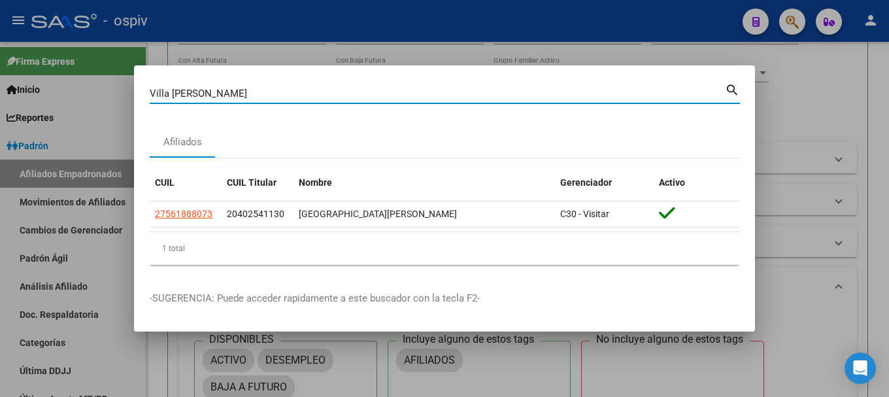
drag, startPoint x: 233, startPoint y: 94, endPoint x: 68, endPoint y: 62, distance: 167.8
click at [68, 62] on div "Villa Bianca Milena Buscar (apellido, dni, cuil, nro traspaso, cuit, obra socia…" at bounding box center [444, 198] width 889 height 397
type input "35792804"
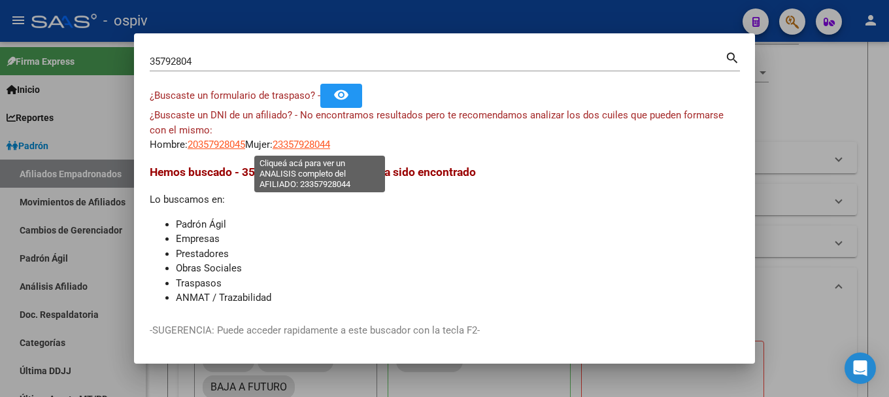
click at [306, 144] on span "23357928044" at bounding box center [302, 145] width 58 height 12
type textarea "23357928044"
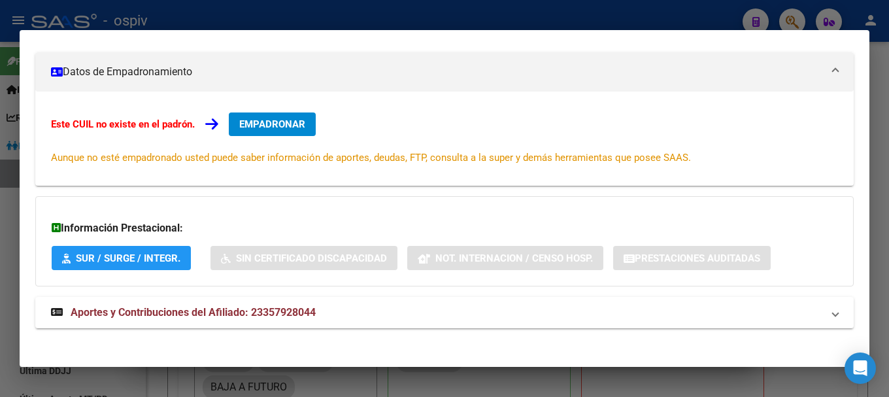
scroll to position [180, 0]
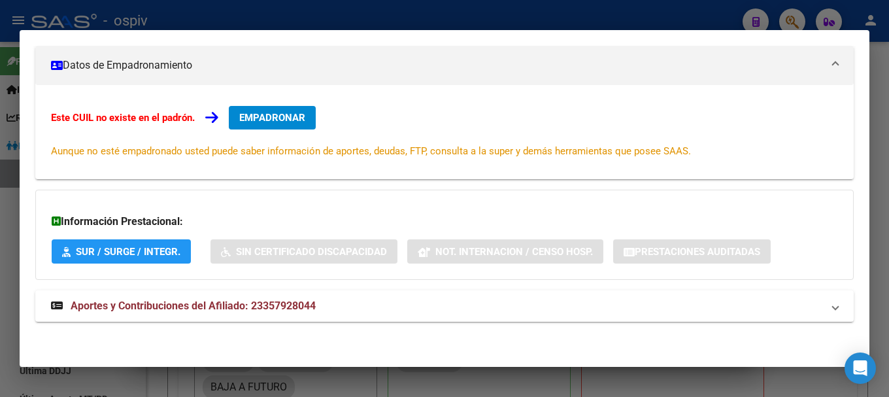
click at [796, 15] on div at bounding box center [444, 198] width 889 height 397
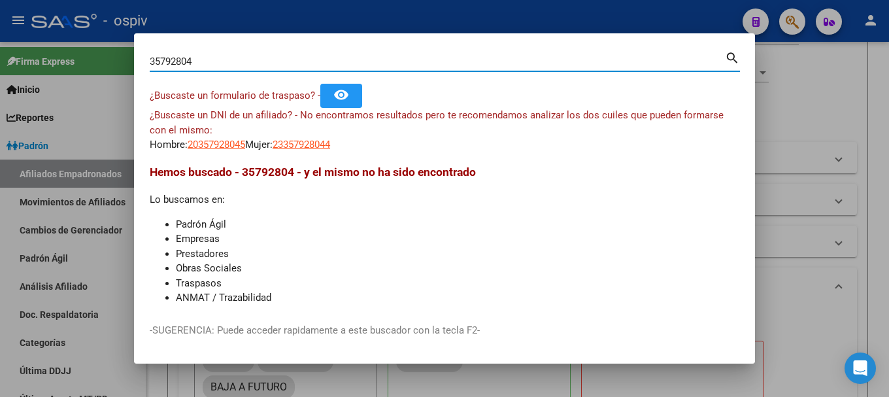
drag, startPoint x: 197, startPoint y: 58, endPoint x: 90, endPoint y: 41, distance: 108.6
click at [90, 41] on div "35792804 Buscar (apellido, dni, cuil, nro traspaso, cuit, obra social) search ¿…" at bounding box center [444, 198] width 889 height 397
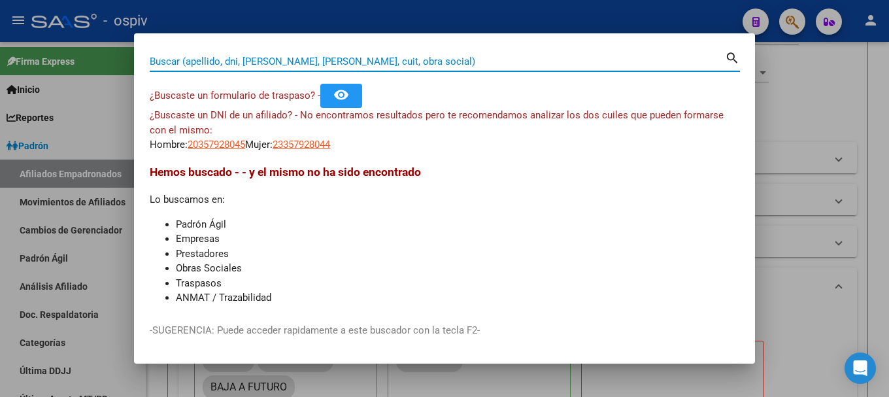
paste input "94972304"
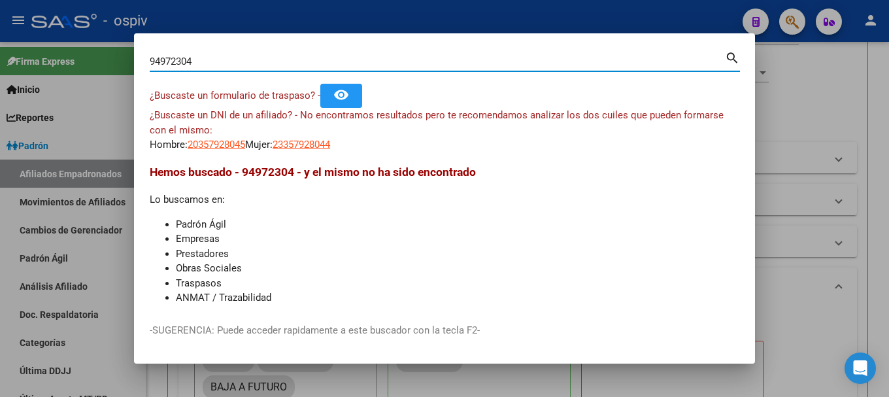
type input "94972304"
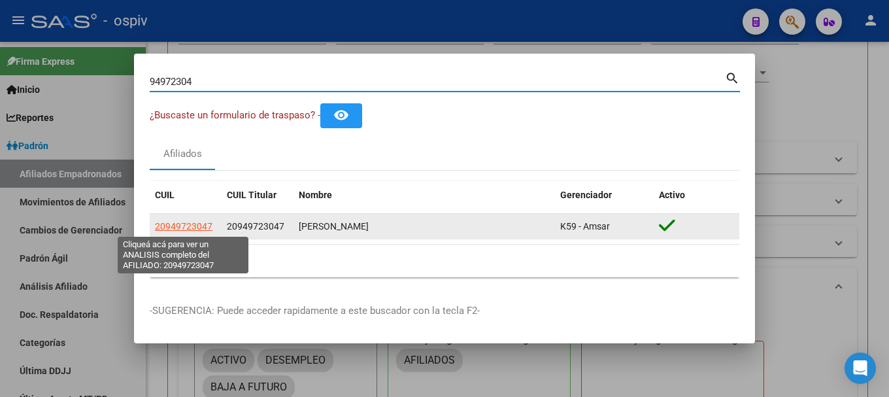
click at [188, 230] on span "20949723047" at bounding box center [184, 226] width 58 height 10
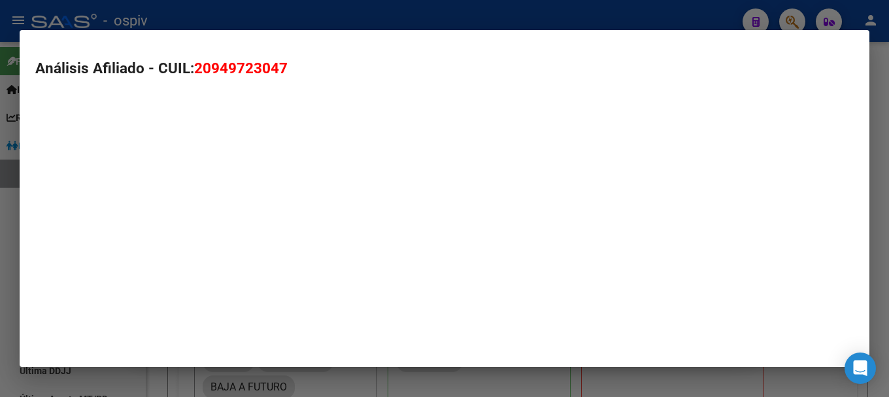
type textarea "20949723047"
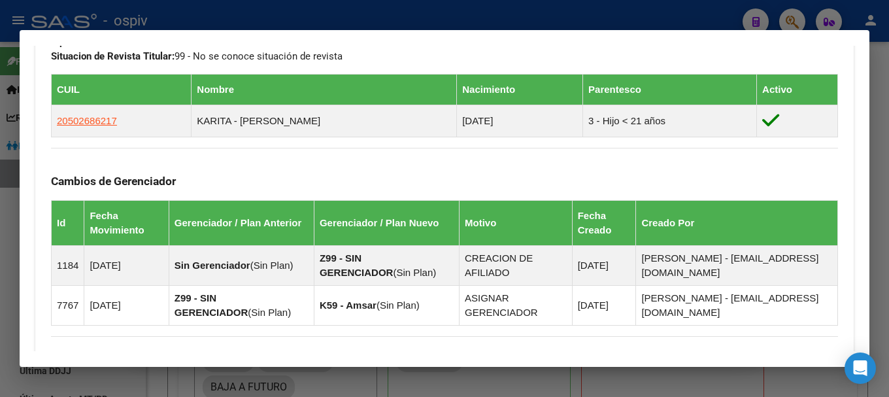
scroll to position [871, 0]
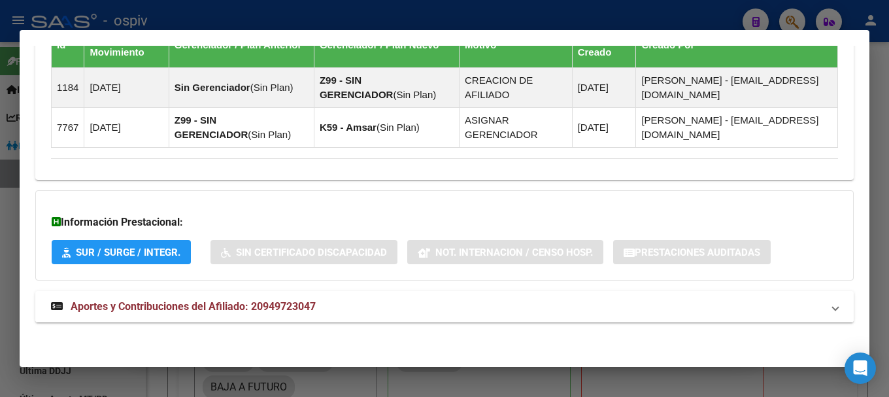
click at [221, 307] on span "Aportes y Contribuciones del Afiliado: 20949723047" at bounding box center [193, 306] width 245 height 12
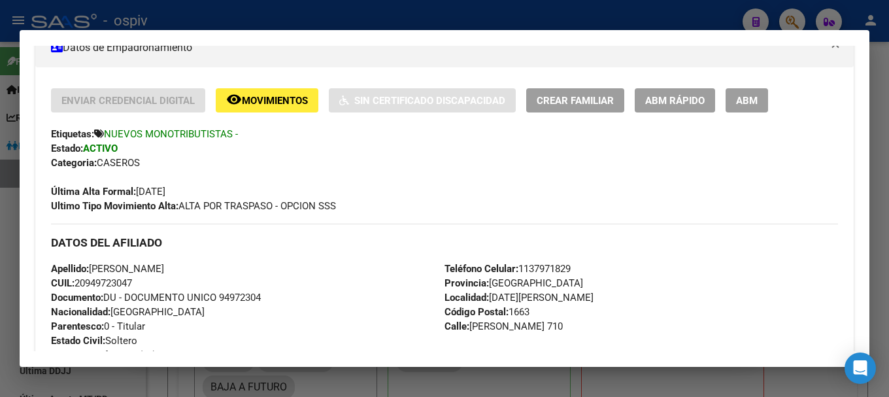
scroll to position [219, 0]
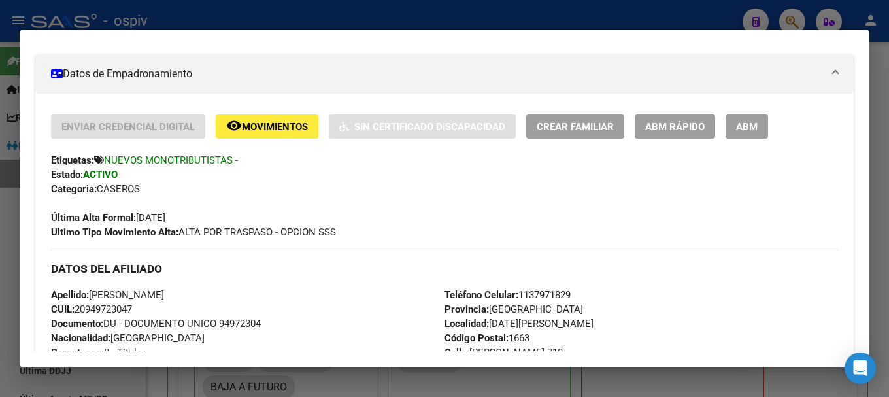
click at [790, 18] on div at bounding box center [444, 198] width 889 height 397
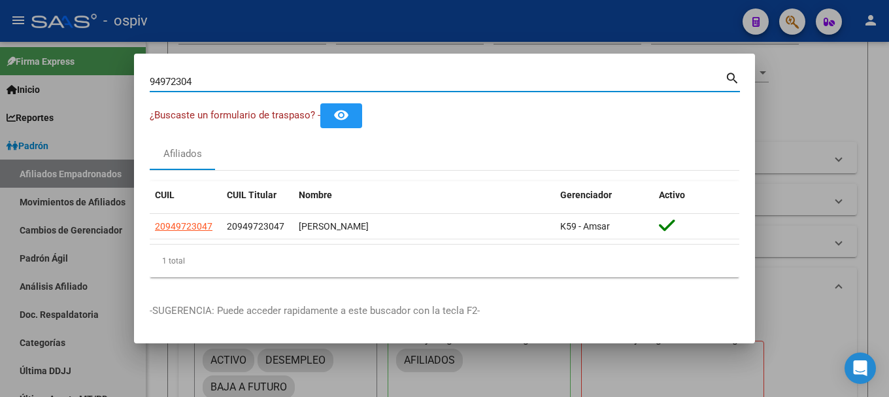
drag, startPoint x: 206, startPoint y: 82, endPoint x: 81, endPoint y: 75, distance: 125.1
click at [81, 75] on div "94972304 Buscar (apellido, dni, cuil, nro traspaso, cuit, obra social) search ¿…" at bounding box center [444, 198] width 889 height 397
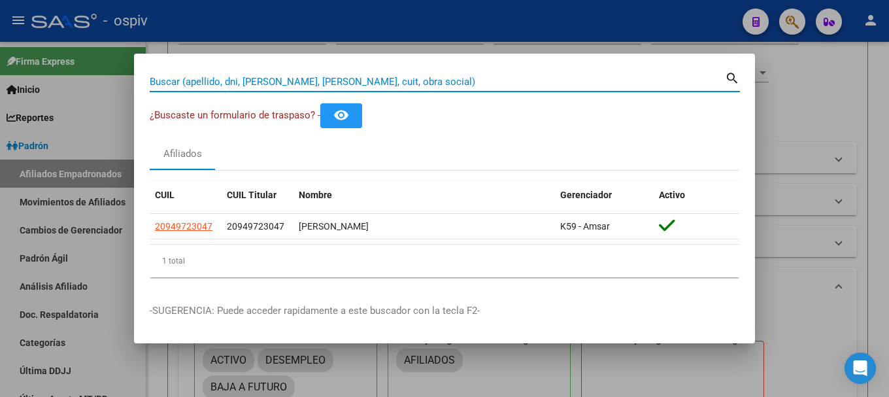
paste input "20165291418"
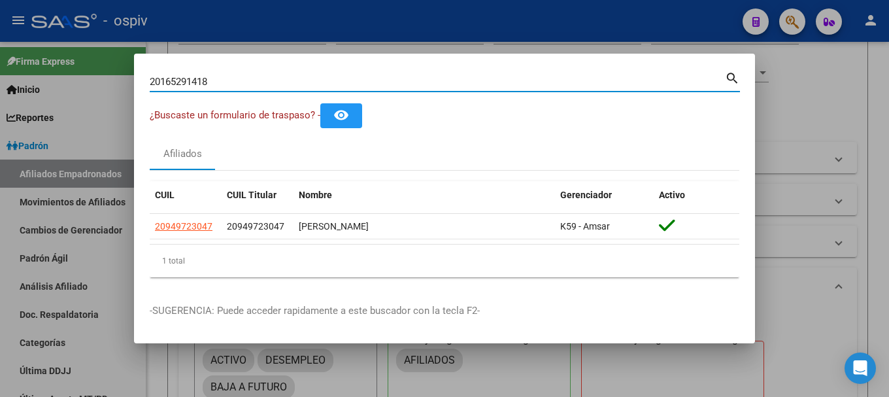
type input "20165291418"
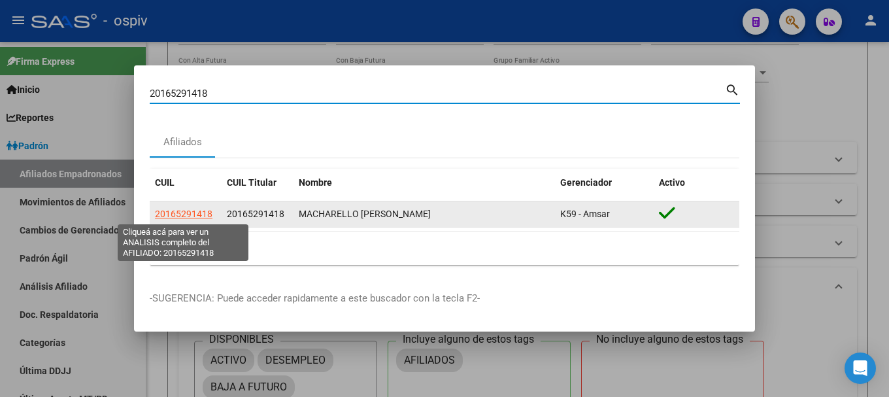
click at [192, 211] on span "20165291418" at bounding box center [184, 214] width 58 height 10
type textarea "20165291418"
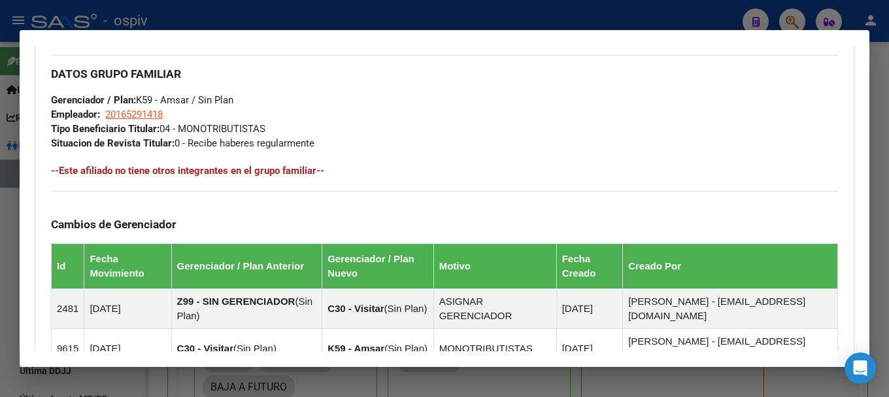
scroll to position [588, 0]
